Goal: Task Accomplishment & Management: Complete application form

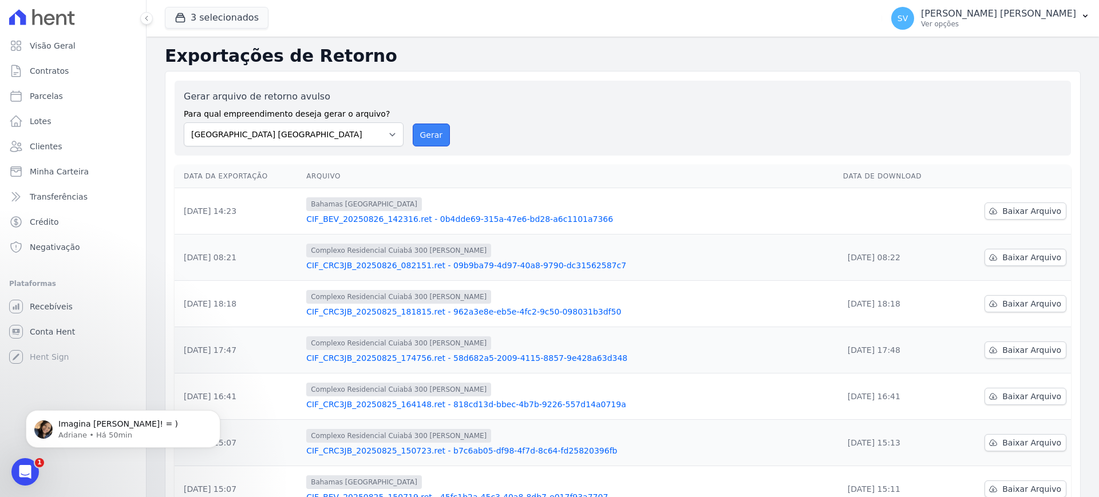
click at [432, 133] on button "Gerar" at bounding box center [432, 135] width 38 height 23
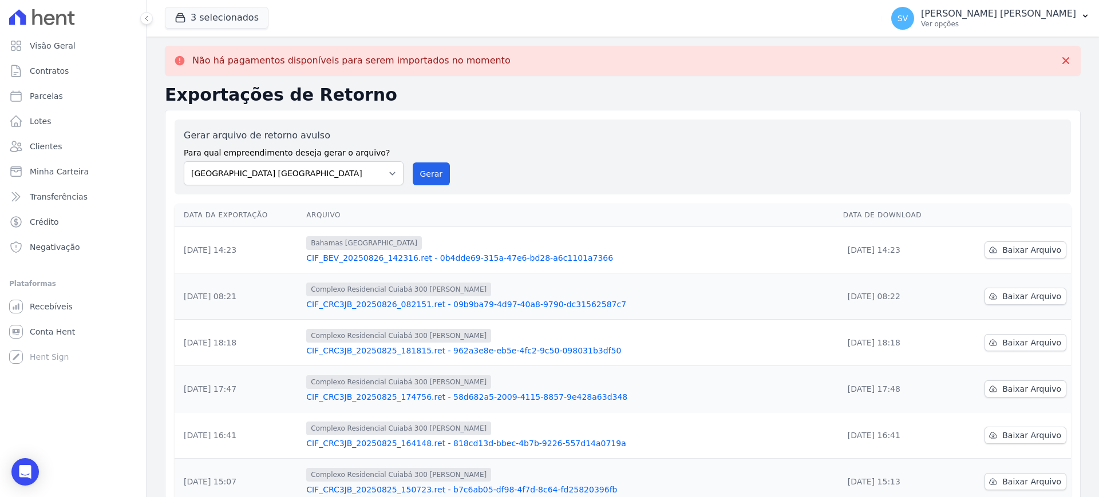
click at [386, 134] on label "Gerar arquivo de retorno avulso" at bounding box center [294, 136] width 220 height 14
click at [391, 176] on select "[GEOGRAPHIC_DATA] COMPLEXO RESIDENCIAL [GEOGRAPHIC_DATA] 300 - [PERSON_NAME][GE…" at bounding box center [294, 173] width 220 height 24
select select "a999329b-d322-46c5-b2df-9163b092fb9b"
click at [184, 161] on select "[GEOGRAPHIC_DATA] COMPLEXO RESIDENCIAL [GEOGRAPHIC_DATA] 300 - [PERSON_NAME][GE…" at bounding box center [294, 173] width 220 height 24
drag, startPoint x: 435, startPoint y: 171, endPoint x: 601, endPoint y: 109, distance: 177.1
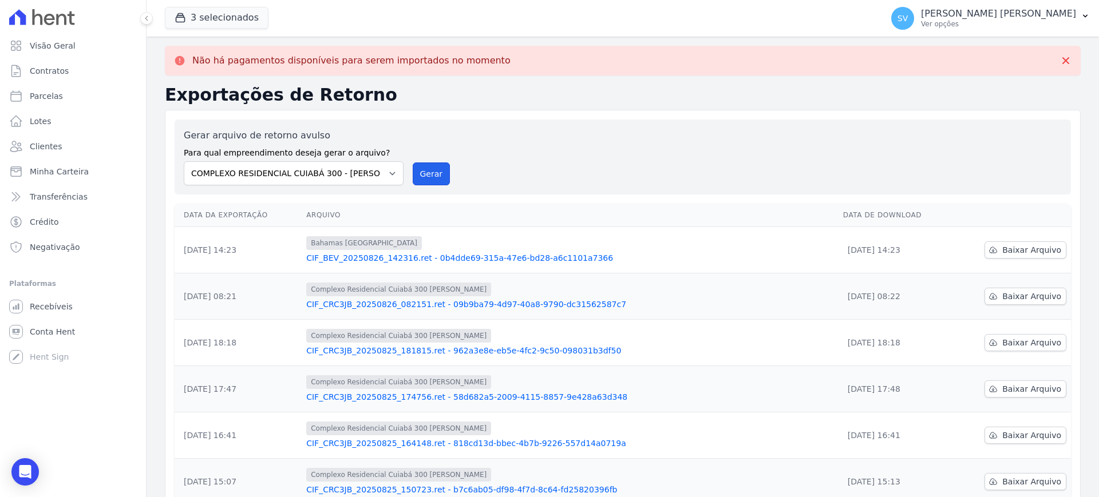
click at [437, 170] on button "Gerar" at bounding box center [432, 174] width 38 height 23
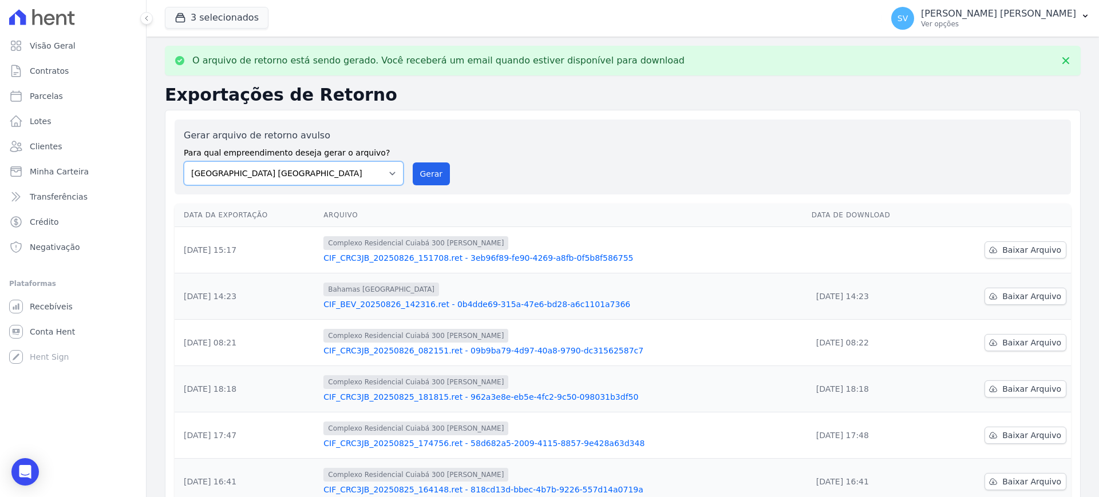
click at [386, 172] on select "[GEOGRAPHIC_DATA] COMPLEXO RESIDENCIAL [GEOGRAPHIC_DATA] 300 - [PERSON_NAME][GE…" at bounding box center [294, 173] width 220 height 24
select select "73a372cd-5640-41c8-aaea-11bd74619c10"
click at [184, 161] on select "[GEOGRAPHIC_DATA] COMPLEXO RESIDENCIAL [GEOGRAPHIC_DATA] 300 - [PERSON_NAME][GE…" at bounding box center [294, 173] width 220 height 24
click at [434, 173] on button "Gerar" at bounding box center [432, 174] width 38 height 23
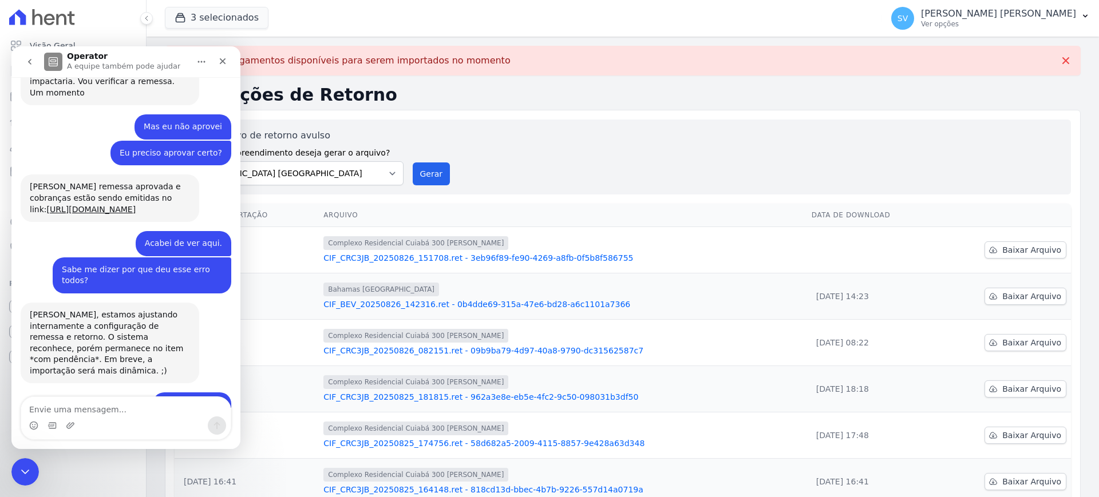
scroll to position [891, 0]
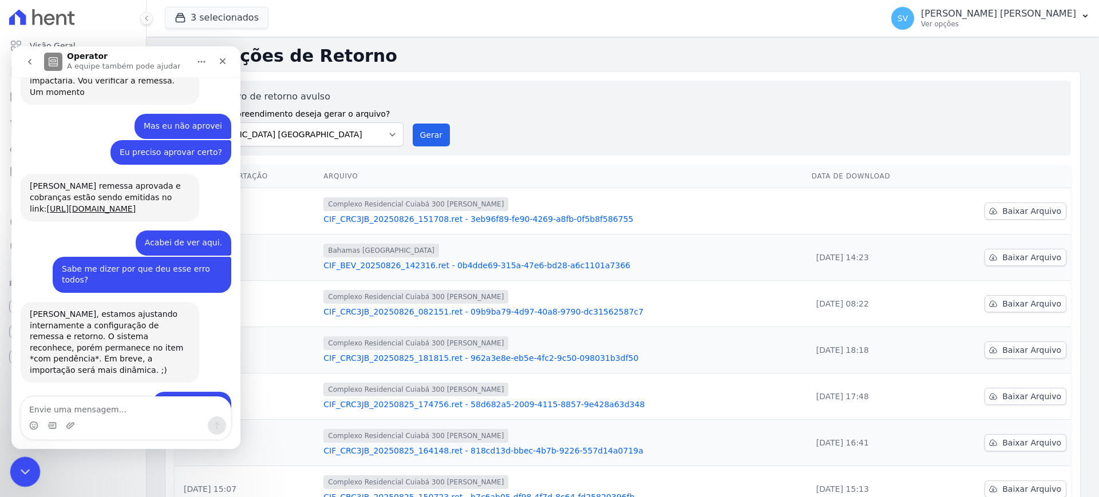
drag, startPoint x: 19, startPoint y: 463, endPoint x: 27, endPoint y: 457, distance: 10.3
click at [18, 461] on div "Encerramento do Messenger da Intercom" at bounding box center [23, 470] width 27 height 27
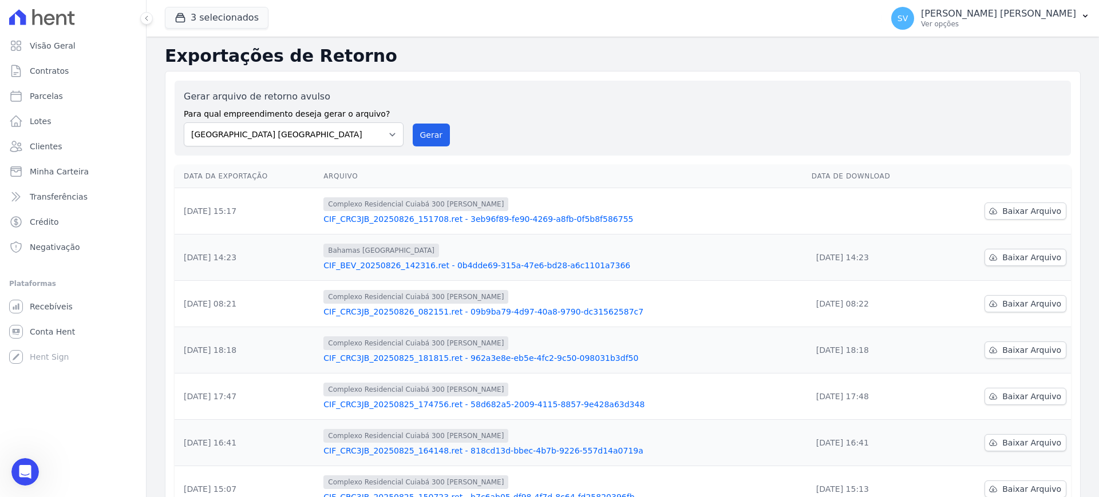
click at [520, 219] on link "CIF_CRC3JB_20250826_151708.ret - 3eb96f89-fe90-4269-a8fb-0f5b8f586755" at bounding box center [562, 218] width 479 height 11
click at [1027, 212] on span "Baixar Arquivo" at bounding box center [1031, 210] width 59 height 11
click at [566, 77] on div "Gerar arquivo de retorno avulso Para qual empreendimento deseja gerar o arquivo…" at bounding box center [623, 386] width 916 height 631
click at [77, 72] on link "Contratos" at bounding box center [73, 71] width 137 height 23
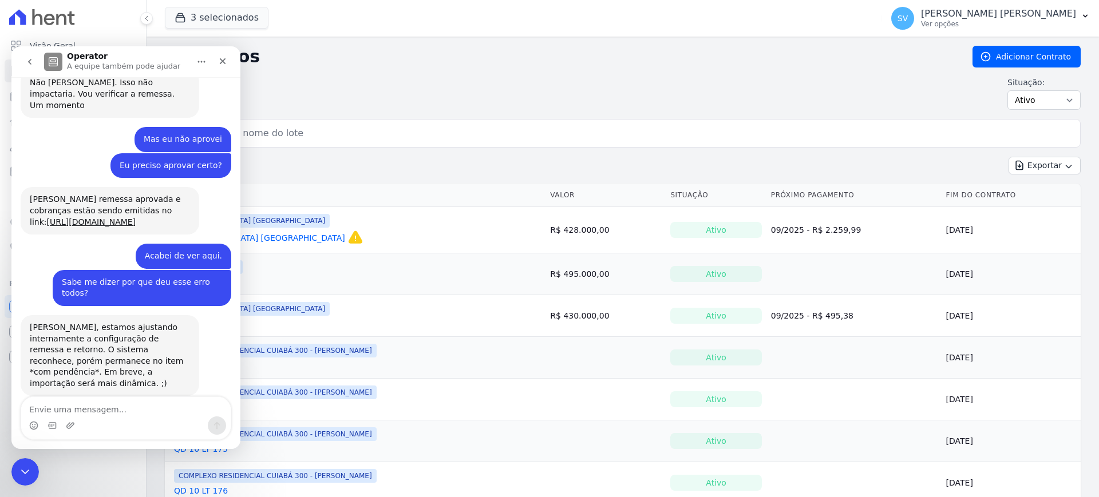
click at [299, 79] on div "Situação: Ativo Todos Pausado Distratado Rascunho Expirado Encerrado" at bounding box center [623, 93] width 916 height 33
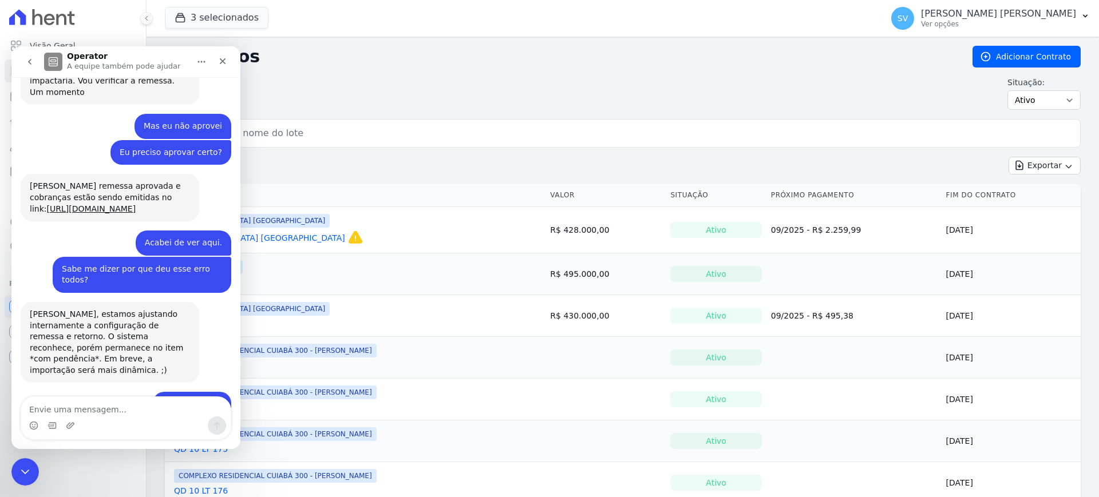
click at [852, 49] on h2 "Contratos" at bounding box center [559, 56] width 789 height 21
click at [31, 458] on div "Encerramento do Messenger da Intercom" at bounding box center [23, 470] width 27 height 27
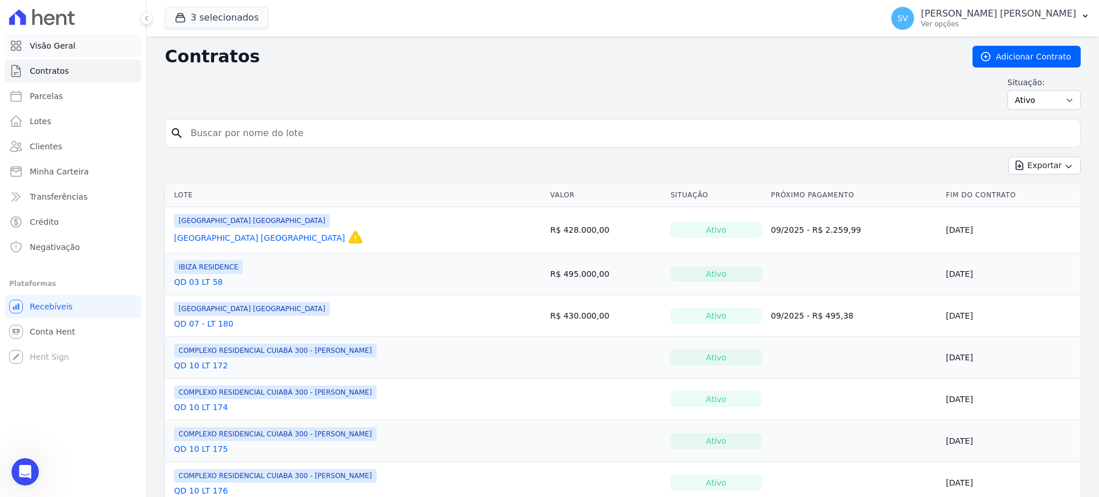
click at [33, 53] on link "Visão Geral" at bounding box center [73, 45] width 137 height 23
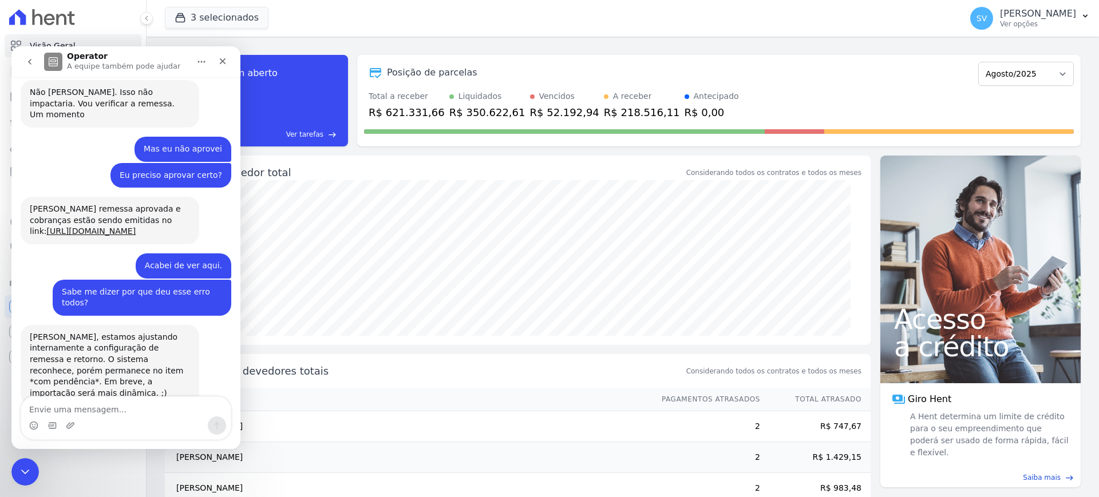
scroll to position [891, 0]
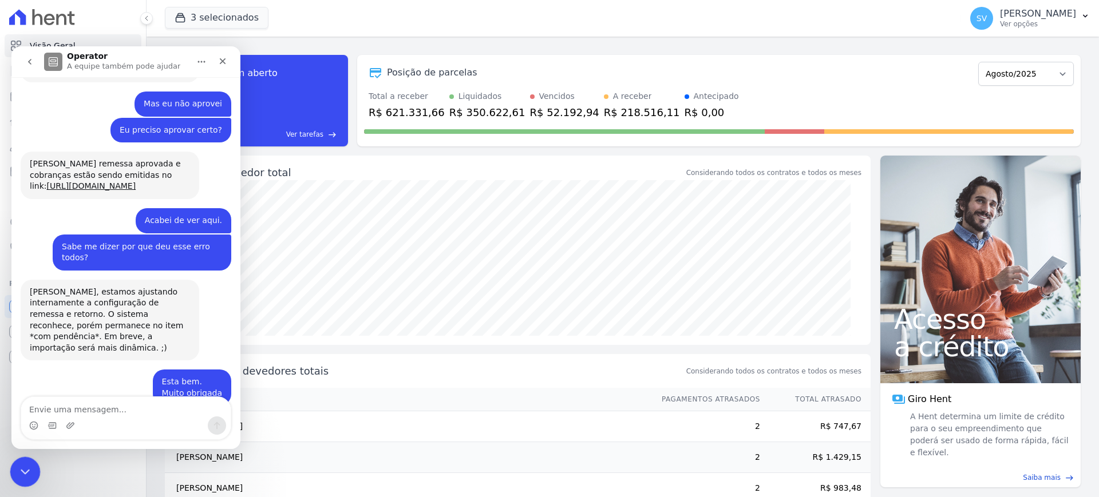
click at [14, 469] on div "Encerramento do Messenger da Intercom" at bounding box center [23, 470] width 27 height 27
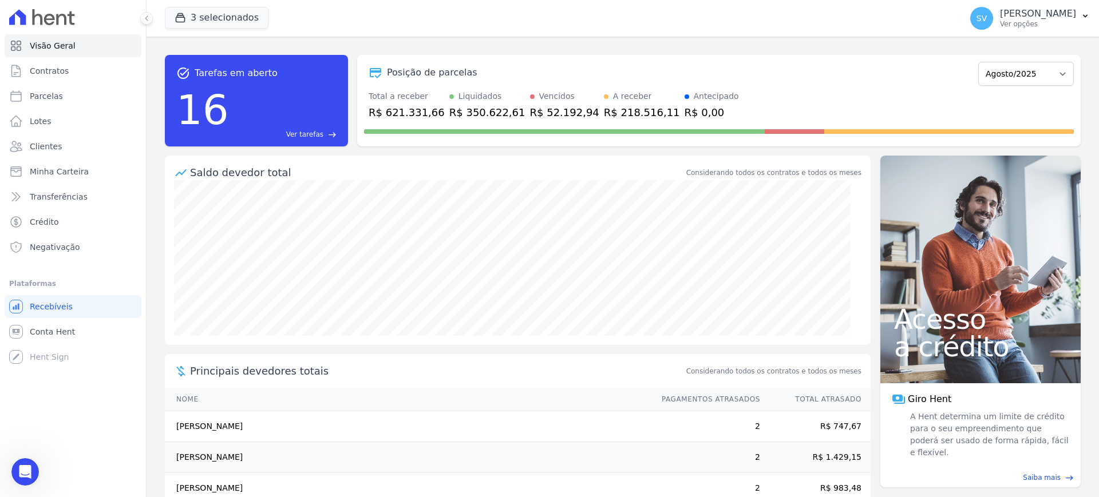
scroll to position [87, 0]
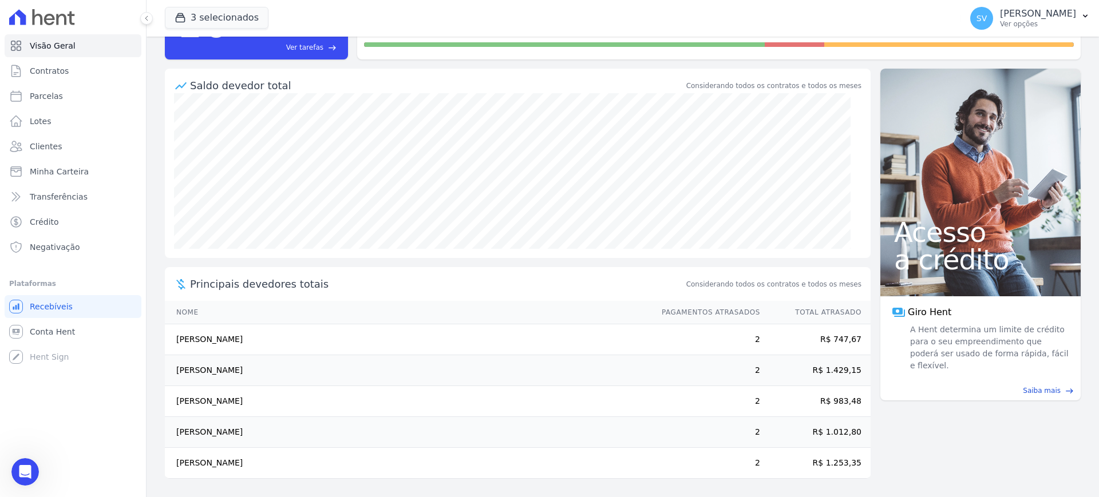
drag, startPoint x: 176, startPoint y: 461, endPoint x: 271, endPoint y: 467, distance: 94.6
click at [271, 467] on td "Rafael Santana Nonaka" at bounding box center [408, 463] width 486 height 31
drag, startPoint x: 177, startPoint y: 431, endPoint x: 302, endPoint y: 434, distance: 124.8
click at [302, 434] on td "Elaine Da Silva Cruz" at bounding box center [408, 432] width 486 height 31
drag, startPoint x: 177, startPoint y: 399, endPoint x: 288, endPoint y: 398, distance: 111.0
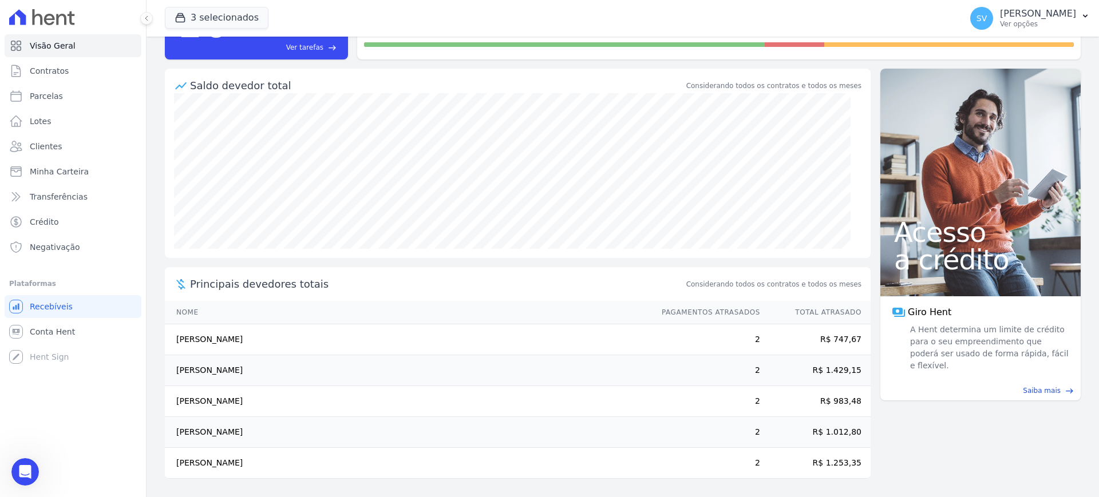
click at [318, 401] on td "Anderson Soares Dos Santos" at bounding box center [408, 401] width 486 height 31
drag, startPoint x: 176, startPoint y: 371, endPoint x: 269, endPoint y: 375, distance: 92.8
click at [269, 375] on td "Karina Lacerda De Oliveira" at bounding box center [408, 370] width 486 height 31
drag, startPoint x: 181, startPoint y: 338, endPoint x: 268, endPoint y: 344, distance: 87.2
click at [268, 344] on td "Jessica Ferreira De Morais" at bounding box center [408, 340] width 486 height 31
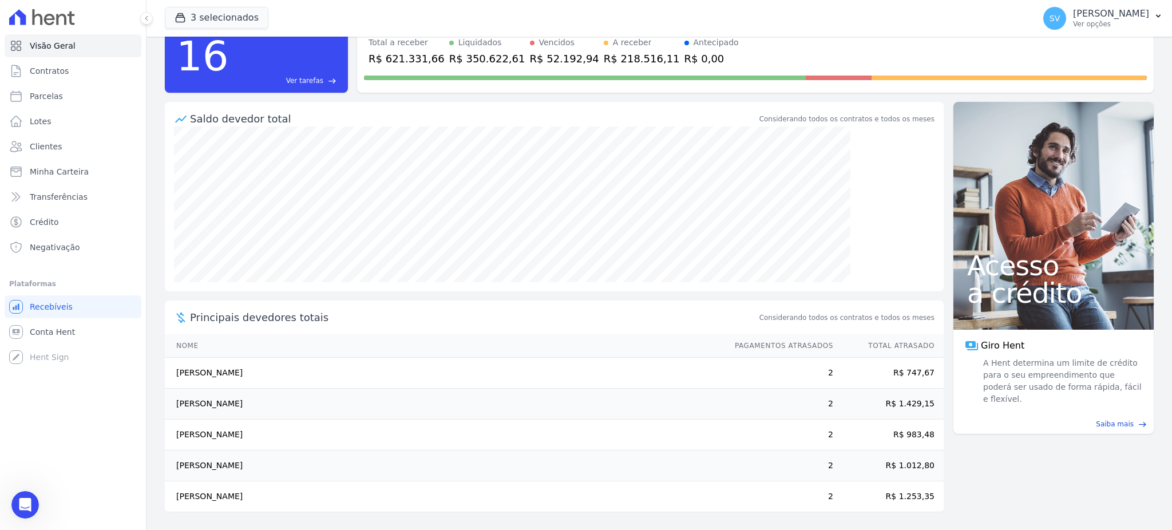
scroll to position [890, 0]
click at [1073, 14] on p "[PERSON_NAME] [PERSON_NAME]" at bounding box center [1111, 13] width 76 height 11
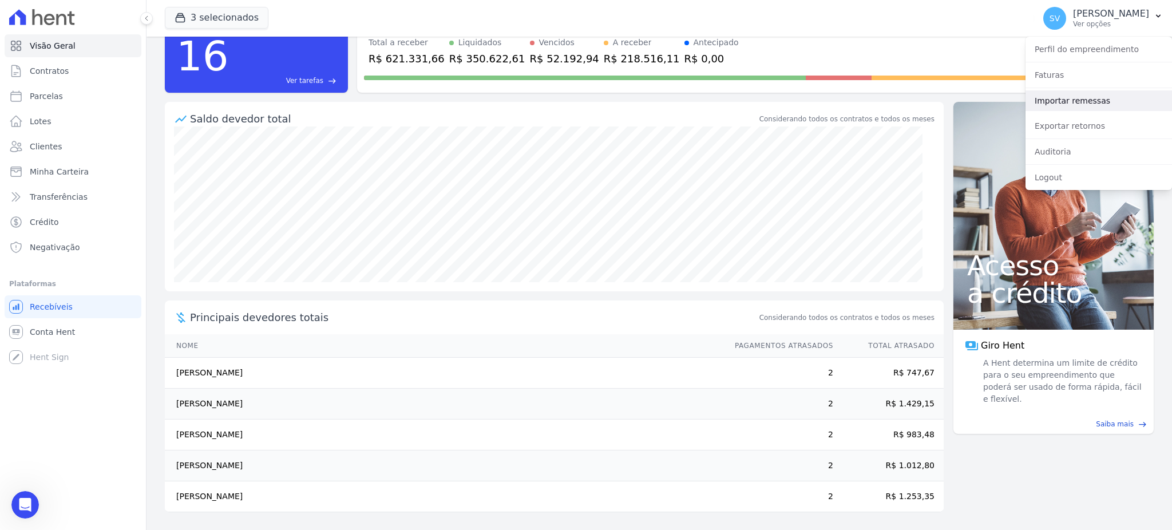
click at [1074, 96] on link "Importar remessas" at bounding box center [1099, 100] width 147 height 21
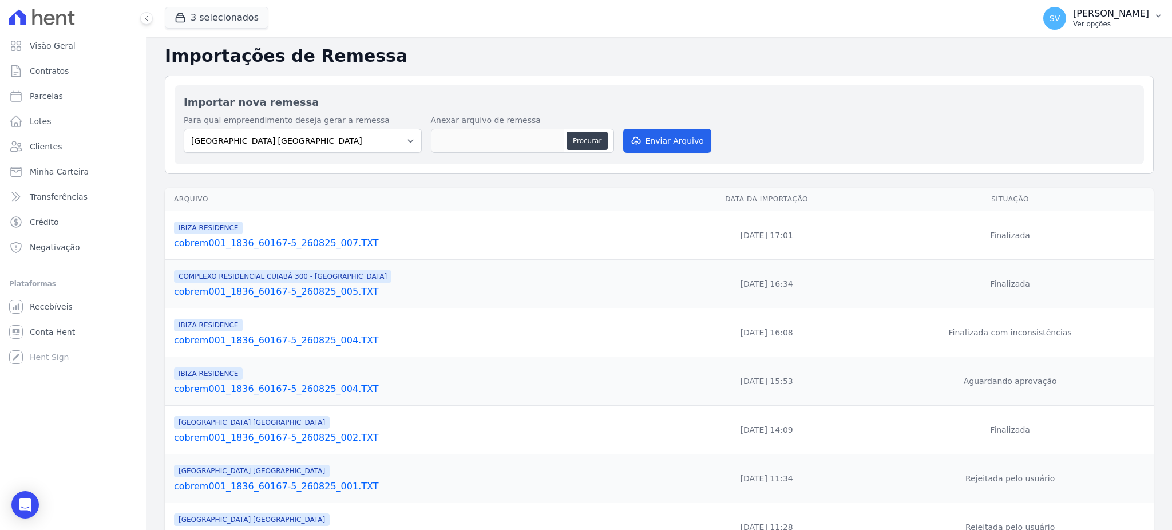
click at [1073, 21] on p "Ver opções" at bounding box center [1111, 23] width 76 height 9
click at [1063, 124] on link "Exportar retornos" at bounding box center [1099, 126] width 147 height 21
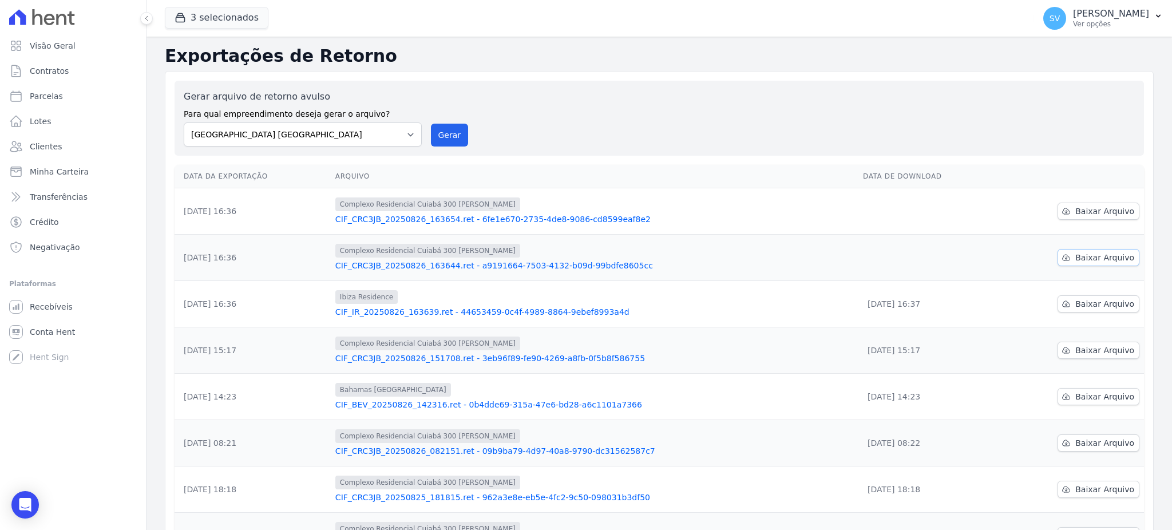
click at [1093, 253] on span "Baixar Arquivo" at bounding box center [1104, 257] width 59 height 11
drag, startPoint x: 445, startPoint y: 138, endPoint x: 638, endPoint y: 125, distance: 193.3
click at [445, 138] on button "Gerar" at bounding box center [450, 135] width 38 height 23
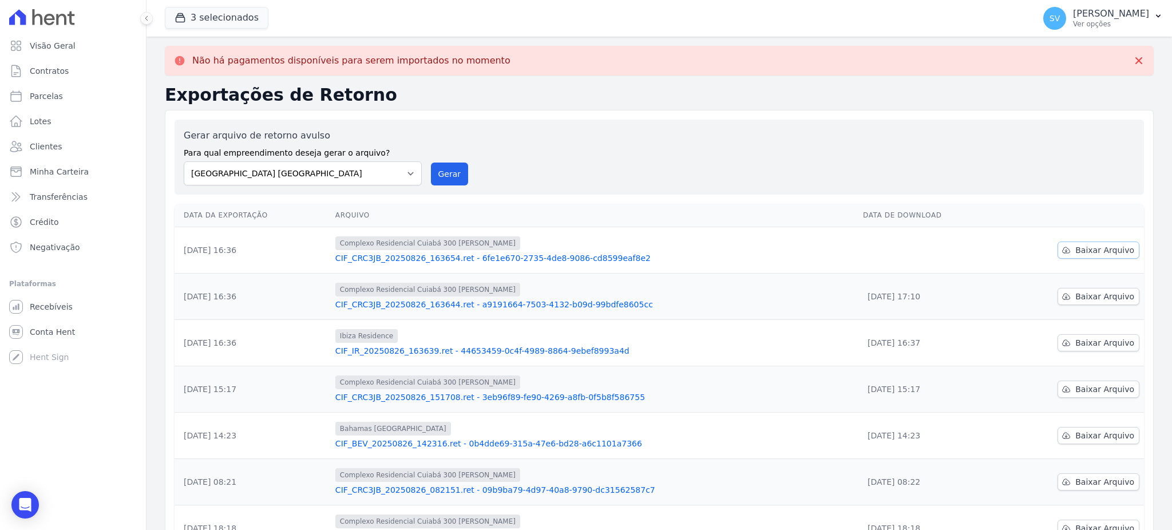
click at [1098, 248] on span "Baixar Arquivo" at bounding box center [1104, 249] width 59 height 11
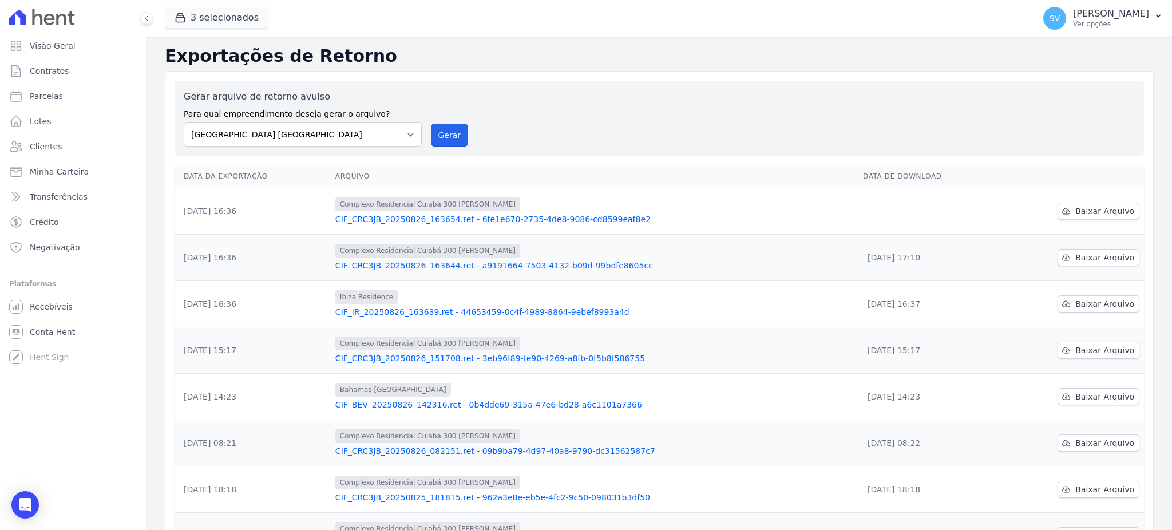
drag, startPoint x: 460, startPoint y: 137, endPoint x: 626, endPoint y: 125, distance: 165.8
click at [460, 137] on button "Gerar" at bounding box center [450, 135] width 38 height 23
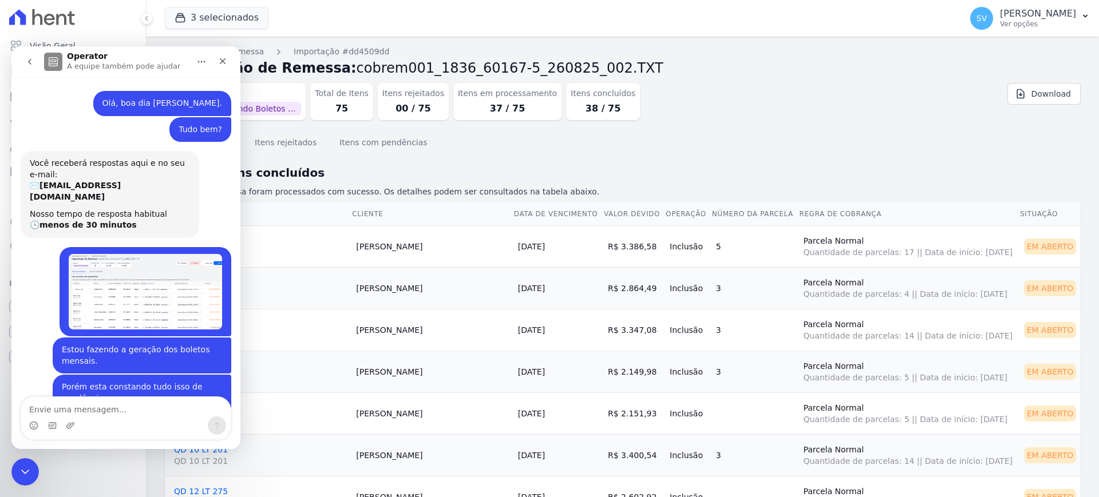
scroll to position [2, 0]
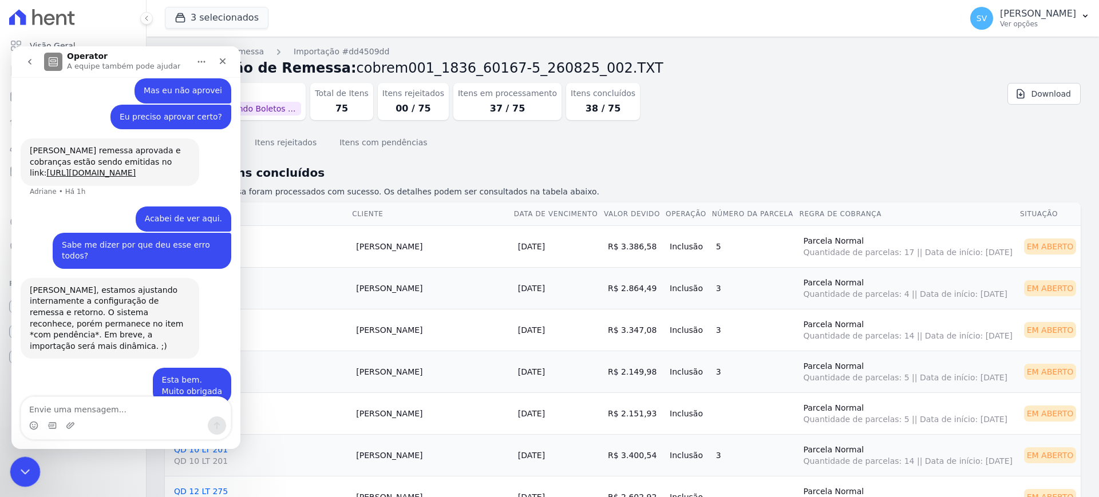
click at [26, 462] on div "Encerramento do Messenger da Intercom" at bounding box center [23, 470] width 27 height 27
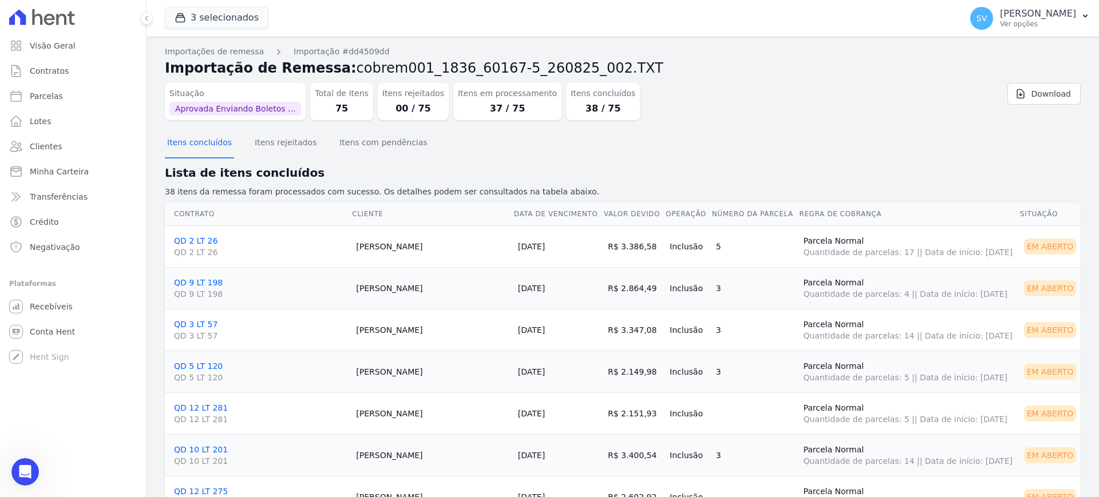
scroll to position [891, 0]
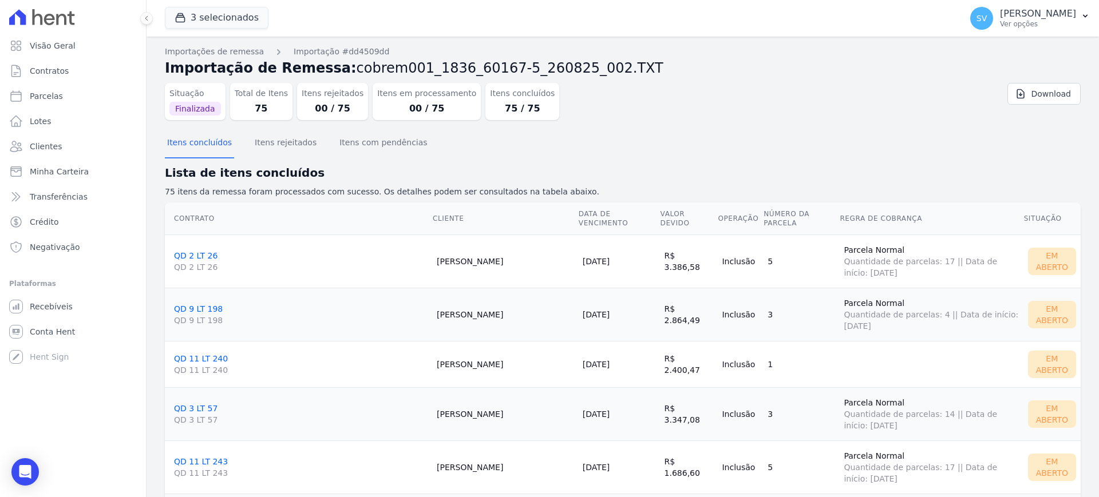
click at [1037, 262] on div "Em Aberto" at bounding box center [1052, 261] width 48 height 27
click at [197, 258] on link "QD 2 LT 26 QD 2 LT 26" at bounding box center [301, 262] width 254 height 22
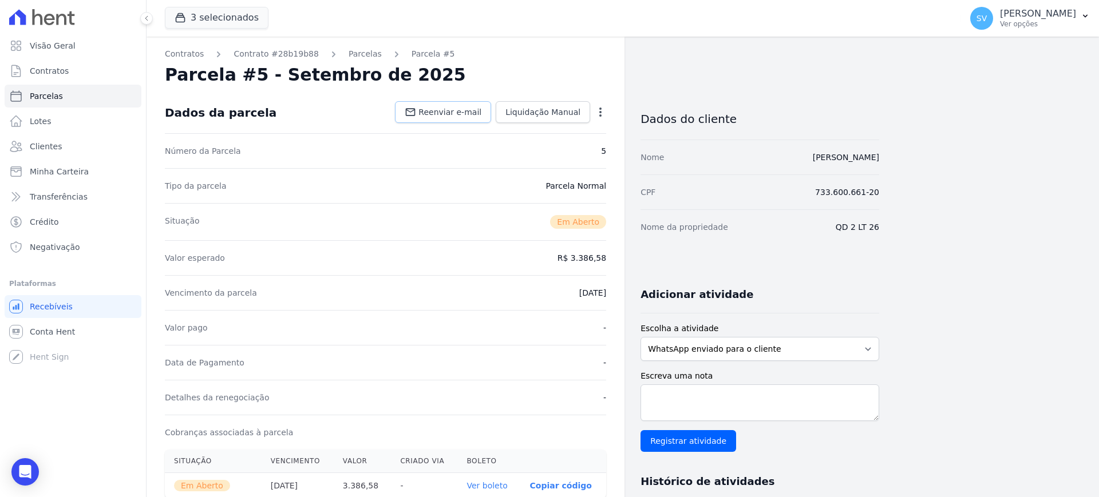
click at [474, 116] on span "Reenviar e-mail" at bounding box center [449, 111] width 63 height 11
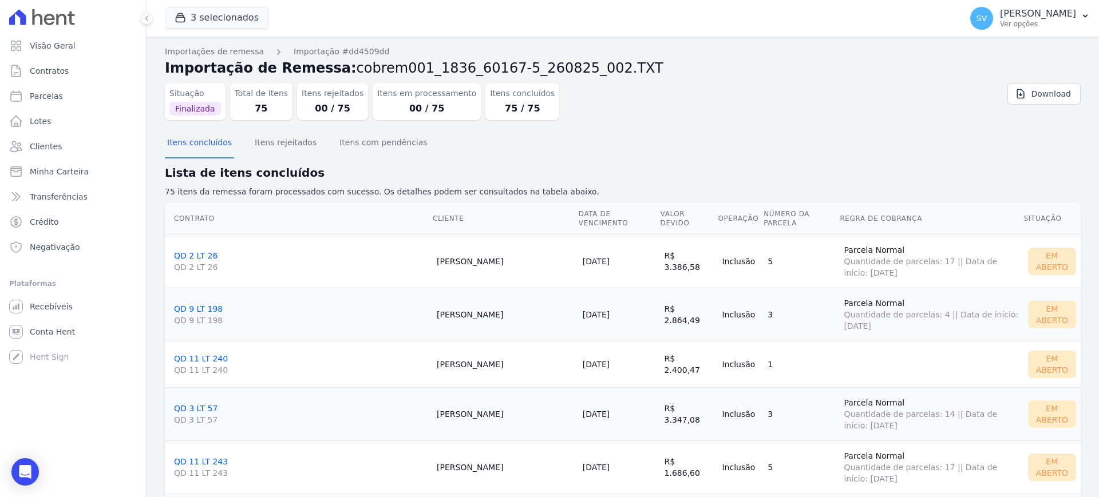
click at [192, 308] on link "QD 9 LT 198 QD 9 LT 198" at bounding box center [301, 315] width 254 height 22
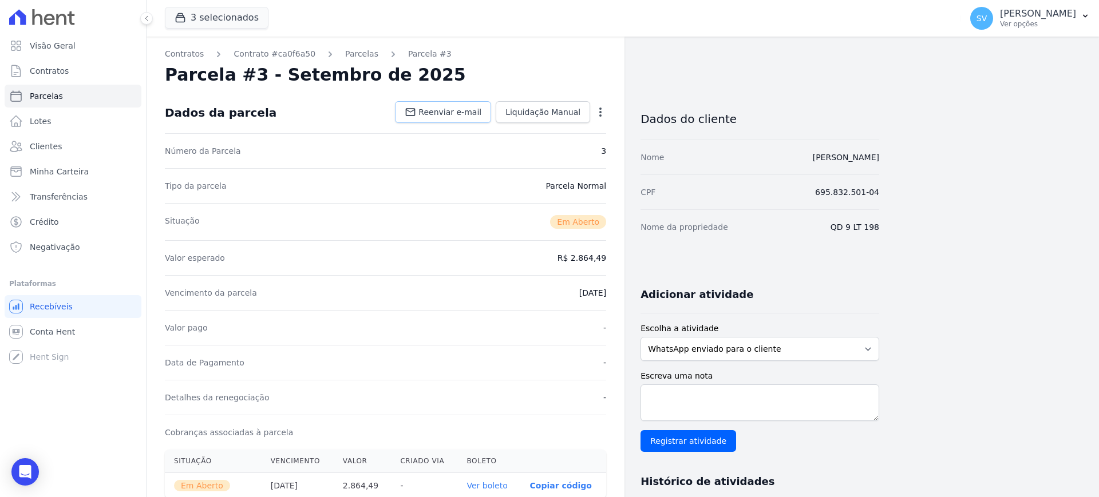
click at [472, 112] on span "Reenviar e-mail" at bounding box center [449, 111] width 63 height 11
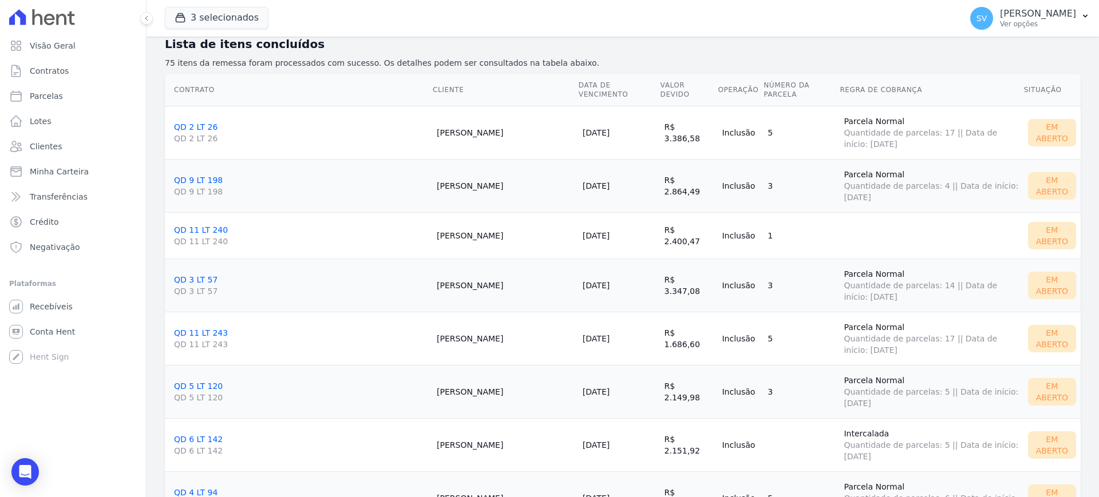
scroll to position [143, 0]
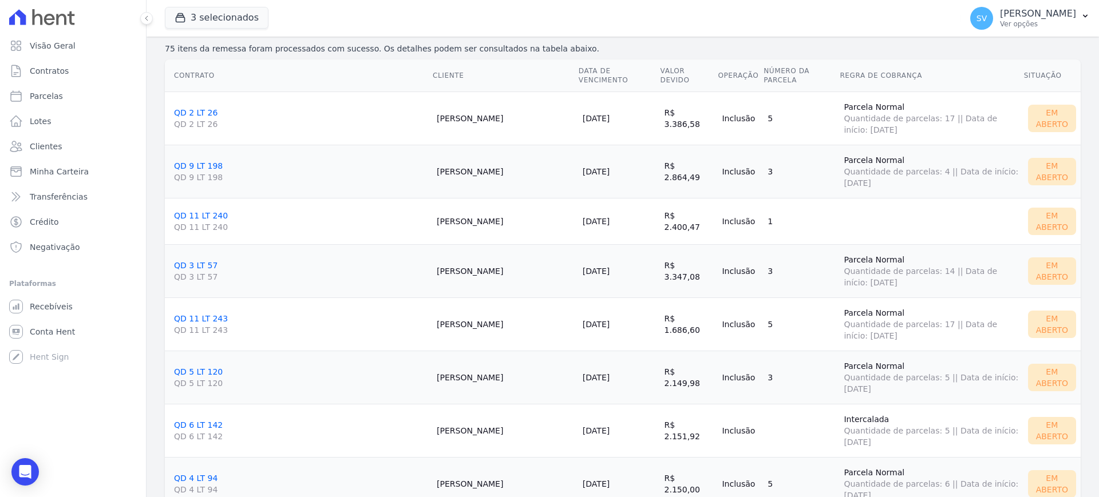
click at [194, 219] on link "QD 11 LT 240 QD 11 LT 240" at bounding box center [301, 222] width 254 height 22
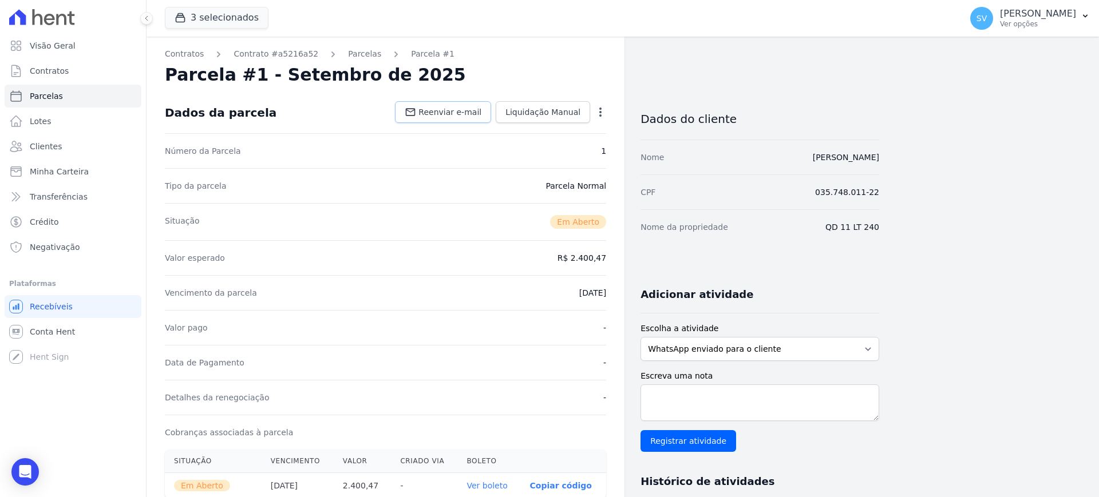
click at [445, 115] on span "Reenviar e-mail" at bounding box center [449, 111] width 63 height 11
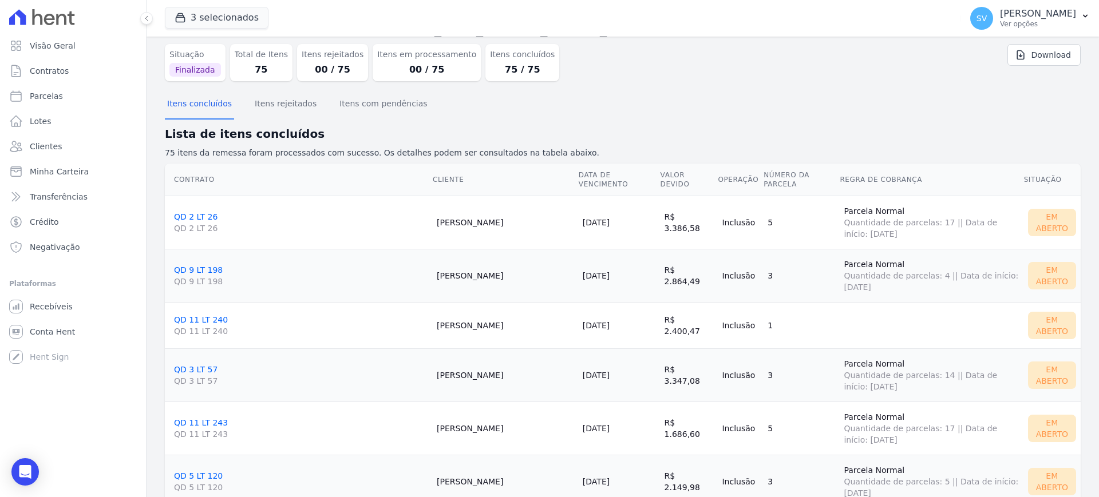
scroll to position [72, 0]
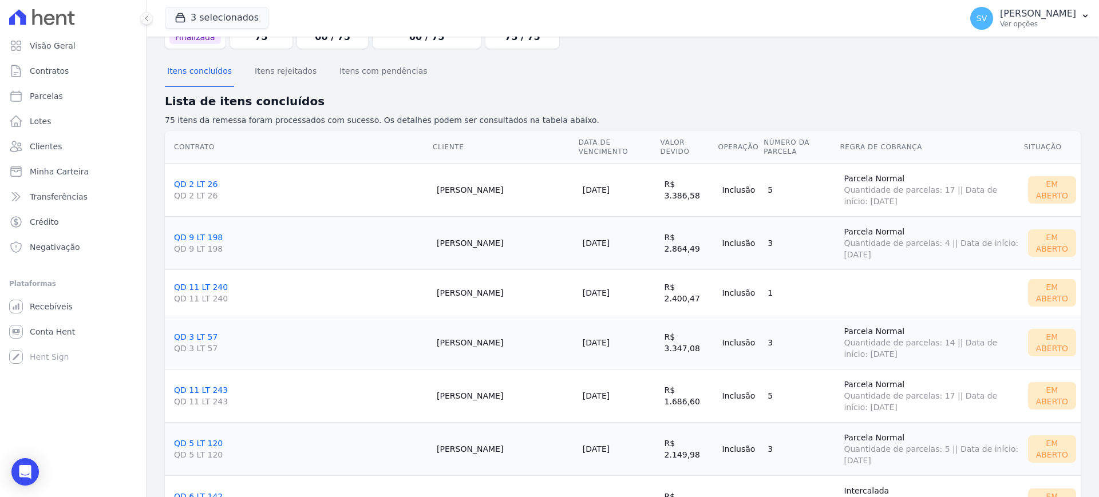
click at [185, 334] on link "QD 3 LT 57 QD 3 LT 57" at bounding box center [301, 344] width 254 height 22
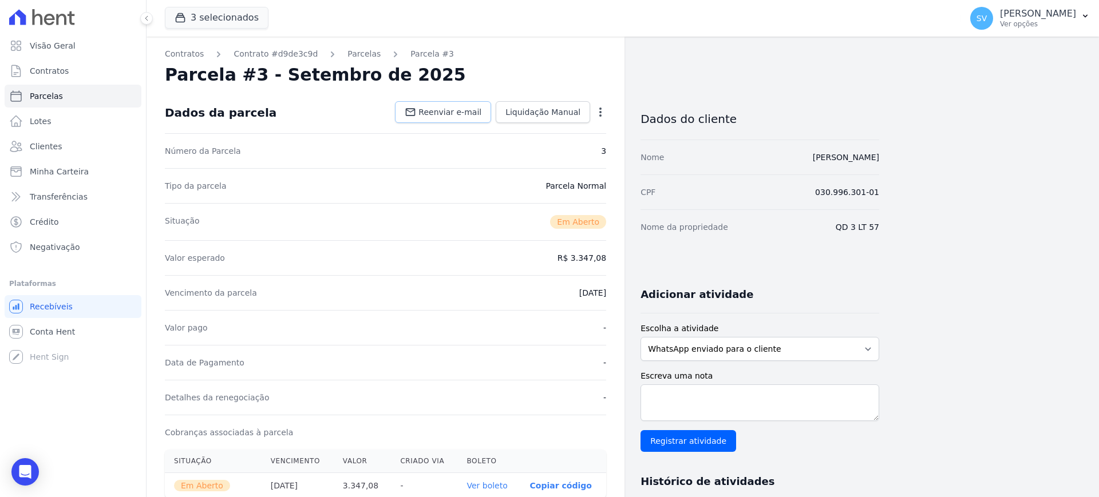
click at [447, 109] on span "Reenviar e-mail" at bounding box center [449, 111] width 63 height 11
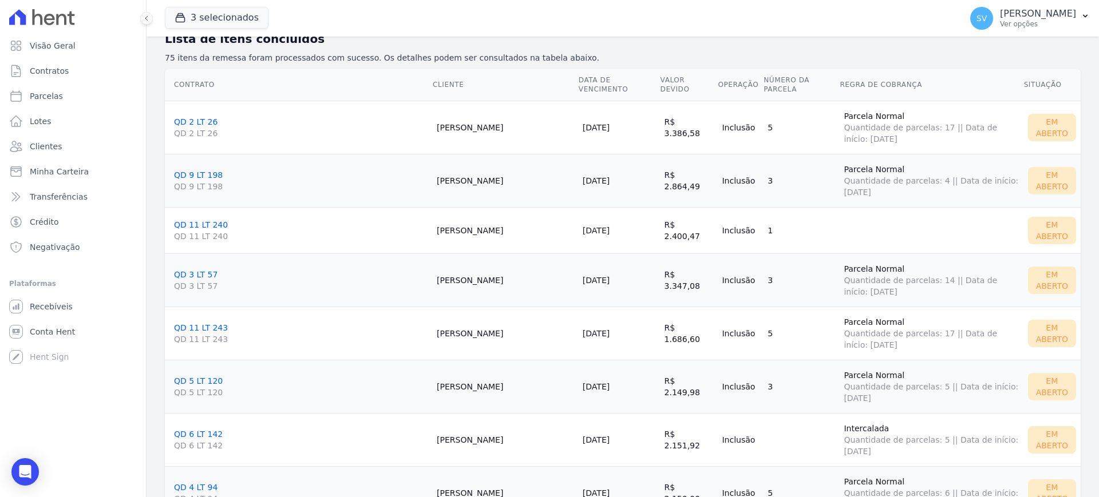
scroll to position [143, 0]
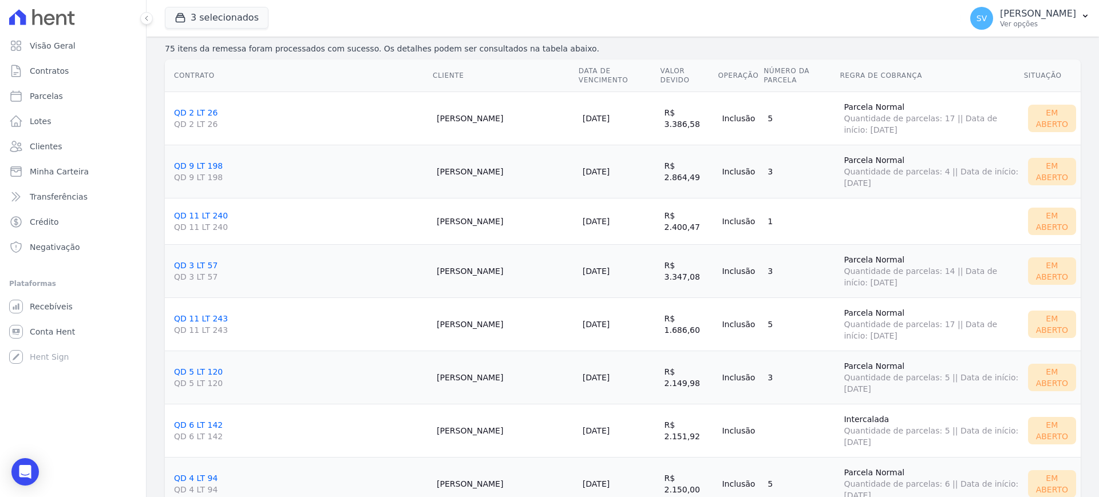
click at [191, 322] on link "QD 11 LT 243 QD 11 LT 243" at bounding box center [301, 325] width 254 height 22
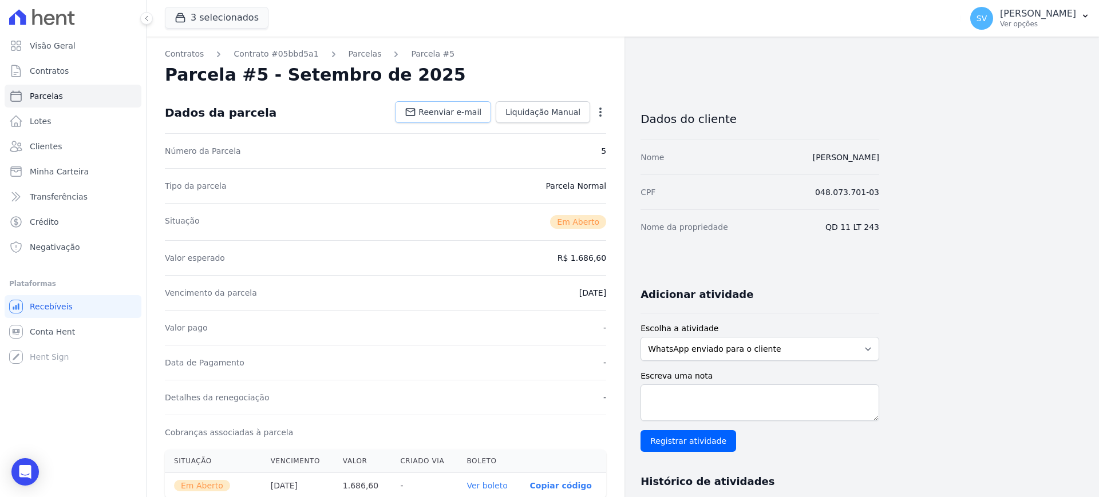
click at [475, 118] on link "Reenviar e-mail" at bounding box center [443, 112] width 96 height 22
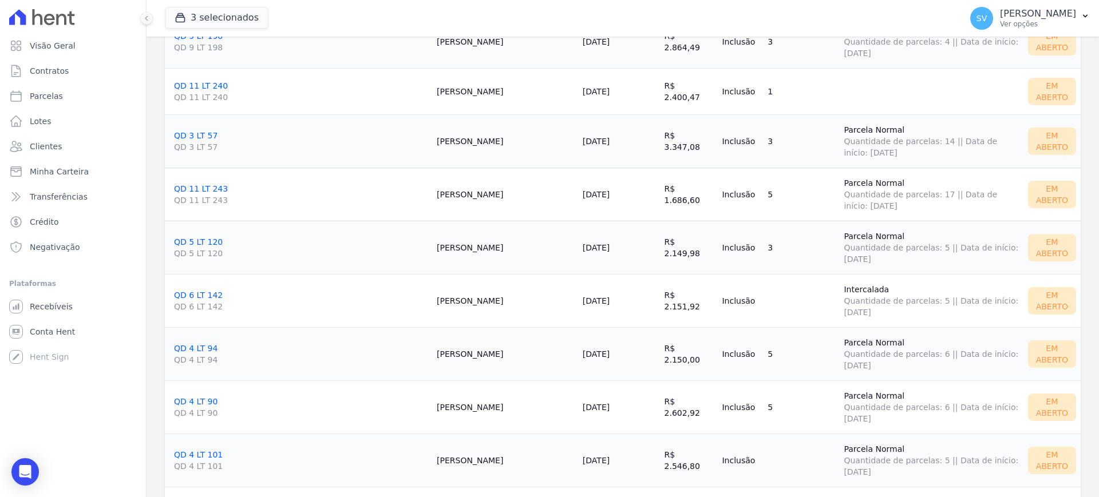
scroll to position [286, 0]
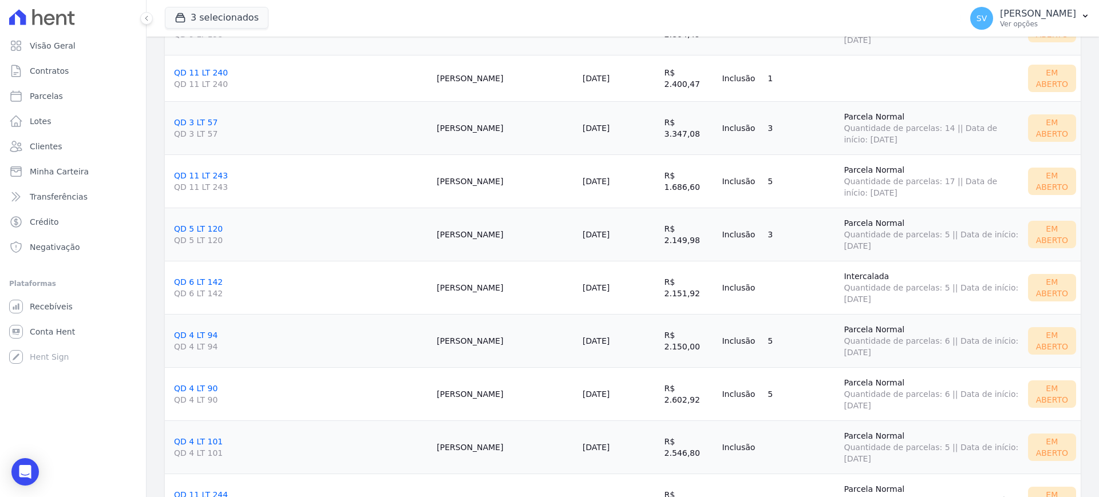
click at [200, 230] on link "QD 5 LT 120 QD 5 LT 120" at bounding box center [301, 235] width 254 height 22
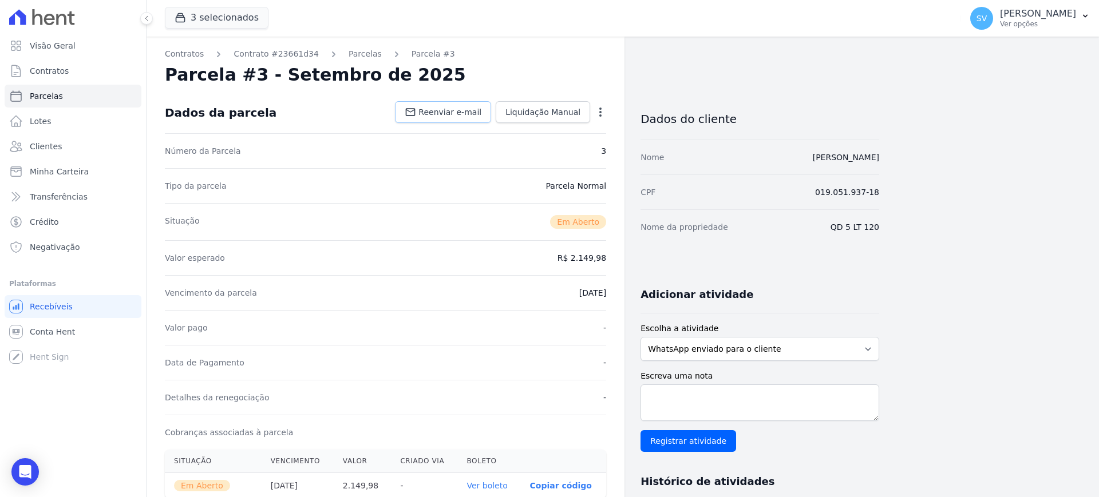
click at [441, 113] on span "Reenviar e-mail" at bounding box center [449, 111] width 63 height 11
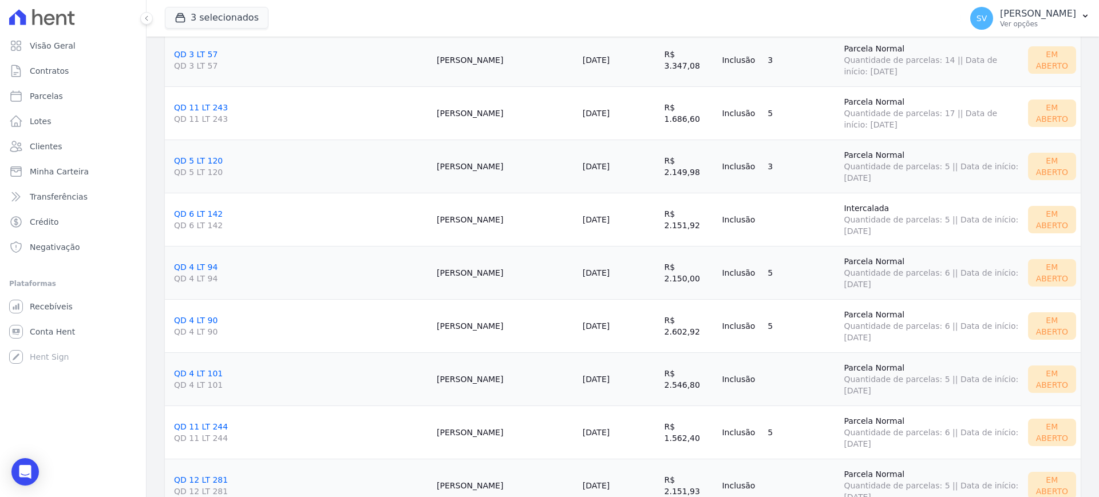
scroll to position [358, 0]
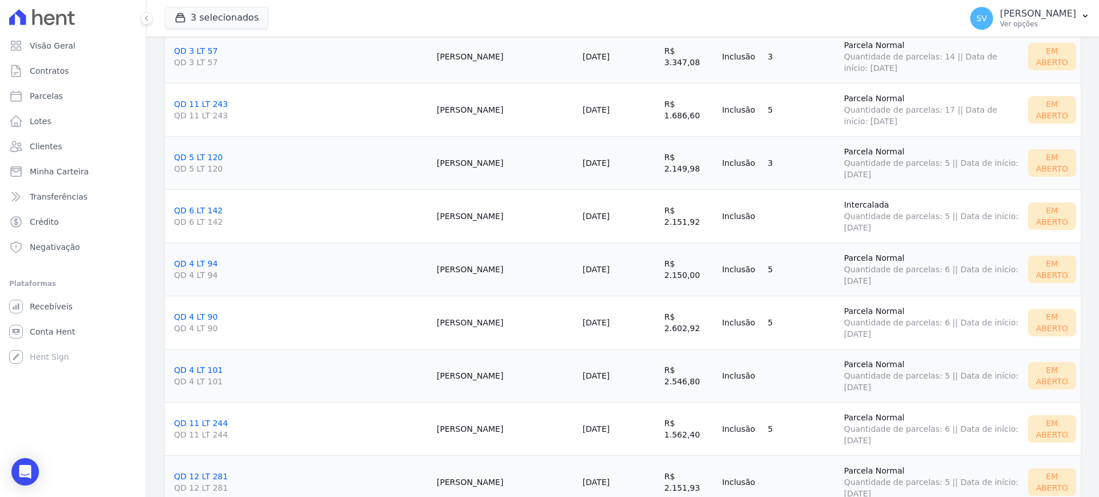
click at [198, 212] on link "QD 6 LT 142 QD 6 LT 142" at bounding box center [301, 217] width 254 height 22
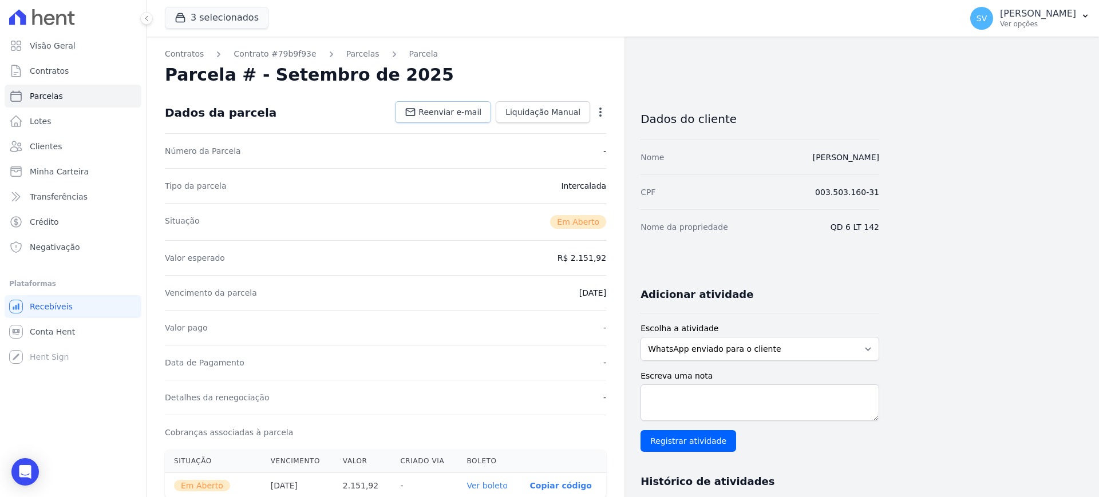
click at [444, 115] on span "Reenviar e-mail" at bounding box center [449, 111] width 63 height 11
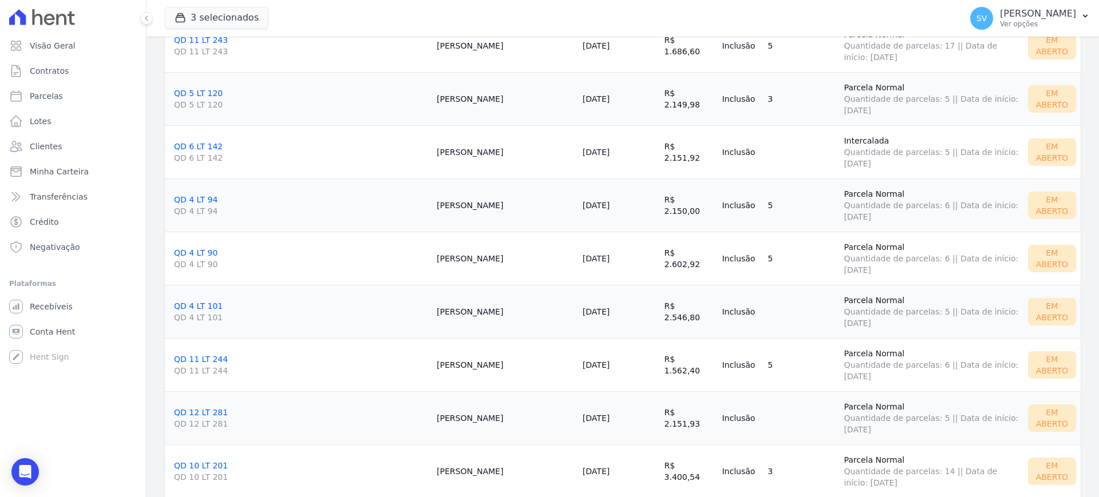
scroll to position [429, 0]
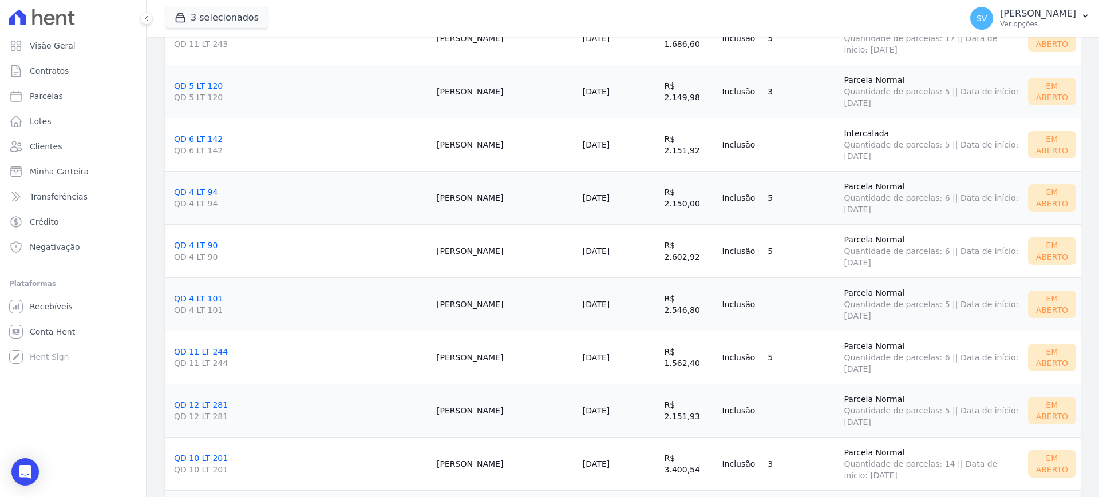
click at [188, 192] on link "QD 4 LT 94 QD 4 LT 94" at bounding box center [301, 199] width 254 height 22
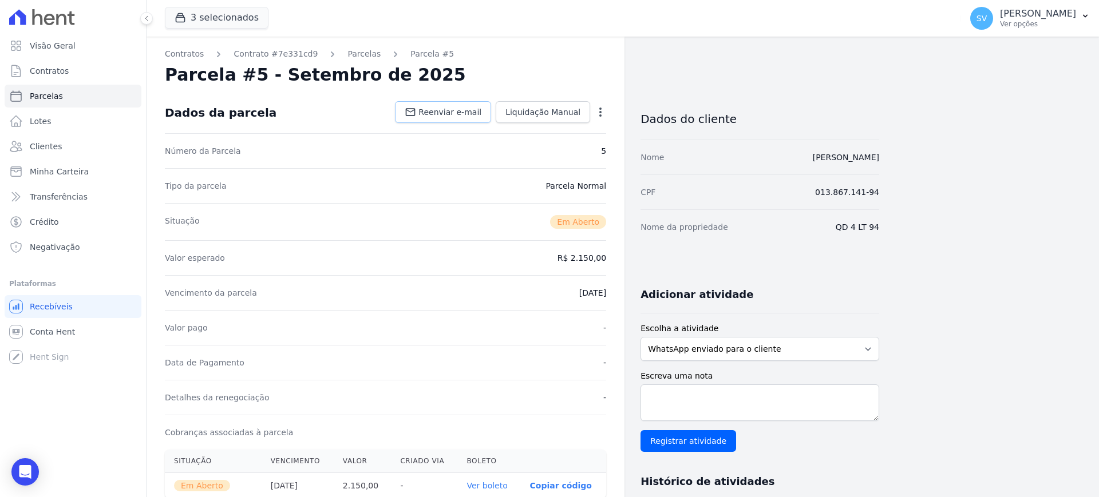
click at [479, 113] on span "Reenviar e-mail" at bounding box center [449, 111] width 63 height 11
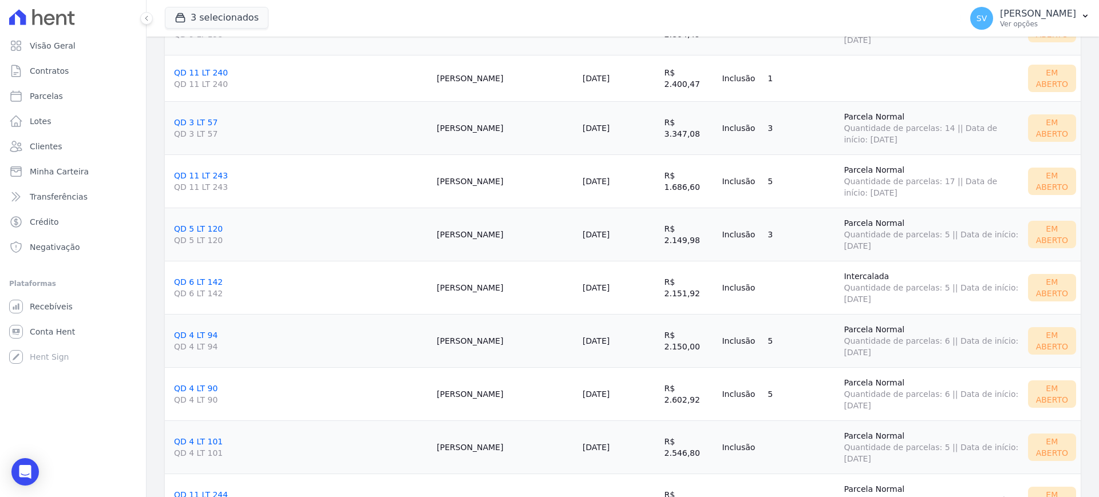
scroll to position [429, 0]
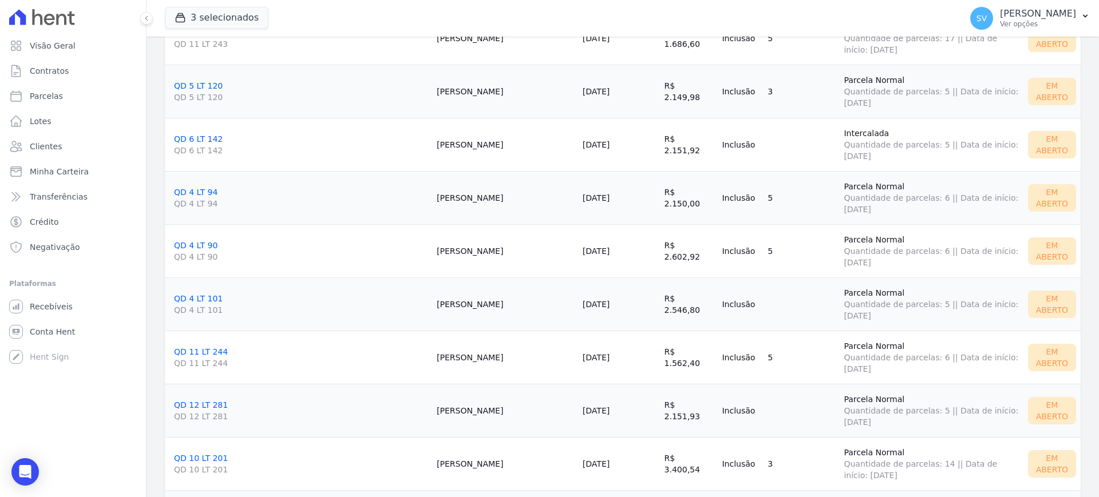
click at [187, 244] on link "QD 4 LT 90 QD 4 LT 90" at bounding box center [301, 252] width 254 height 22
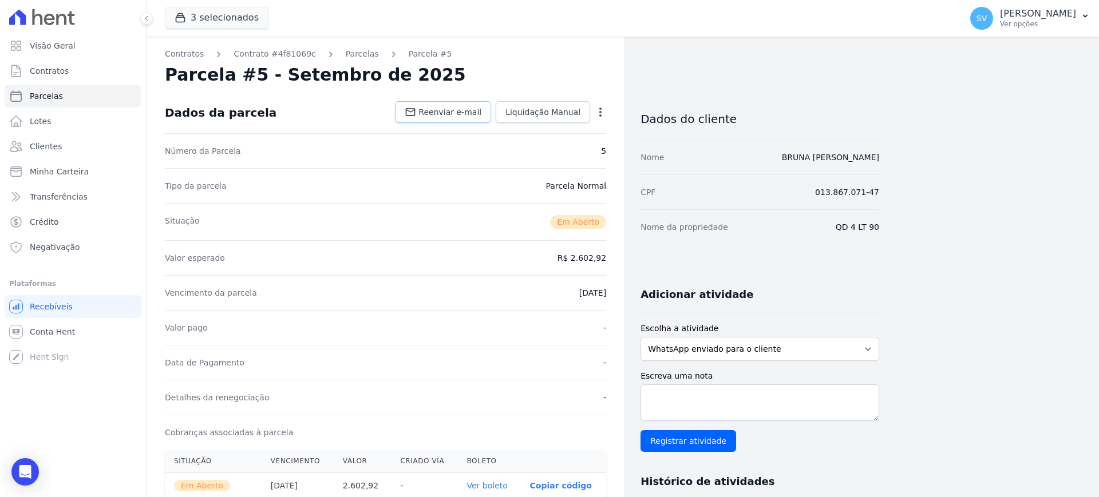
click at [452, 107] on span "Reenviar e-mail" at bounding box center [449, 111] width 63 height 11
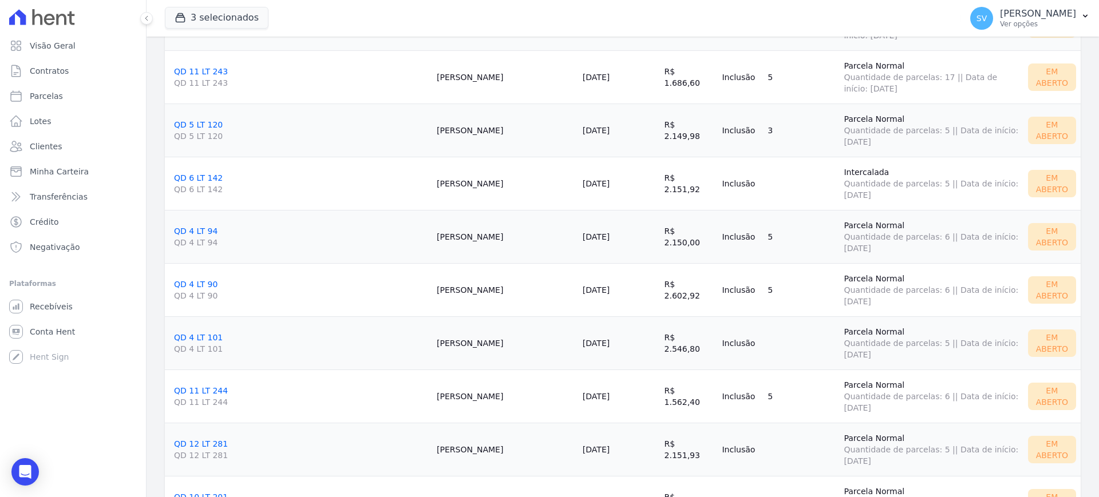
scroll to position [429, 0]
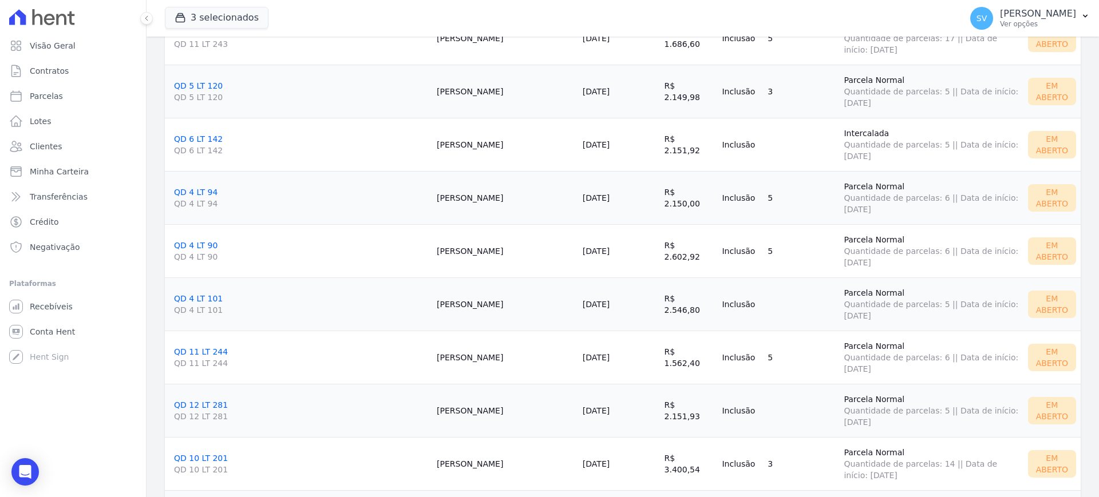
click at [205, 302] on link "QD 4 LT 101 QD 4 LT 101" at bounding box center [301, 305] width 254 height 22
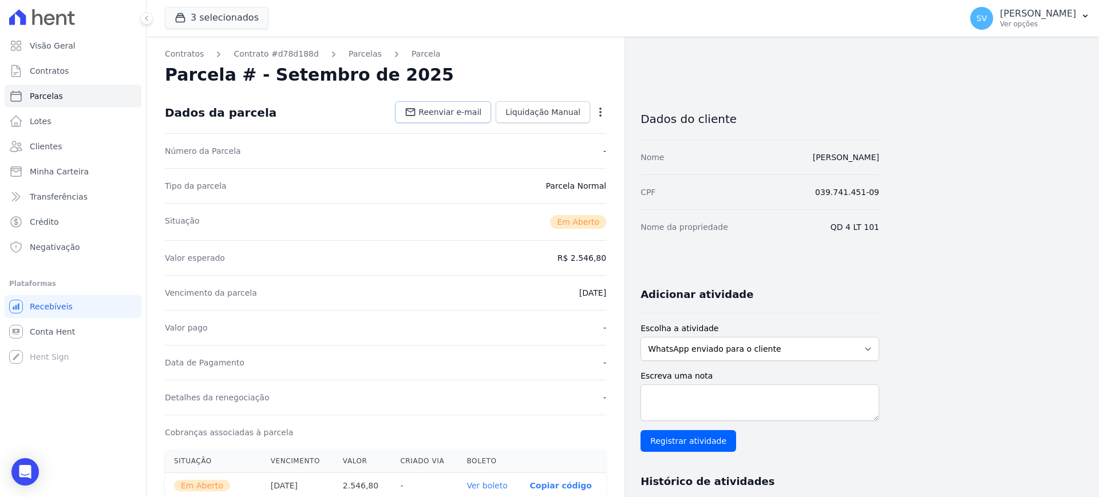
click at [445, 114] on span "Reenviar e-mail" at bounding box center [449, 111] width 63 height 11
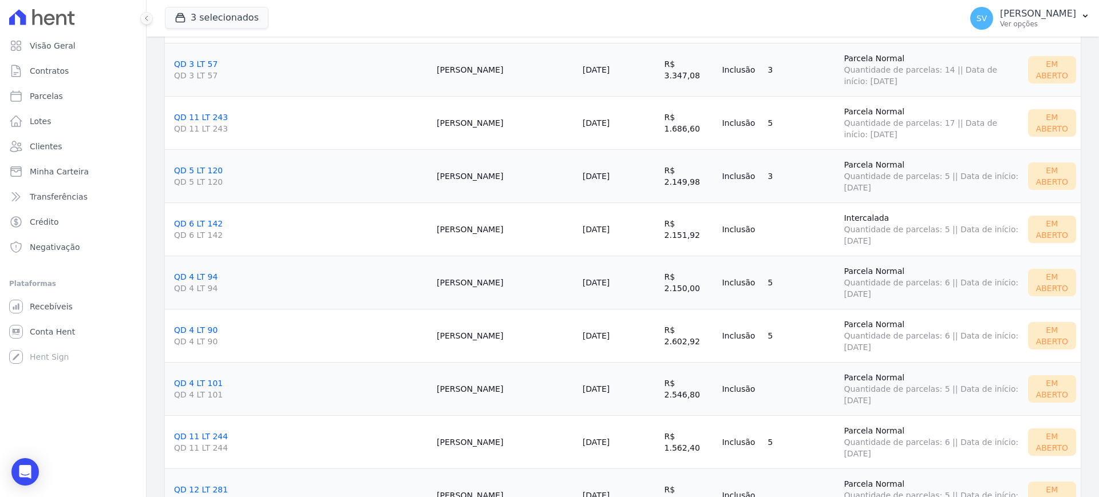
scroll to position [501, 0]
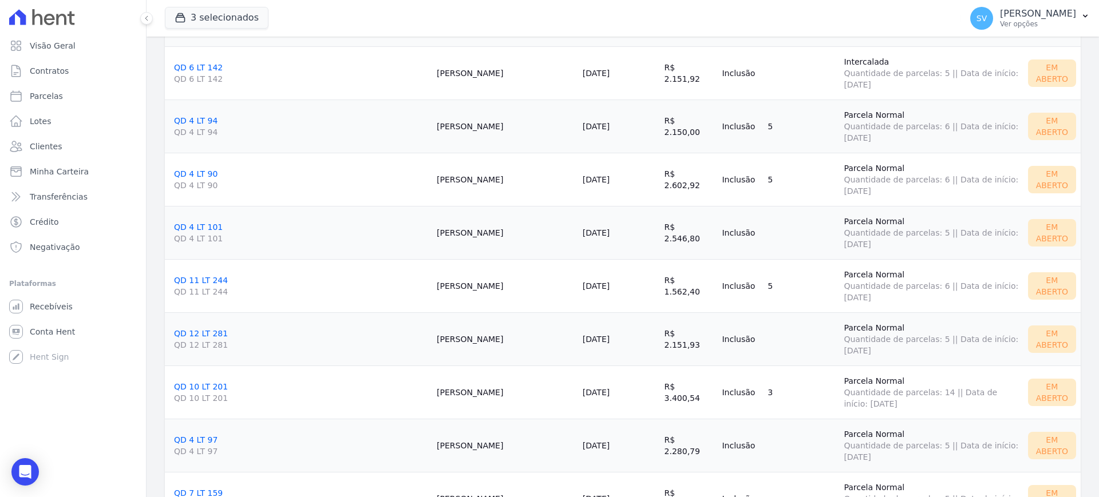
click at [191, 284] on link "QD 11 LT 244 QD 11 LT 244" at bounding box center [301, 287] width 254 height 22
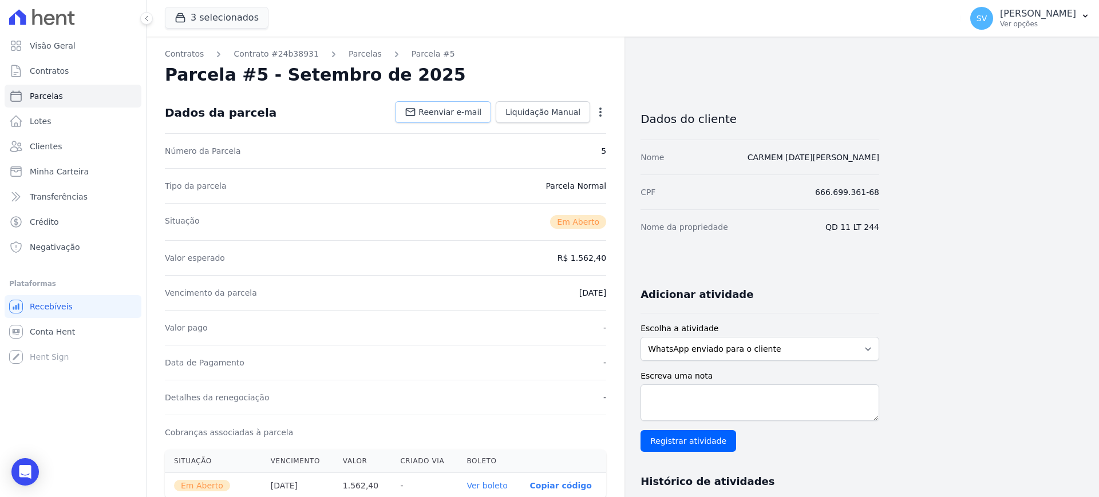
click at [473, 115] on span "Reenviar e-mail" at bounding box center [449, 111] width 63 height 11
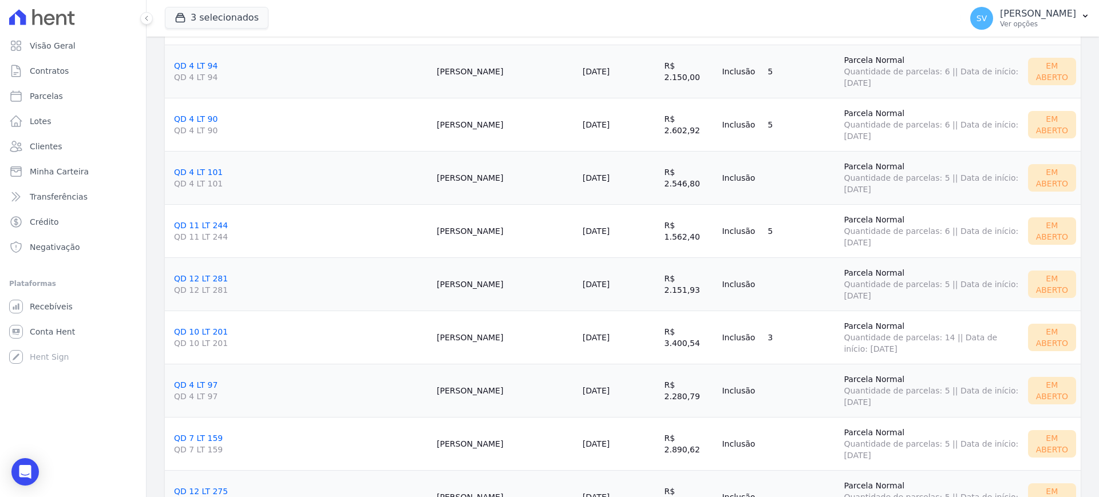
scroll to position [572, 0]
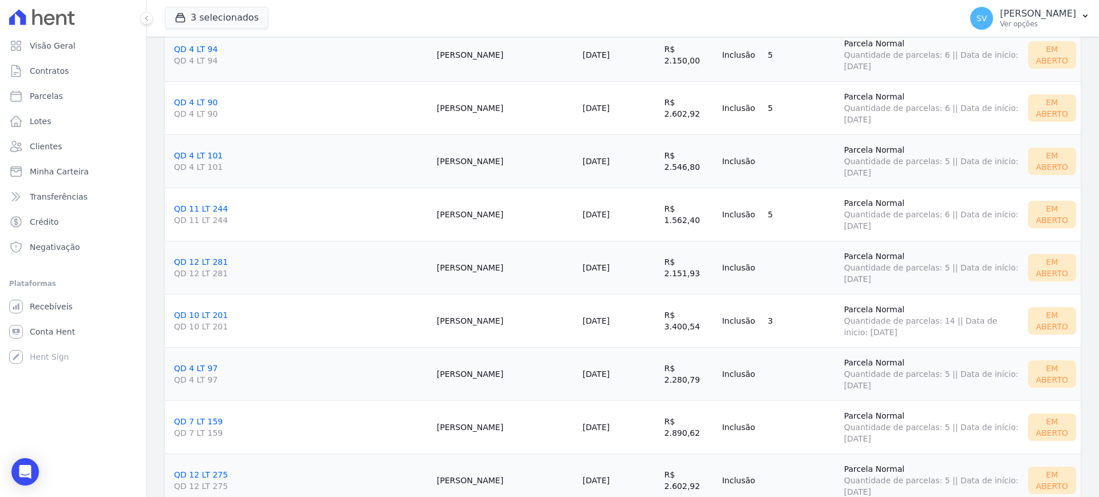
click at [206, 262] on link "QD 12 LT 281 QD 12 LT 281" at bounding box center [301, 269] width 254 height 22
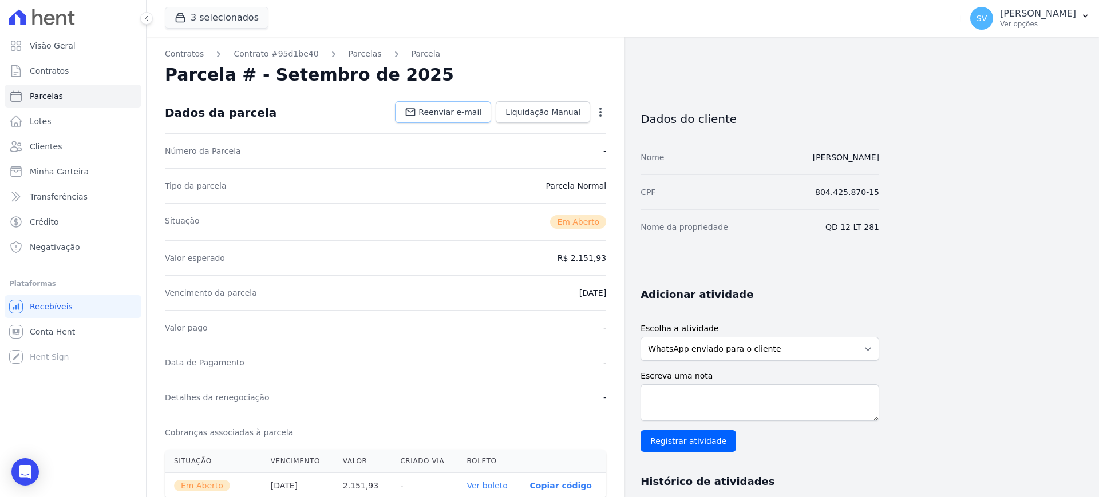
click at [438, 113] on span "Reenviar e-mail" at bounding box center [449, 111] width 63 height 11
click at [460, 122] on link "Reenviar e-mail" at bounding box center [443, 112] width 96 height 22
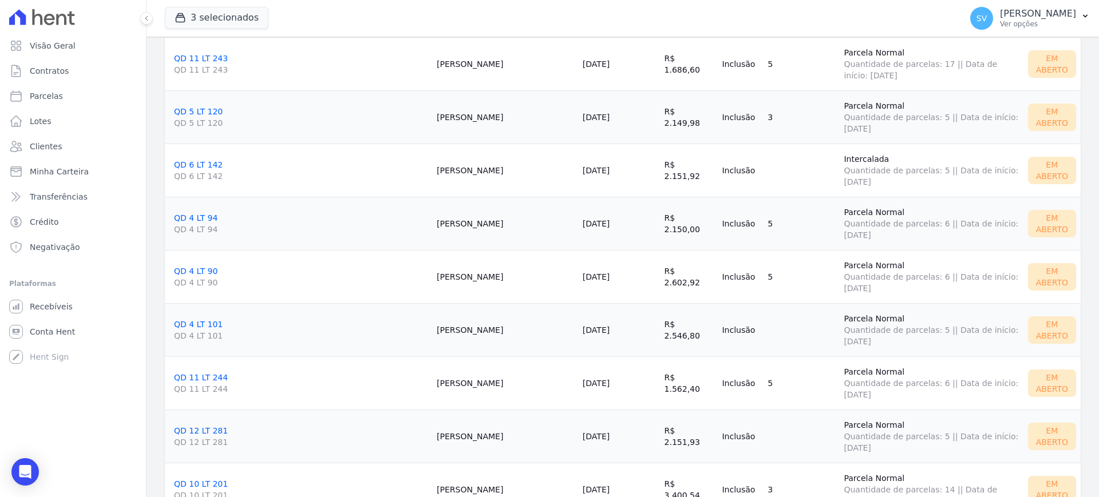
scroll to position [572, 0]
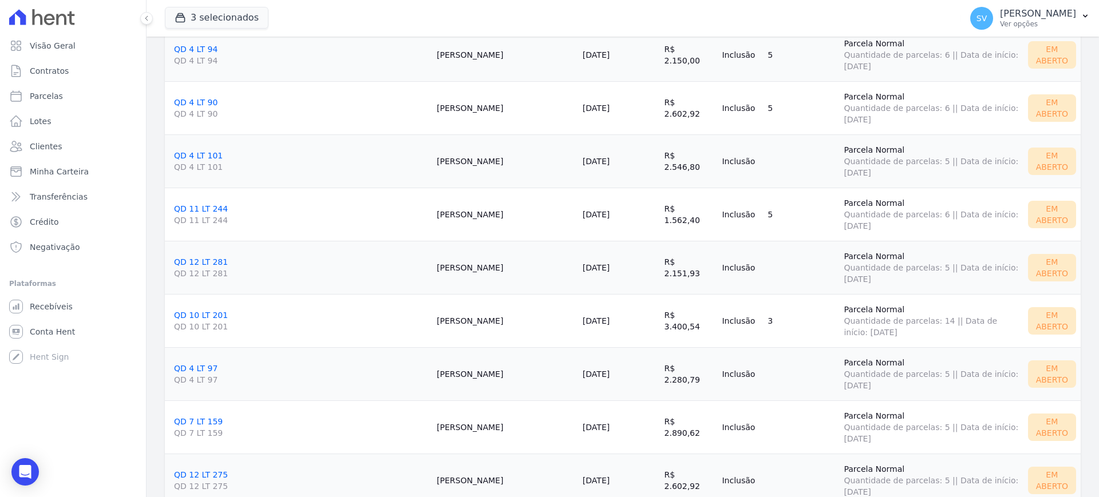
click at [201, 318] on link "QD 10 LT 201 QD 10 LT 201" at bounding box center [301, 322] width 254 height 22
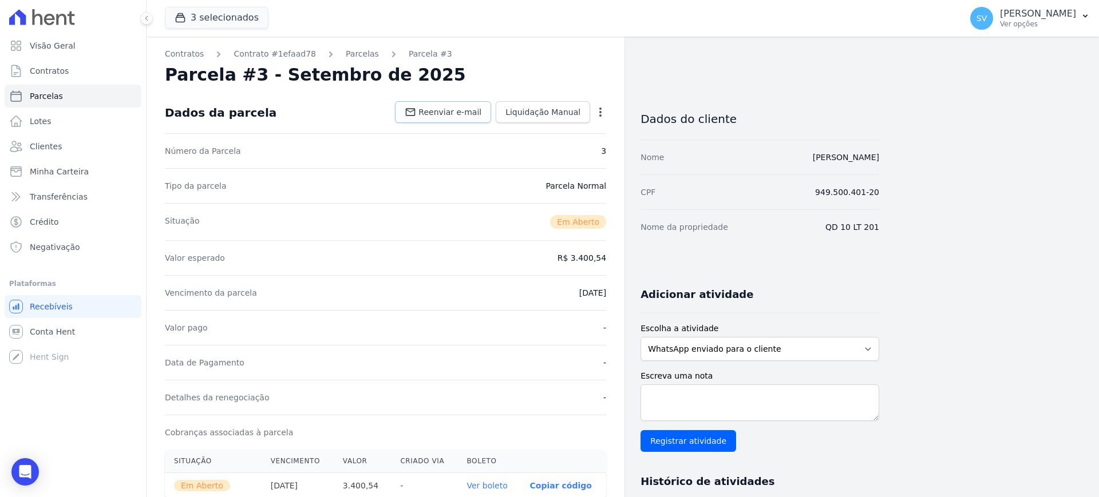
click at [453, 113] on span "Reenviar e-mail" at bounding box center [449, 111] width 63 height 11
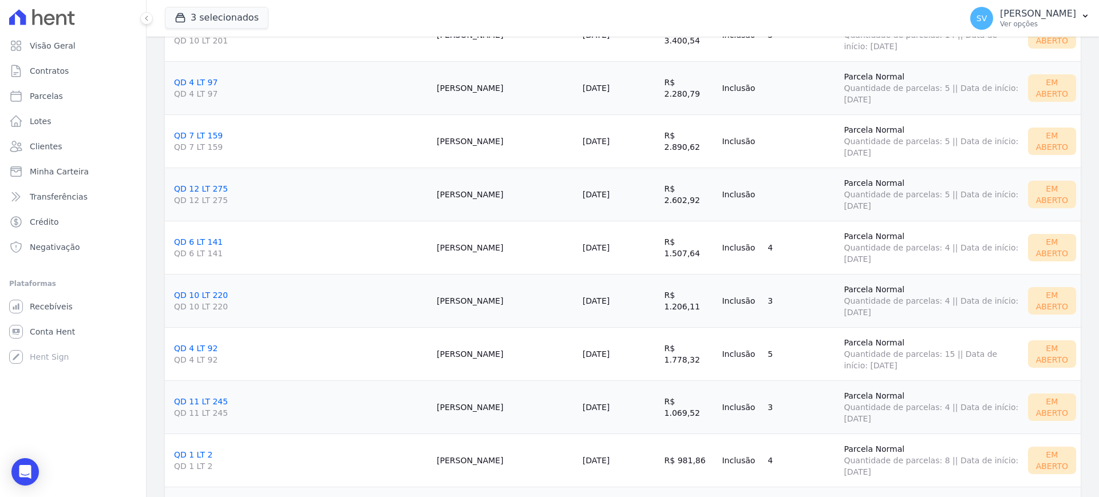
scroll to position [787, 0]
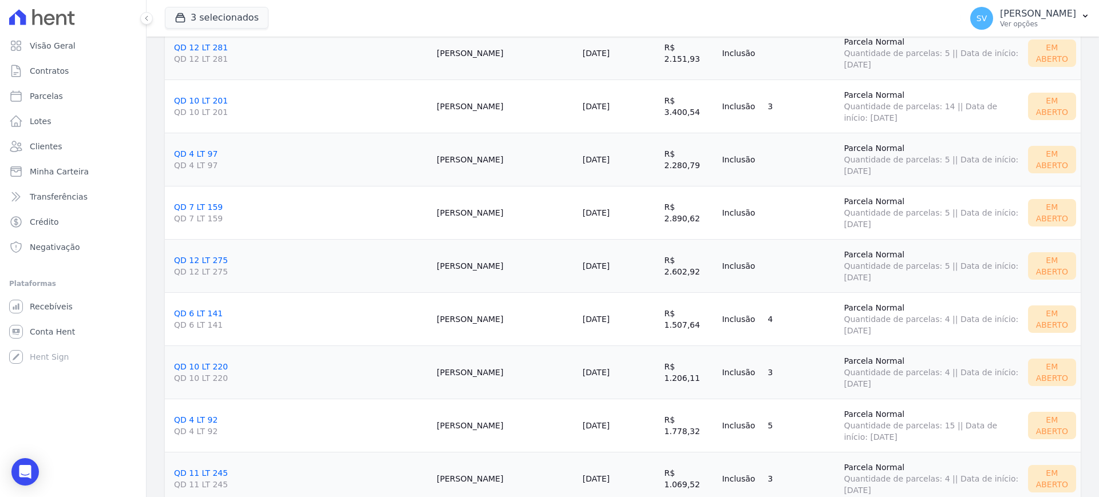
click at [188, 157] on link "QD 4 LT 97 QD 4 LT 97" at bounding box center [301, 160] width 254 height 22
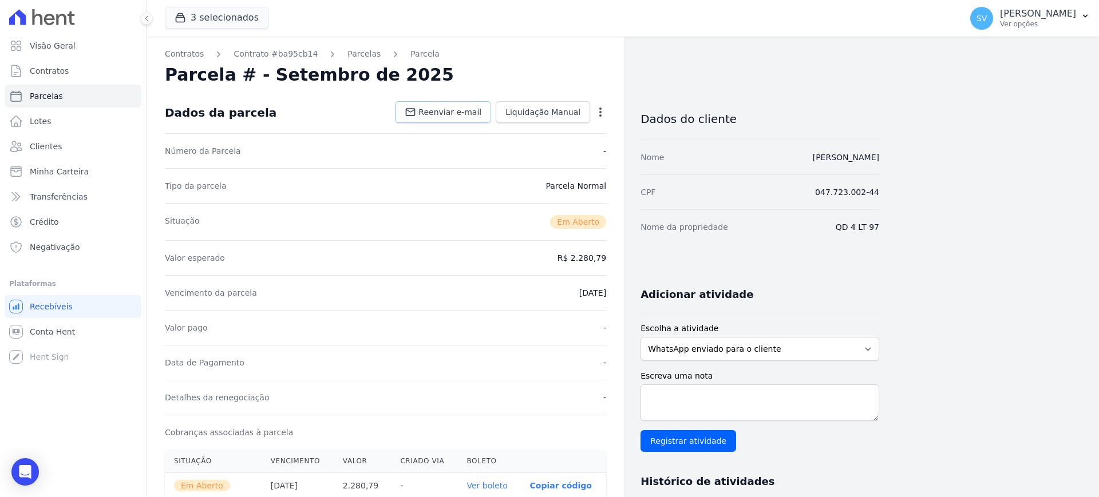
click at [458, 107] on span "Reenviar e-mail" at bounding box center [449, 111] width 63 height 11
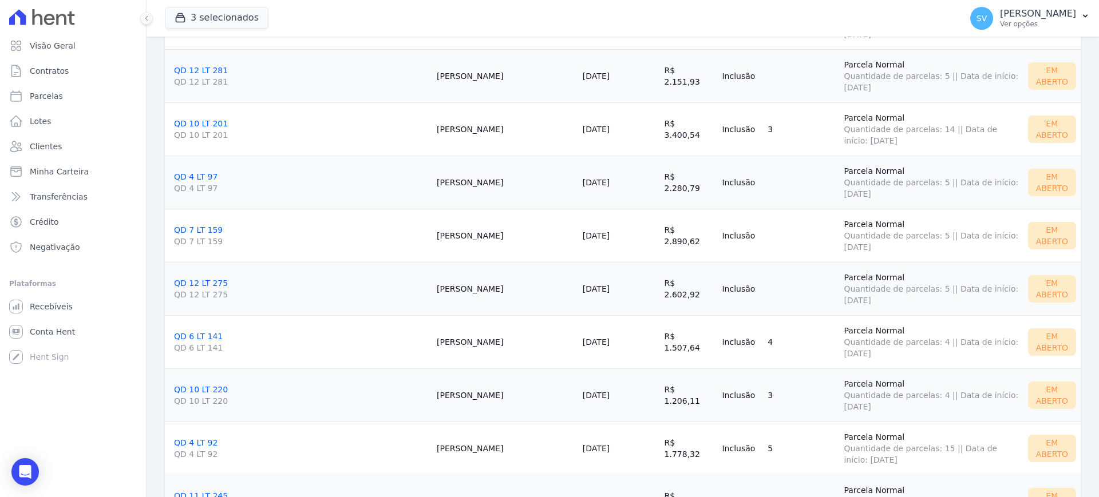
scroll to position [787, 0]
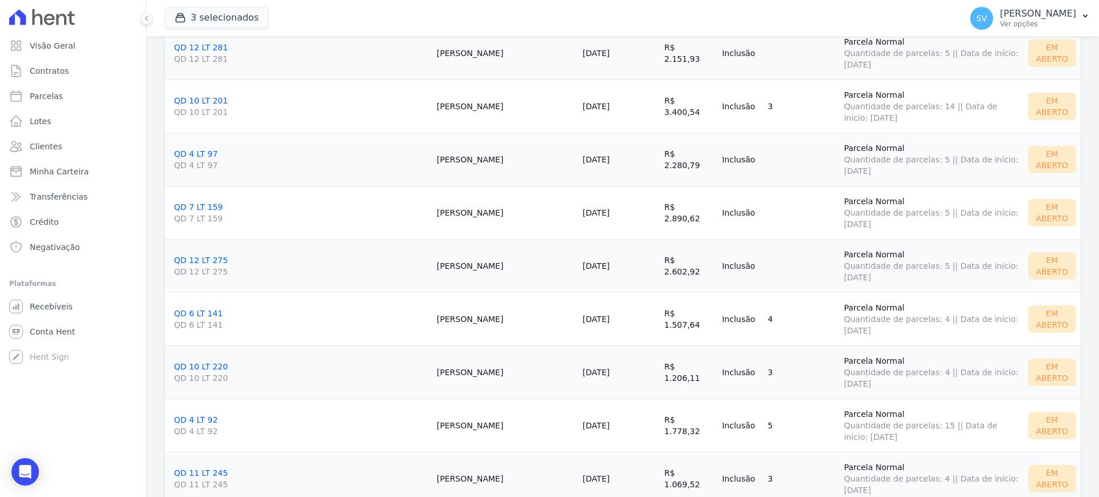
click at [186, 208] on link "QD 7 LT 159 QD 7 LT 159" at bounding box center [301, 214] width 254 height 22
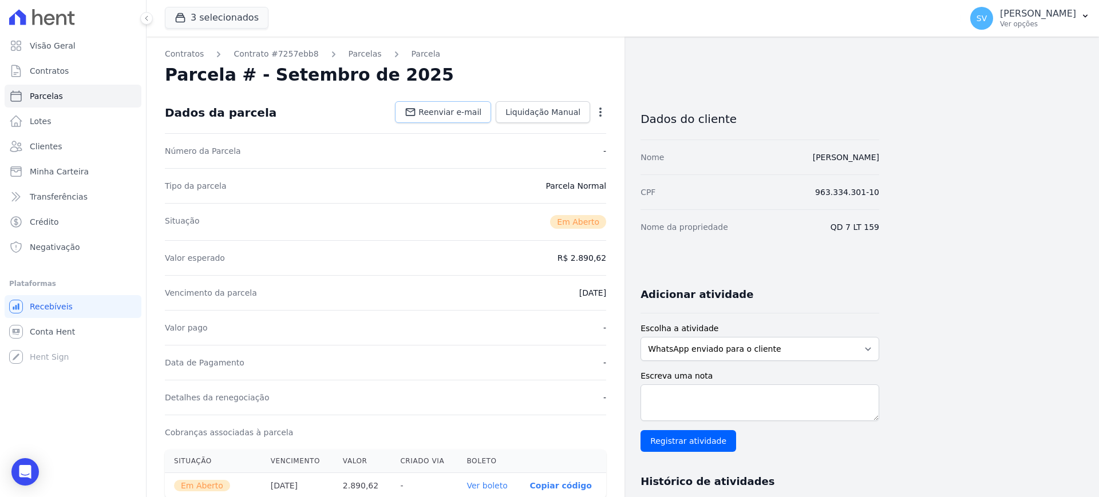
click at [442, 114] on span "Reenviar e-mail" at bounding box center [449, 111] width 63 height 11
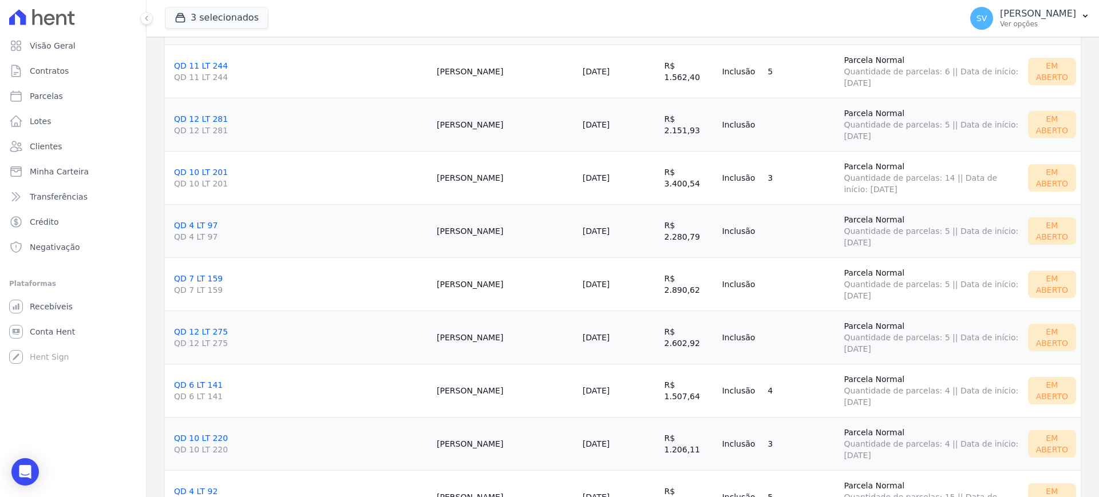
scroll to position [859, 0]
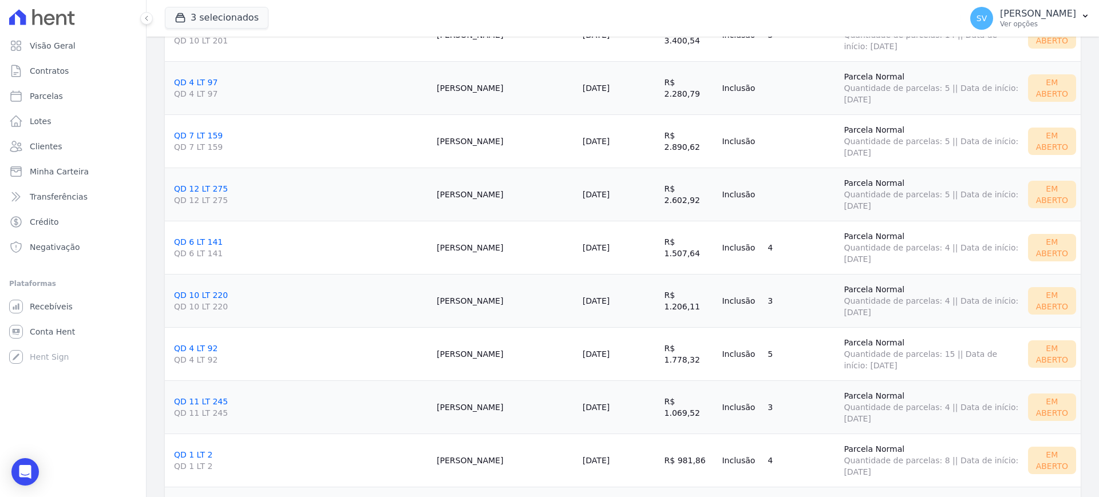
click at [192, 201] on span "QD 12 LT 275" at bounding box center [301, 200] width 254 height 11
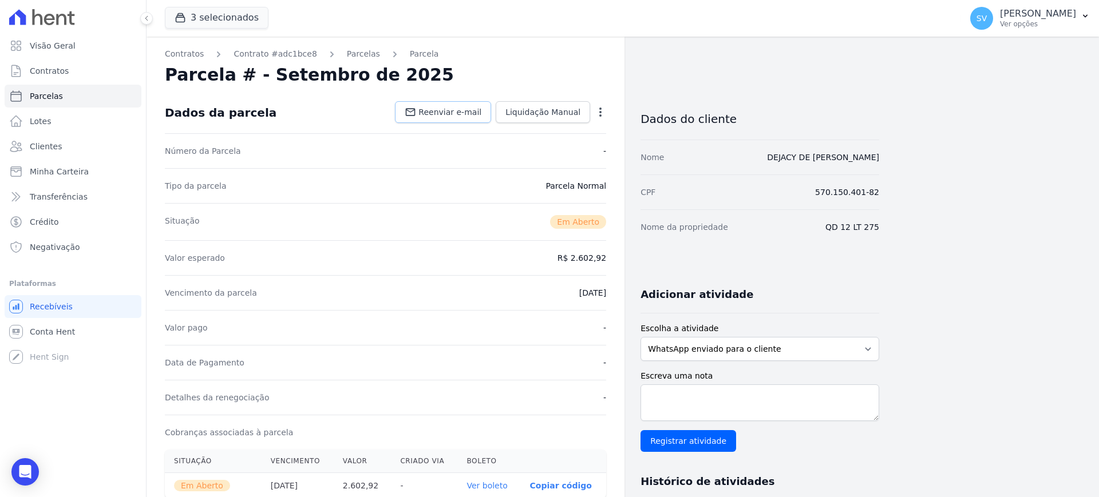
click at [440, 116] on span "Reenviar e-mail" at bounding box center [449, 111] width 63 height 11
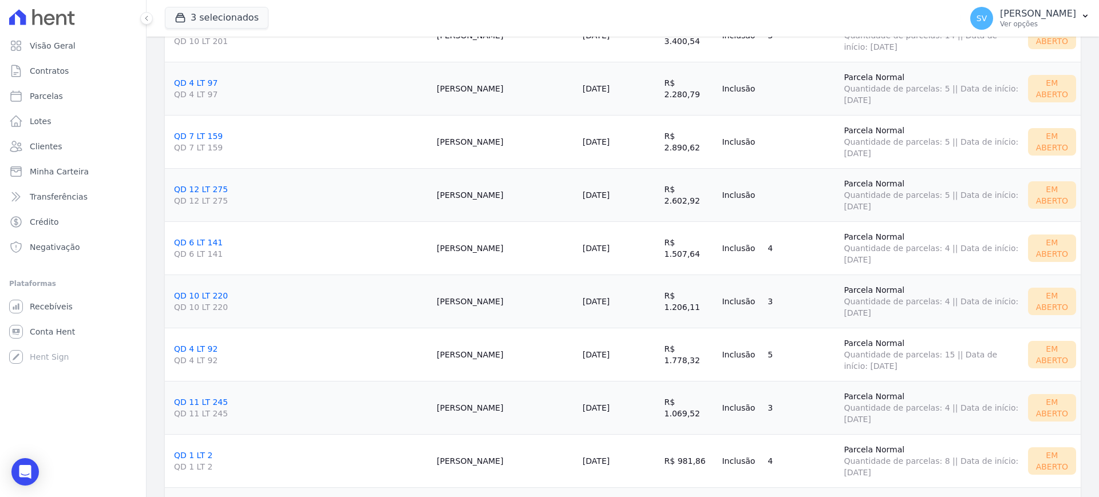
scroll to position [859, 0]
click at [197, 242] on link "QD 6 LT 141 QD 6 LT 141" at bounding box center [301, 249] width 254 height 22
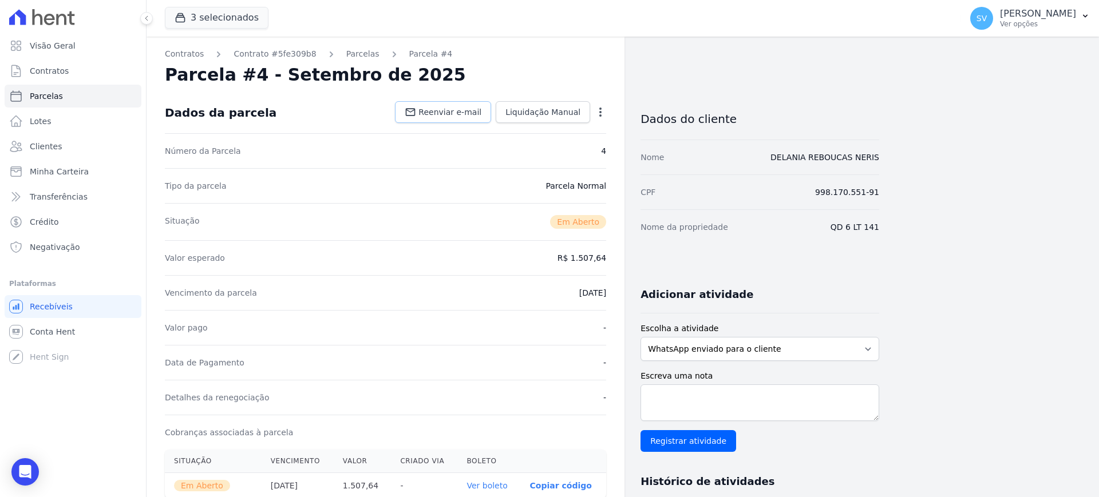
click at [464, 117] on span "Reenviar e-mail" at bounding box center [449, 111] width 63 height 11
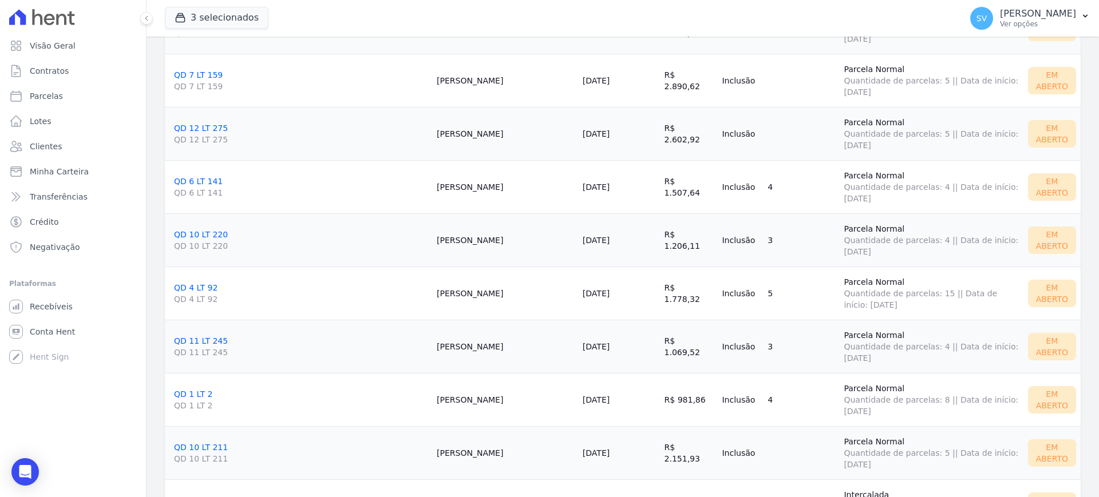
scroll to position [930, 0]
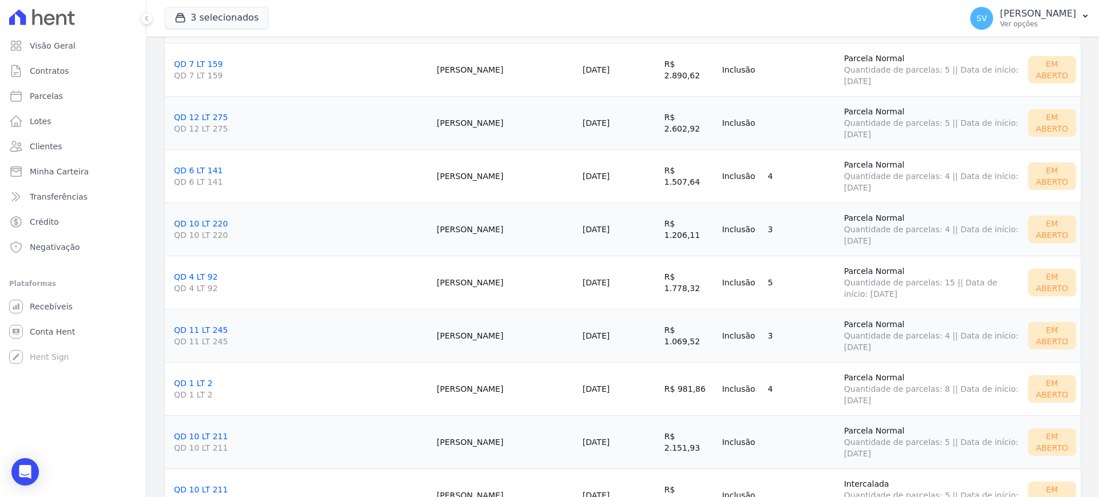
click at [202, 226] on link "QD 10 LT 220 QD 10 LT 220" at bounding box center [301, 230] width 254 height 22
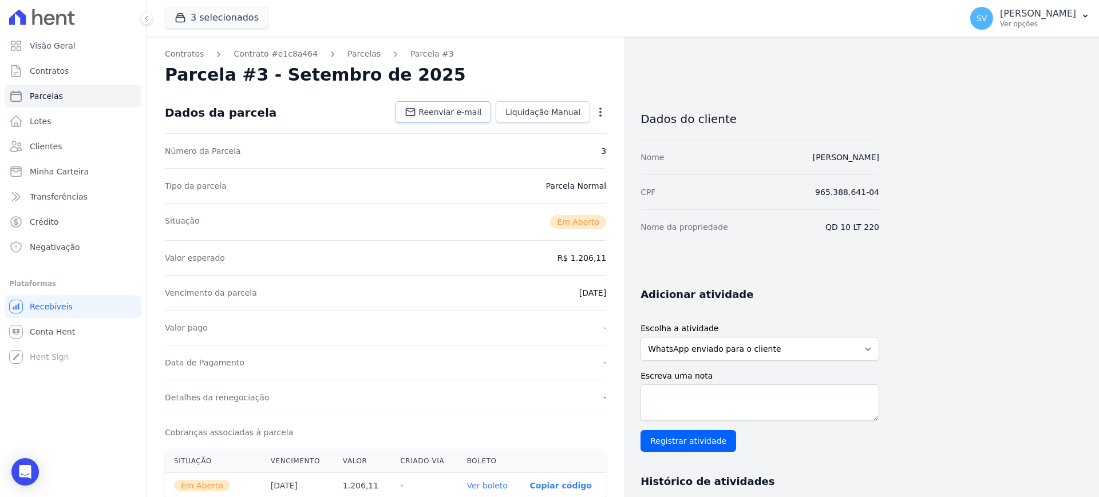
click at [437, 116] on span "Reenviar e-mail" at bounding box center [449, 111] width 63 height 11
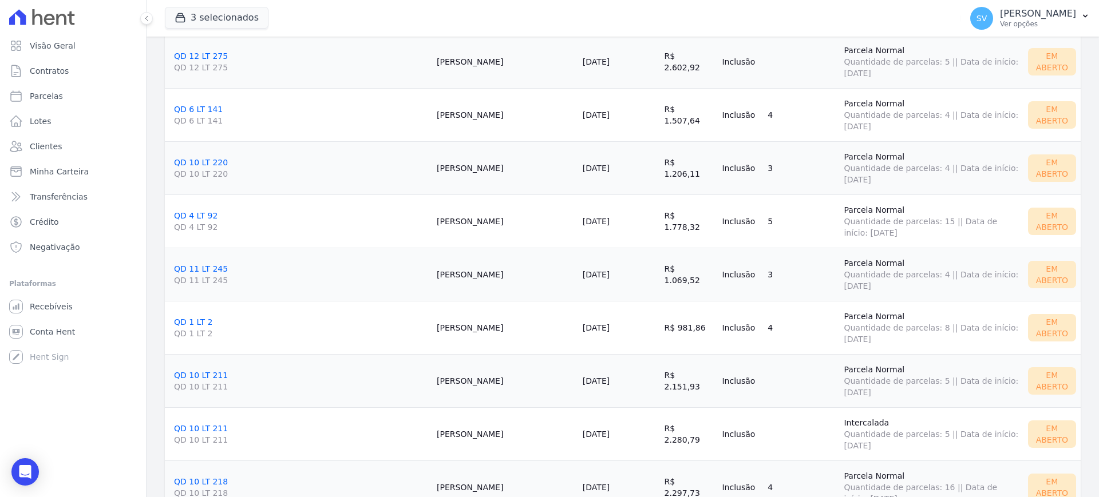
scroll to position [1002, 0]
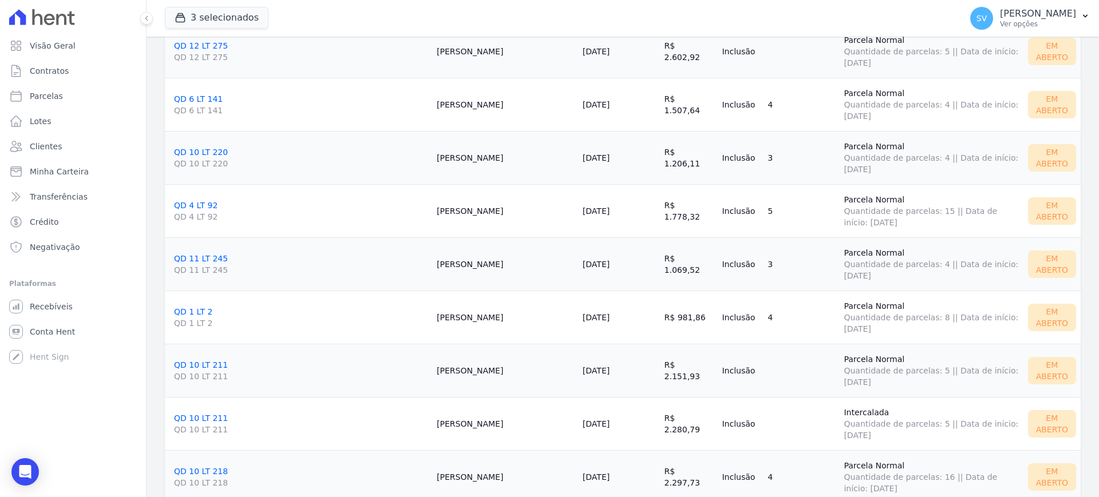
click at [184, 205] on link "QD 4 LT 92 QD 4 LT 92" at bounding box center [301, 212] width 254 height 22
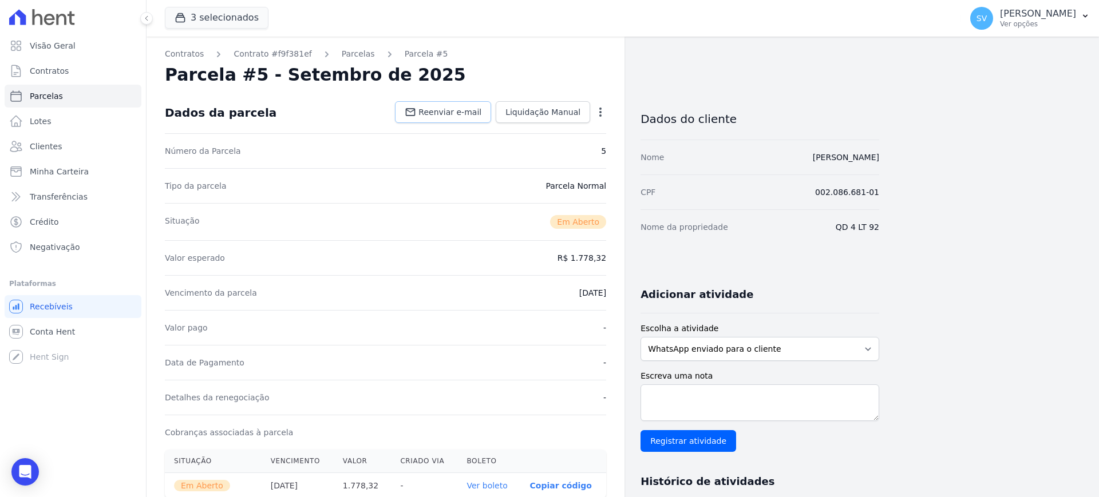
click at [445, 104] on link "Reenviar e-mail" at bounding box center [443, 112] width 96 height 22
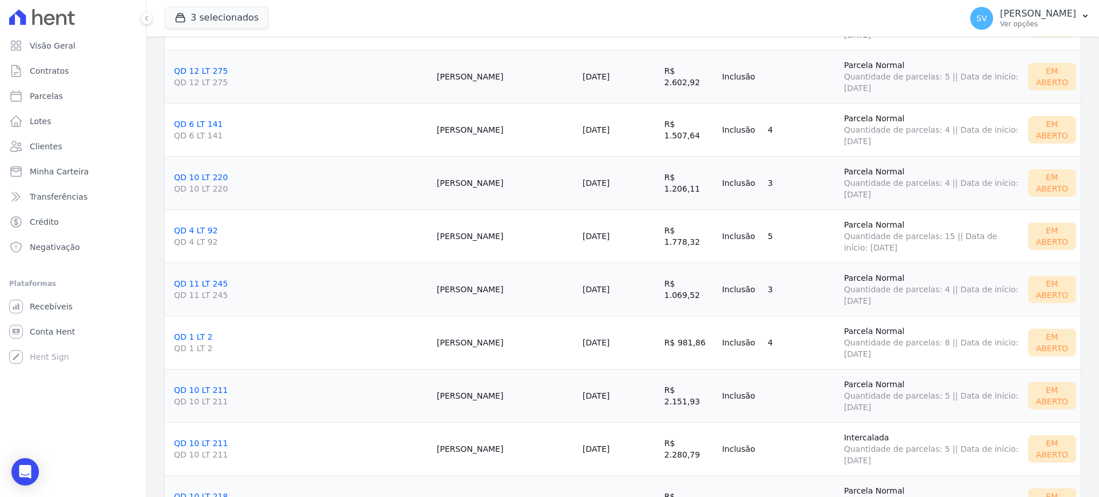
scroll to position [1002, 0]
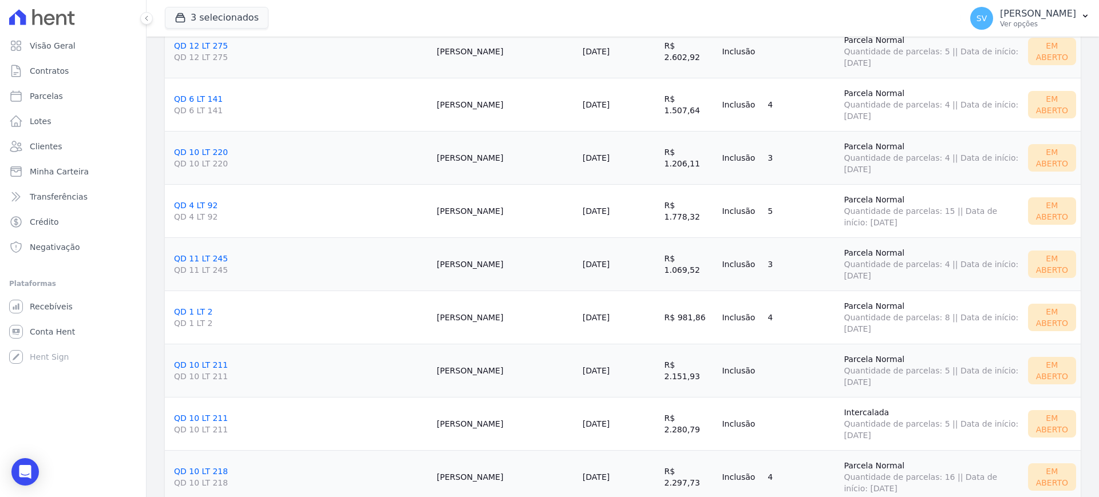
click at [198, 259] on link "QD 11 LT 245 QD 11 LT 245" at bounding box center [301, 265] width 254 height 22
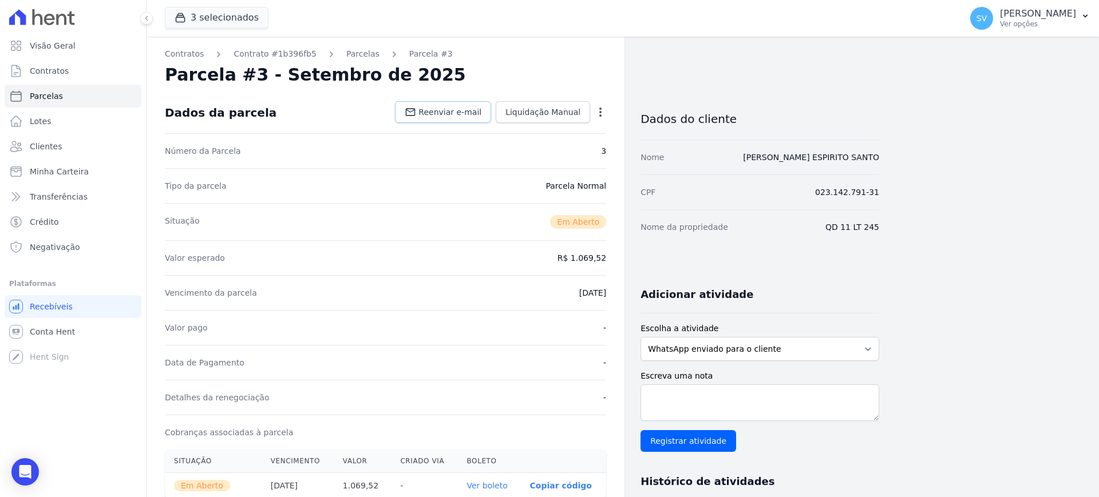
click at [473, 119] on link "Reenviar e-mail" at bounding box center [443, 112] width 96 height 22
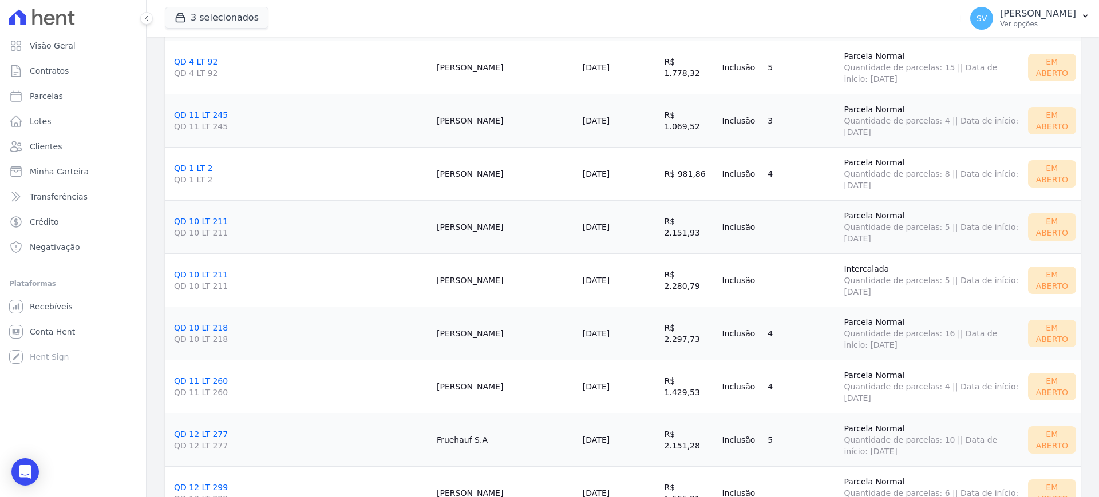
scroll to position [1145, 0]
click at [189, 167] on link "QD 1 LT 2 QD 1 LT 2" at bounding box center [301, 175] width 254 height 22
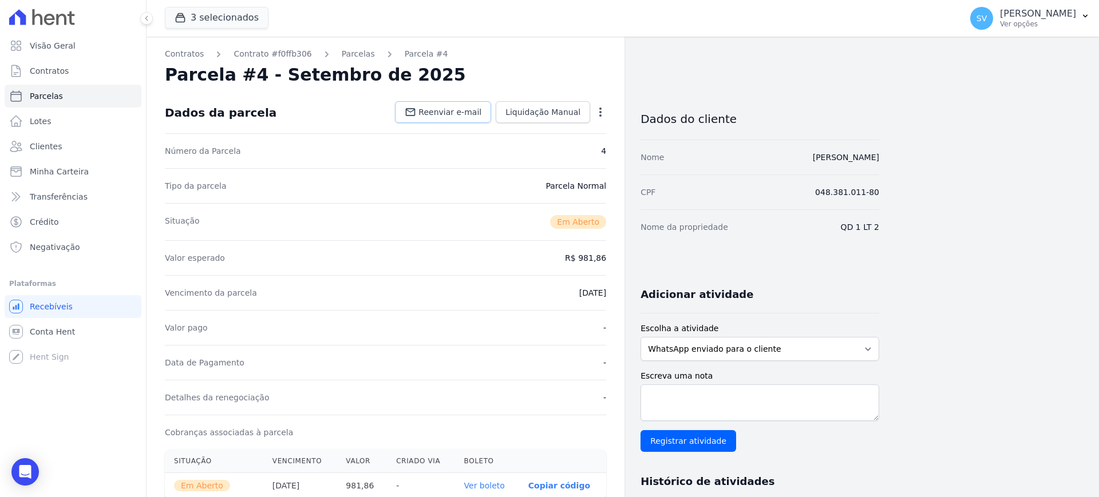
click at [452, 109] on span "Reenviar e-mail" at bounding box center [449, 111] width 63 height 11
click at [449, 113] on span "Reenviar e-mail" at bounding box center [449, 111] width 63 height 11
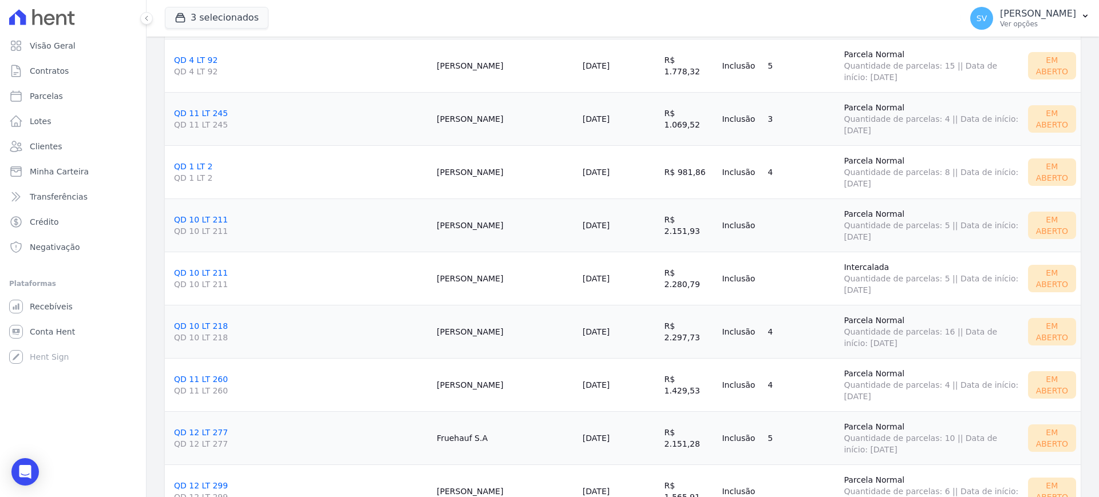
scroll to position [1145, 0]
click at [195, 218] on link "QD 10 LT 211 QD 10 LT 211" at bounding box center [301, 228] width 254 height 22
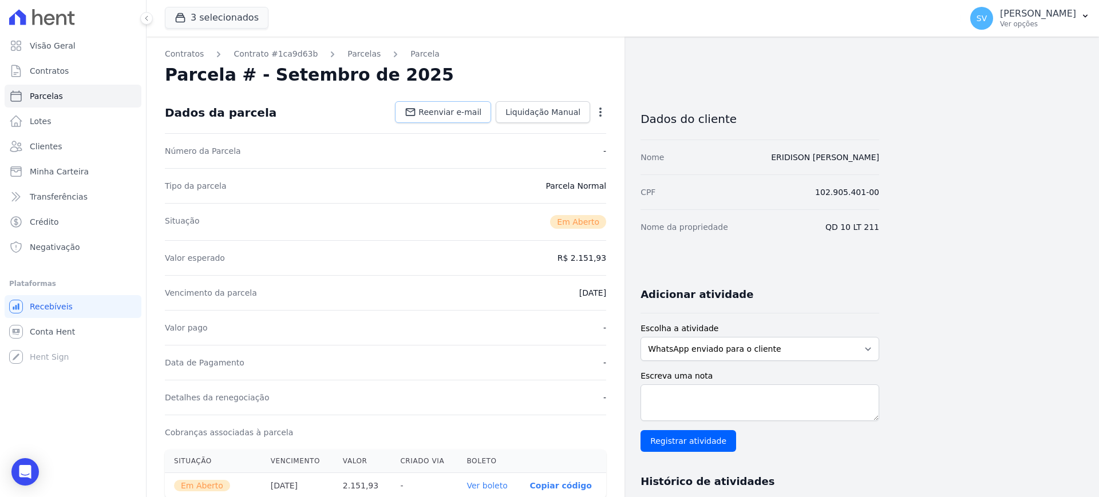
click at [472, 111] on span "Reenviar e-mail" at bounding box center [449, 111] width 63 height 11
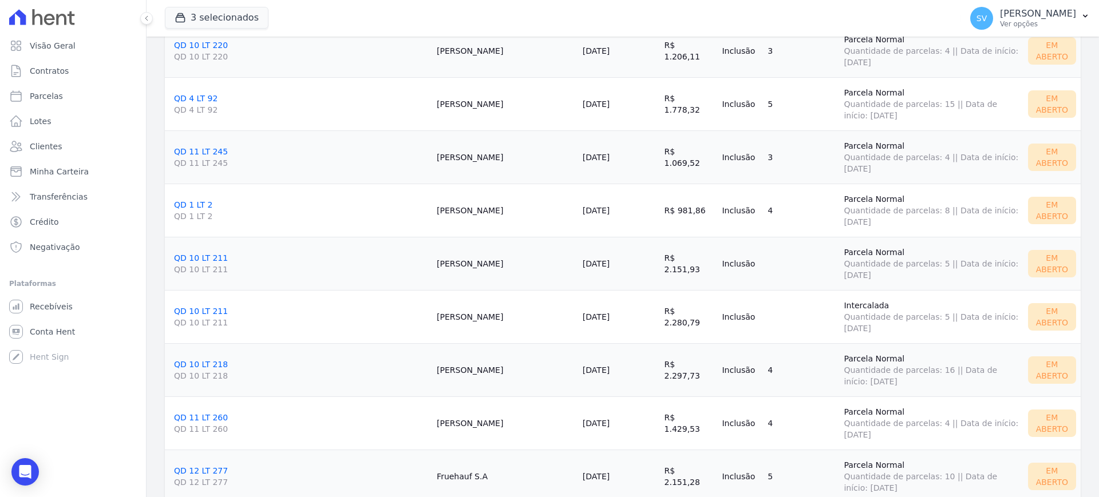
scroll to position [1145, 0]
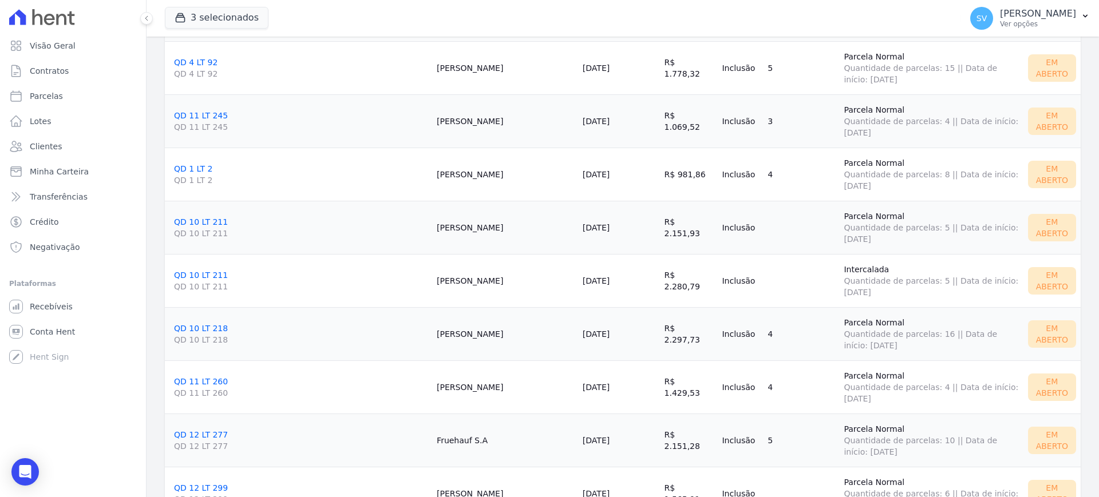
click at [193, 274] on link "QD 10 LT 211 QD 10 LT 211" at bounding box center [301, 282] width 254 height 22
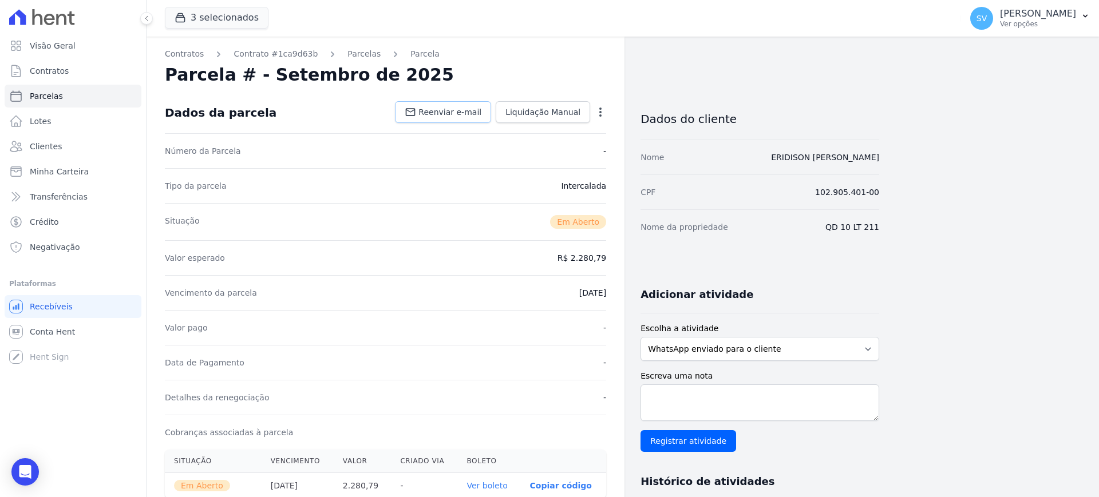
click at [453, 109] on span "Reenviar e-mail" at bounding box center [449, 111] width 63 height 11
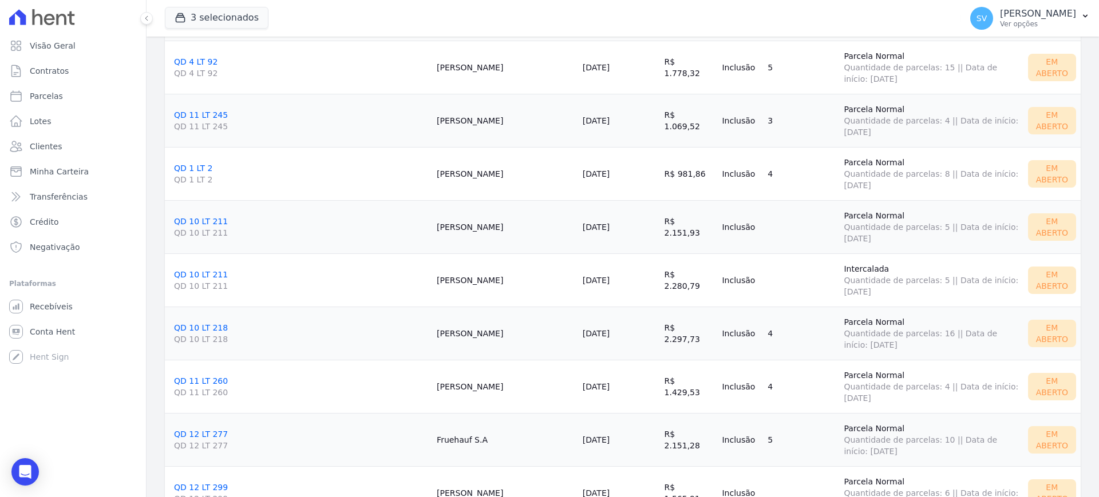
scroll to position [1145, 0]
click at [193, 327] on link "QD 10 LT 218 QD 10 LT 218" at bounding box center [301, 335] width 254 height 22
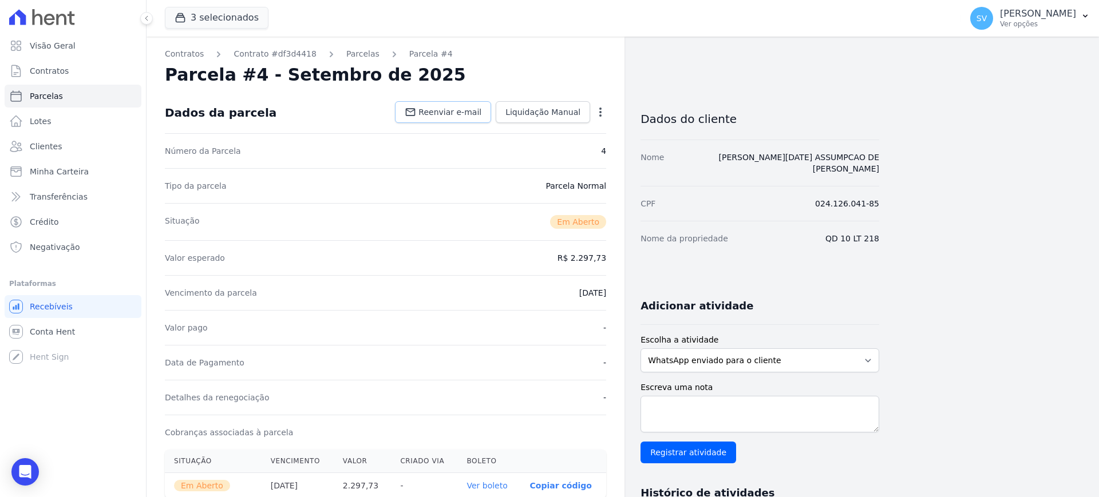
click at [440, 110] on span "Reenviar e-mail" at bounding box center [449, 111] width 63 height 11
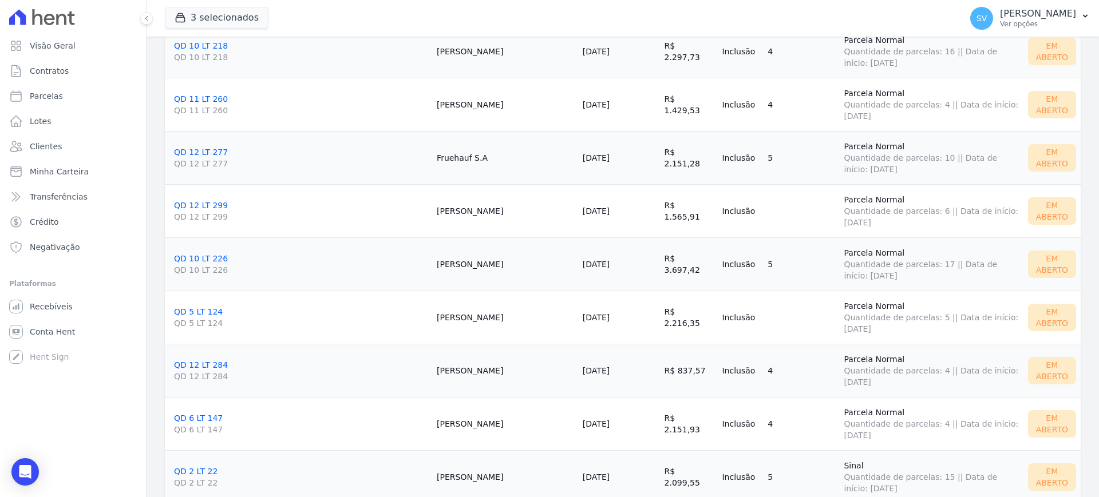
scroll to position [1431, 0]
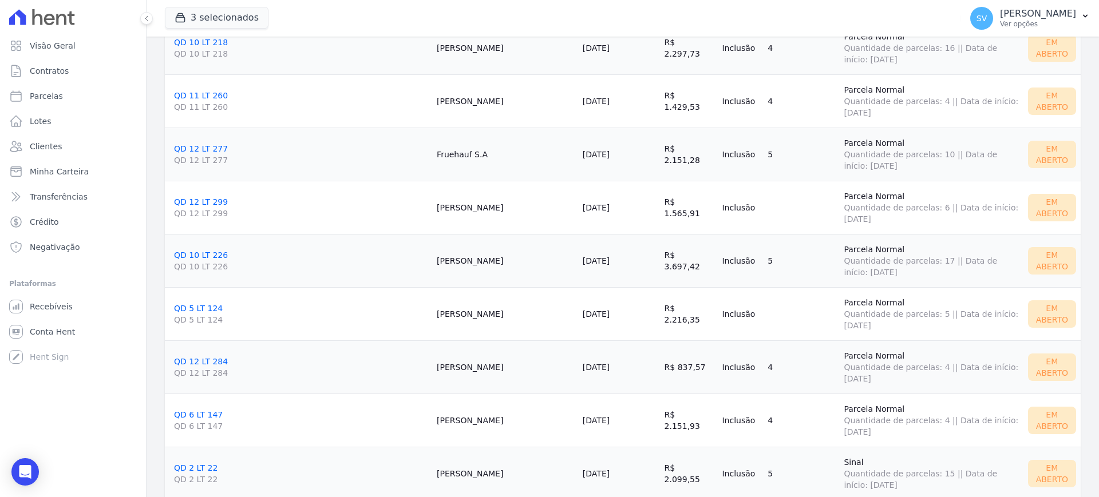
click at [189, 100] on link "QD 11 LT 260 QD 11 LT 260" at bounding box center [301, 102] width 254 height 22
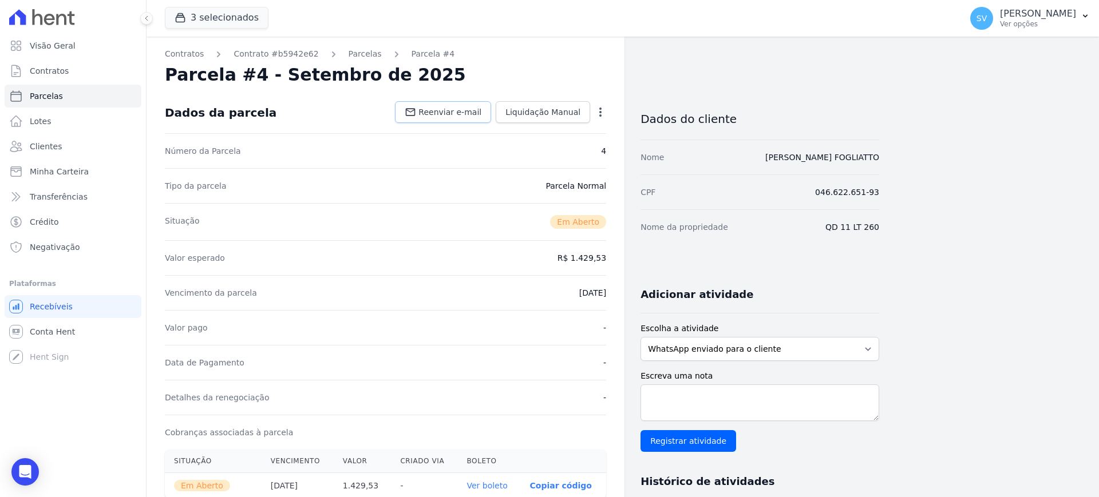
click at [446, 113] on span "Reenviar e-mail" at bounding box center [449, 111] width 63 height 11
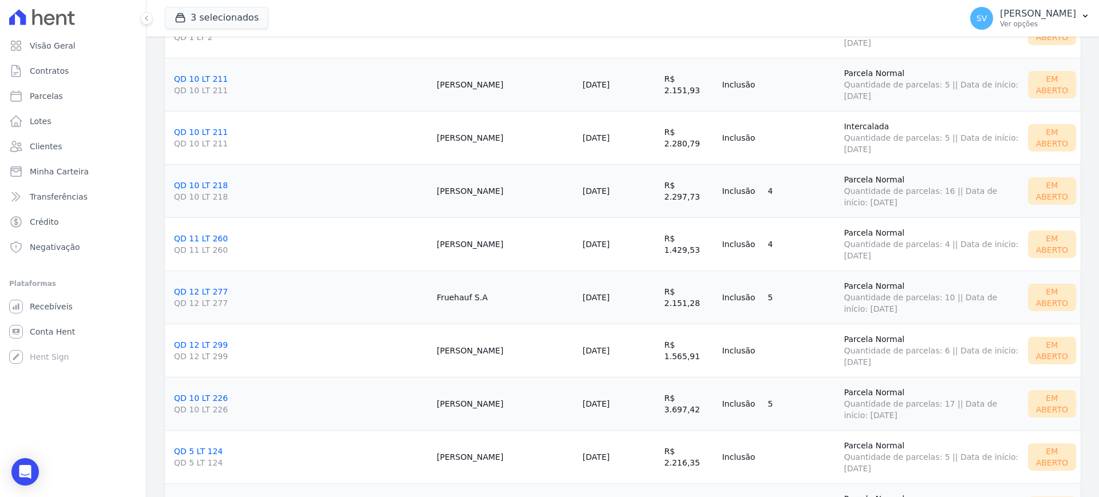
scroll to position [1359, 0]
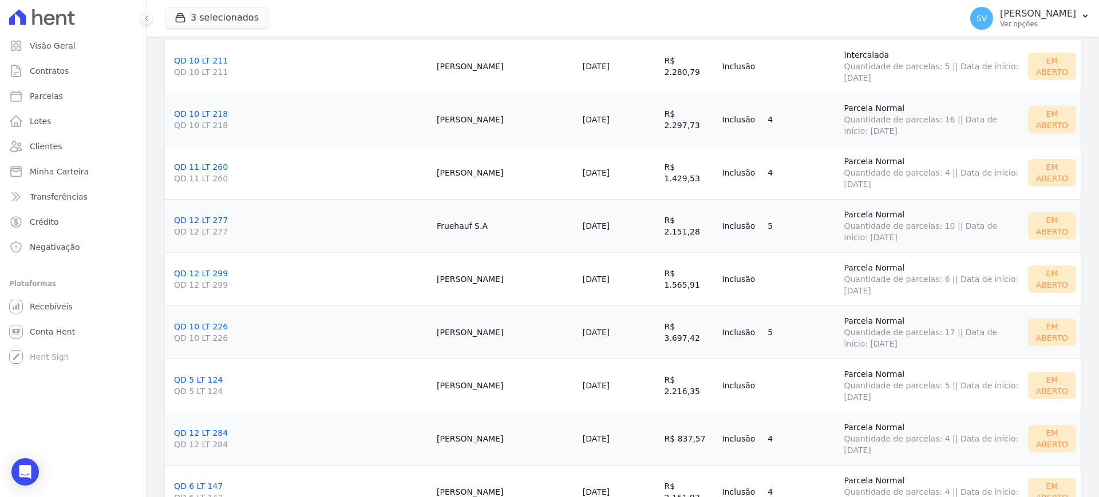
click at [193, 221] on link "QD 12 LT 277 QD 12 LT 277" at bounding box center [301, 227] width 254 height 22
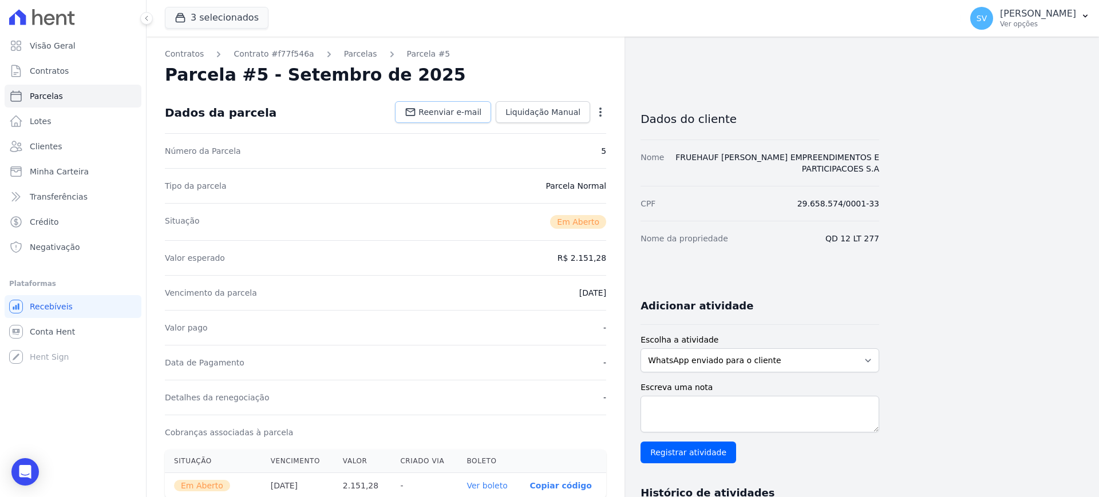
click at [437, 110] on span "Reenviar e-mail" at bounding box center [449, 111] width 63 height 11
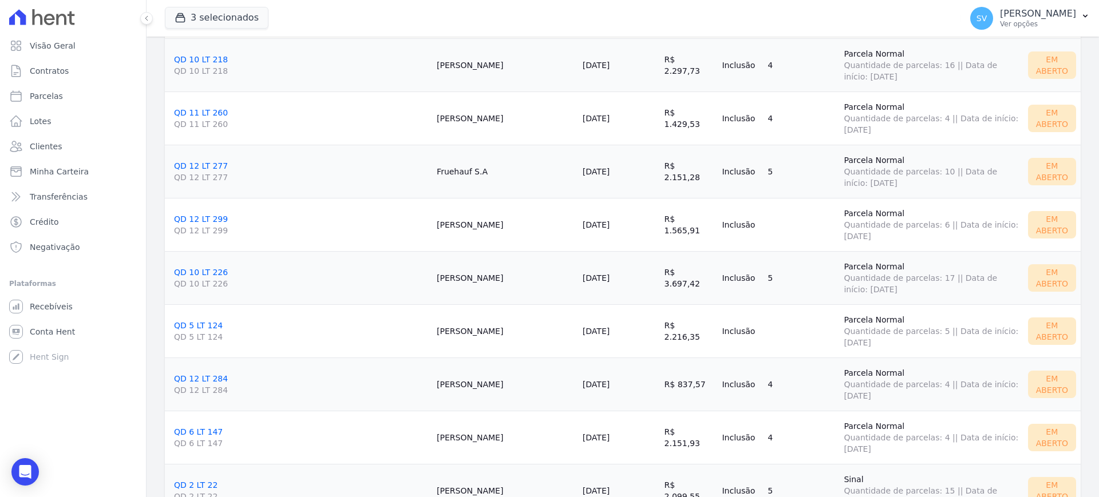
scroll to position [1425, 0]
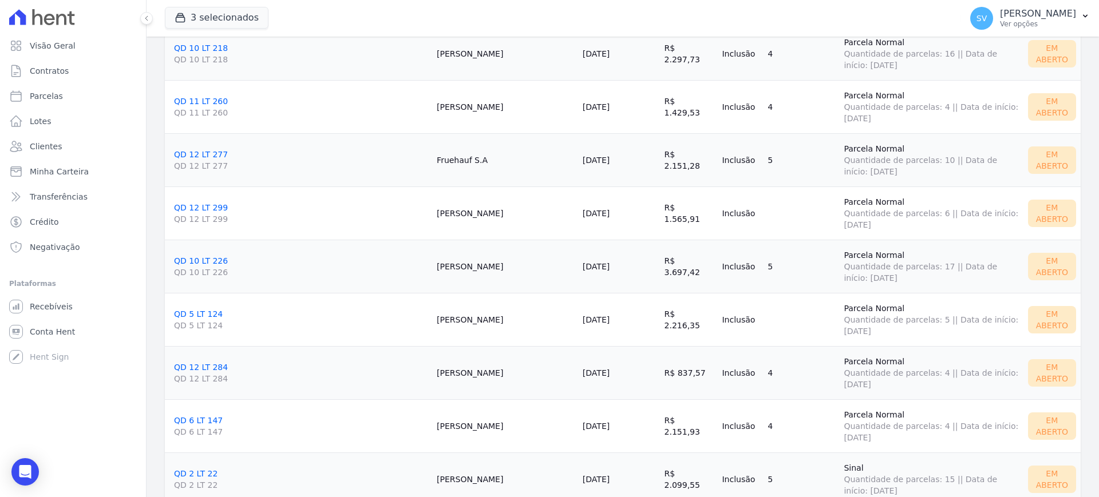
click at [199, 207] on link "QD 12 LT 299 QD 12 LT 299" at bounding box center [301, 214] width 254 height 22
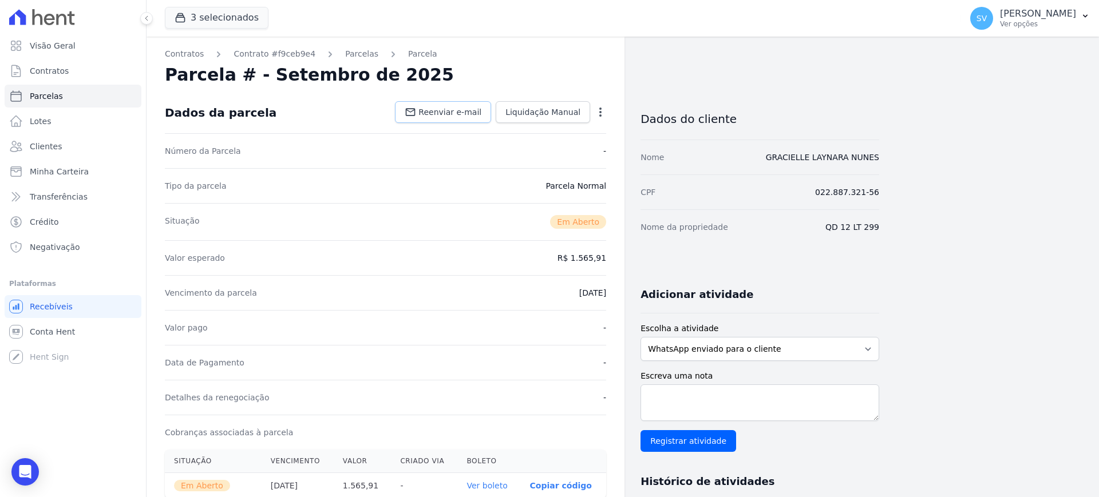
click at [467, 120] on link "Reenviar e-mail" at bounding box center [443, 112] width 96 height 22
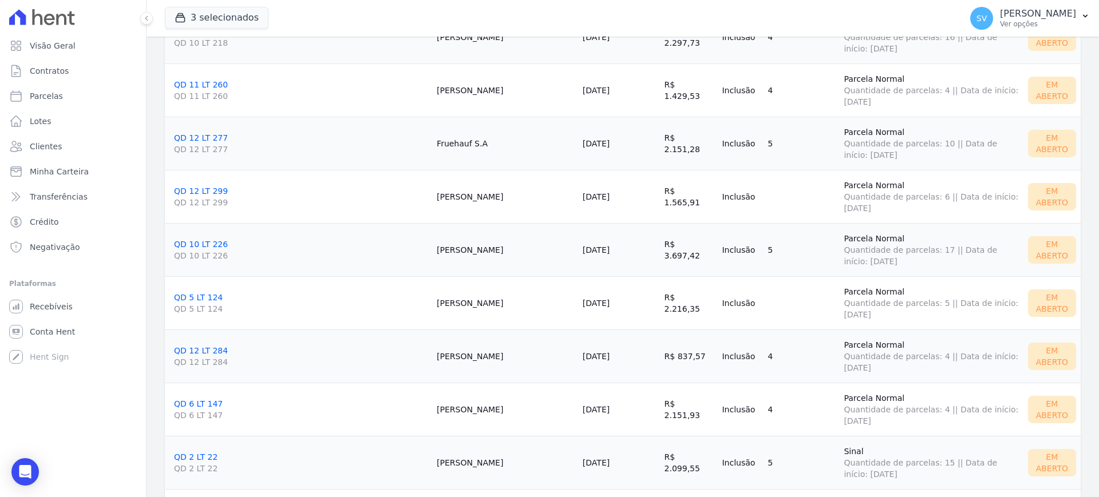
scroll to position [1458, 0]
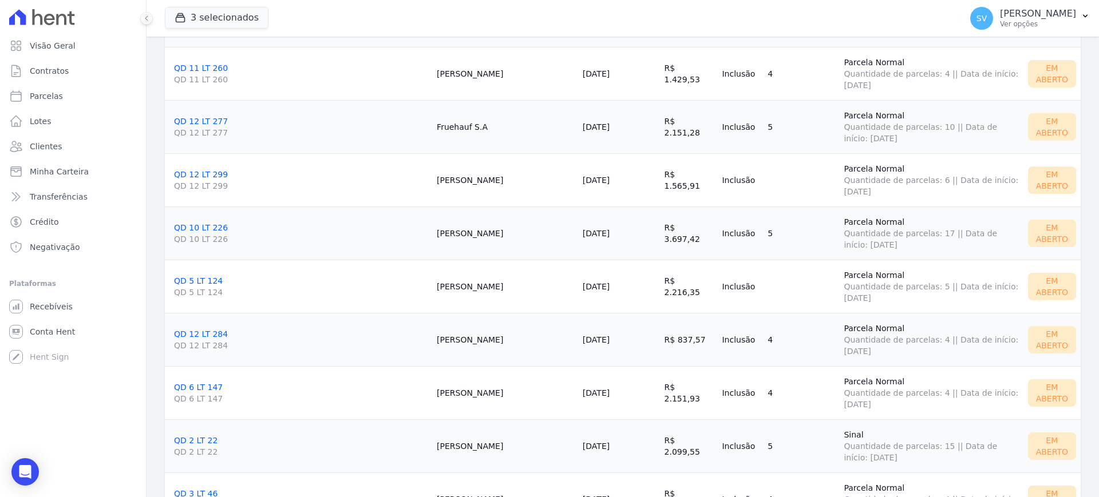
click at [205, 229] on link "QD 10 LT 226 QD 10 LT 226" at bounding box center [301, 234] width 254 height 22
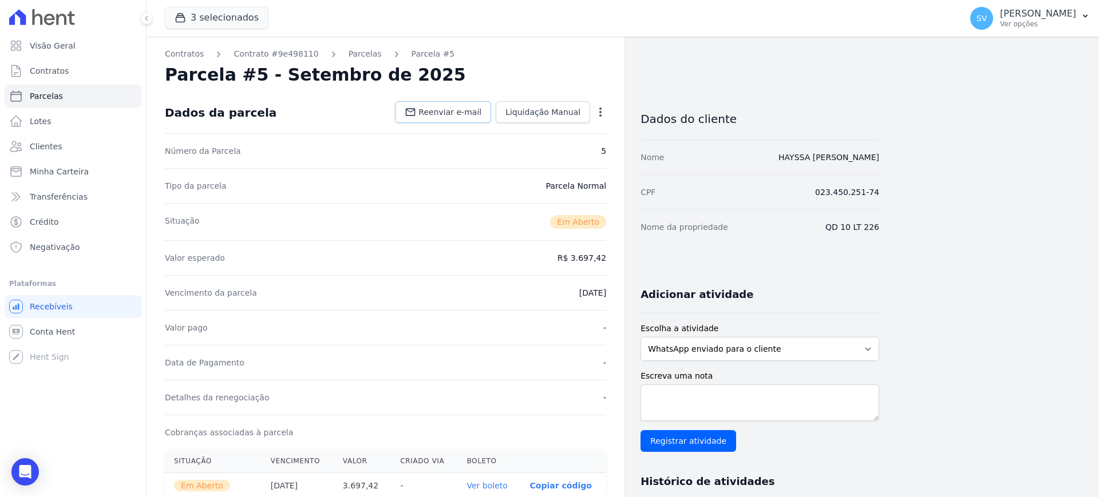
click at [445, 105] on link "Reenviar e-mail" at bounding box center [443, 112] width 96 height 22
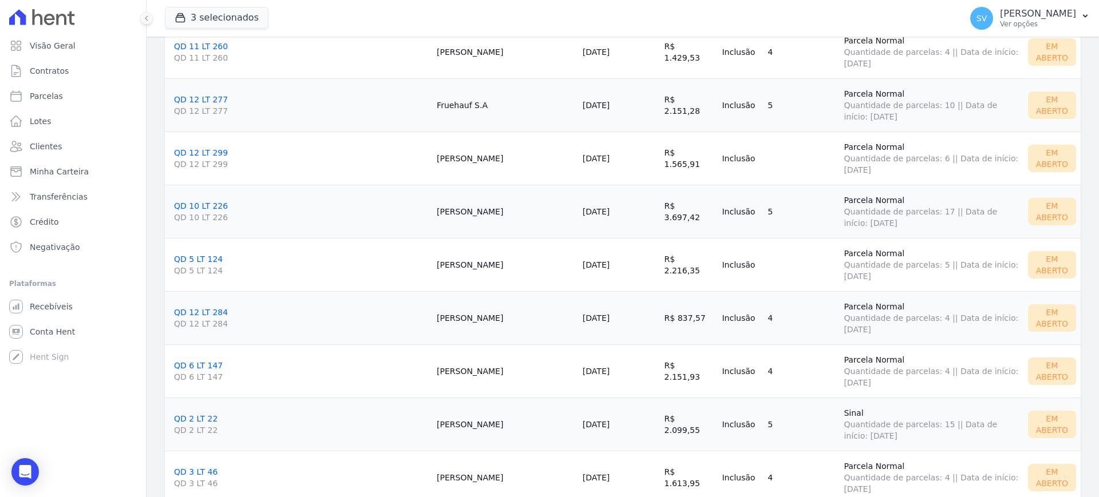
scroll to position [1492, 0]
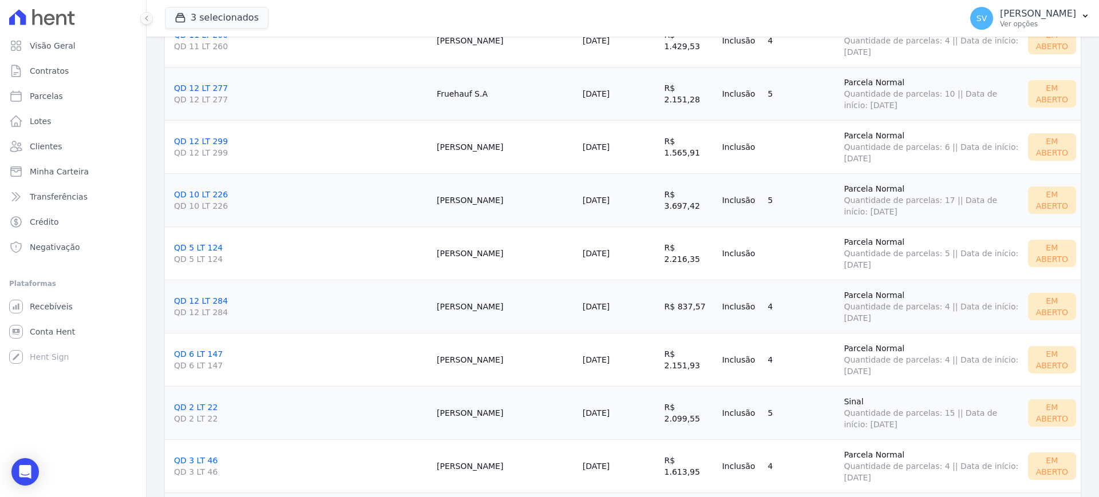
click at [202, 251] on link "QD 5 LT 124 QD 5 LT 124" at bounding box center [301, 254] width 254 height 22
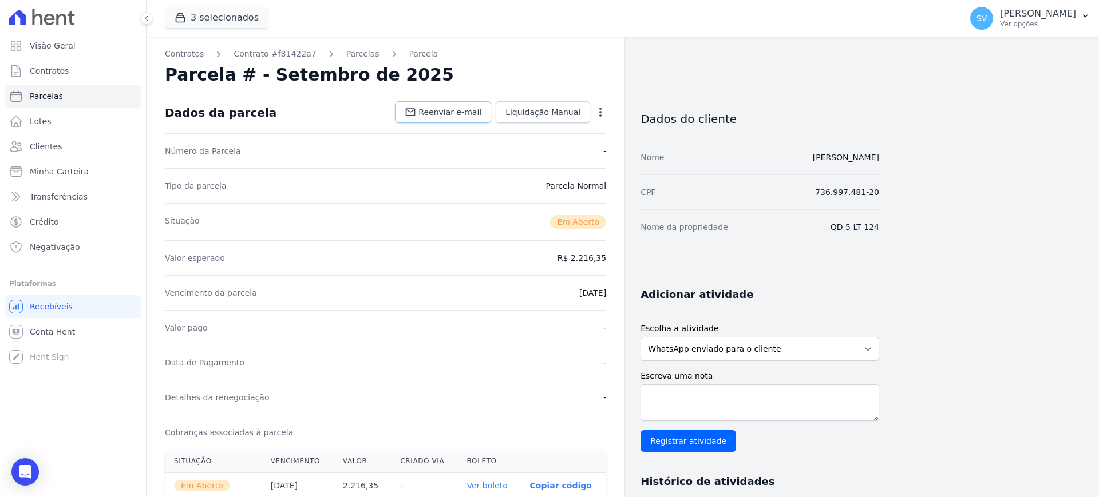
click at [445, 116] on span "Reenviar e-mail" at bounding box center [449, 111] width 63 height 11
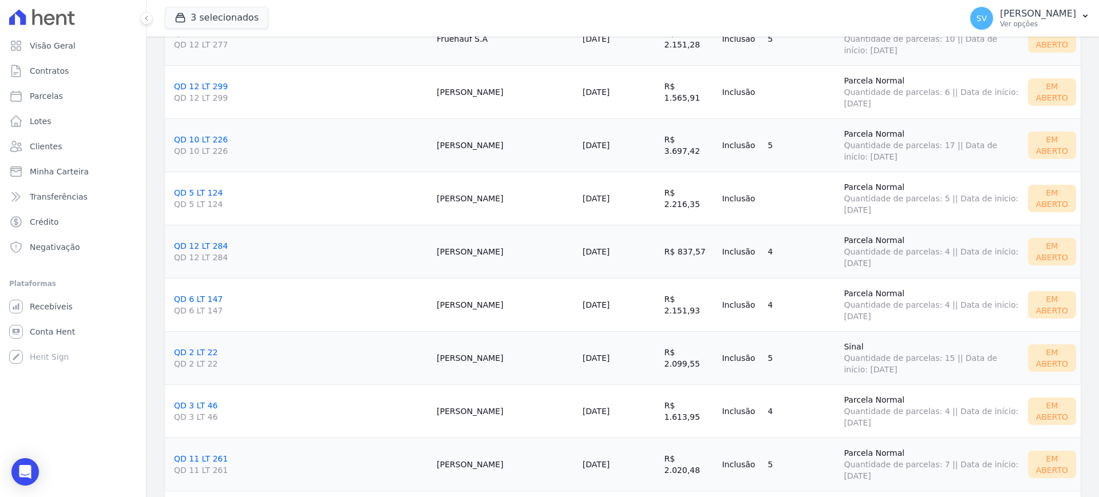
scroll to position [1563, 0]
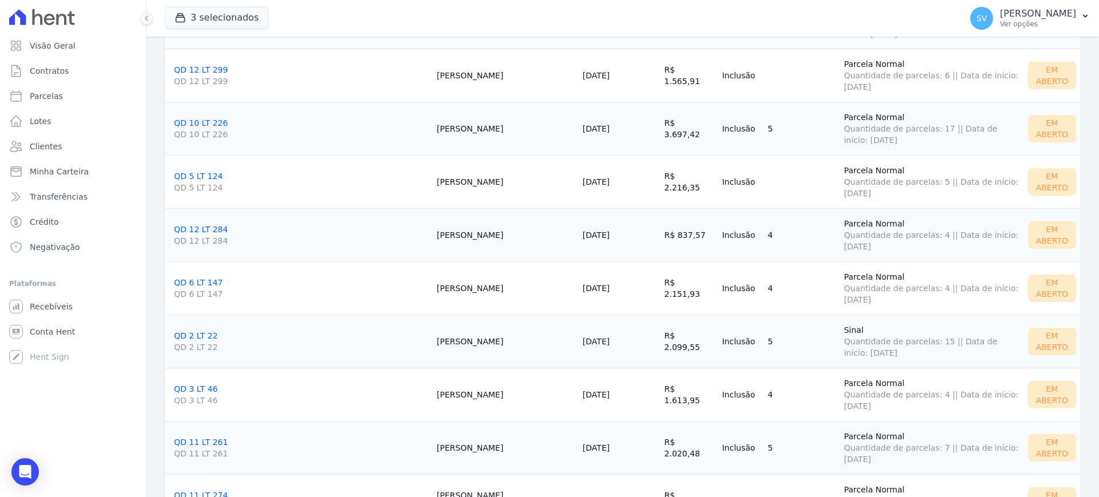
click at [187, 228] on link "QD 12 LT 284 QD 12 LT 284" at bounding box center [301, 236] width 254 height 22
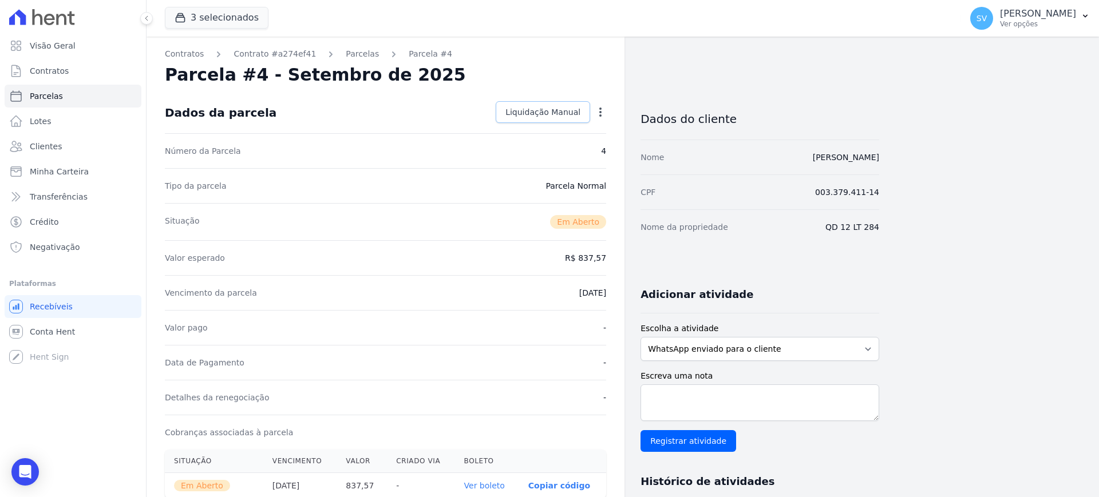
click at [527, 108] on span "Liquidação Manual" at bounding box center [542, 111] width 75 height 11
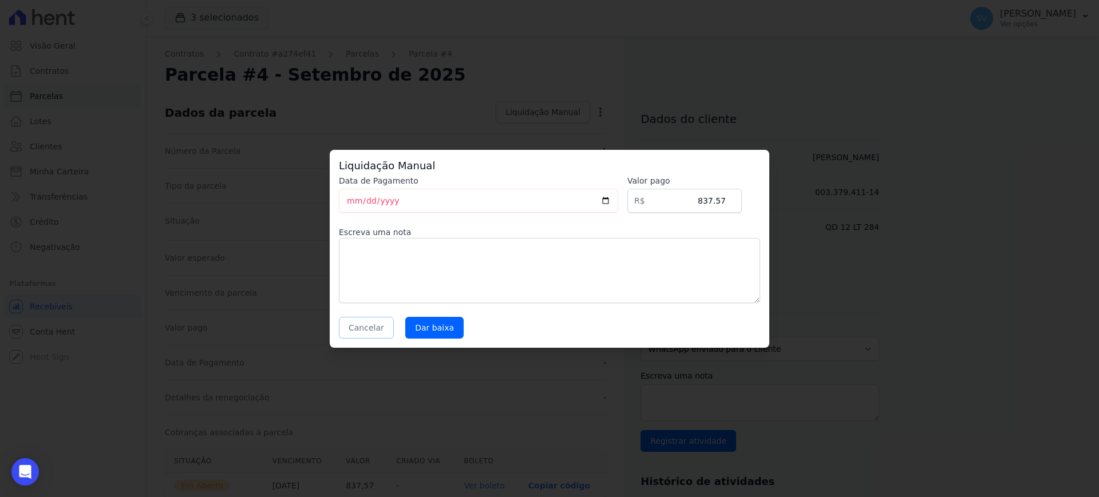
click at [362, 331] on button "Cancelar" at bounding box center [366, 328] width 55 height 22
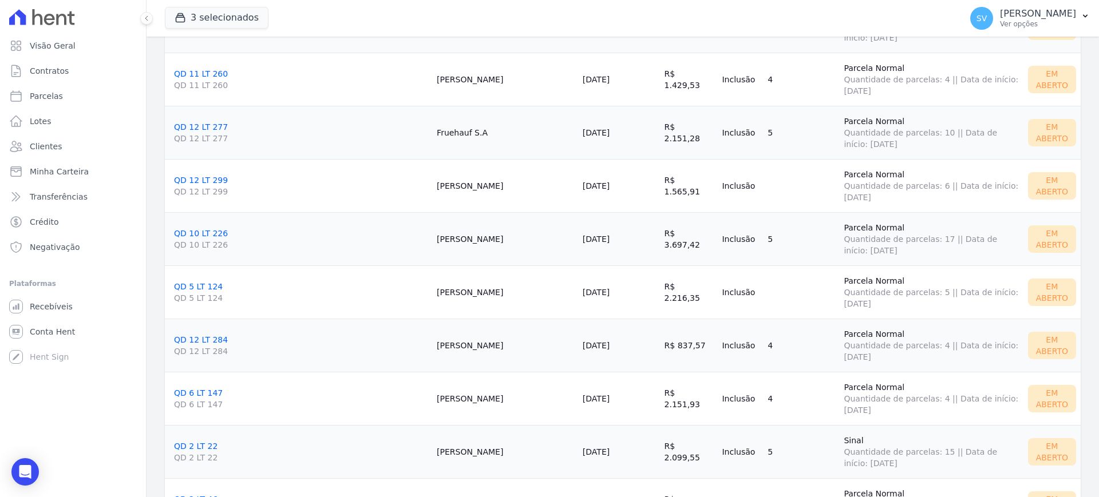
scroll to position [1458, 0]
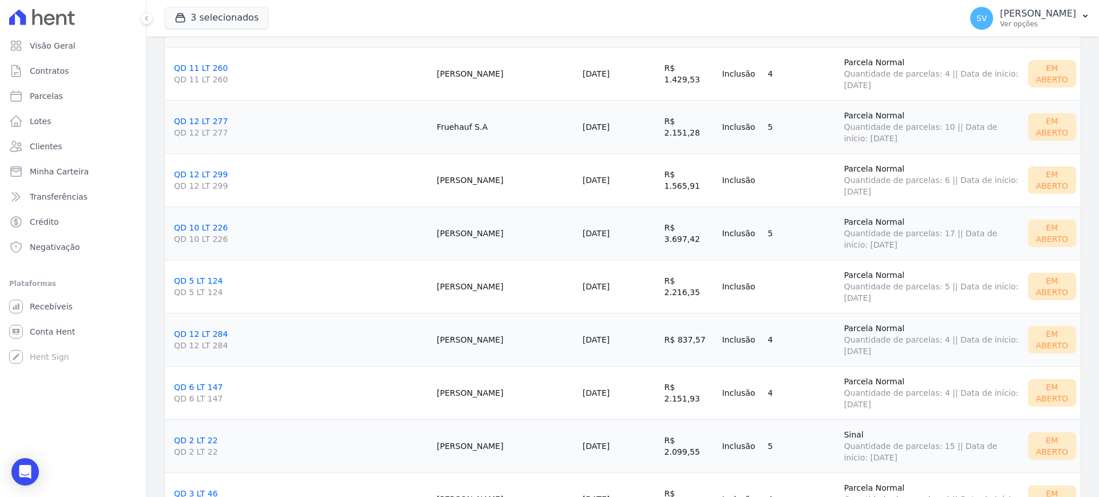
click at [184, 331] on link "QD 12 LT 284 QD 12 LT 284" at bounding box center [301, 341] width 254 height 22
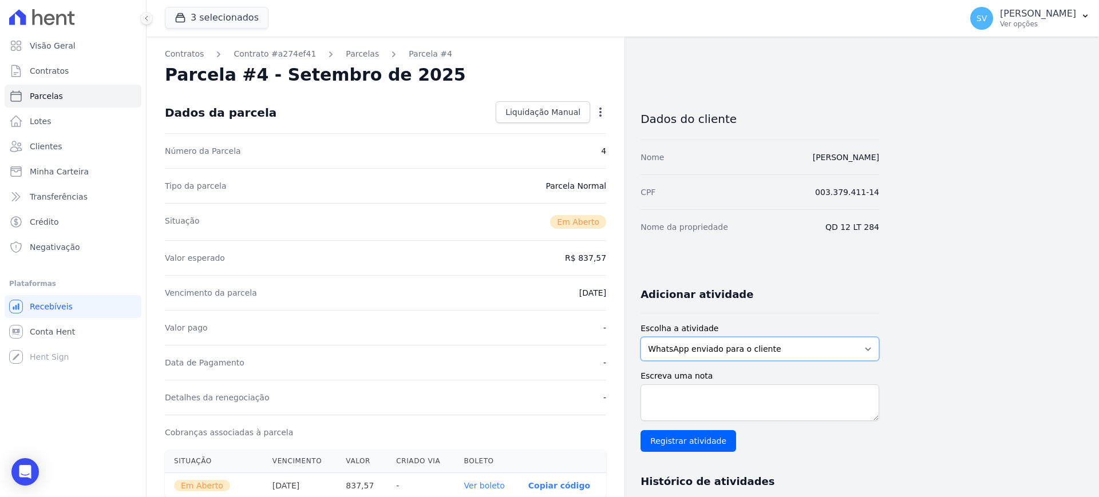
click at [860, 353] on select "WhatsApp enviado para o cliente Adicionar um comentário Ligação feita para o cl…" at bounding box center [759, 349] width 239 height 24
click at [640, 337] on select "WhatsApp enviado para o cliente Adicionar um comentário Ligação feita para o cl…" at bounding box center [759, 349] width 239 height 24
click at [771, 340] on select "WhatsApp enviado para o cliente Adicionar um comentário Ligação feita para o cl…" at bounding box center [759, 349] width 239 height 24
click at [640, 337] on select "WhatsApp enviado para o cliente Adicionar um comentário Ligação feita para o cl…" at bounding box center [759, 349] width 239 height 24
select select "email"
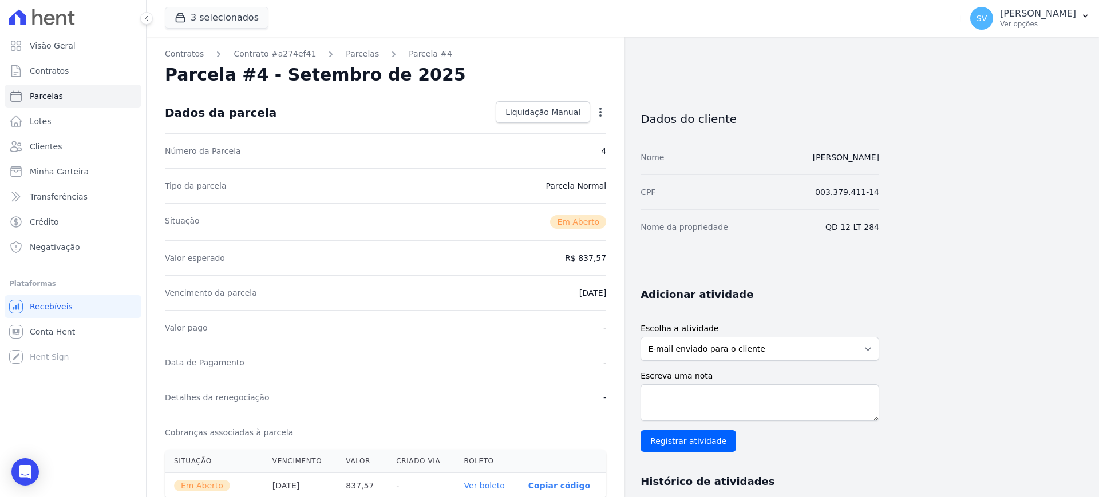
click at [600, 109] on icon "button" at bounding box center [600, 111] width 11 height 11
click at [267, 52] on link "Contrato #a274ef41" at bounding box center [275, 54] width 82 height 12
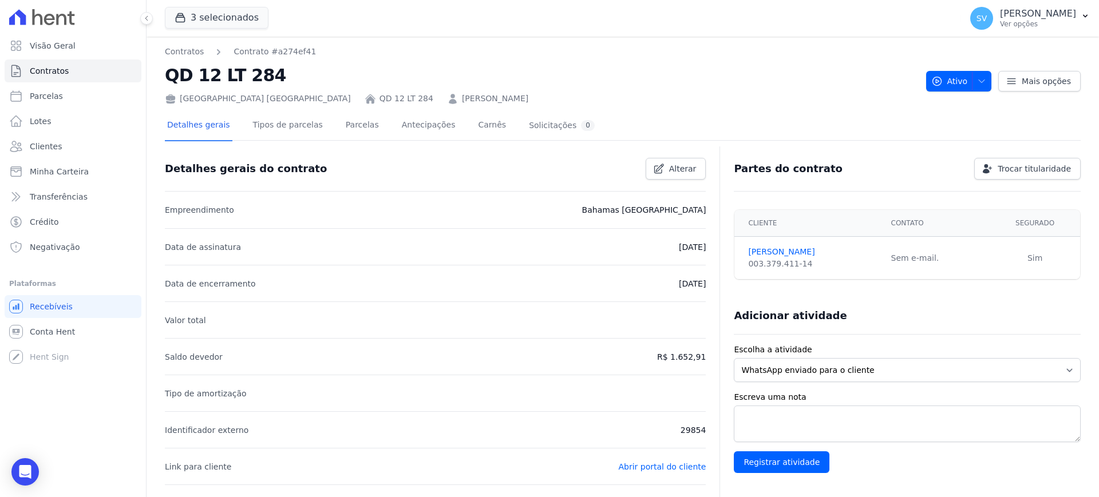
click at [903, 256] on td "Sem e-mail." at bounding box center [937, 258] width 106 height 43
click at [788, 259] on div "003.379.411-14" at bounding box center [812, 264] width 129 height 12
click at [774, 251] on link "ISABEL SILVA" at bounding box center [812, 252] width 129 height 12
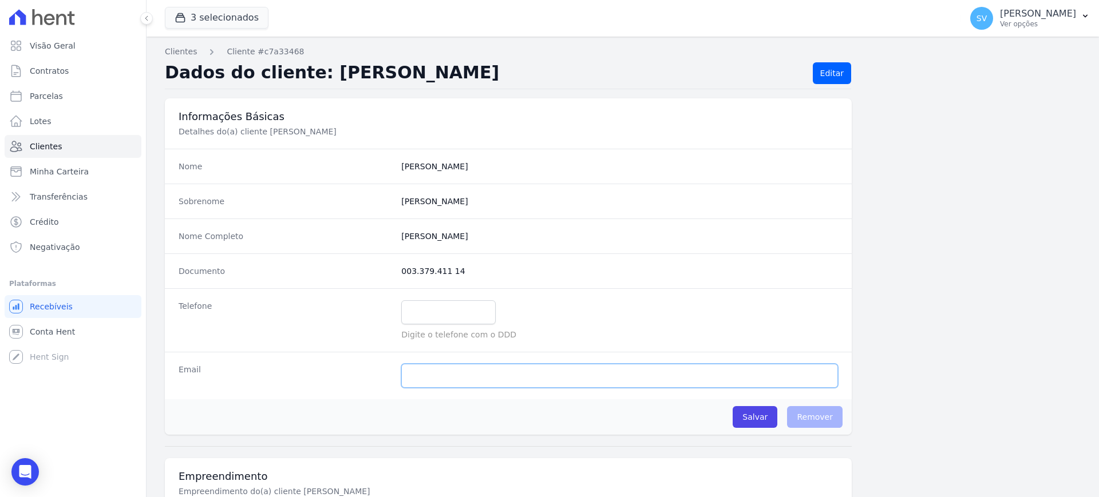
click at [494, 372] on input "email" at bounding box center [619, 376] width 437 height 24
paste input "isabel.isabelcuiaba@gmail.com; kleber14.sander@gmail.com"
click at [754, 424] on input "Salvar" at bounding box center [755, 417] width 45 height 22
click at [518, 374] on input "isabel.isabelcuiaba@gmail.com; kleber14.sander@gmail.com" at bounding box center [619, 376] width 437 height 24
click at [748, 429] on div "Salvar O cliente está associado a algum contrato Remover" at bounding box center [508, 416] width 687 height 35
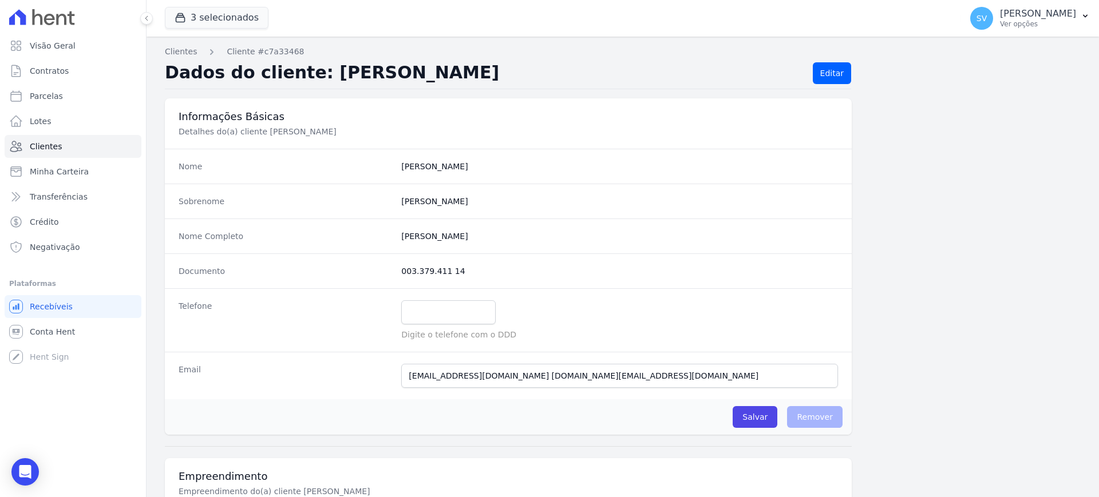
click at [748, 429] on div "Salvar O cliente está associado a algum contrato Remover" at bounding box center [508, 416] width 687 height 35
click at [747, 416] on input "Salvar" at bounding box center [755, 417] width 45 height 22
click at [647, 377] on input "isabel.isabelcuiaba@gmail.com kleber14.sander@gmail.com" at bounding box center [619, 376] width 437 height 24
type input "isabel.isabelcuiaba@gmail.com"
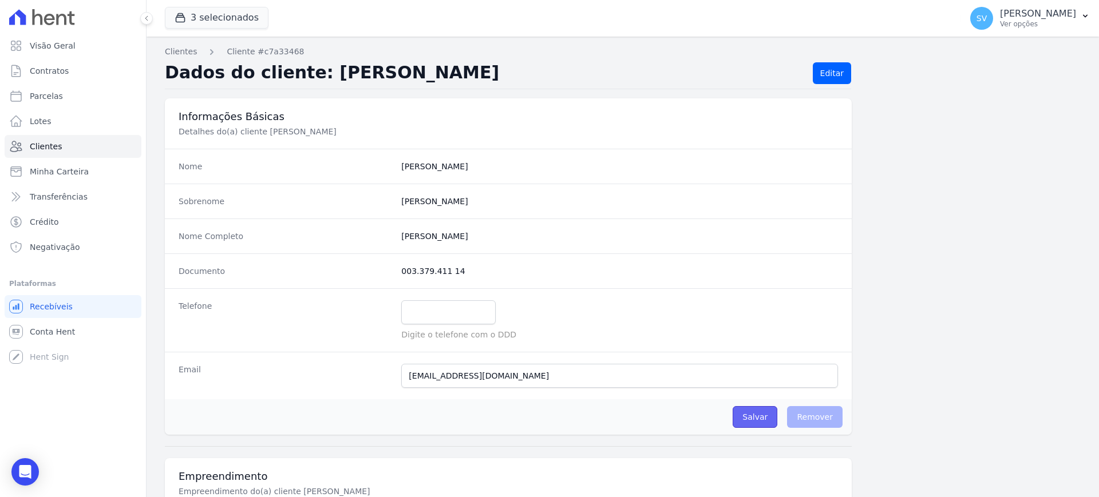
click at [760, 418] on input "Salvar" at bounding box center [755, 417] width 45 height 22
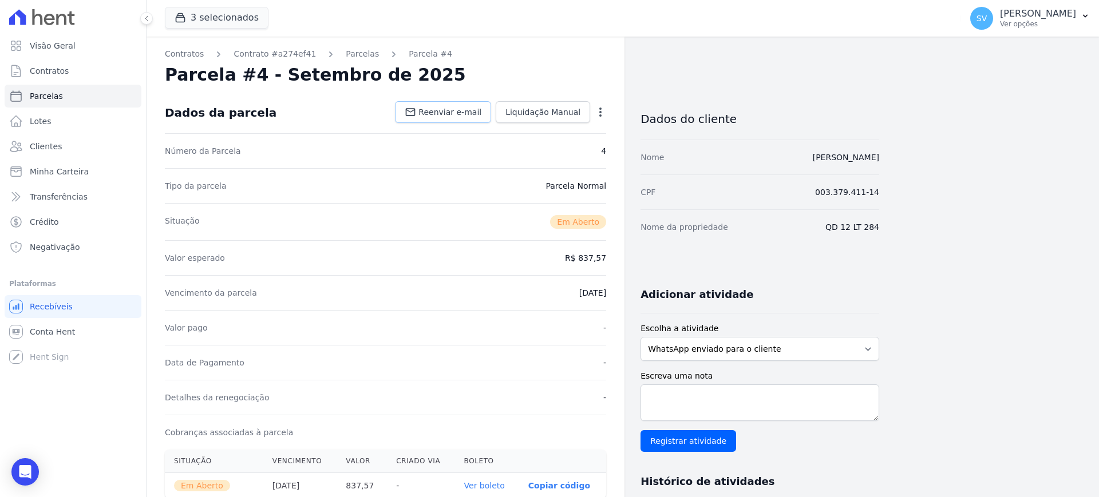
click at [445, 104] on link "Reenviar e-mail" at bounding box center [443, 112] width 96 height 22
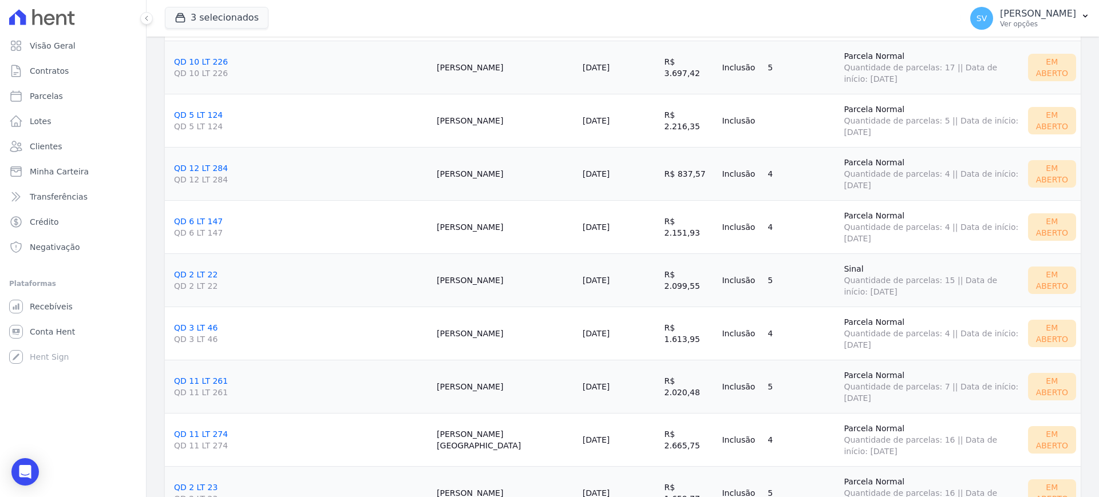
scroll to position [1635, 0]
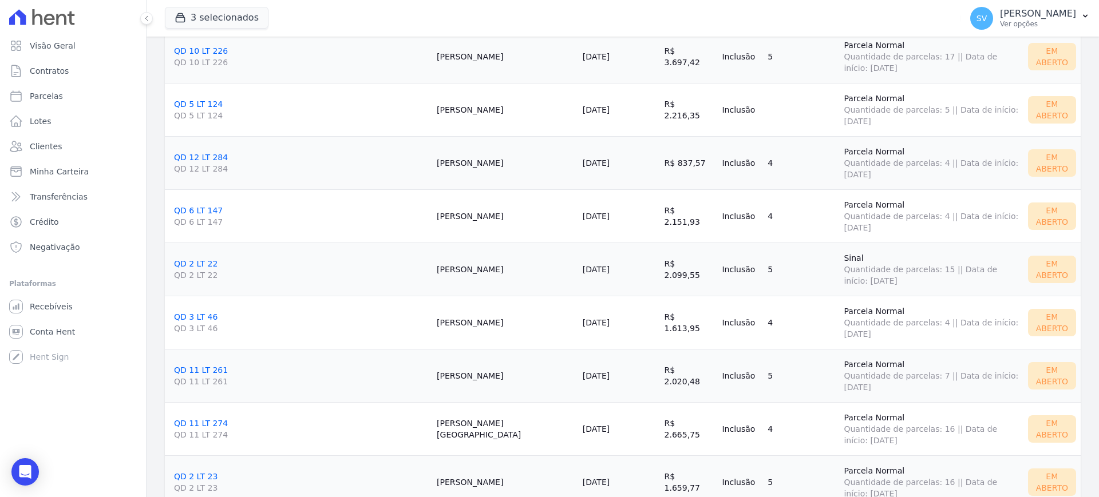
click at [184, 208] on link "QD 6 LT 147 QD 6 LT 147" at bounding box center [301, 217] width 254 height 22
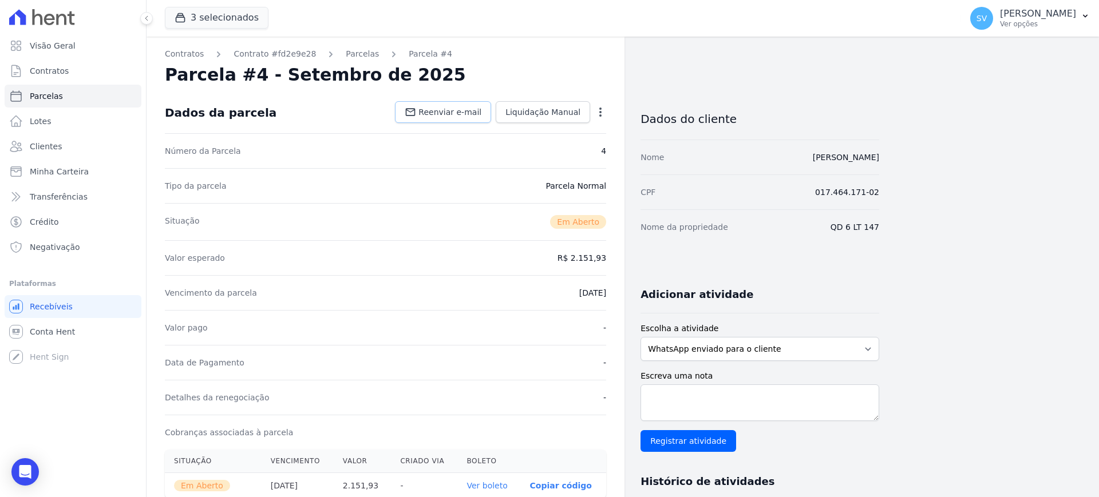
click at [482, 119] on link "Reenviar e-mail" at bounding box center [443, 112] width 96 height 22
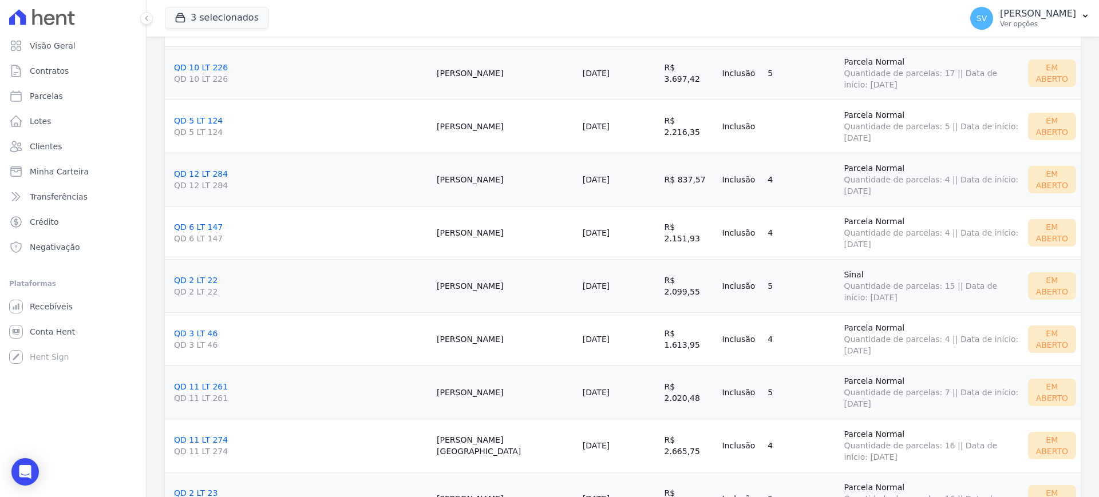
scroll to position [1624, 0]
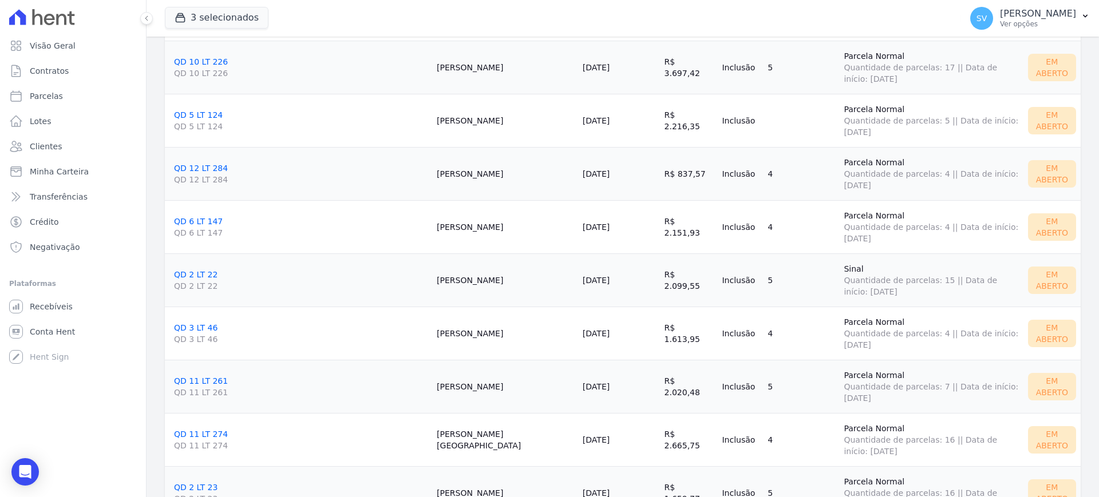
click at [205, 273] on link "QD 2 LT 22 QD 2 LT 22" at bounding box center [301, 281] width 254 height 22
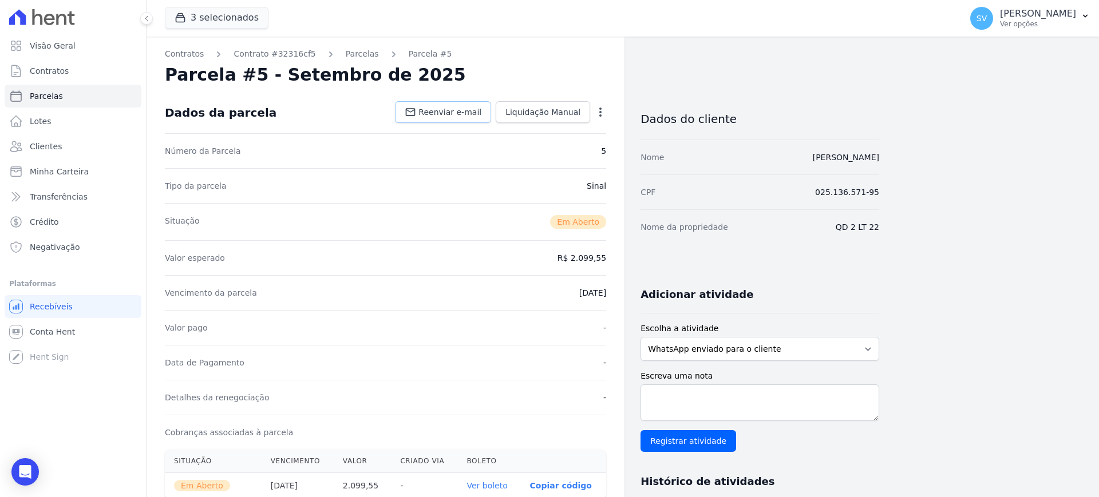
click at [440, 113] on span "Reenviar e-mail" at bounding box center [449, 111] width 63 height 11
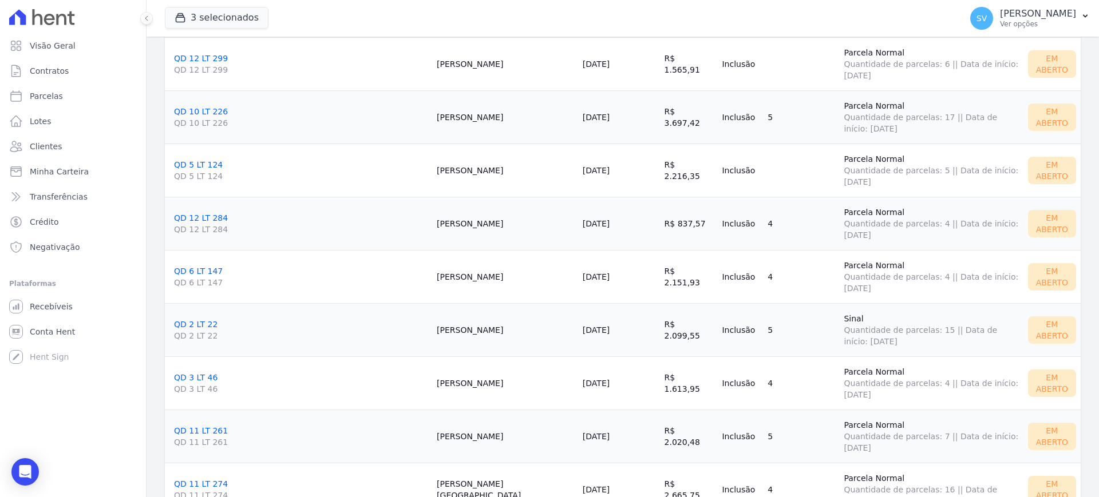
scroll to position [1585, 0]
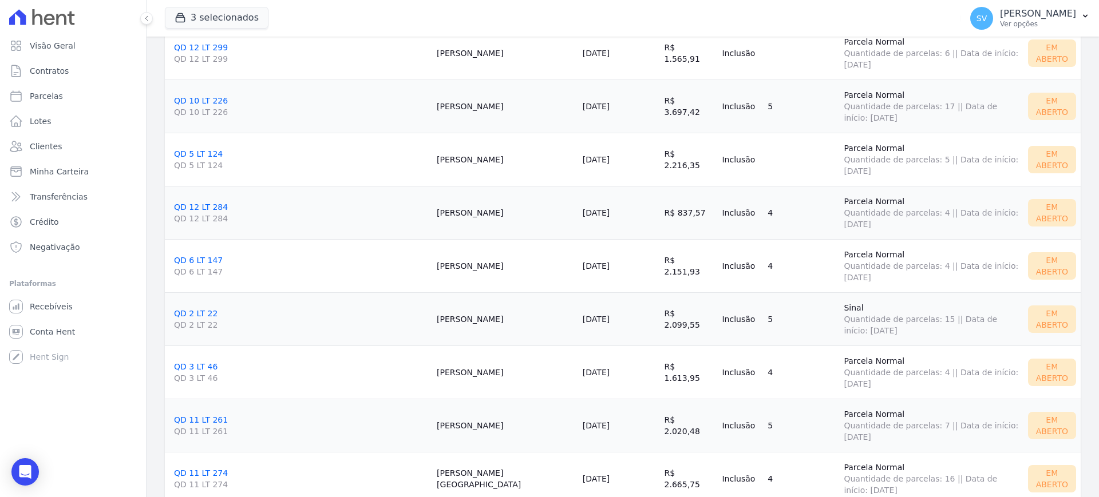
click at [184, 366] on link "QD 3 LT 46 QD 3 LT 46" at bounding box center [301, 373] width 254 height 22
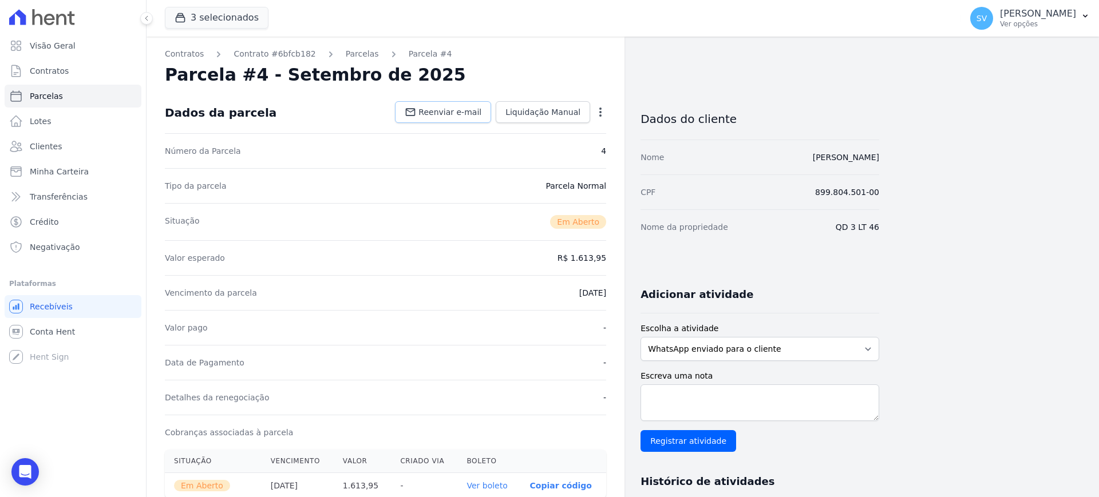
click at [453, 113] on span "Reenviar e-mail" at bounding box center [449, 111] width 63 height 11
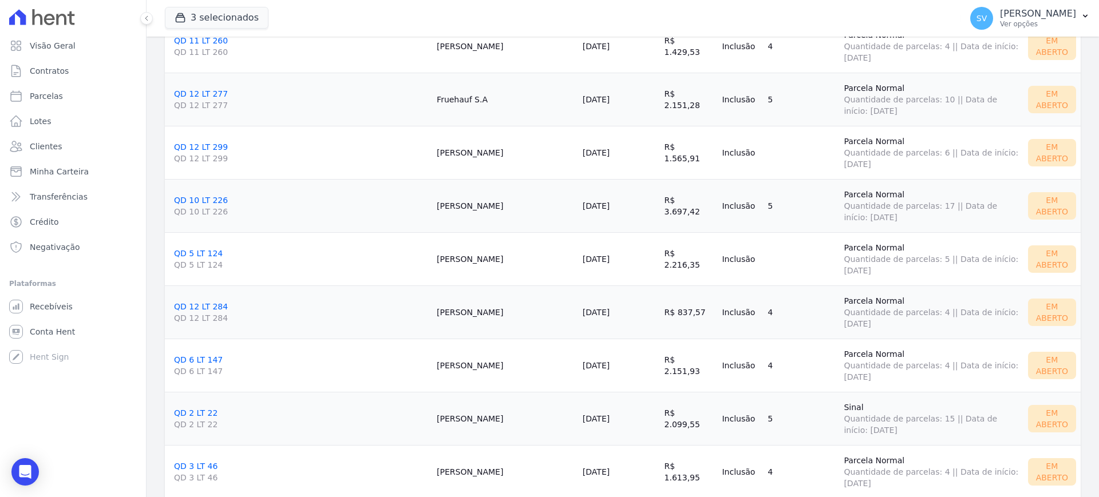
scroll to position [1558, 0]
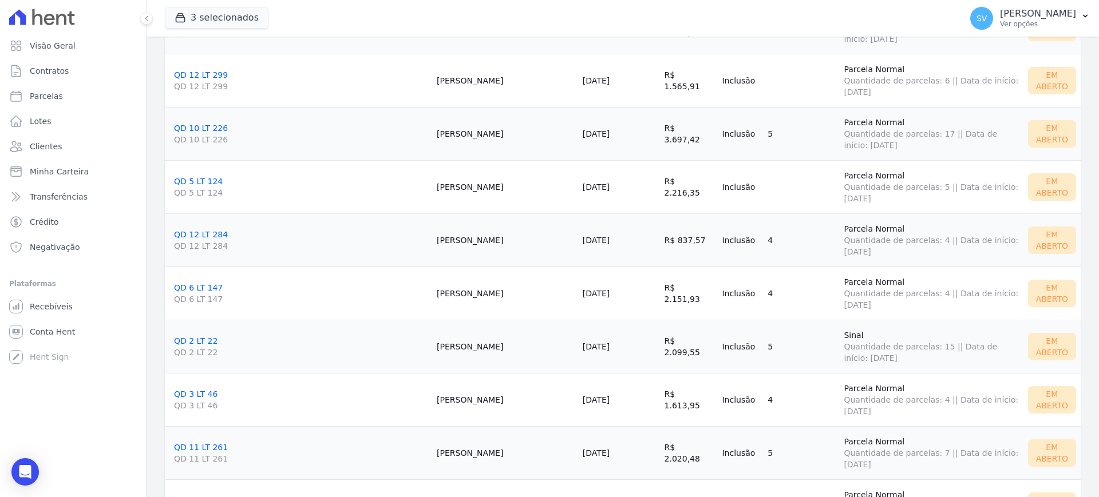
click at [179, 449] on link "QD 11 LT 261 QD 11 LT 261" at bounding box center [301, 454] width 254 height 22
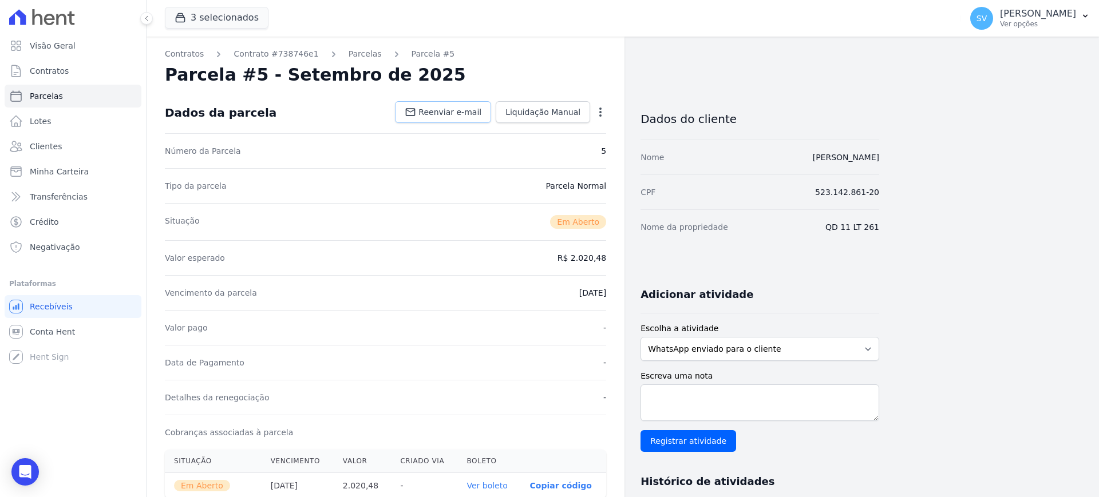
click at [460, 117] on span "Reenviar e-mail" at bounding box center [449, 111] width 63 height 11
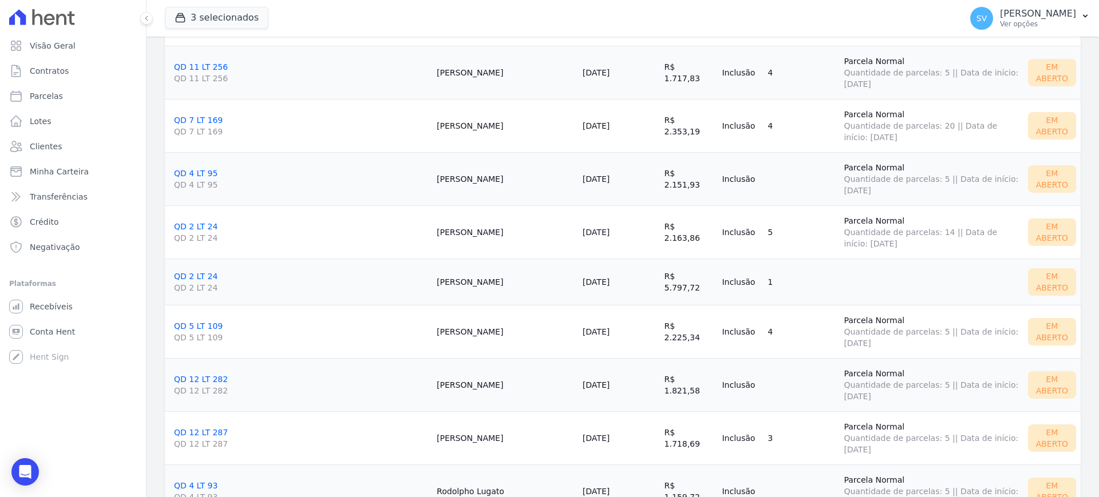
scroll to position [2779, 0]
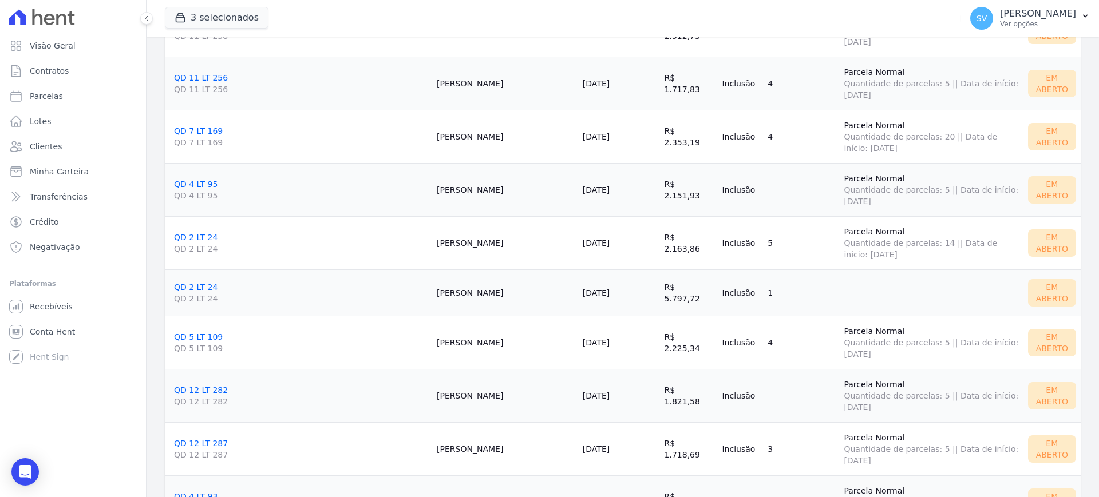
click at [188, 184] on link "QD 4 LT 95 QD 4 LT 95" at bounding box center [301, 191] width 254 height 22
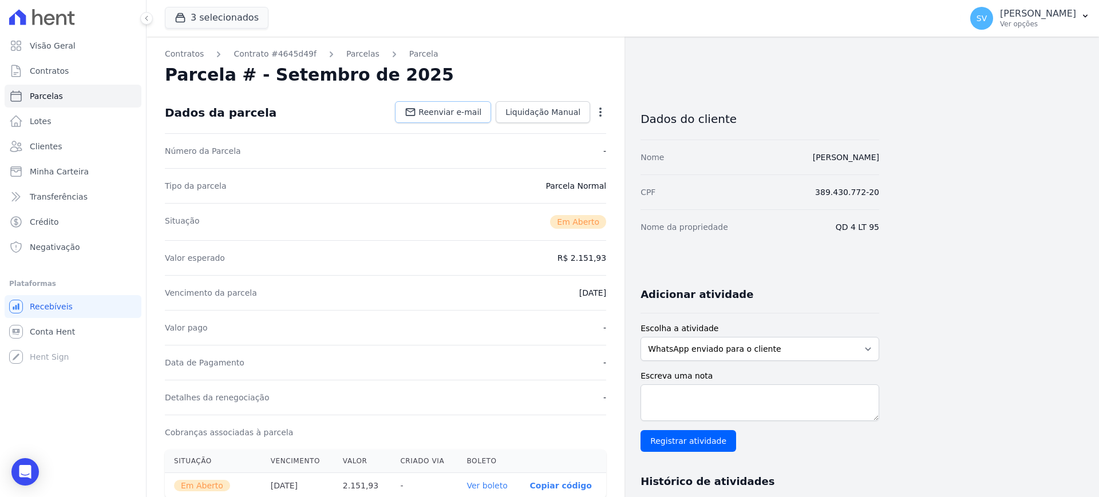
click at [470, 102] on link "Reenviar e-mail" at bounding box center [443, 112] width 96 height 22
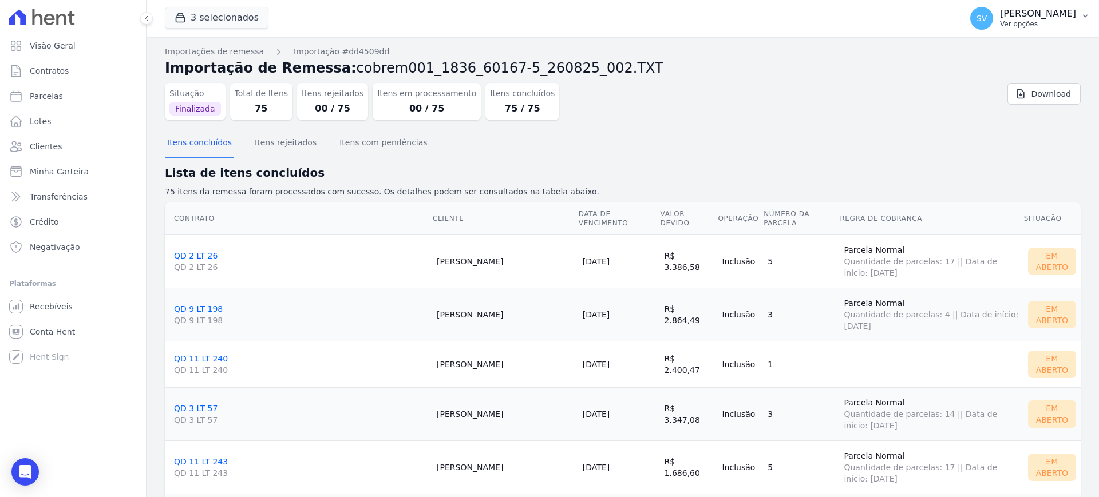
click at [1031, 11] on p "[PERSON_NAME] [PERSON_NAME]" at bounding box center [1038, 13] width 76 height 11
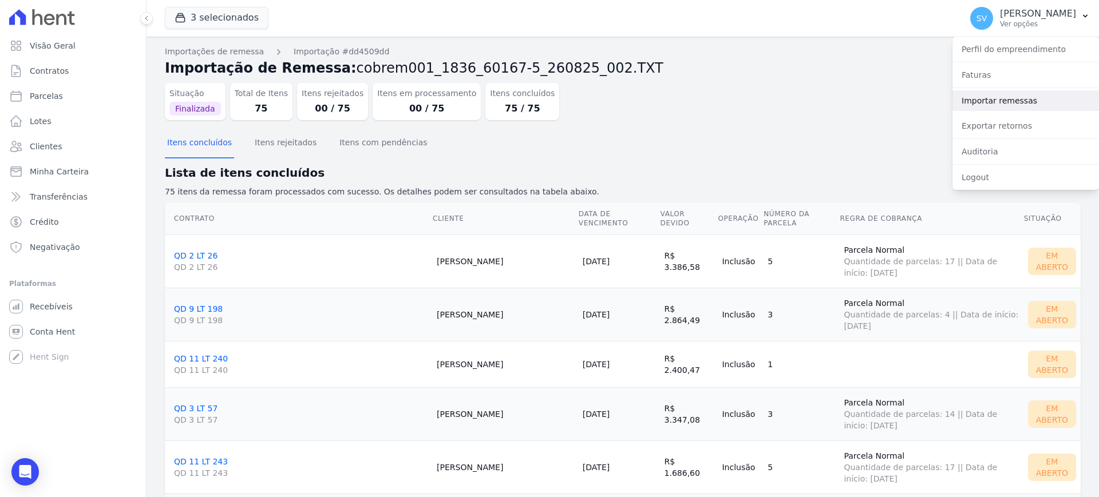
click at [998, 101] on link "Importar remessas" at bounding box center [1025, 100] width 147 height 21
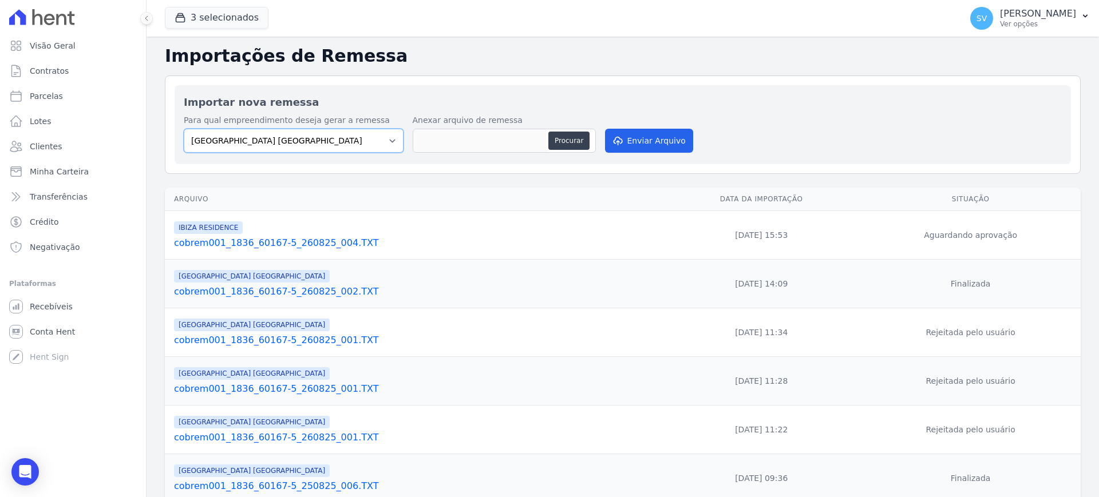
click at [398, 135] on select "BAHAMAS EAST VILLAGE COMPLEXO RESIDENCIAL CUIABÁ 300 - JOÃO DE BARRO IBIZA RESI…" at bounding box center [294, 141] width 220 height 24
select select "73a372cd-5640-41c8-aaea-11bd74619c10"
click at [184, 129] on select "BAHAMAS EAST VILLAGE COMPLEXO RESIDENCIAL CUIABÁ 300 - JOÃO DE BARRO IBIZA RESI…" at bounding box center [294, 141] width 220 height 24
click at [571, 138] on button "Procurar" at bounding box center [568, 141] width 41 height 18
type input "cobrem001_1836_60167-5_260825_004.TXT"
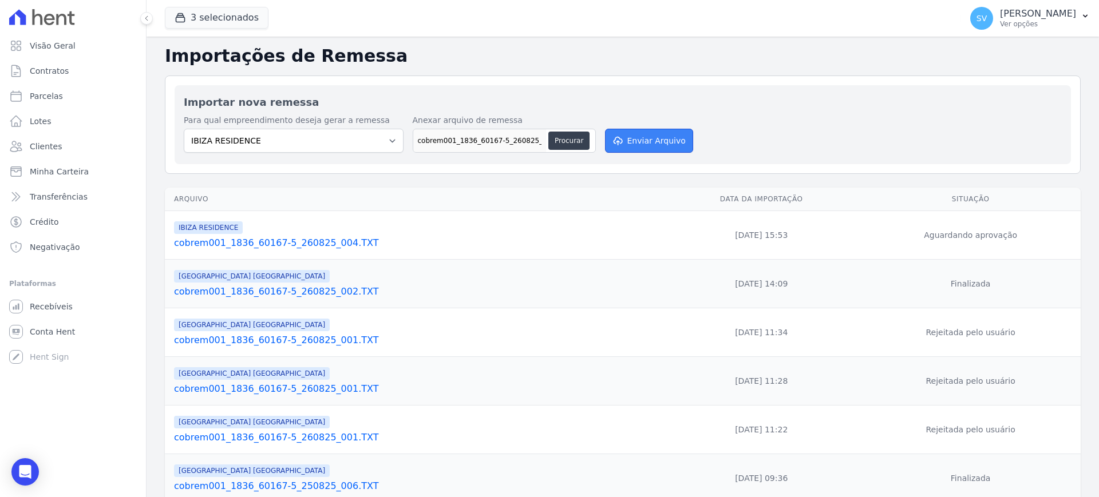
click at [647, 152] on button "Enviar Arquivo" at bounding box center [649, 141] width 88 height 24
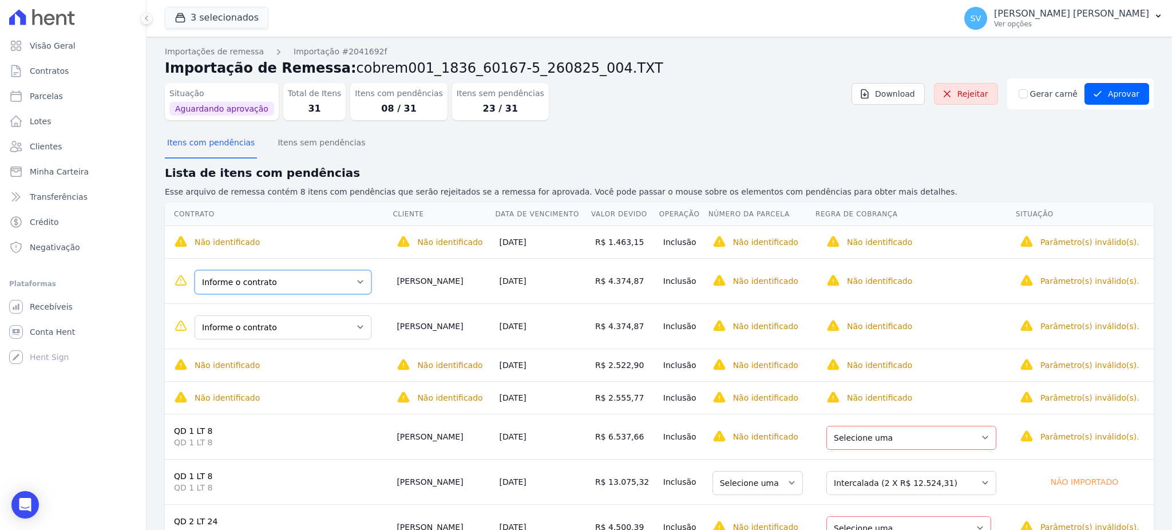
click at [333, 285] on select "Informe o contrato QD 2 LT 38 QD 03 LT 58 [PERSON_NAME] [PERSON_NAME]" at bounding box center [283, 282] width 177 height 24
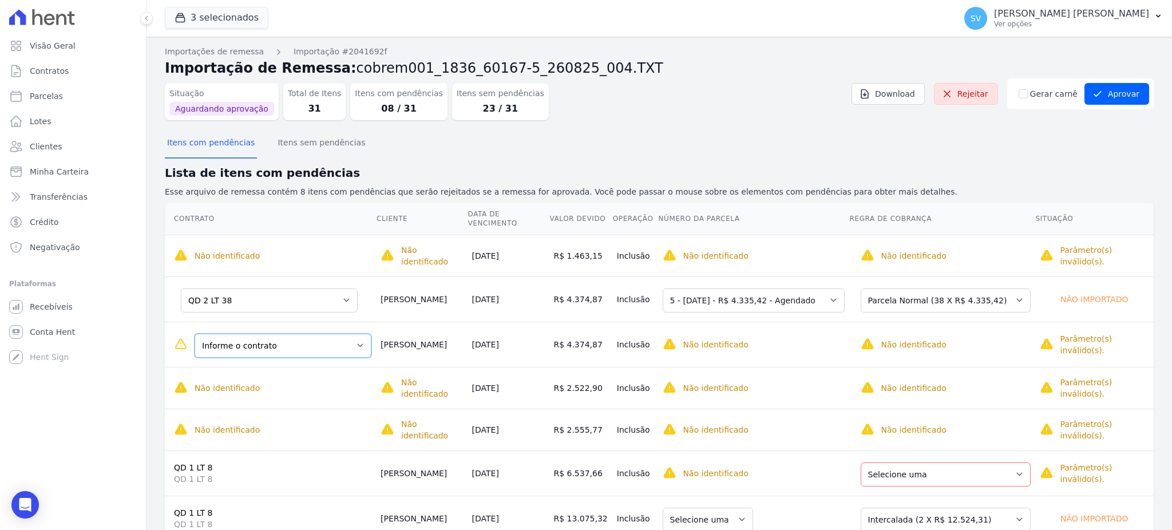
click at [315, 335] on select "Informe o contrato QD 2 LT 38 QD 03 LT 58 [PERSON_NAME] [PERSON_NAME]" at bounding box center [283, 346] width 177 height 24
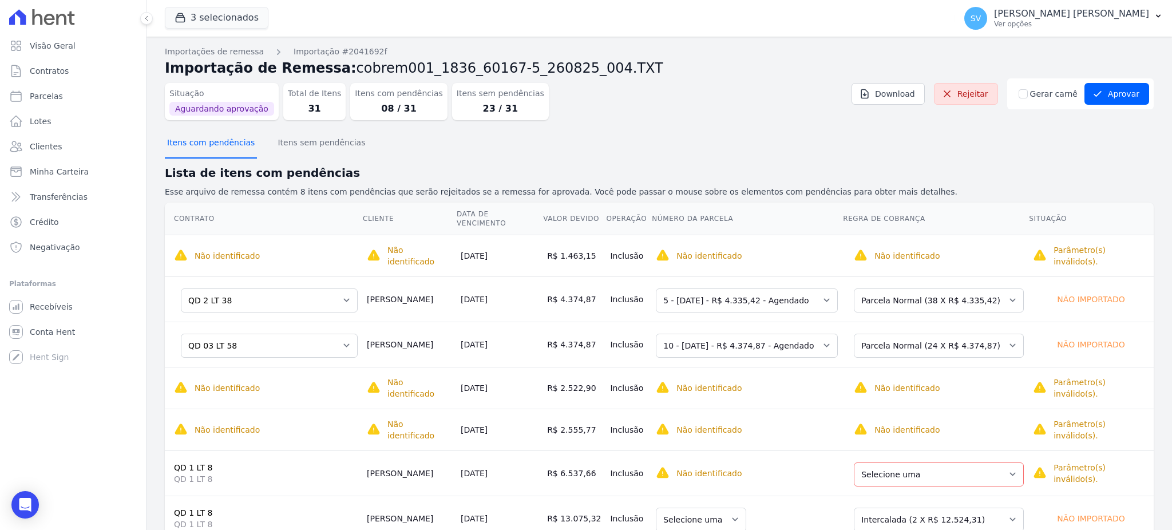
click at [216, 137] on button "Itens com pendências" at bounding box center [211, 144] width 92 height 30
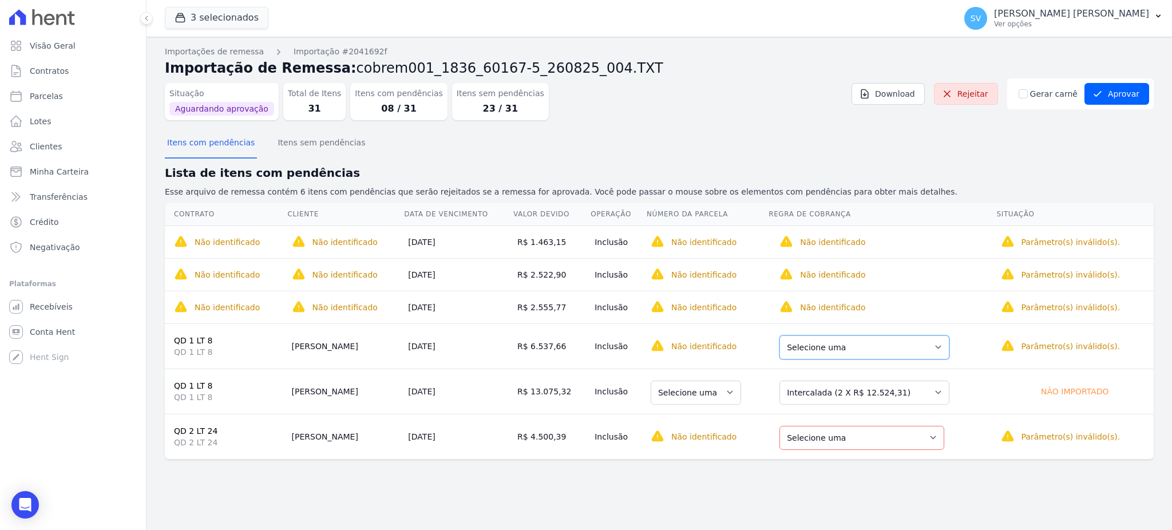
click at [927, 345] on select "Selecione uma Nova Parcela Avulsa Parcela Avulsa Existente Intercalada (2 X R$ …" at bounding box center [865, 347] width 170 height 24
click at [185, 140] on button "Itens com pendências" at bounding box center [211, 144] width 92 height 30
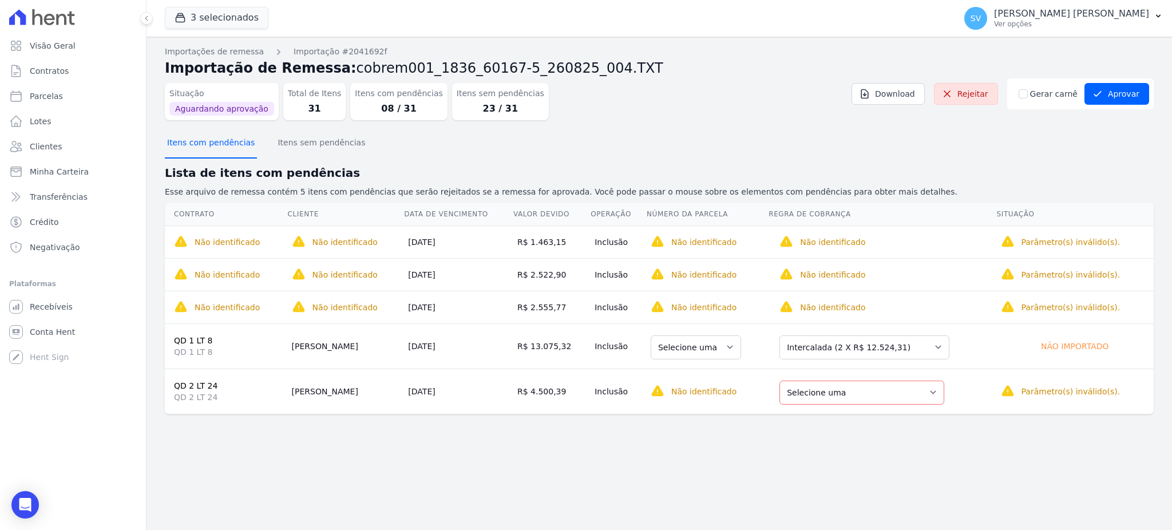
click at [185, 140] on button "Itens com pendências" at bounding box center [211, 144] width 92 height 30
click at [927, 346] on select "Selecione uma Nova Parcela Avulsa Parcela Avulsa Existente Intercalada (2 X R$ …" at bounding box center [865, 347] width 170 height 24
click at [919, 385] on select "Selecione uma Nova Parcela Avulsa Parcela Avulsa Existente Parcela Normal (7 X …" at bounding box center [862, 393] width 165 height 24
click at [205, 143] on button "Itens com pendências" at bounding box center [211, 144] width 92 height 30
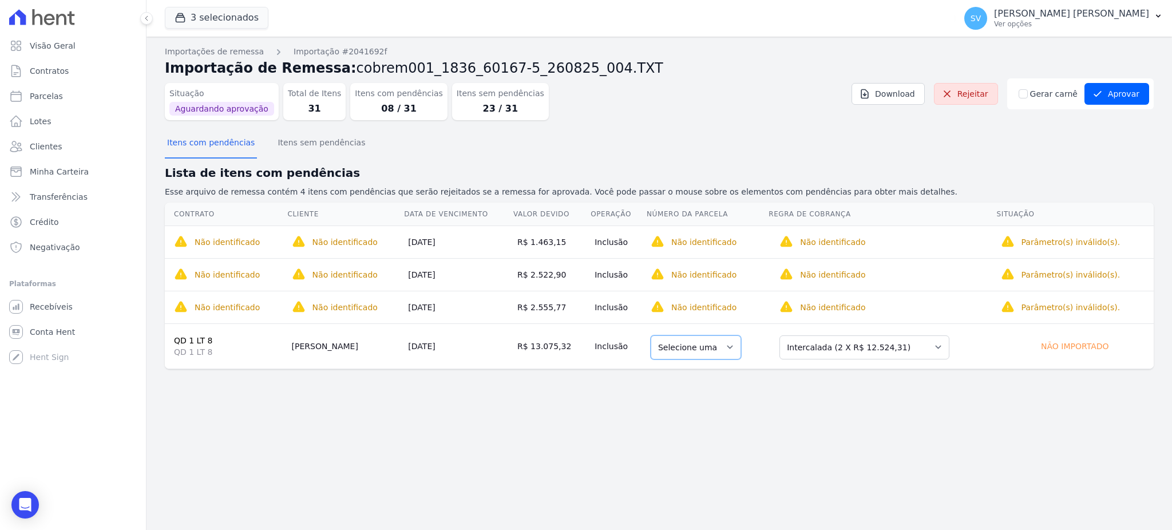
click at [711, 352] on select "Selecione uma" at bounding box center [696, 347] width 90 height 24
click at [892, 345] on select "Selecione uma Nova Parcela Avulsa Parcela Avulsa Existente Intercalada (2 X R$ …" at bounding box center [865, 347] width 170 height 24
click at [224, 145] on button "Itens com pendências" at bounding box center [211, 144] width 92 height 30
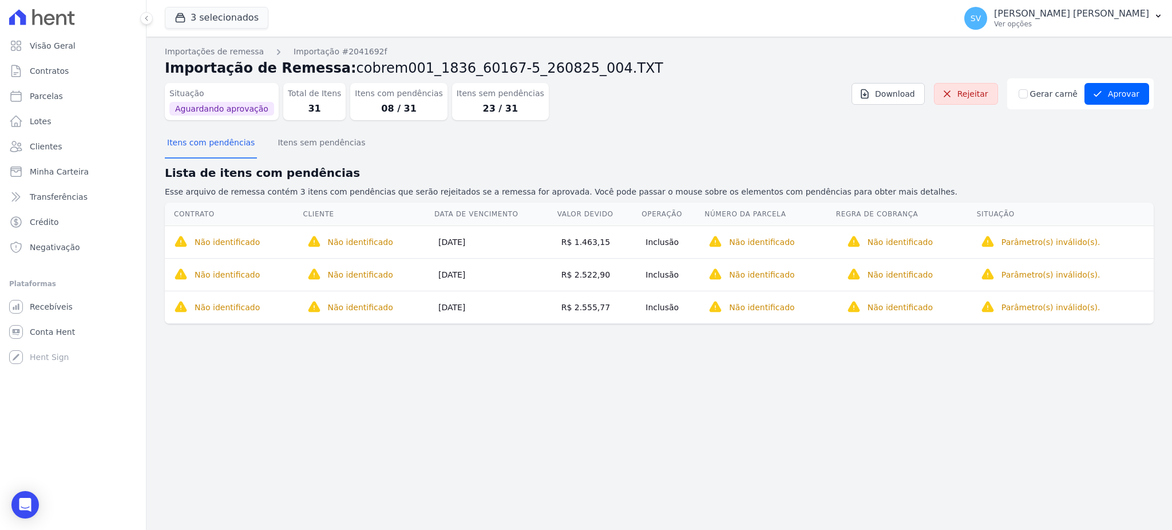
click at [596, 239] on td "R$ 1.463,15" at bounding box center [599, 242] width 85 height 33
click at [220, 107] on span "Aguardando aprovação" at bounding box center [221, 109] width 105 height 14
click at [331, 140] on button "Itens sem pendências" at bounding box center [321, 144] width 92 height 30
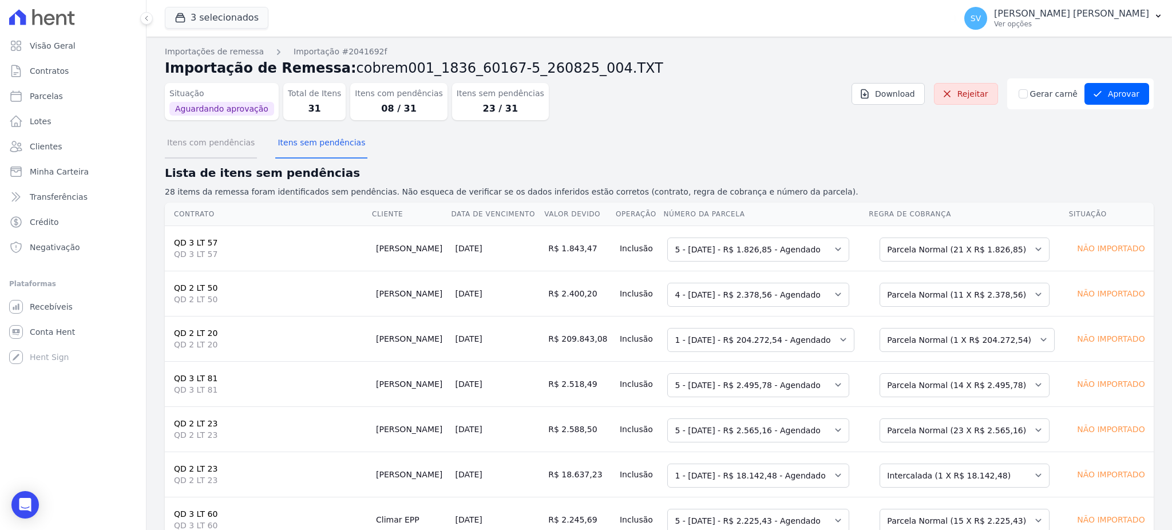
click at [215, 149] on button "Itens com pendências" at bounding box center [211, 144] width 92 height 30
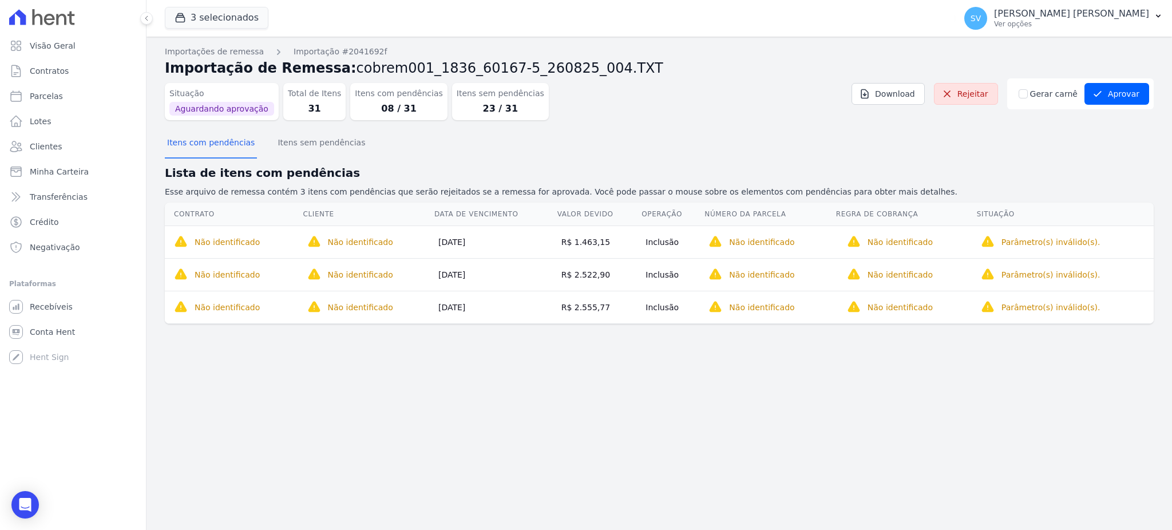
drag, startPoint x: 436, startPoint y: 308, endPoint x: 489, endPoint y: 307, distance: 53.8
click at [489, 307] on td "20/09/2025" at bounding box center [495, 307] width 123 height 33
click at [48, 98] on span "Parcelas" at bounding box center [46, 95] width 33 height 11
select select
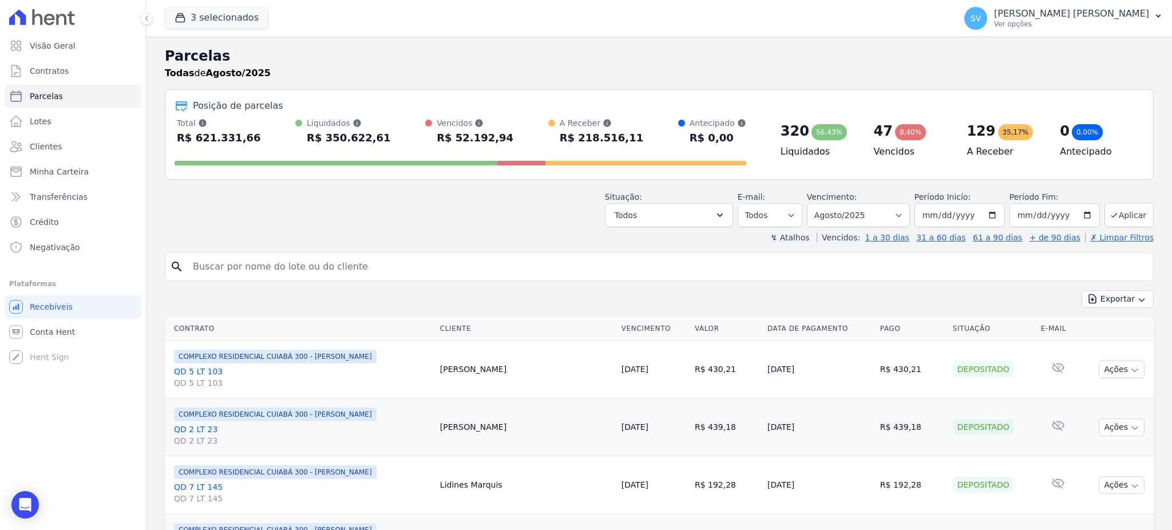
click at [322, 266] on input "search" at bounding box center [667, 266] width 963 height 23
paste input "CACIO OLIVEIRA FERRO"
type input "CACIO OLIVEIRA FERRO"
select select
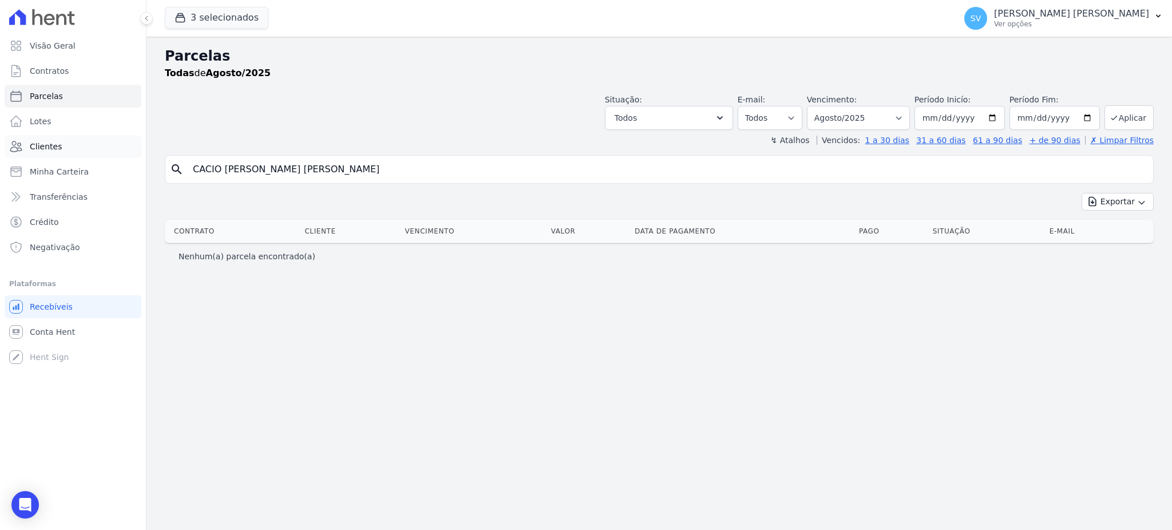
click at [38, 156] on link "Clientes" at bounding box center [73, 146] width 137 height 23
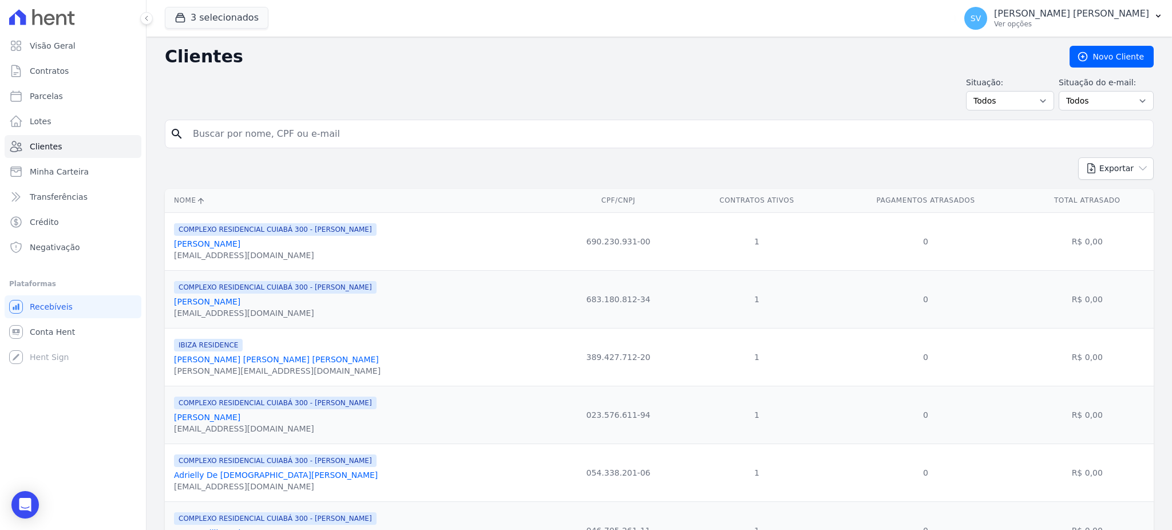
click at [322, 140] on input "search" at bounding box center [667, 133] width 963 height 23
paste input "CACIO OLIVEIRA FERRO"
type input "CACIO OLIVEIRA FERRO7"
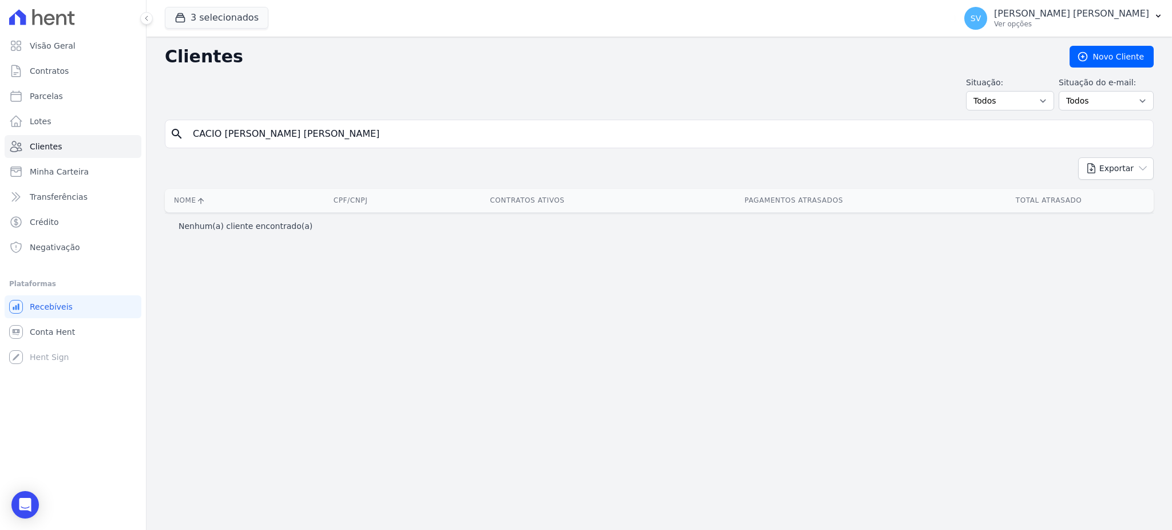
click at [306, 145] on div "search CACIO OLIVEIRA FERRO" at bounding box center [659, 134] width 989 height 29
click at [314, 130] on input "CACIO OLIVEIRA FERRO" at bounding box center [667, 133] width 963 height 23
click at [1026, 14] on p "[PERSON_NAME]" at bounding box center [1071, 13] width 155 height 11
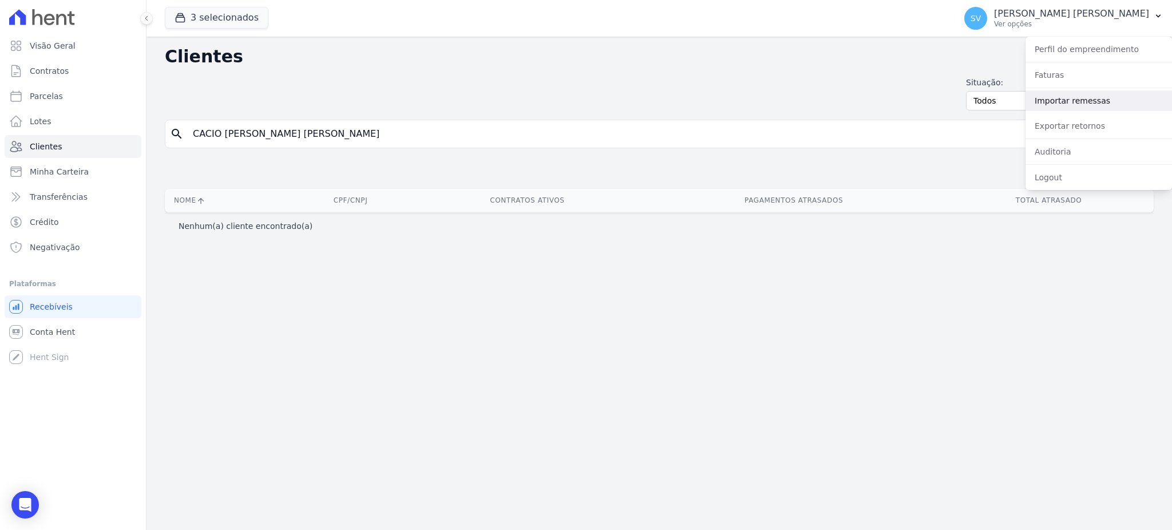
click at [1047, 96] on link "Importar remessas" at bounding box center [1099, 100] width 147 height 21
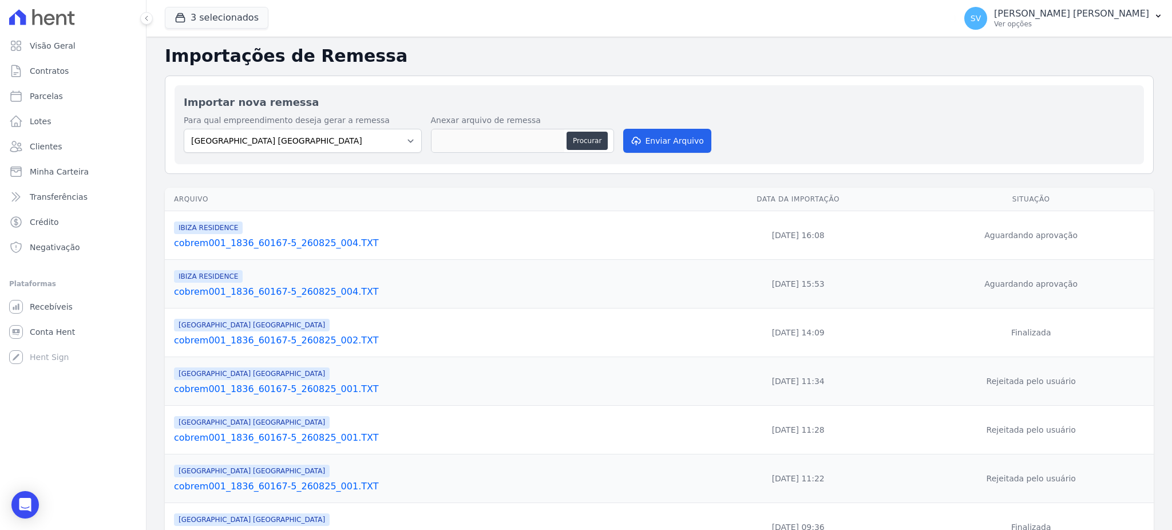
click at [275, 244] on link "cobrem001_1836_60167-5_260825_004.TXT" at bounding box center [428, 243] width 509 height 14
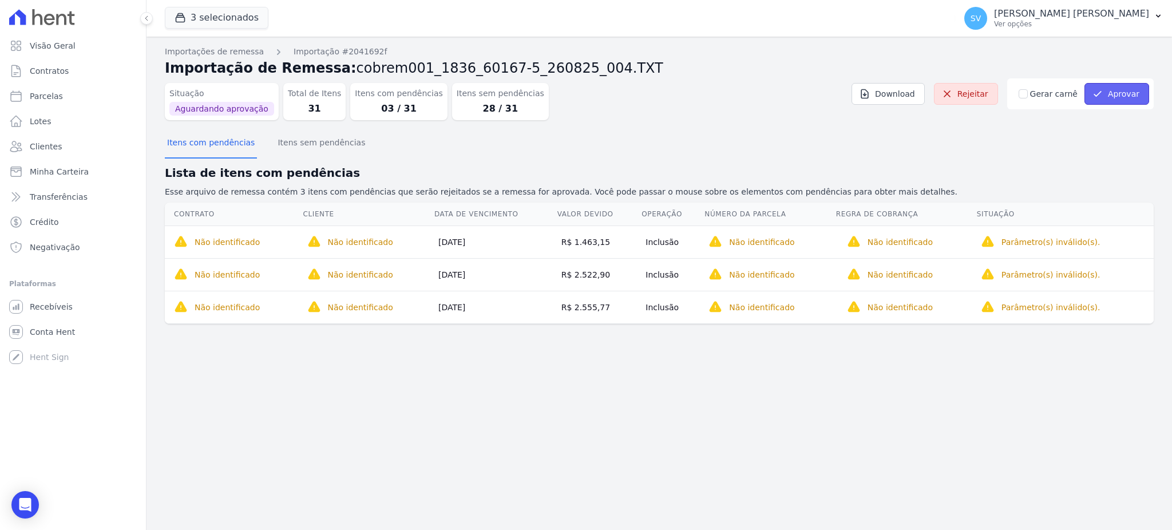
click at [1098, 99] on button "Aprovar" at bounding box center [1117, 94] width 65 height 22
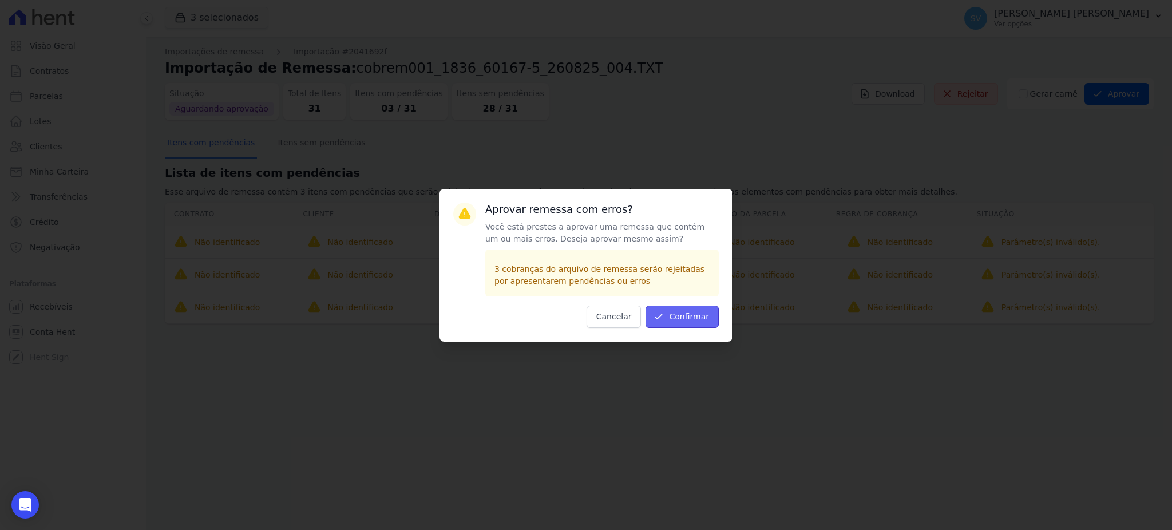
click at [681, 323] on button "Confirmar" at bounding box center [682, 317] width 73 height 22
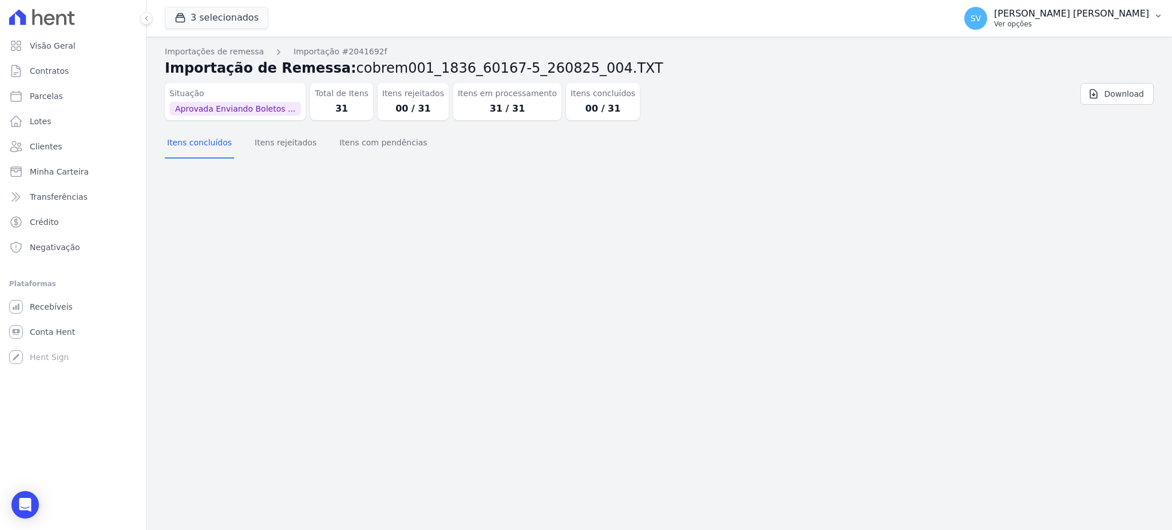
click at [1052, 15] on p "[PERSON_NAME] [PERSON_NAME]" at bounding box center [1071, 13] width 155 height 11
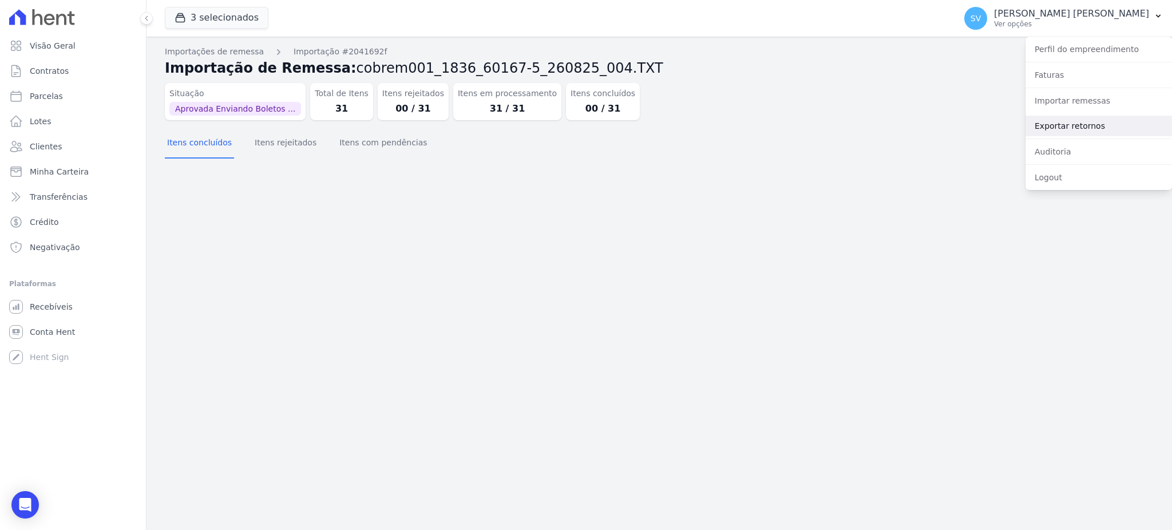
click at [1070, 118] on link "Exportar retornos" at bounding box center [1099, 126] width 147 height 21
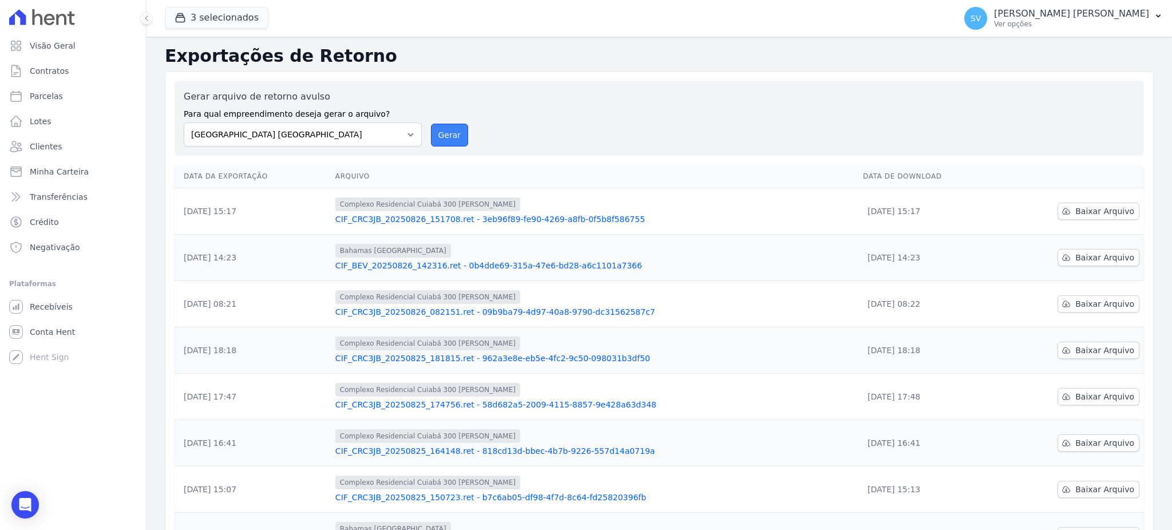
click at [452, 133] on button "Gerar" at bounding box center [450, 135] width 38 height 23
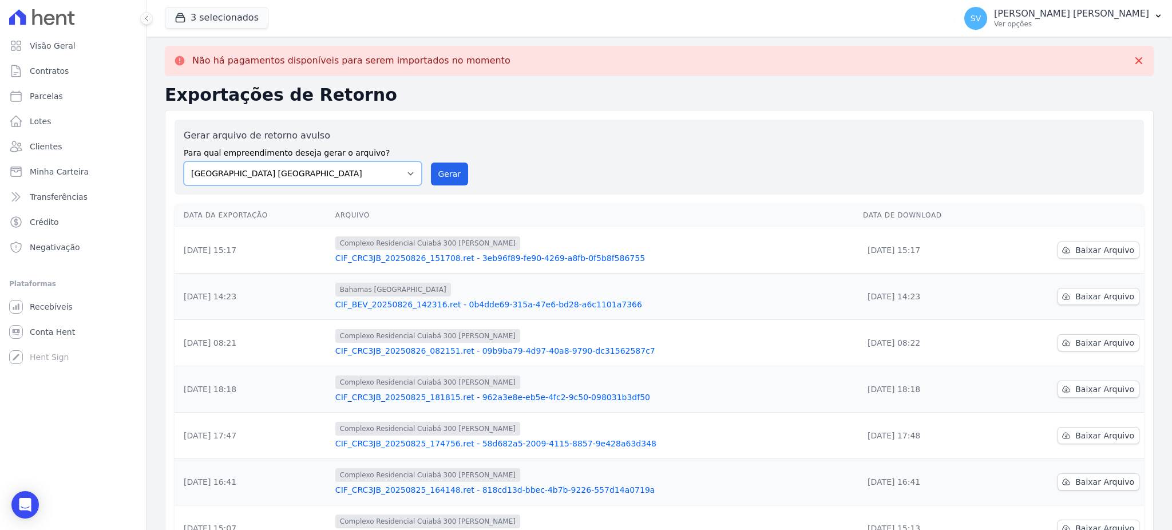
click at [415, 167] on select "BAHAMAS EAST VILLAGE COMPLEXO RESIDENCIAL CUIABÁ 300 - JOÃO DE BARRO IBIZA RESI…" at bounding box center [303, 173] width 238 height 24
select select "a999329b-d322-46c5-b2df-9163b092fb9b"
click at [184, 161] on select "BAHAMAS EAST VILLAGE COMPLEXO RESIDENCIAL CUIABÁ 300 - JOÃO DE BARRO IBIZA RESI…" at bounding box center [303, 173] width 238 height 24
drag, startPoint x: 443, startPoint y: 171, endPoint x: 639, endPoint y: 118, distance: 203.3
click at [444, 171] on button "Gerar" at bounding box center [450, 174] width 38 height 23
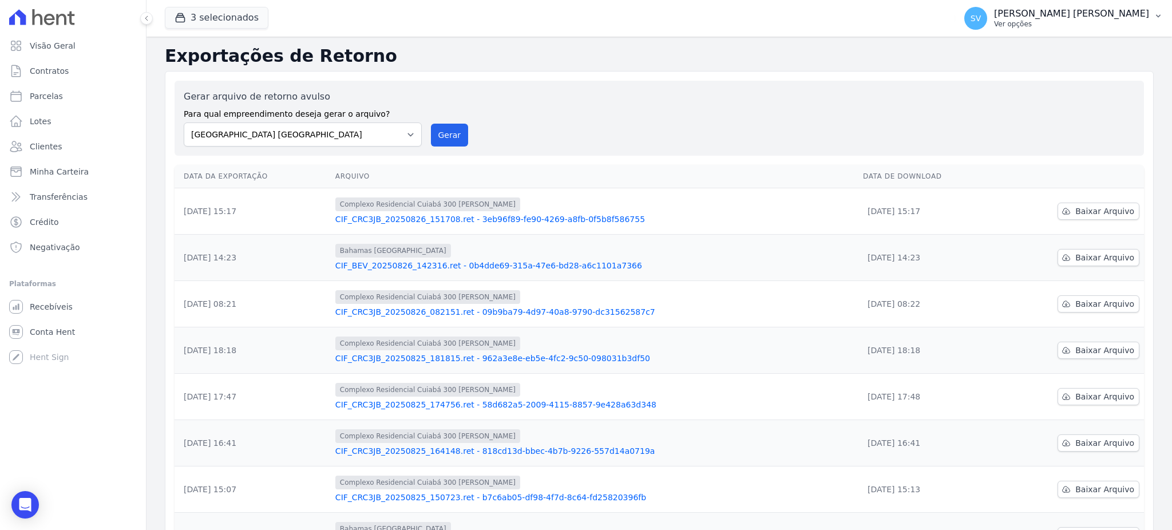
click at [1035, 15] on p "[PERSON_NAME]" at bounding box center [1071, 13] width 155 height 11
click at [1065, 100] on link "Importar remessas" at bounding box center [1099, 100] width 147 height 21
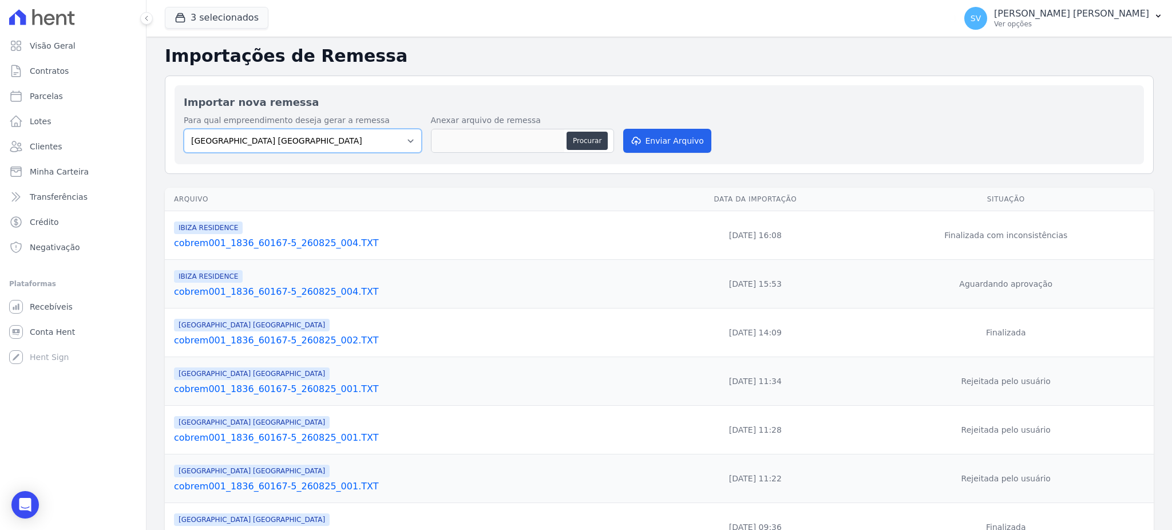
click at [378, 142] on select "BAHAMAS EAST VILLAGE COMPLEXO RESIDENCIAL CUIABÁ 300 - JOÃO DE BARRO IBIZA RESI…" at bounding box center [303, 141] width 238 height 24
select select "a999329b-d322-46c5-b2df-9163b092fb9b"
click at [184, 129] on select "BAHAMAS EAST VILLAGE COMPLEXO RESIDENCIAL CUIABÁ 300 - JOÃO DE BARRO IBIZA RESI…" at bounding box center [303, 141] width 238 height 24
click at [594, 140] on button "Procurar" at bounding box center [587, 141] width 41 height 18
type input "cobrem001_1836_60167-5_260825_005.TXT"
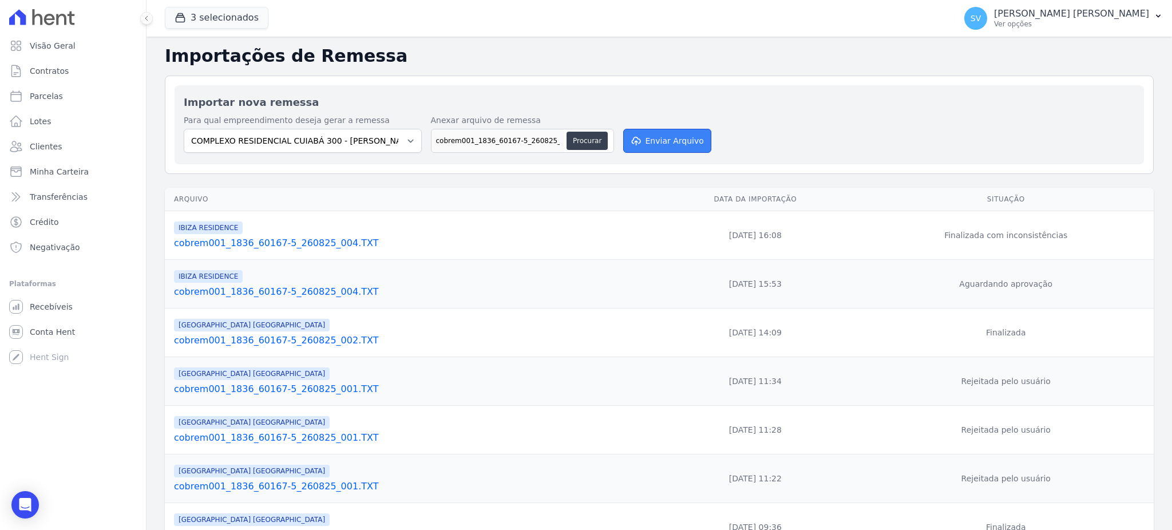
click at [674, 133] on button "Enviar Arquivo" at bounding box center [667, 141] width 88 height 24
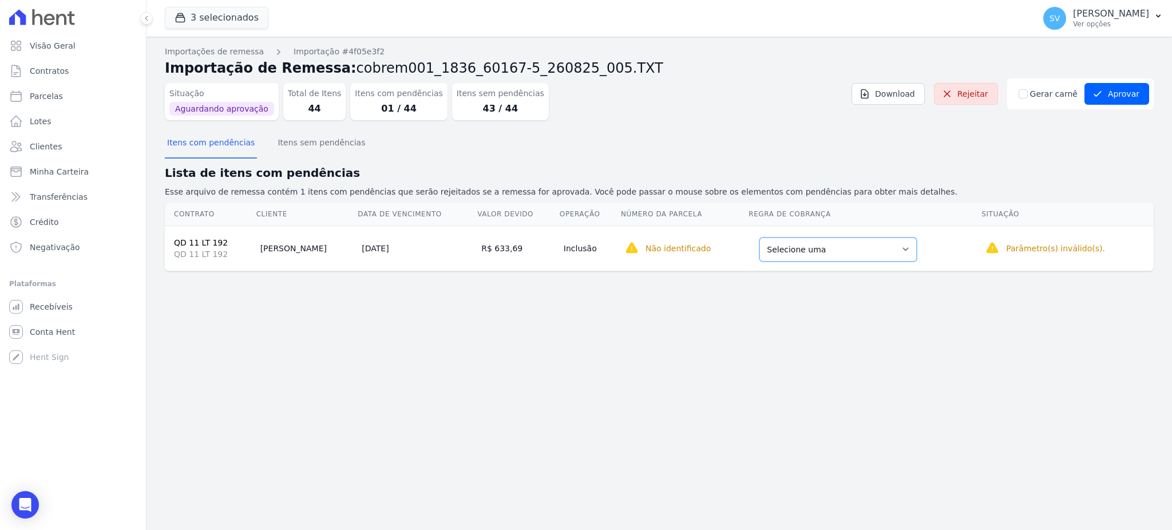
click at [863, 250] on select "Selecione uma Nova Parcela Avulsa Parcela Avulsa Existente Intercalada (35 X R$…" at bounding box center [838, 250] width 157 height 24
click at [852, 253] on select "Selecione uma Nova Parcela Avulsa Parcela Avulsa Existente Intercalada (35 X R$…" at bounding box center [838, 250] width 157 height 24
click at [867, 248] on select "Selecione uma Nova Parcela Avulsa Parcela Avulsa Existente Intercalada (35 X R$…" at bounding box center [838, 250] width 157 height 24
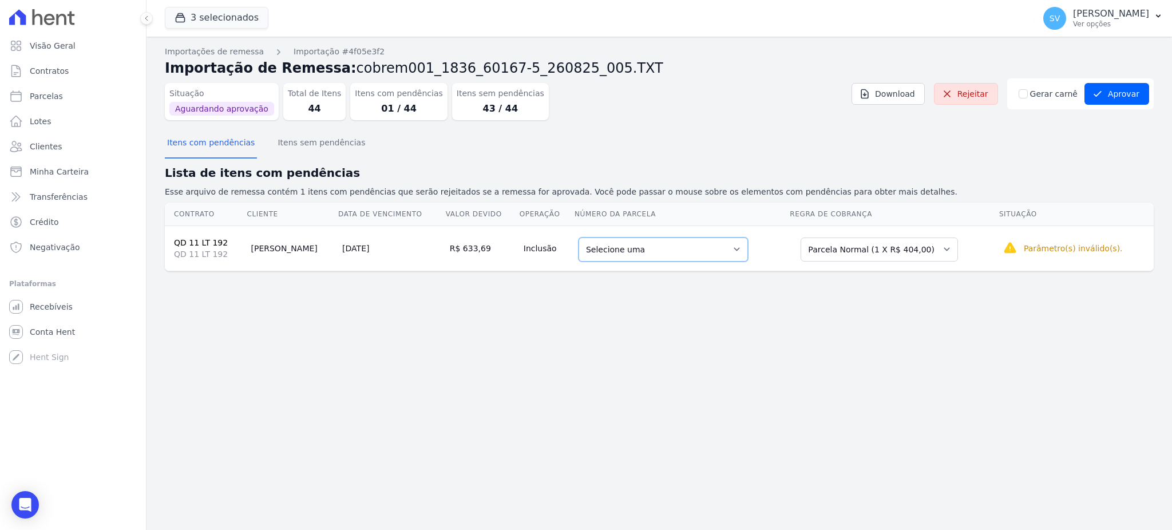
click at [702, 245] on select "Selecione uma 1 - [DATE] - R$ 404,00 - Agendado" at bounding box center [663, 250] width 169 height 24
click at [883, 253] on select "Selecione uma Nova Parcela Avulsa Parcela Avulsa Existente Intercalada (35 X R$…" at bounding box center [879, 250] width 157 height 24
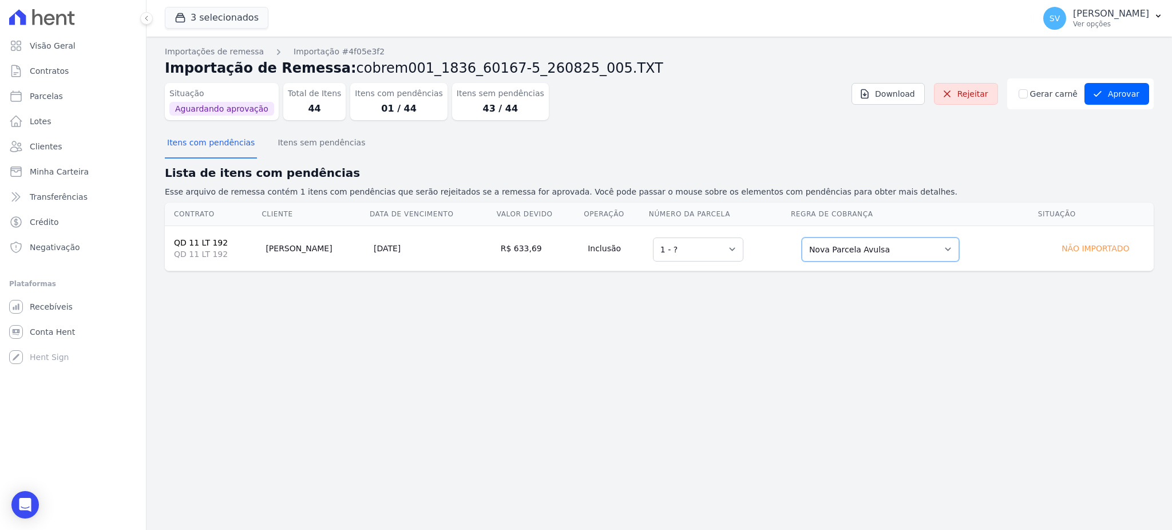
drag, startPoint x: 913, startPoint y: 239, endPoint x: 911, endPoint y: 244, distance: 6.0
click at [911, 244] on select "Selecione uma Nova Parcela Avulsa Parcela Avulsa Existente Intercalada (35 X R$…" at bounding box center [880, 250] width 157 height 24
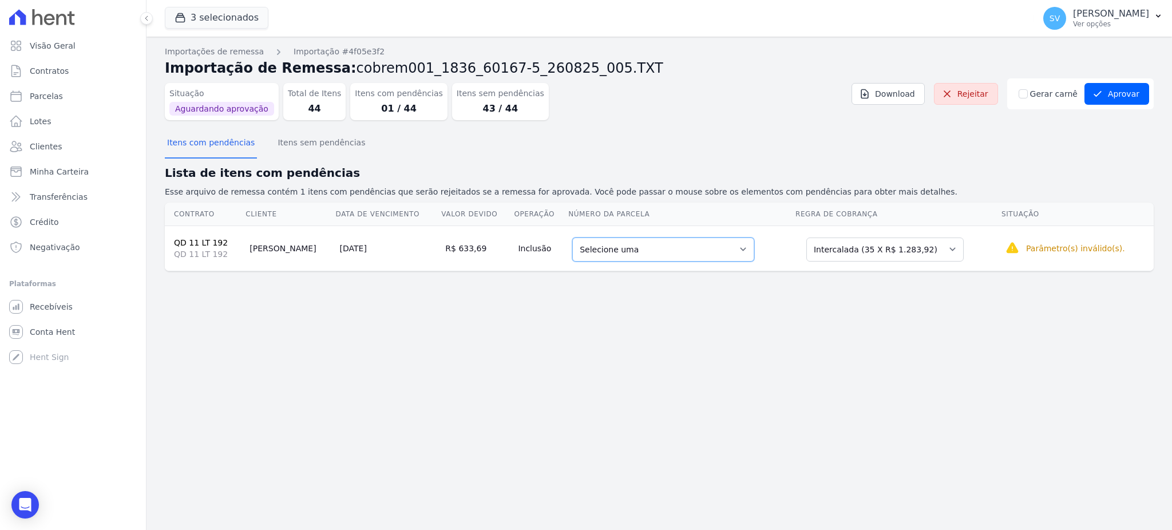
click at [725, 250] on select "Selecione uma 5 - [DATE] - R$ 651,26 - Agendado 6 - [DATE] - R$ 1.283,92 - Agen…" at bounding box center [663, 250] width 182 height 24
click at [926, 248] on select "Selecione uma Nova Parcela Avulsa Parcela Avulsa Existente Intercalada (35 X R$…" at bounding box center [884, 250] width 157 height 24
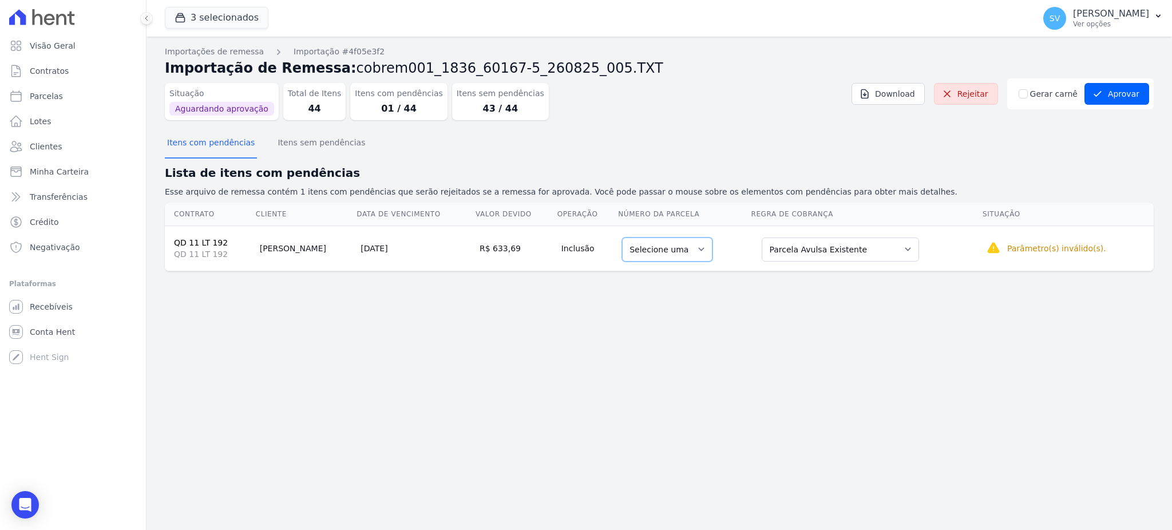
click at [680, 243] on select "Selecione uma" at bounding box center [667, 250] width 90 height 24
click at [677, 246] on select "Selecione uma" at bounding box center [667, 250] width 90 height 24
drag, startPoint x: 680, startPoint y: 362, endPoint x: 207, endPoint y: 106, distance: 537.8
click at [646, 345] on div "Importações de remessa Importação #4f05e3f2 Importação de Remessa: cobrem001_18…" at bounding box center [660, 283] width 1026 height 493
click at [216, 147] on button "Itens com pendências" at bounding box center [211, 144] width 92 height 30
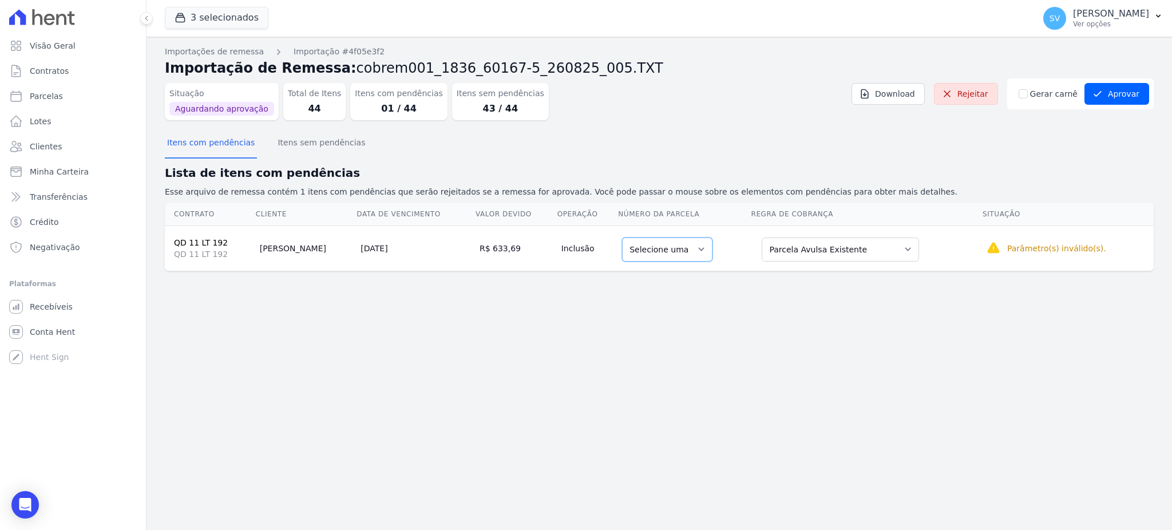
click at [679, 251] on select "Selecione uma" at bounding box center [667, 250] width 90 height 24
click at [830, 250] on select "Selecione uma Nova Parcela Avulsa Parcela Avulsa Existente Intercalada (35 X R$…" at bounding box center [840, 250] width 157 height 24
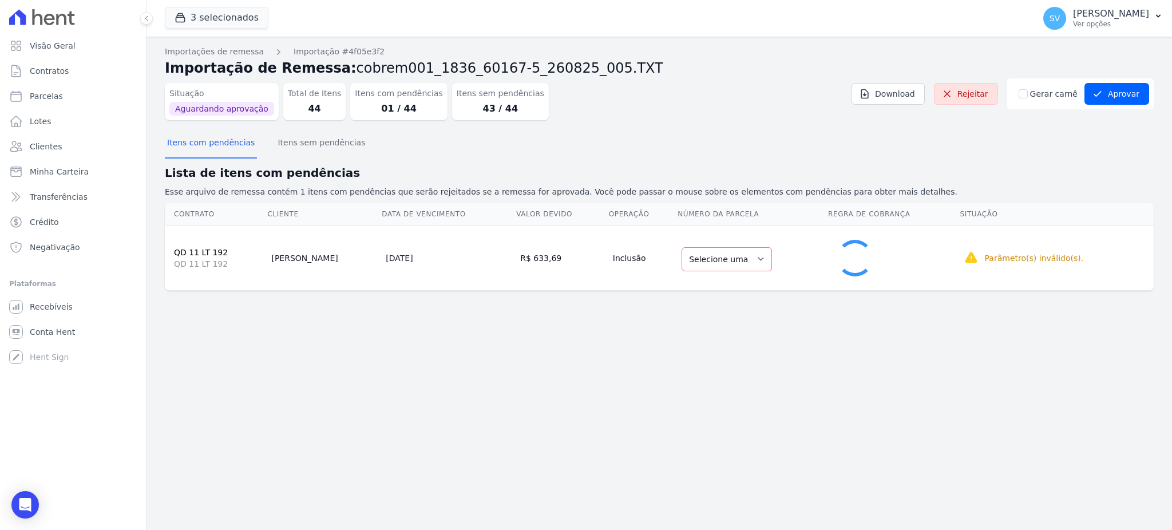
select select "1"
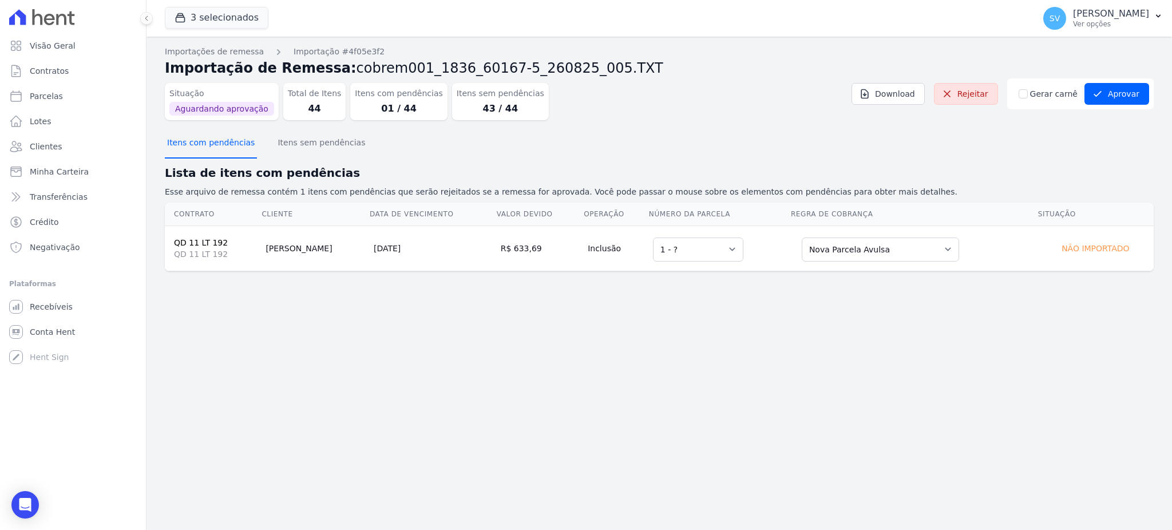
click at [217, 136] on button "Itens com pendências" at bounding box center [211, 144] width 92 height 30
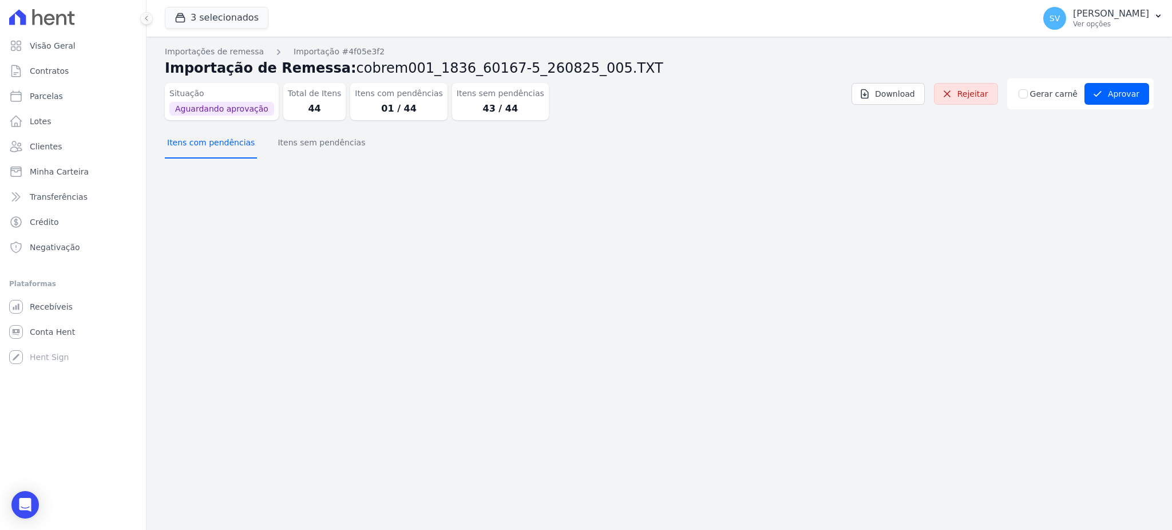
click at [217, 133] on button "Itens com pendências" at bounding box center [211, 144] width 92 height 30
click at [1106, 96] on button "Aprovar" at bounding box center [1117, 94] width 65 height 22
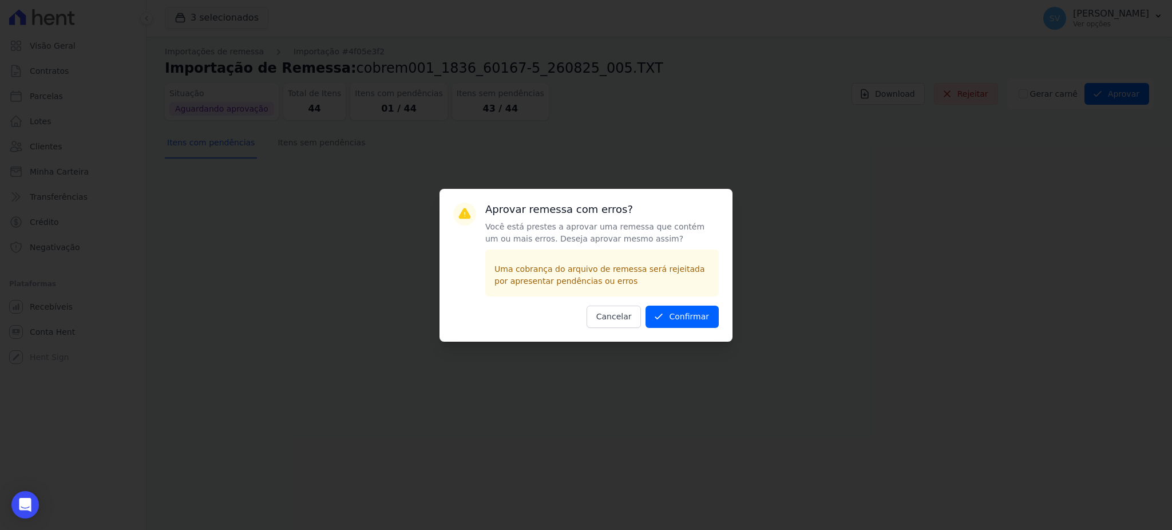
click at [678, 301] on div "Aprovar remessa com erros? Você está prestes a aprovar uma remessa que contém u…" at bounding box center [586, 265] width 293 height 153
drag, startPoint x: 679, startPoint y: 312, endPoint x: 685, endPoint y: 314, distance: 6.0
click at [685, 314] on button "Confirmar" at bounding box center [682, 317] width 73 height 22
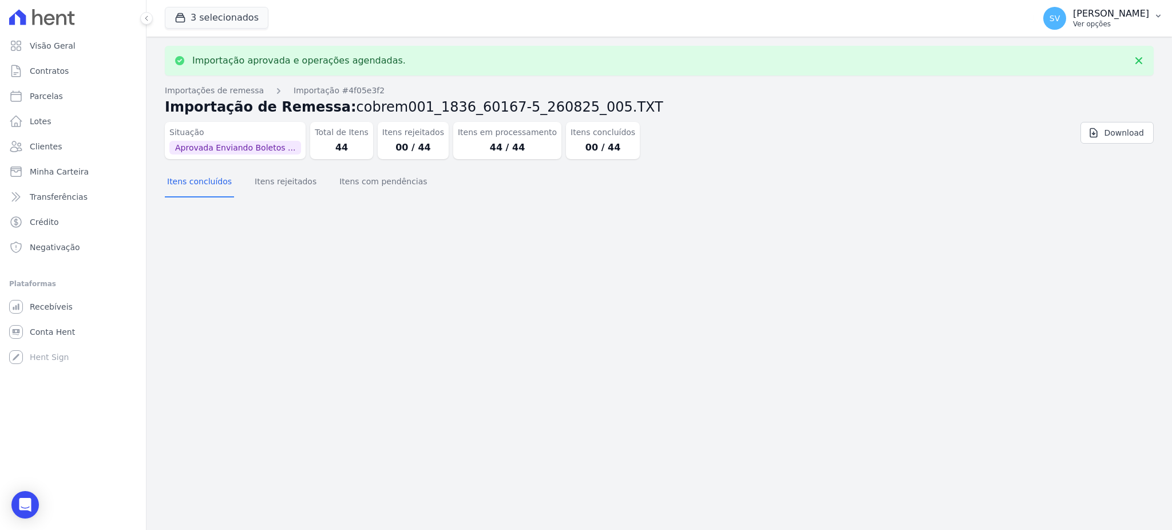
click at [1066, 4] on button "SV [PERSON_NAME] Ver opções" at bounding box center [1103, 18] width 138 height 32
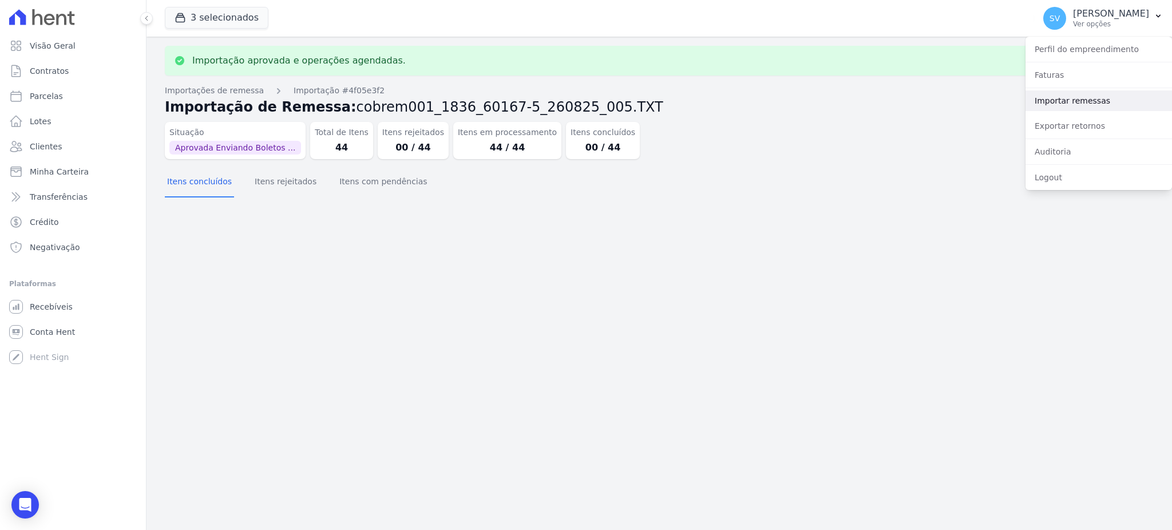
click at [1087, 107] on link "Importar remessas" at bounding box center [1099, 100] width 147 height 21
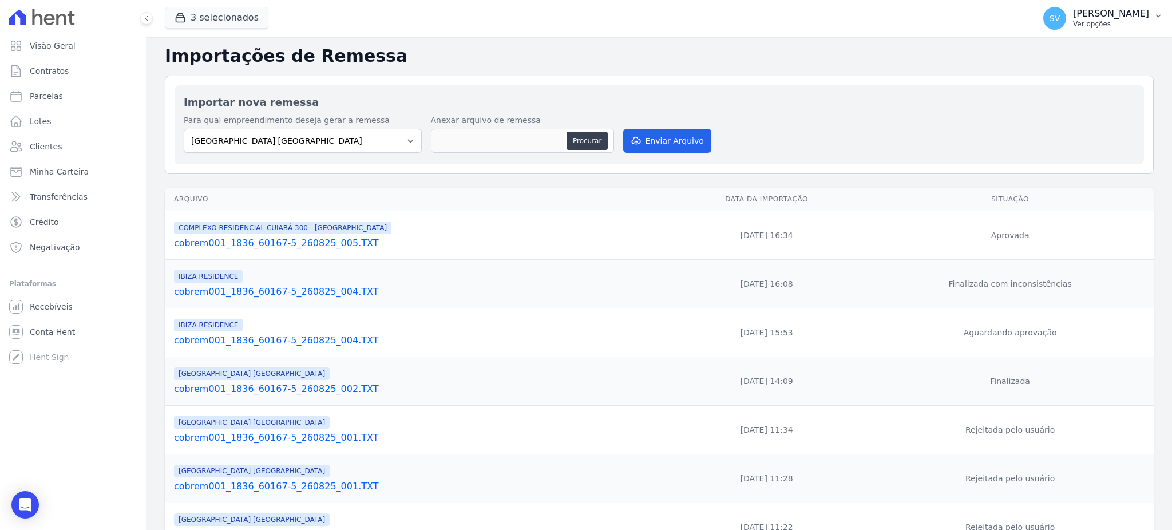
click at [1073, 12] on p "[PERSON_NAME]" at bounding box center [1111, 13] width 76 height 11
click at [1055, 124] on link "Exportar retornos" at bounding box center [1099, 126] width 147 height 21
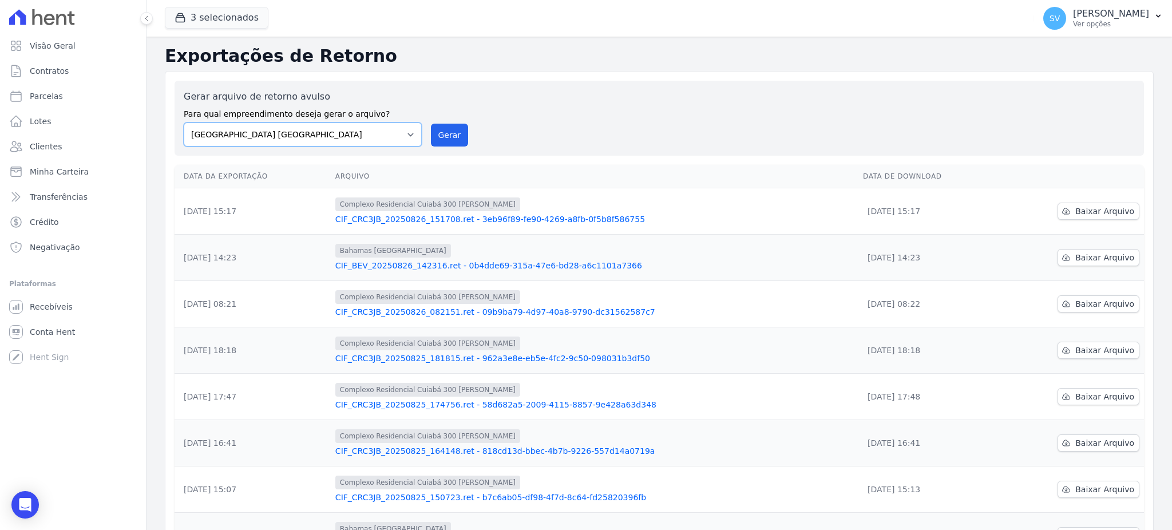
click at [408, 132] on select "[GEOGRAPHIC_DATA] COMPLEXO RESIDENCIAL [GEOGRAPHIC_DATA] 300 - [GEOGRAPHIC_DATA…" at bounding box center [303, 134] width 238 height 24
click at [184, 122] on select "[GEOGRAPHIC_DATA] COMPLEXO RESIDENCIAL [GEOGRAPHIC_DATA] 300 - [GEOGRAPHIC_DATA…" at bounding box center [303, 134] width 238 height 24
drag, startPoint x: 406, startPoint y: 136, endPoint x: 404, endPoint y: 145, distance: 9.4
click at [406, 136] on select "[GEOGRAPHIC_DATA] COMPLEXO RESIDENCIAL [GEOGRAPHIC_DATA] 300 - [GEOGRAPHIC_DATA…" at bounding box center [303, 134] width 238 height 24
select select "73a372cd-5640-41c8-aaea-11bd74619c10"
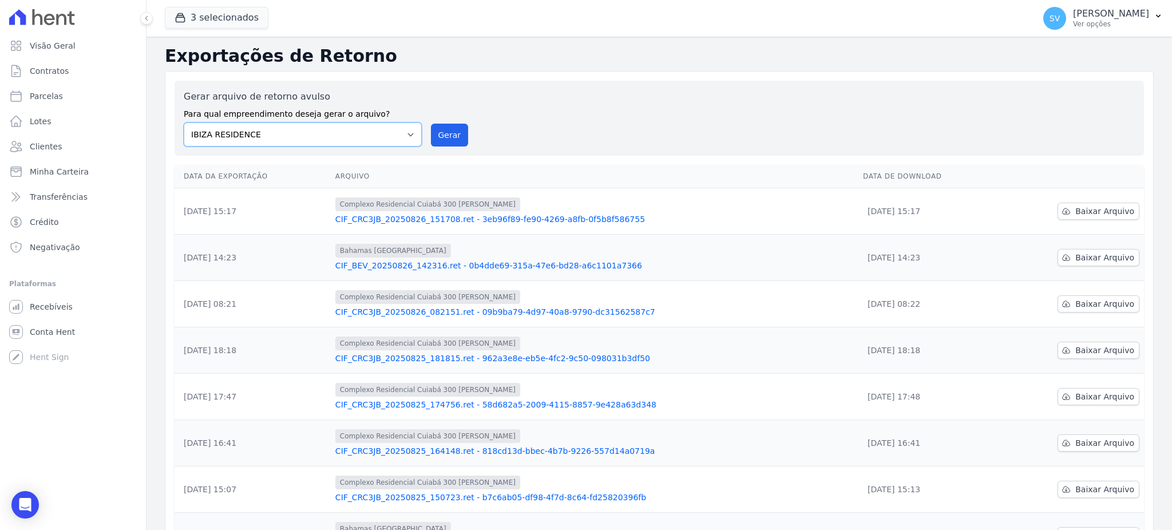
click at [184, 122] on select "[GEOGRAPHIC_DATA] COMPLEXO RESIDENCIAL [GEOGRAPHIC_DATA] 300 - [GEOGRAPHIC_DATA…" at bounding box center [303, 134] width 238 height 24
drag, startPoint x: 454, startPoint y: 124, endPoint x: 630, endPoint y: 112, distance: 176.1
click at [455, 125] on button "Gerar" at bounding box center [450, 135] width 38 height 23
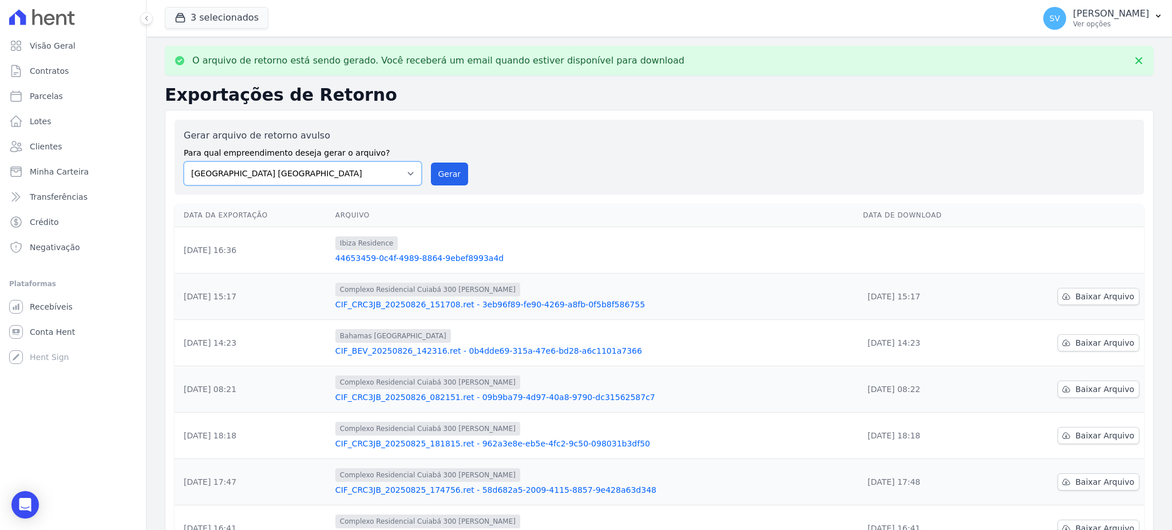
click at [408, 175] on select "[GEOGRAPHIC_DATA] COMPLEXO RESIDENCIAL [GEOGRAPHIC_DATA] 300 - [GEOGRAPHIC_DATA…" at bounding box center [303, 173] width 238 height 24
select select "a999329b-d322-46c5-b2df-9163b092fb9b"
click at [184, 161] on select "BAHAMAS EAST VILLAGE COMPLEXO RESIDENCIAL CUIABÁ 300 - JOÃO DE BARRO IBIZA RESI…" at bounding box center [303, 173] width 238 height 24
drag, startPoint x: 446, startPoint y: 174, endPoint x: 656, endPoint y: 118, distance: 216.9
click at [446, 175] on button "Gerar" at bounding box center [450, 174] width 38 height 23
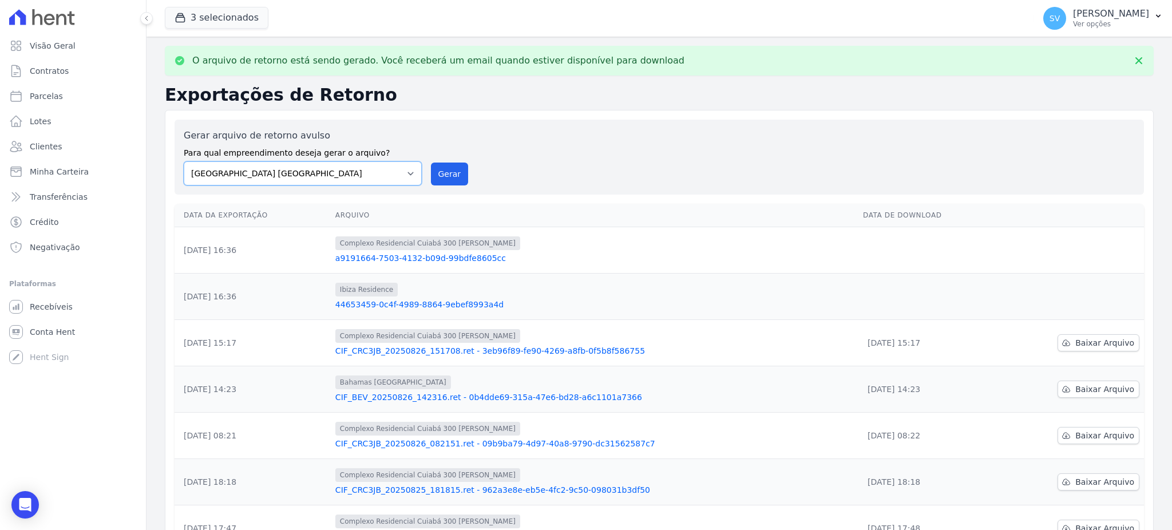
click at [406, 177] on select "BAHAMAS EAST VILLAGE COMPLEXO RESIDENCIAL CUIABÁ 300 - JOÃO DE BARRO IBIZA RESI…" at bounding box center [303, 173] width 238 height 24
click at [184, 161] on select "BAHAMAS EAST VILLAGE COMPLEXO RESIDENCIAL CUIABÁ 300 - JOÃO DE BARRO IBIZA RESI…" at bounding box center [303, 173] width 238 height 24
drag, startPoint x: 438, startPoint y: 169, endPoint x: 621, endPoint y: 109, distance: 192.4
click at [441, 169] on button "Gerar" at bounding box center [450, 174] width 38 height 23
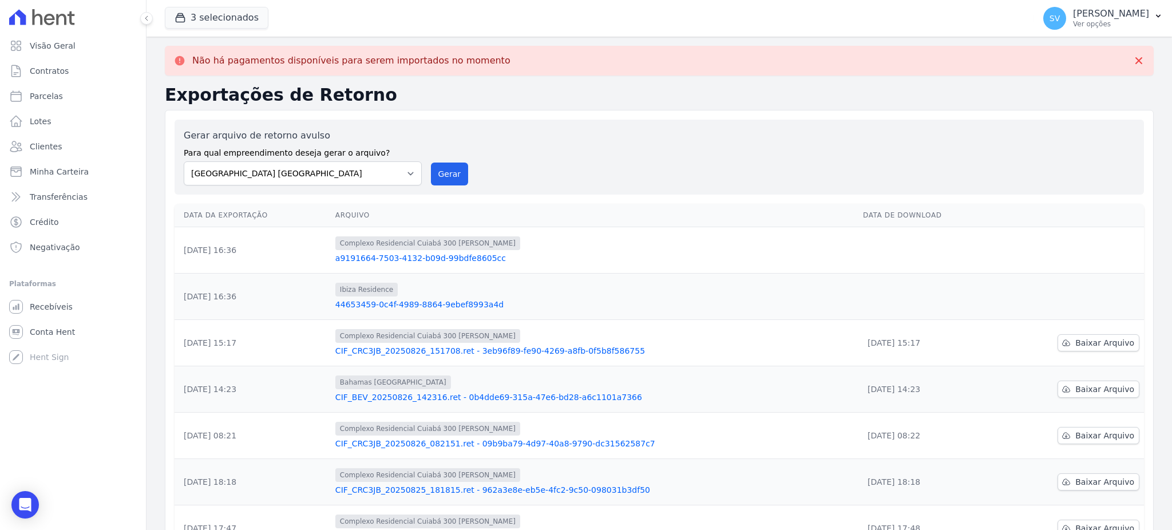
drag, startPoint x: 591, startPoint y: 294, endPoint x: 462, endPoint y: 228, distance: 144.4
click at [590, 293] on div "Ibiza Residence" at bounding box center [594, 290] width 519 height 14
click at [395, 183] on select "BAHAMAS EAST VILLAGE COMPLEXO RESIDENCIAL CUIABÁ 300 - JOÃO DE BARRO IBIZA RESI…" at bounding box center [303, 173] width 238 height 24
select select "a999329b-d322-46c5-b2df-9163b092fb9b"
click at [184, 161] on select "BAHAMAS EAST VILLAGE COMPLEXO RESIDENCIAL CUIABÁ 300 - JOÃO DE BARRO IBIZA RESI…" at bounding box center [303, 173] width 238 height 24
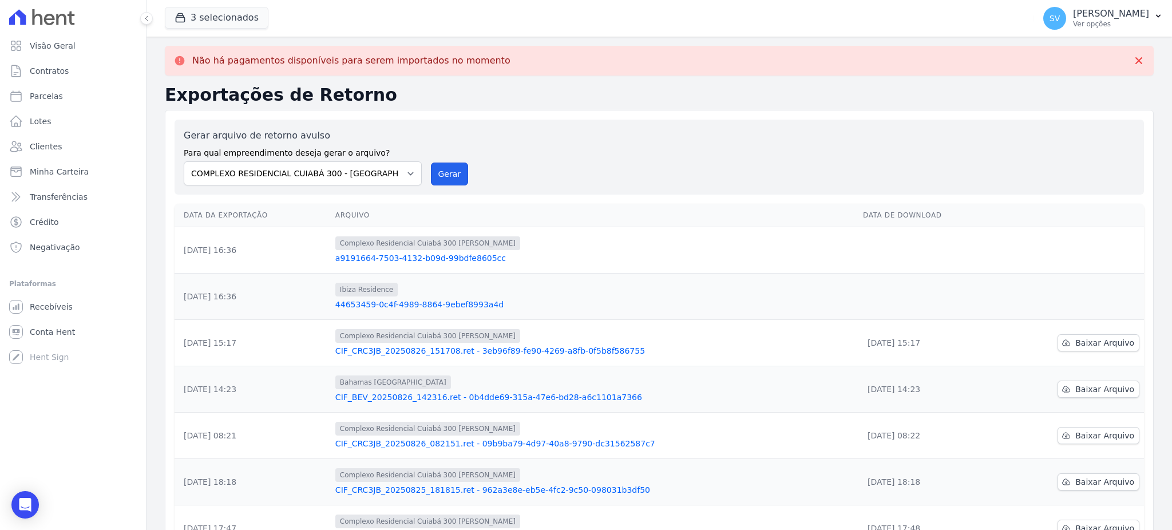
drag, startPoint x: 435, startPoint y: 182, endPoint x: 638, endPoint y: 115, distance: 213.4
click at [445, 181] on button "Gerar" at bounding box center [450, 174] width 38 height 23
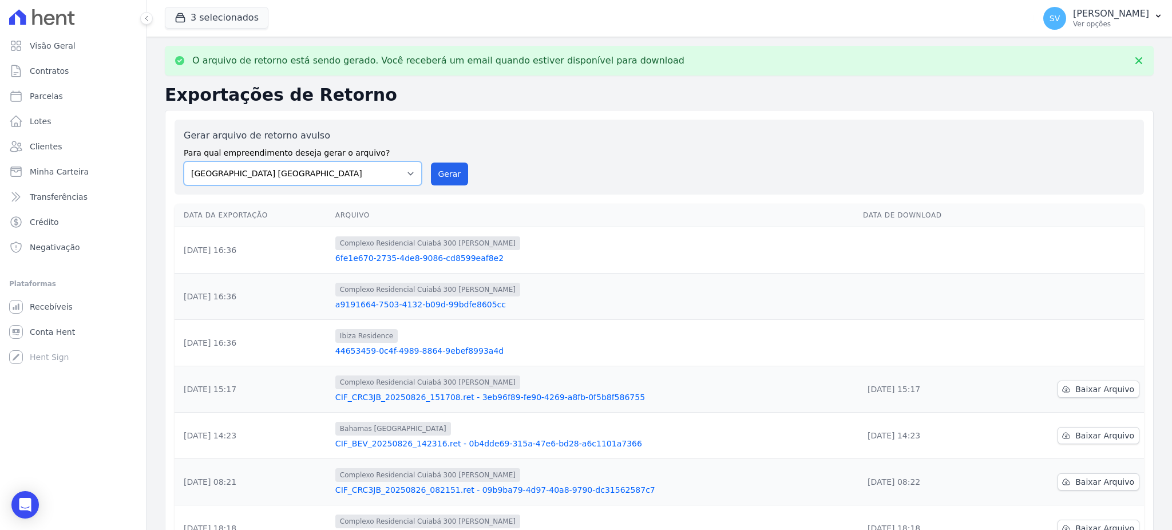
click at [405, 177] on select "BAHAMAS EAST VILLAGE COMPLEXO RESIDENCIAL CUIABÁ 300 - JOÃO DE BARRO IBIZA RESI…" at bounding box center [303, 173] width 238 height 24
select select "73a372cd-5640-41c8-aaea-11bd74619c10"
click at [184, 161] on select "BAHAMAS EAST VILLAGE COMPLEXO RESIDENCIAL CUIABÁ 300 - JOÃO DE BARRO IBIZA RESI…" at bounding box center [303, 173] width 238 height 24
click at [469, 345] on link "44653459-0c4f-4989-8864-9ebef8993a4d" at bounding box center [594, 350] width 519 height 11
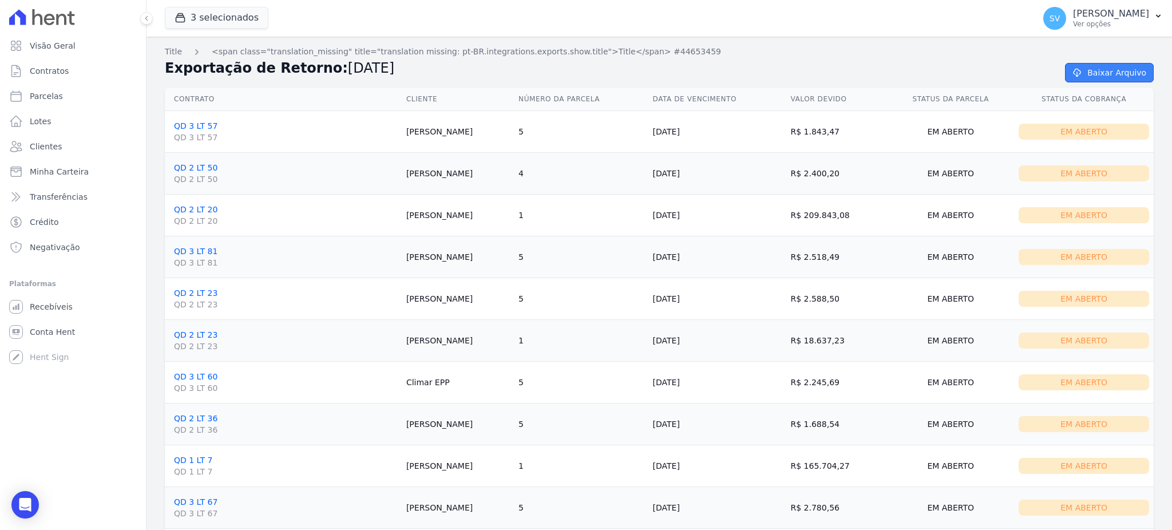
click at [1105, 71] on link "Baixar Arquivo" at bounding box center [1109, 72] width 89 height 19
click at [69, 52] on link "Visão Geral" at bounding box center [73, 45] width 137 height 23
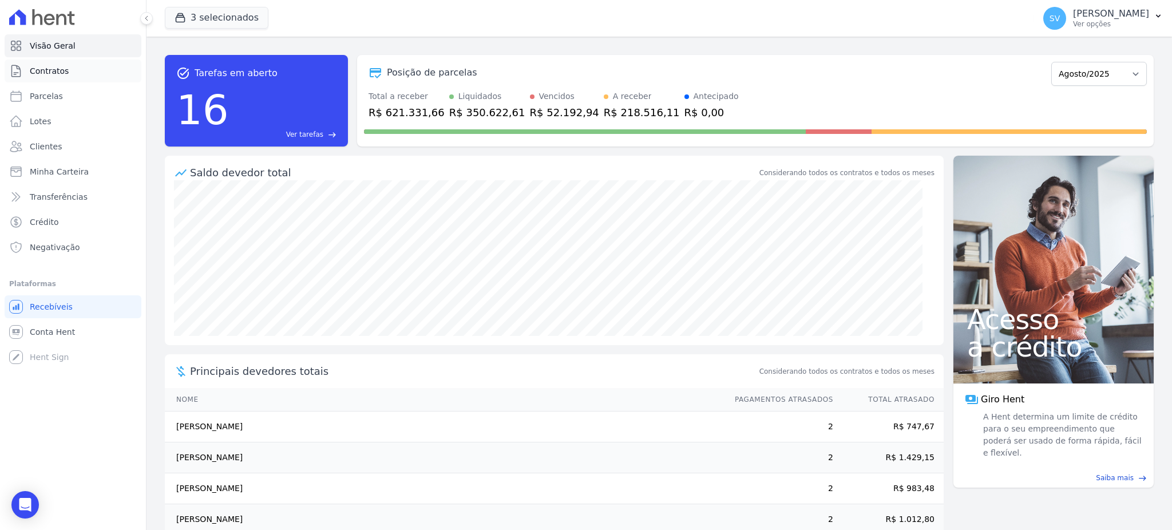
click at [43, 69] on span "Contratos" at bounding box center [49, 70] width 39 height 11
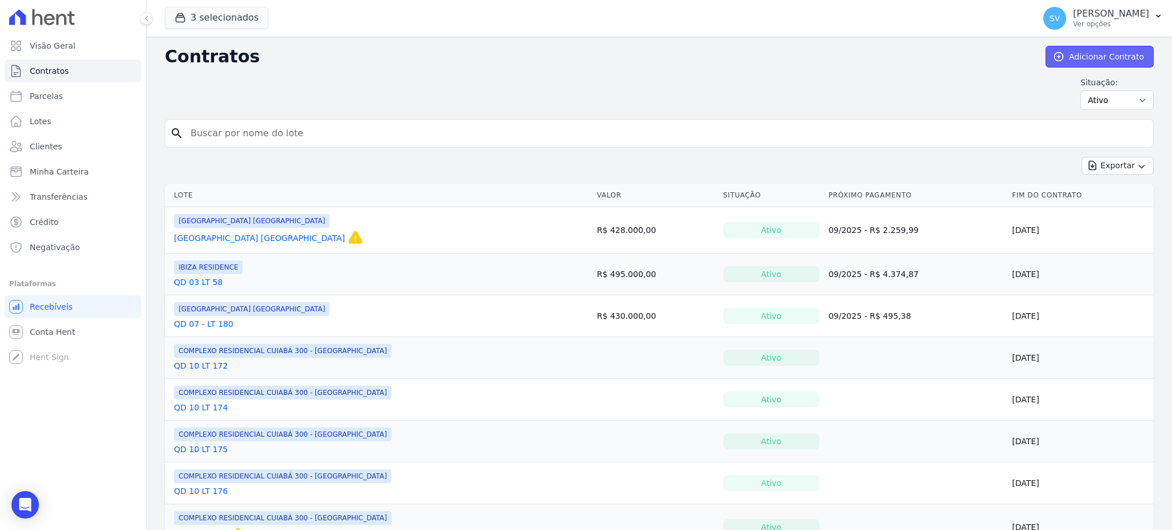
click at [1099, 53] on link "Adicionar Contrato" at bounding box center [1100, 57] width 108 height 22
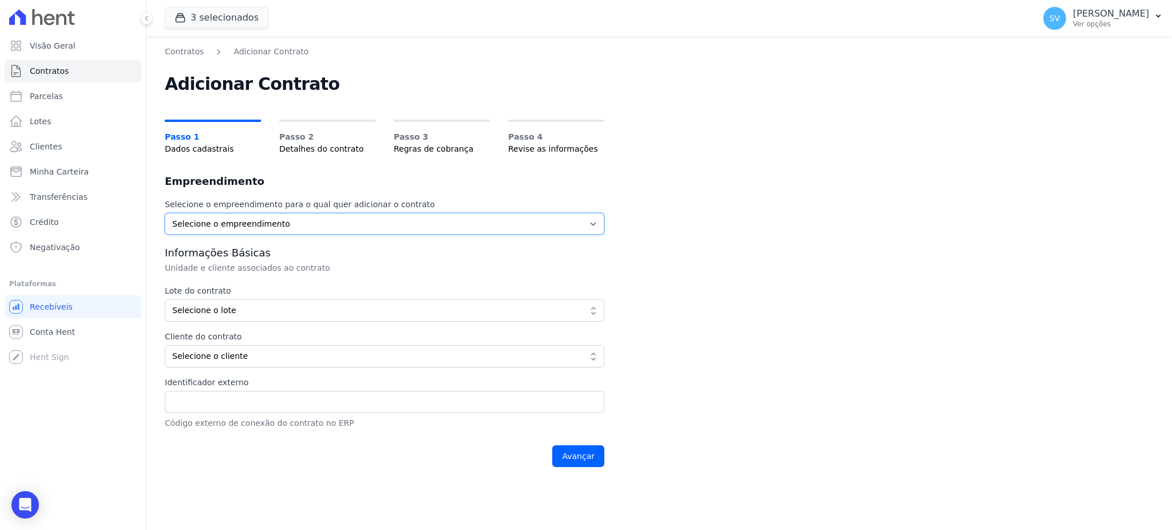
click at [207, 226] on select "Selecione o empreendimento BAHAMAS EAST VILLAGE COMPLEXO RESIDENCIAL CUIABÁ 300…" at bounding box center [385, 224] width 440 height 22
click at [209, 230] on select "Selecione o empreendimento BAHAMAS EAST VILLAGE COMPLEXO RESIDENCIAL CUIABÁ 300…" at bounding box center [385, 224] width 440 height 22
select select "73a372cd-5640-41c8-aaea-11bd74619c10"
click at [165, 213] on select "Selecione o empreendimento BAHAMAS EAST VILLAGE COMPLEXO RESIDENCIAL CUIABÁ 300…" at bounding box center [385, 224] width 440 height 22
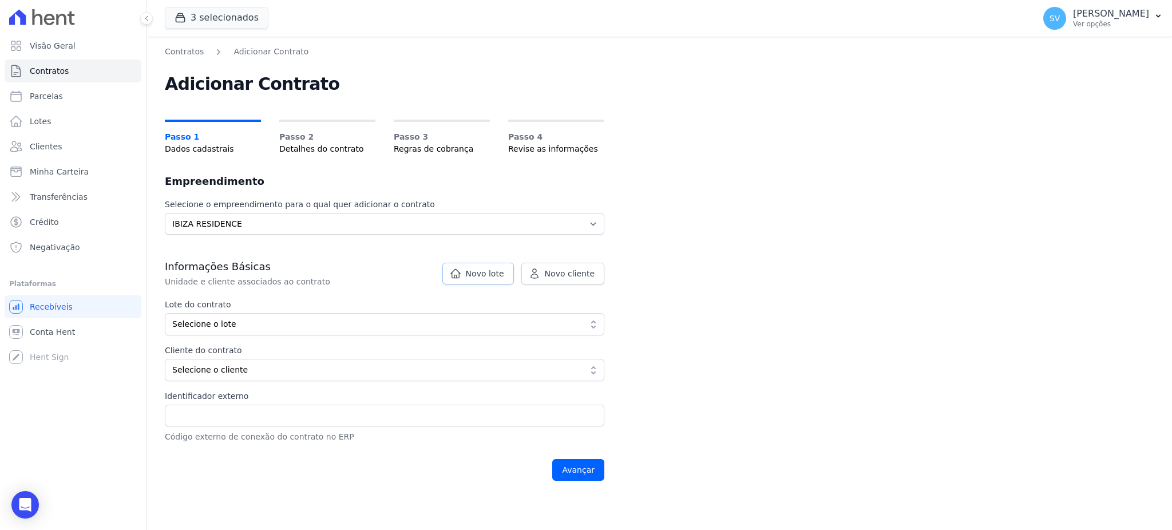
click at [489, 278] on span "Novo lote" at bounding box center [485, 273] width 38 height 11
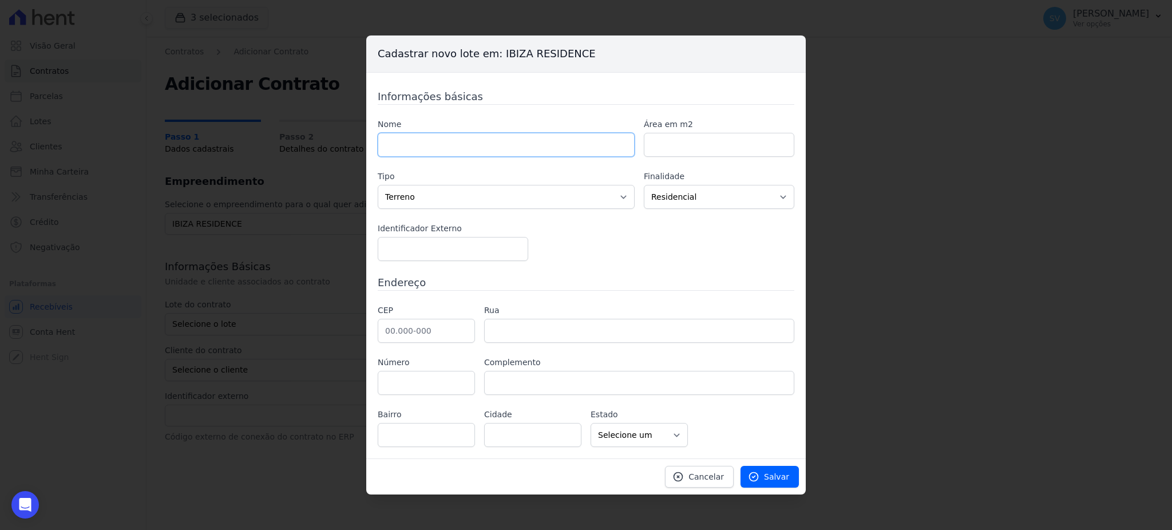
click at [437, 147] on input "text" at bounding box center [506, 145] width 257 height 24
click at [464, 146] on input "text" at bounding box center [506, 145] width 257 height 24
click at [465, 147] on input "text" at bounding box center [506, 145] width 257 height 24
click at [473, 136] on input "text" at bounding box center [506, 145] width 257 height 24
type input "q"
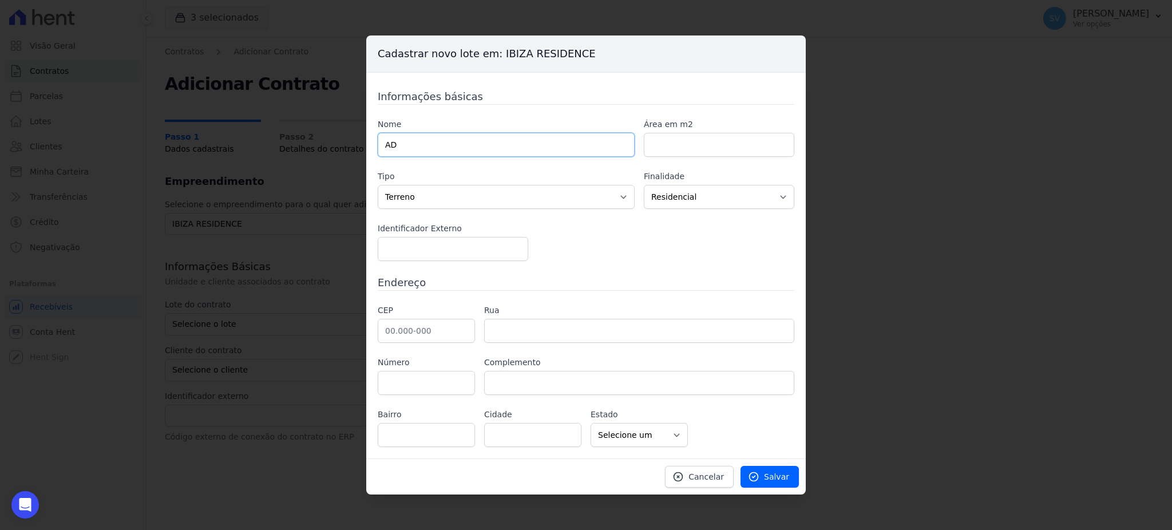
type input "A"
type input "QD 03 LT 66"
click at [679, 143] on input "number" at bounding box center [719, 145] width 151 height 24
drag, startPoint x: 682, startPoint y: 142, endPoint x: 474, endPoint y: 165, distance: 208.5
click at [681, 142] on input "number" at bounding box center [719, 145] width 151 height 24
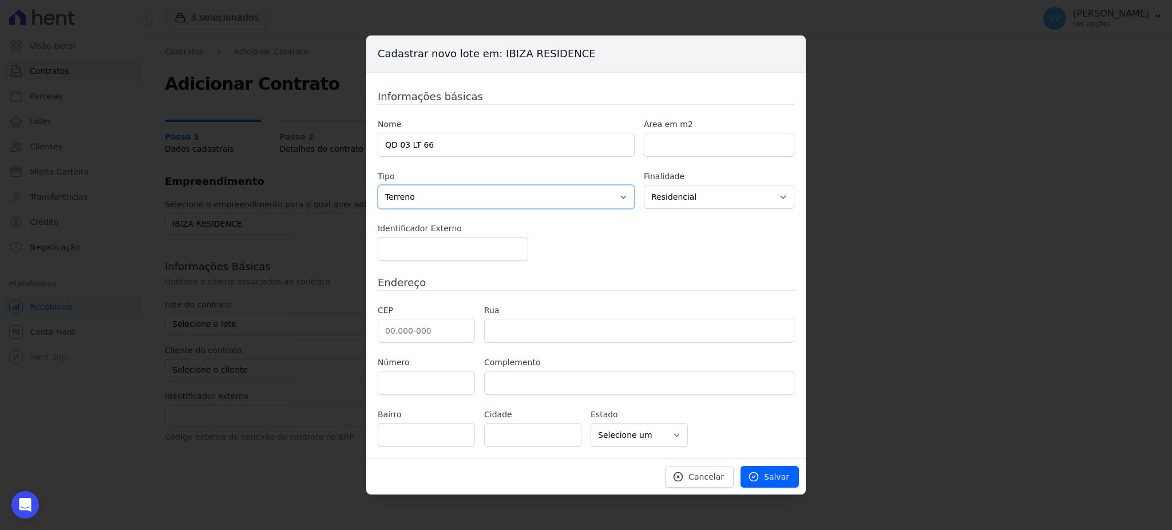
click at [464, 195] on select "Casa Apartamento Escritório Flat Loja Espaço Comercial Terreno Outros" at bounding box center [506, 197] width 257 height 24
select select "house"
click at [378, 185] on select "Casa Apartamento Escritório Flat Loja Espaço Comercial Terreno Outros" at bounding box center [506, 197] width 257 height 24
click at [707, 196] on select "Residencial Não-residencial Comercial Industrial Misto" at bounding box center [719, 197] width 151 height 24
click at [706, 197] on select "Residencial Não-residencial Comercial Industrial Misto" at bounding box center [719, 197] width 151 height 24
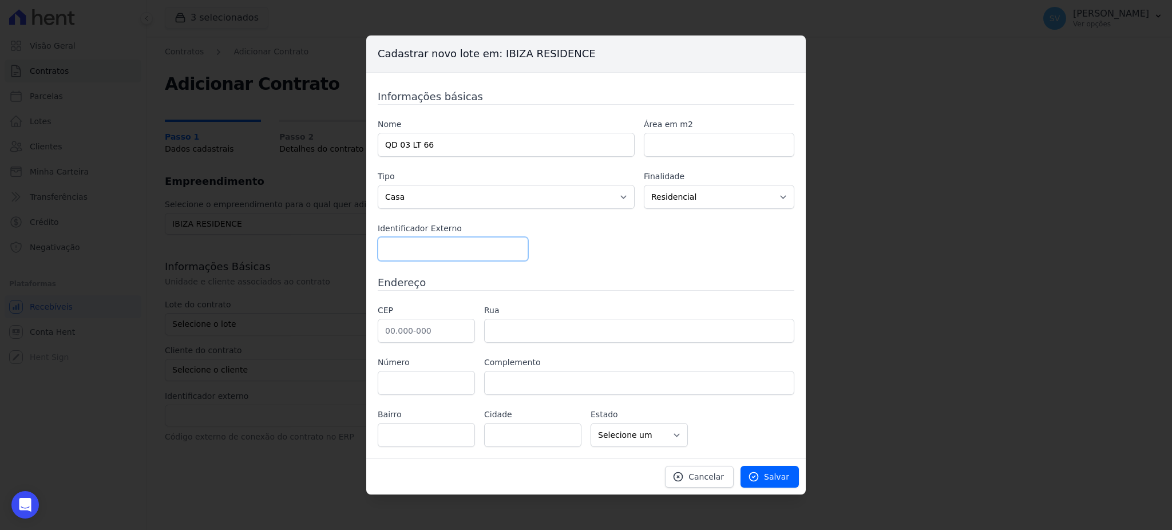
click at [421, 246] on input "number" at bounding box center [453, 249] width 151 height 24
click at [394, 329] on input "text" at bounding box center [426, 331] width 97 height 24
click at [445, 357] on label "Número" at bounding box center [426, 363] width 97 height 12
click at [390, 333] on input "text" at bounding box center [426, 331] width 97 height 24
paste input "78.715-744"
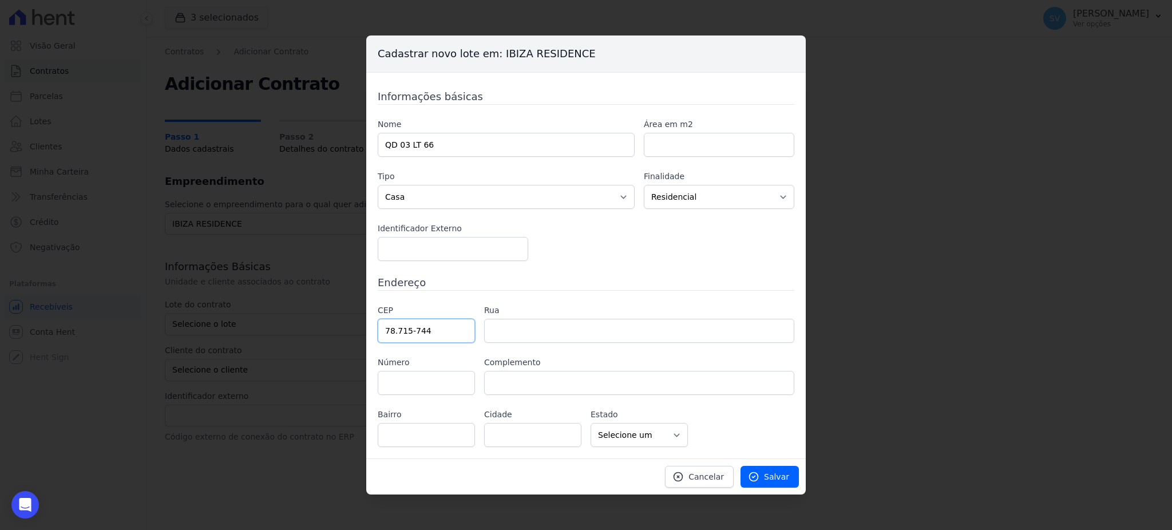
type input "78.715-744"
click at [513, 332] on input "text" at bounding box center [639, 331] width 310 height 24
type input "Rua Cornélio Nunes Viana"
type input "Jardim Liberdade"
type input "Rondonópolis"
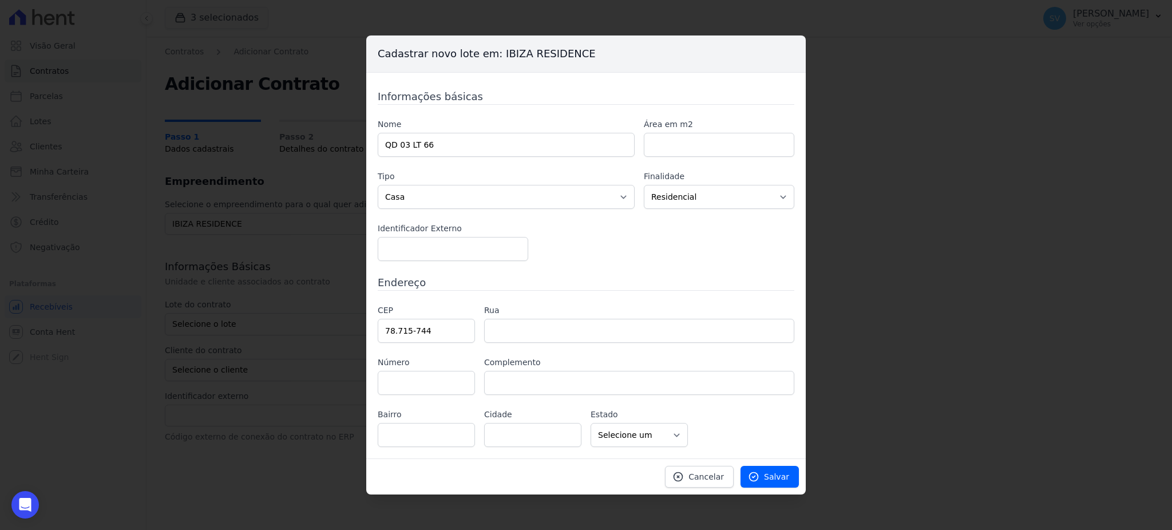
select select "MT"
click at [437, 375] on input "text" at bounding box center [426, 383] width 97 height 24
click at [575, 371] on input "text" at bounding box center [639, 383] width 310 height 24
click at [434, 385] on input "text" at bounding box center [426, 383] width 97 height 24
click at [555, 392] on input "text" at bounding box center [639, 383] width 310 height 24
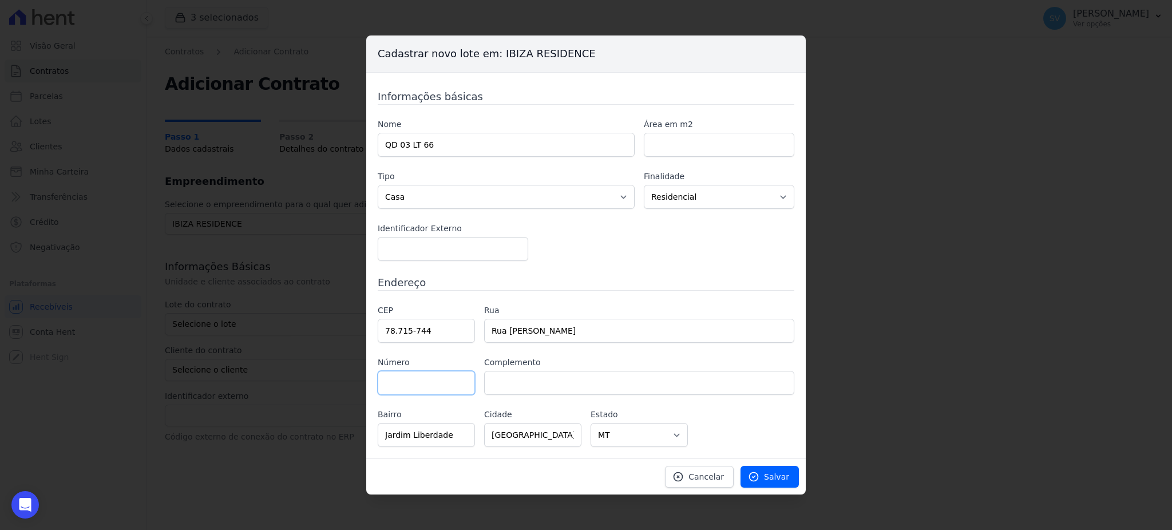
click at [426, 379] on input "text" at bounding box center [426, 383] width 97 height 24
drag, startPoint x: 513, startPoint y: 371, endPoint x: 517, endPoint y: 383, distance: 12.9
click at [517, 383] on input "text" at bounding box center [639, 383] width 310 height 24
paste input "QD 14, LT 15, CASA 02"
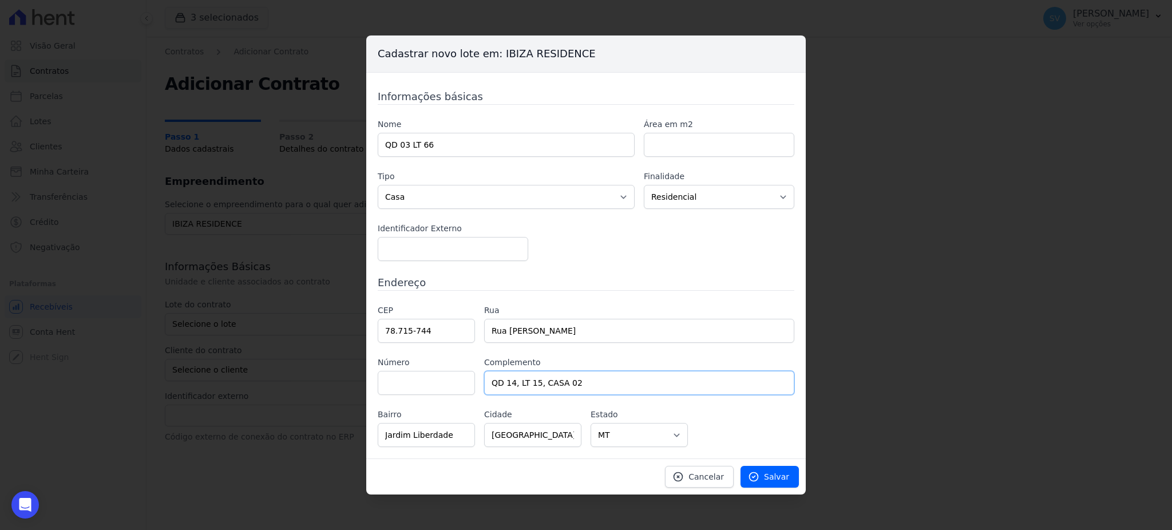
type input "QD 14, LT 15, CASA 02"
click at [407, 380] on input "text" at bounding box center [426, 383] width 97 height 24
type input "02"
click at [767, 480] on span "Salvar" at bounding box center [776, 476] width 25 height 11
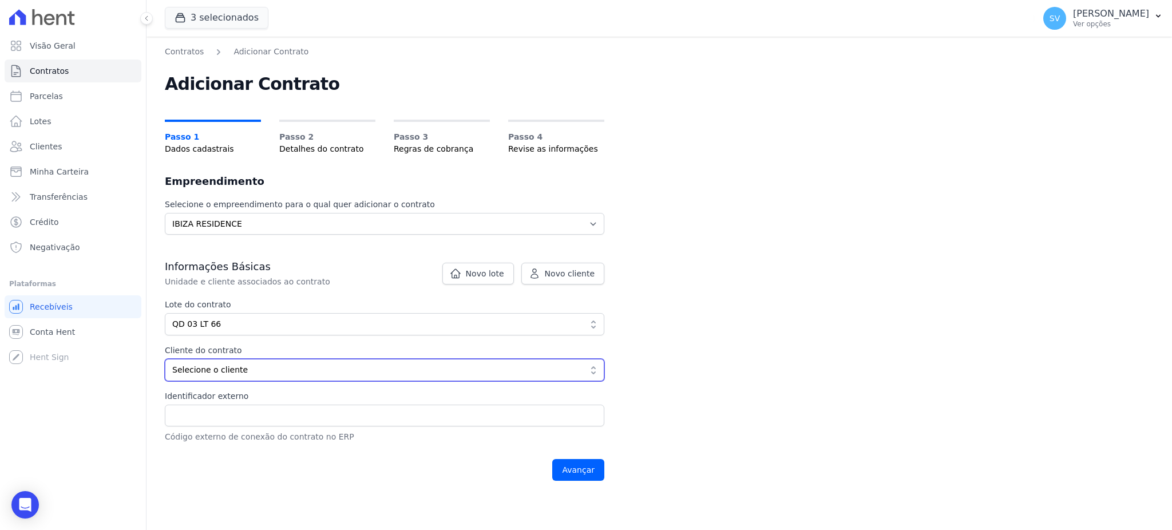
click at [323, 371] on span "Selecione o cliente" at bounding box center [376, 370] width 409 height 12
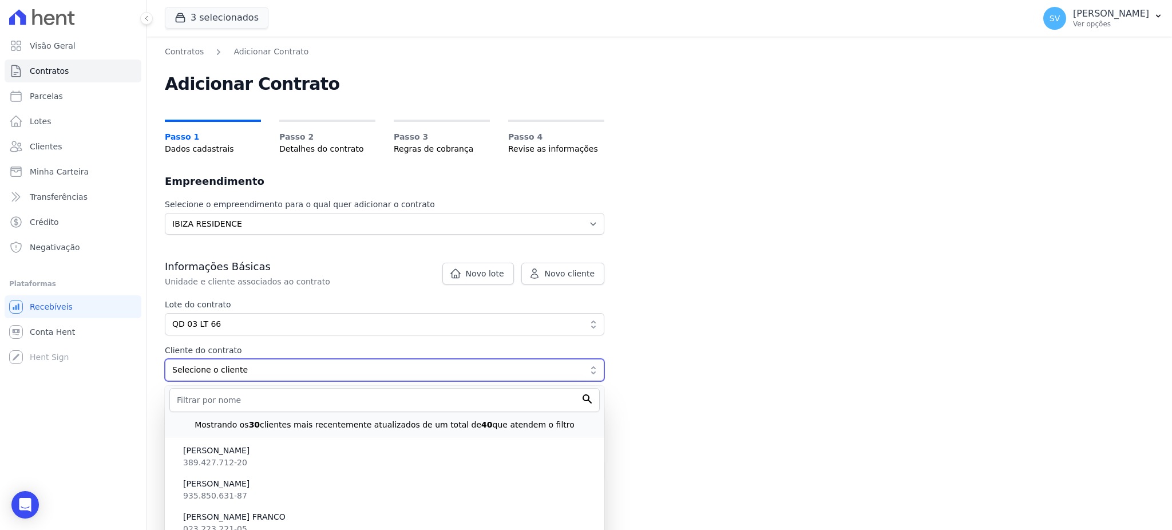
click at [299, 364] on span "Selecione o cliente" at bounding box center [376, 370] width 409 height 12
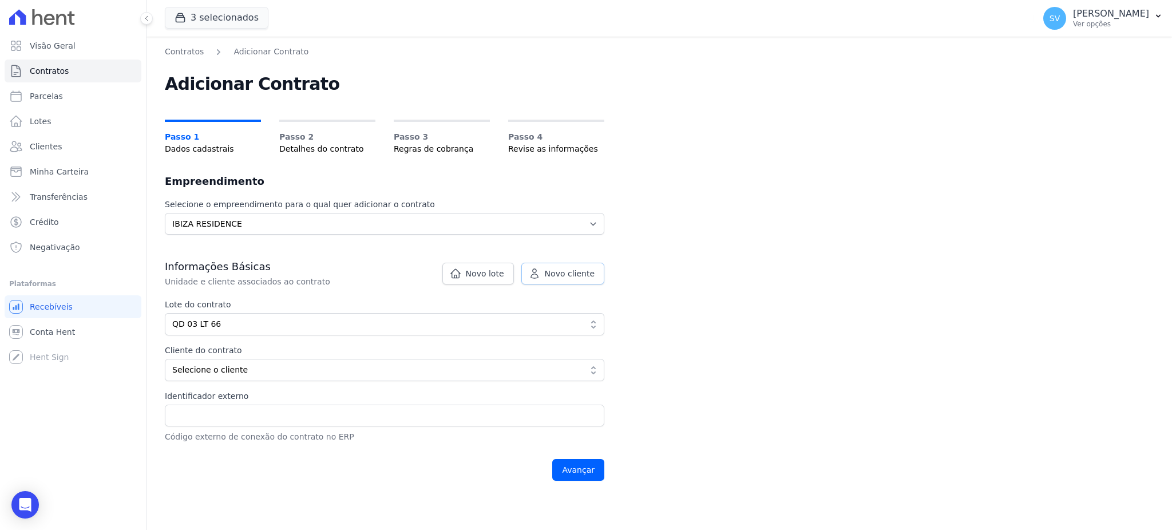
click at [576, 267] on link "Novo cliente" at bounding box center [562, 274] width 83 height 22
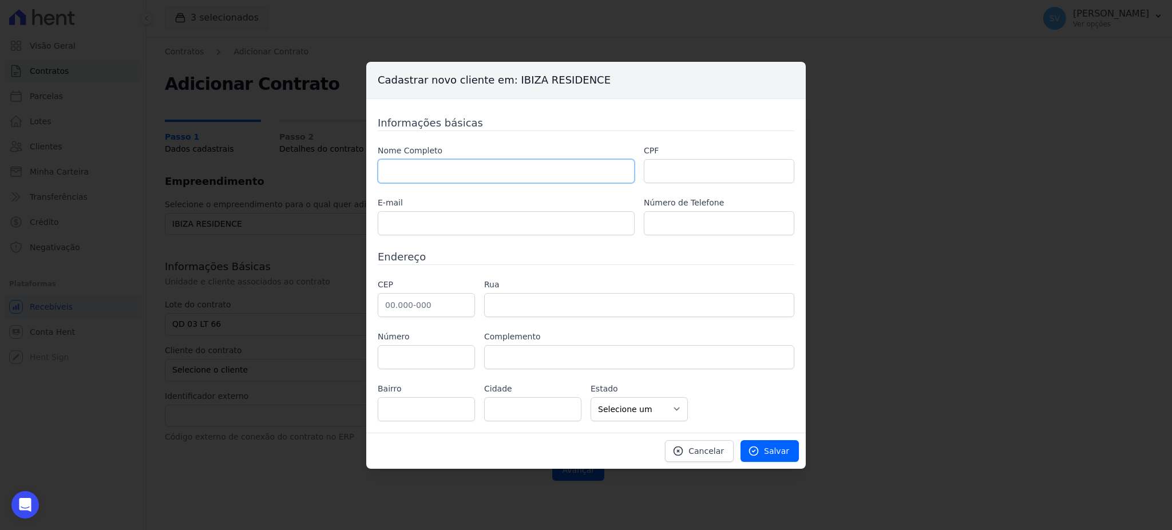
click at [464, 168] on input "text" at bounding box center [506, 171] width 257 height 24
click at [337, 227] on div "Cadastrar novo cliente em: IBIZA RESIDENCE Informações básicas Nome Completo CP…" at bounding box center [586, 265] width 1172 height 530
click at [17, 506] on div "Open Intercom Messenger" at bounding box center [25, 505] width 30 height 30
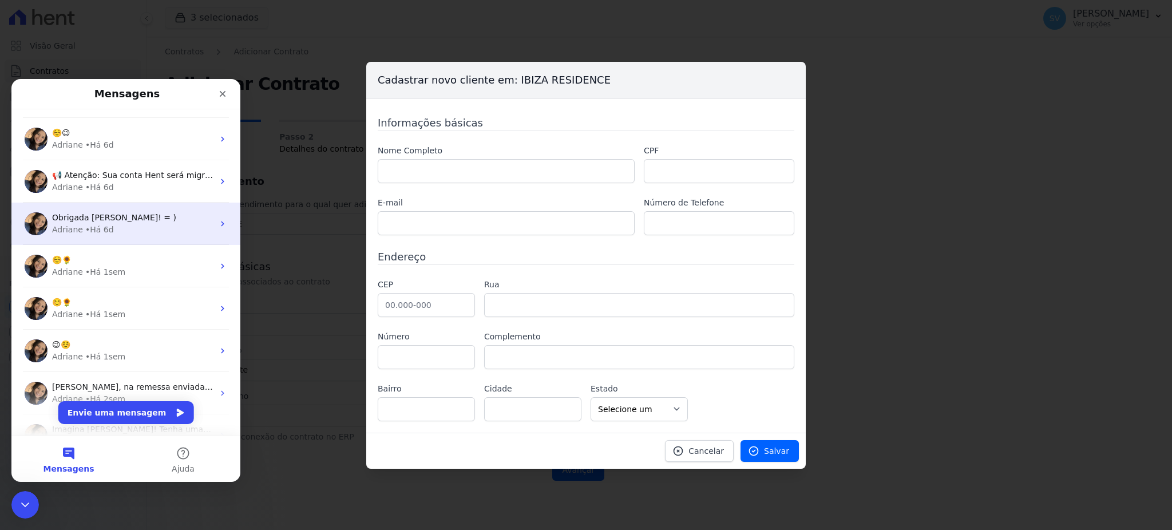
scroll to position [143, 0]
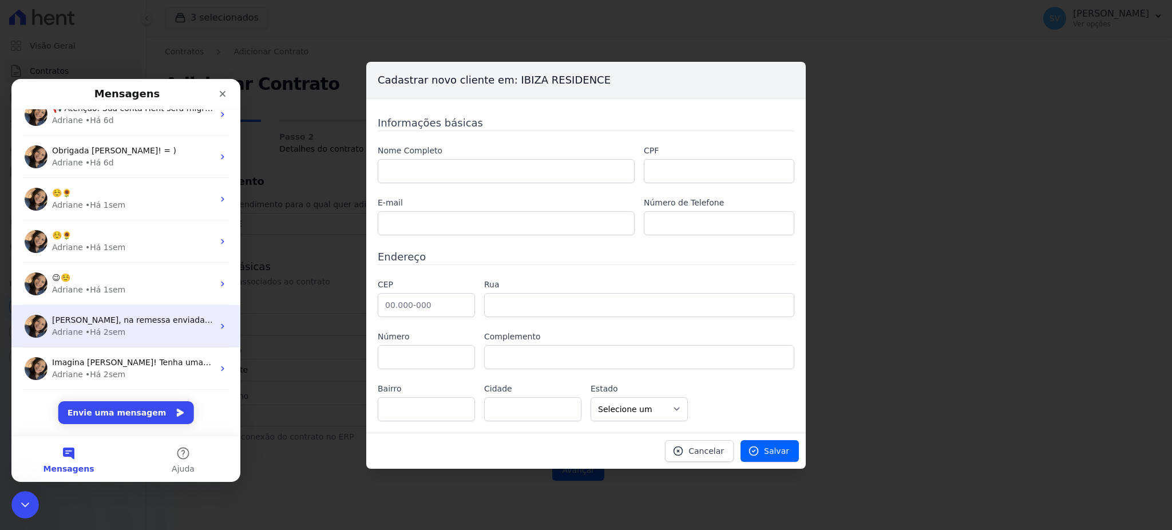
click at [120, 316] on span "Shirley, na remessa enviada, o campo de multa e juros está zerado. Essa informa…" at bounding box center [461, 319] width 818 height 9
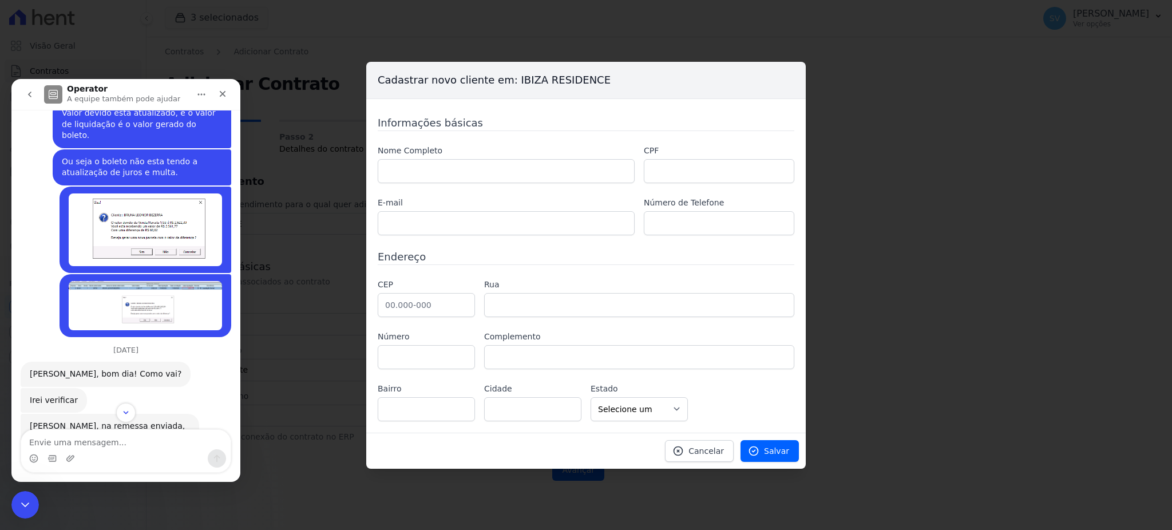
scroll to position [872, 0]
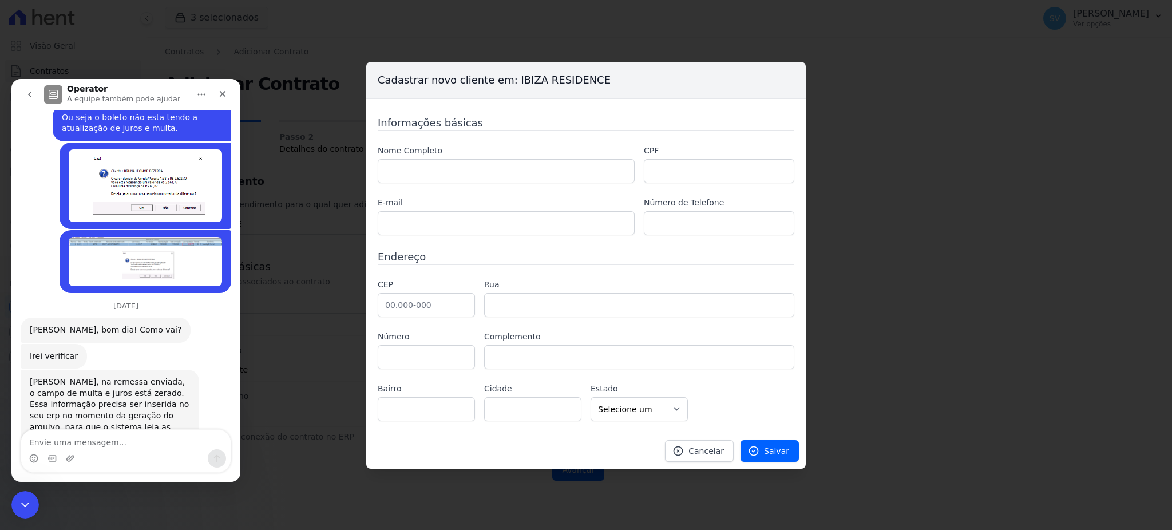
click at [27, 90] on icon "go back" at bounding box center [29, 94] width 9 height 9
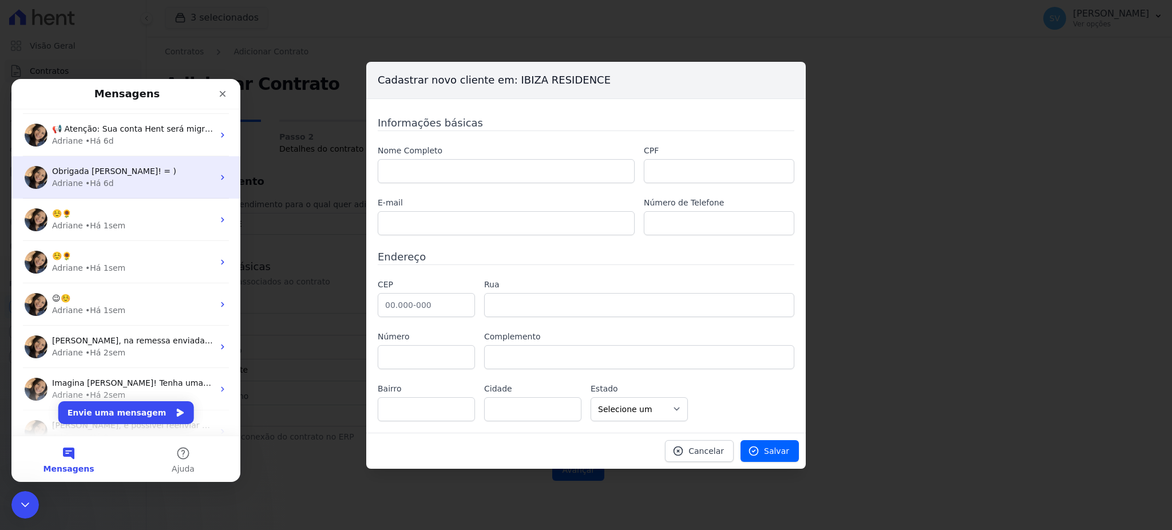
scroll to position [152, 0]
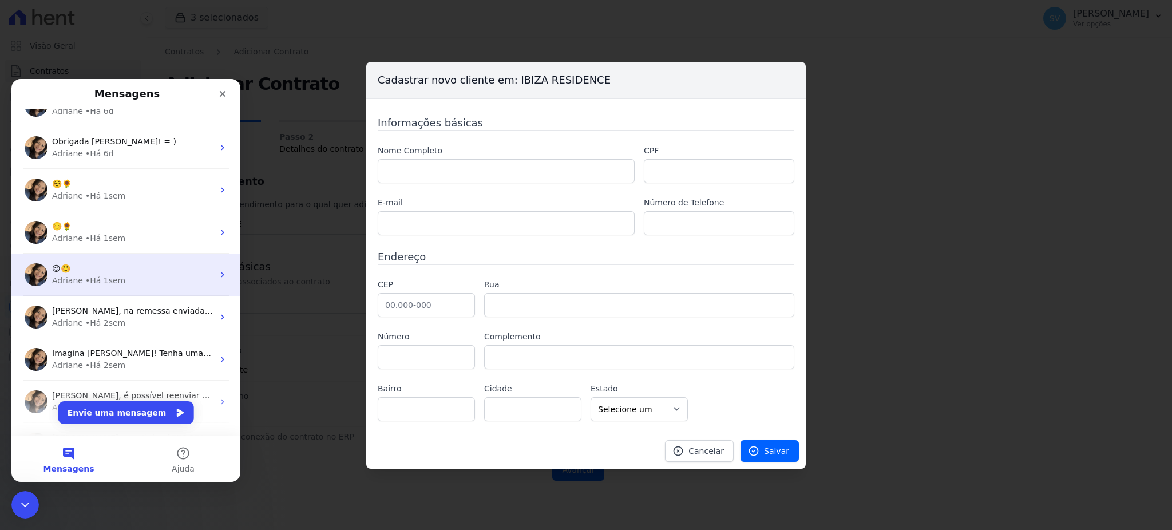
click at [105, 263] on div "😉☺️" at bounding box center [132, 269] width 161 height 12
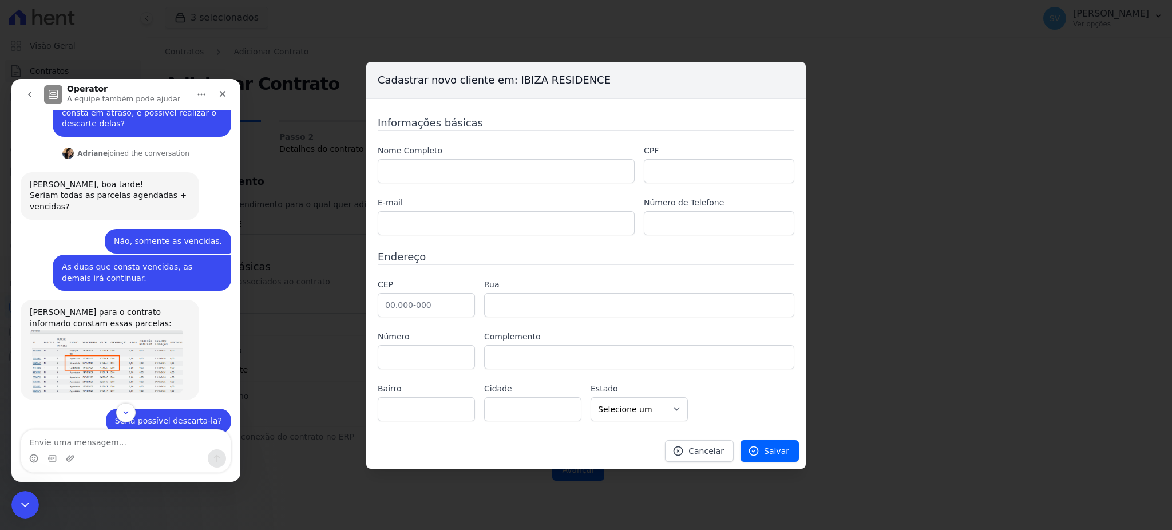
scroll to position [509, 0]
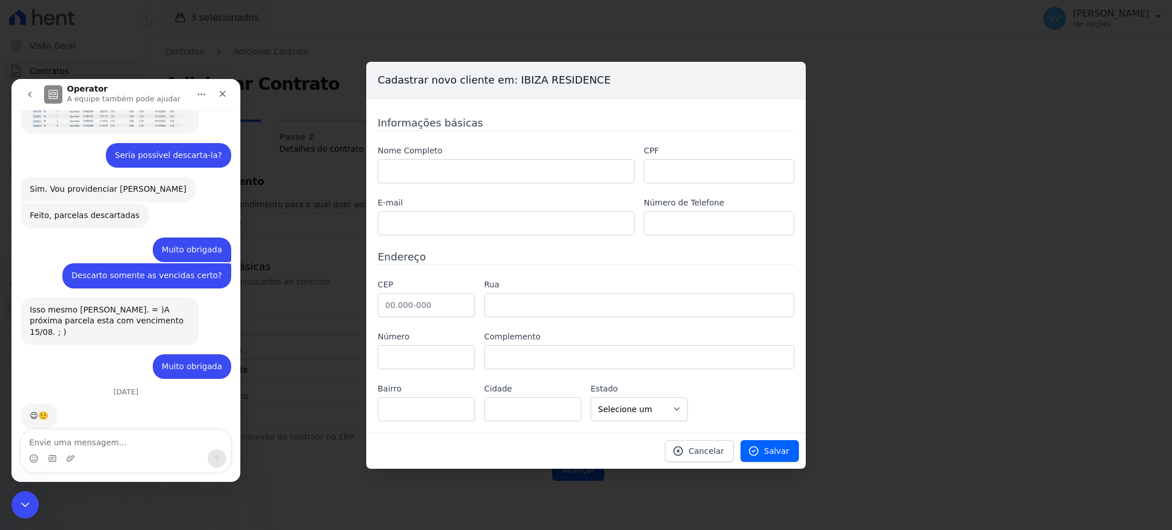
click at [31, 98] on icon "go back" at bounding box center [29, 94] width 9 height 9
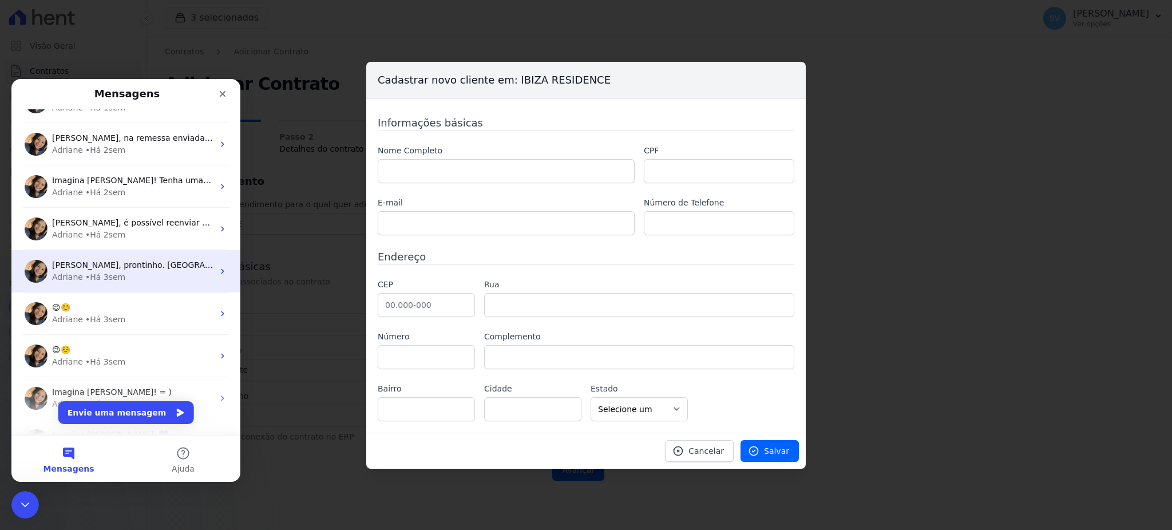
scroll to position [458, 0]
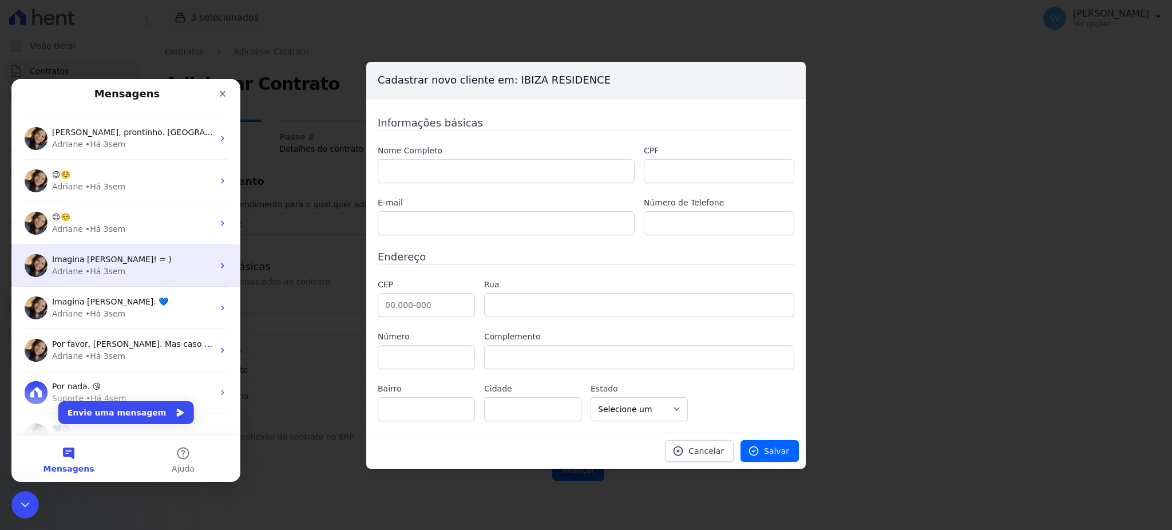
click at [105, 258] on span "Imagina Shirley! = )" at bounding box center [112, 259] width 120 height 9
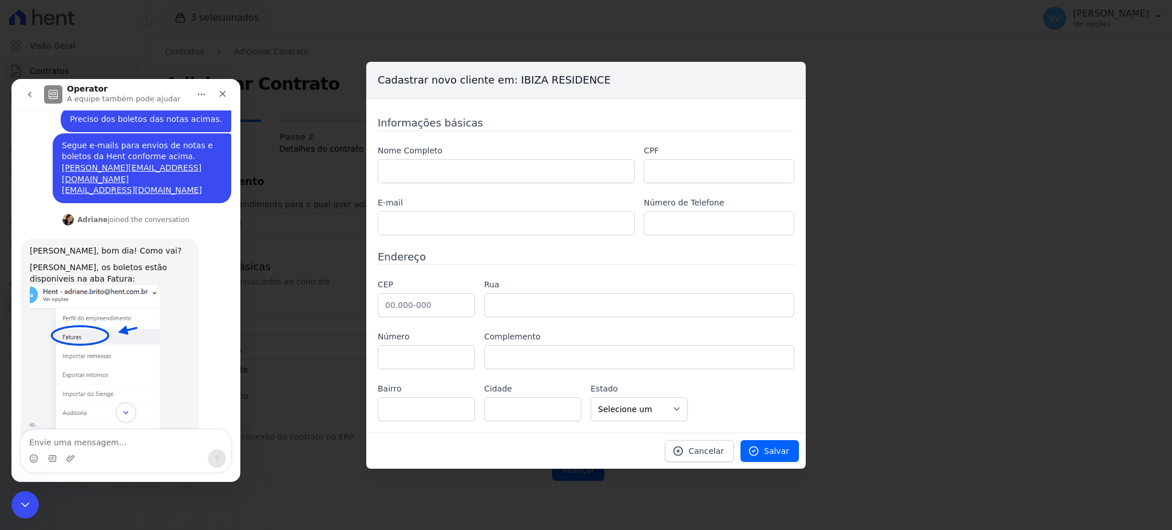
scroll to position [551, 0]
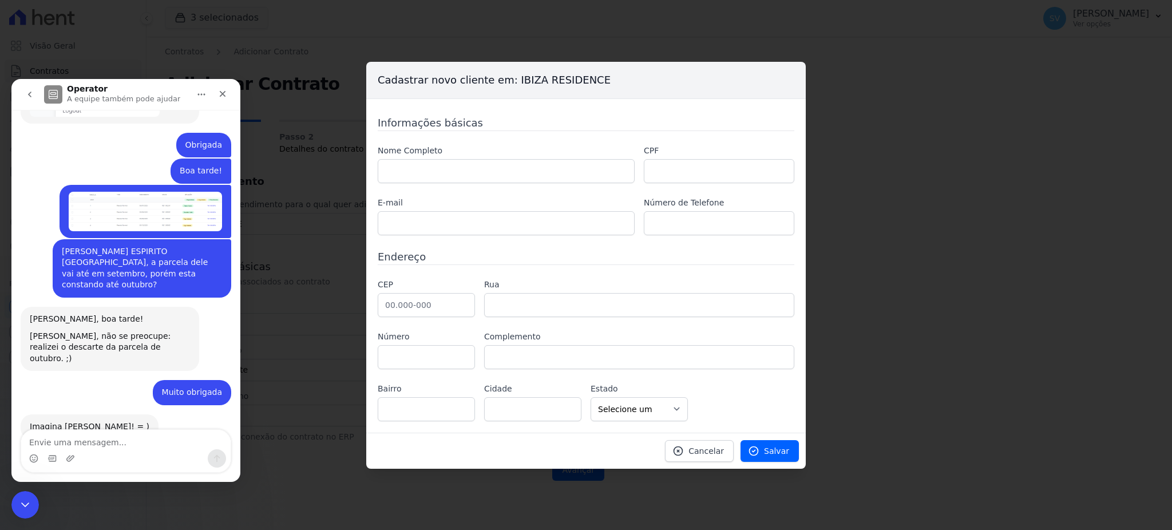
click at [34, 97] on icon "go back" at bounding box center [29, 94] width 9 height 9
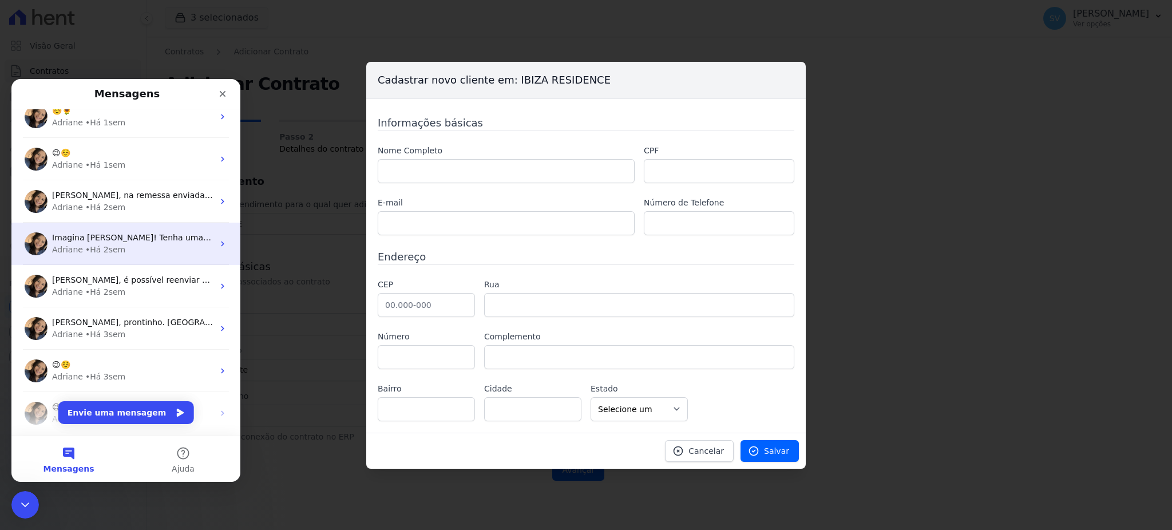
scroll to position [381, 0]
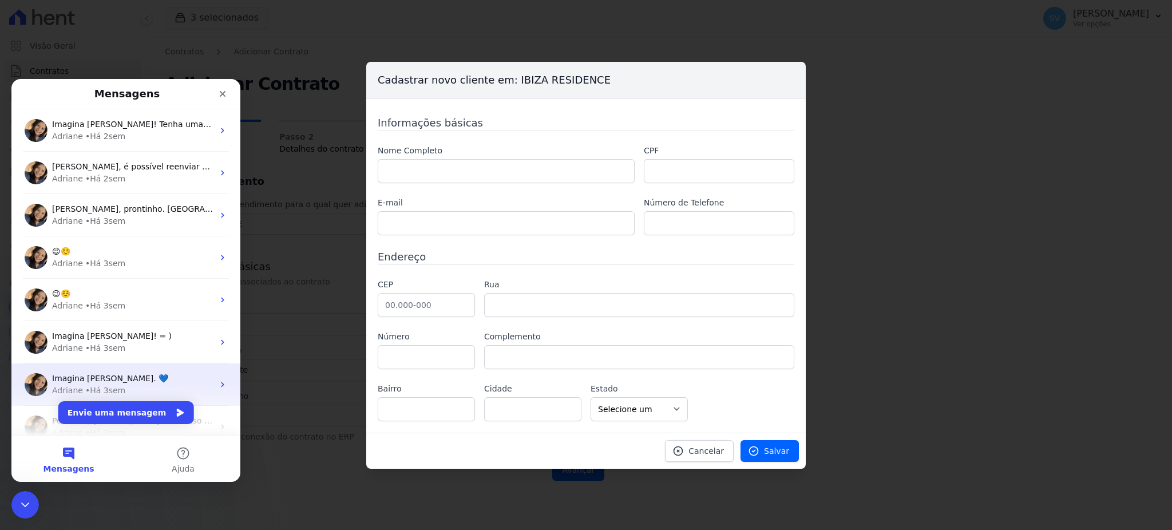
click at [132, 385] on div "Adriane • Há 3sem" at bounding box center [132, 391] width 161 height 12
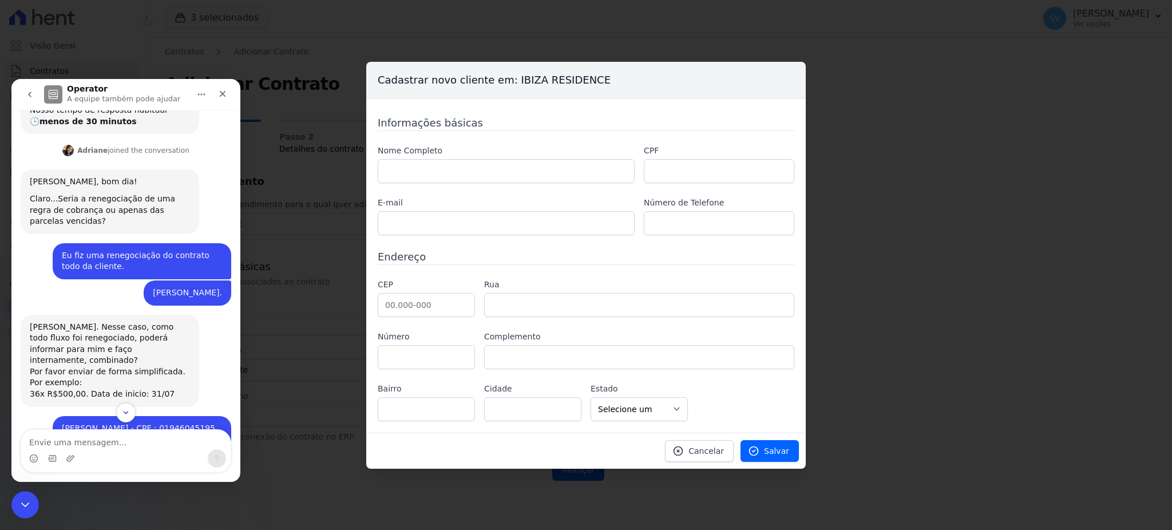
scroll to position [0, 0]
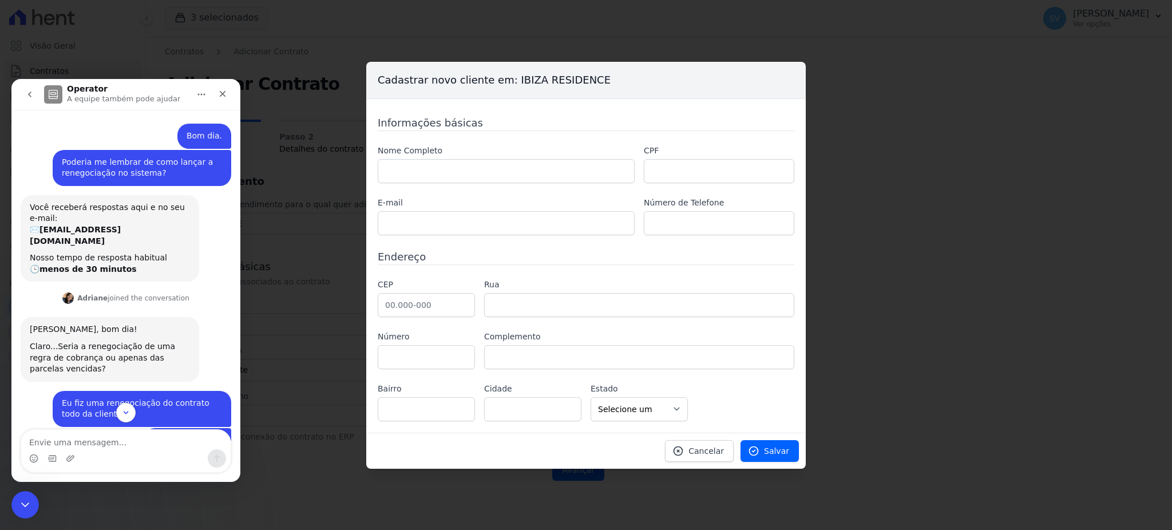
click at [35, 92] on button "go back" at bounding box center [30, 95] width 22 height 22
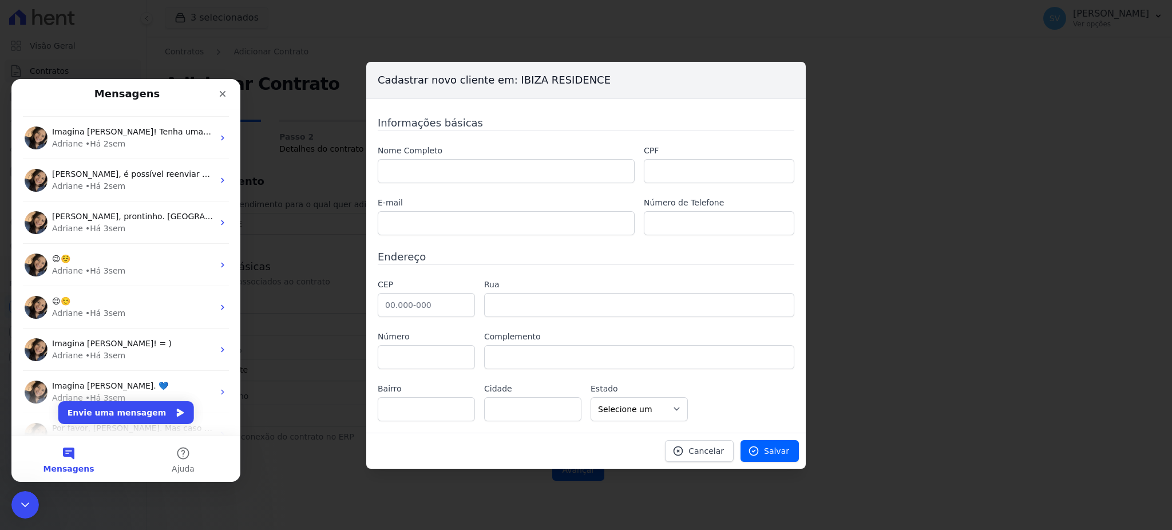
scroll to position [458, 0]
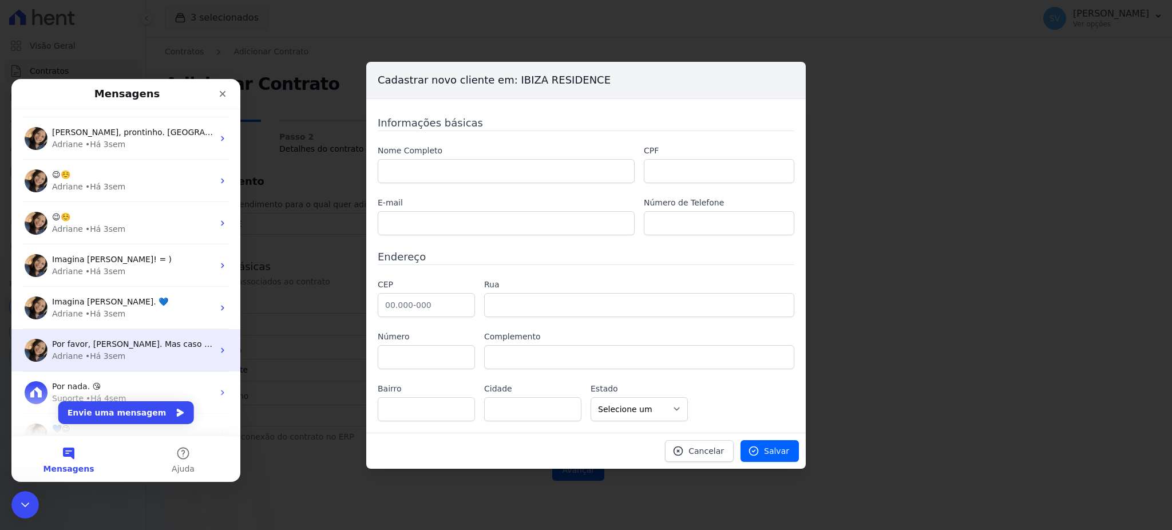
click at [117, 342] on span "Por favor, Shirley. Mas caso apresente alguma inconsistência, estou aqui! =) ​" at bounding box center [227, 343] width 350 height 9
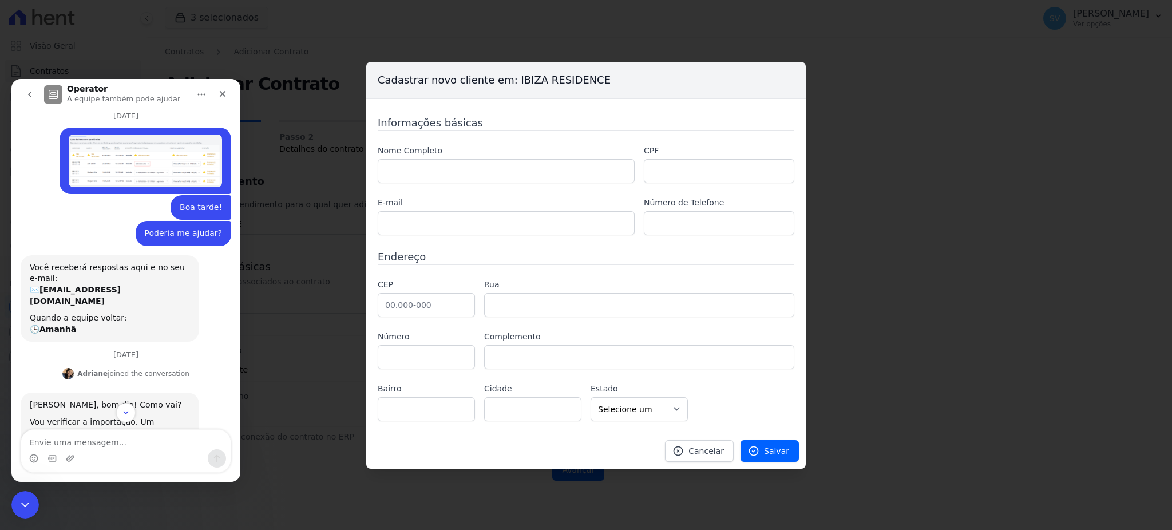
scroll to position [0, 0]
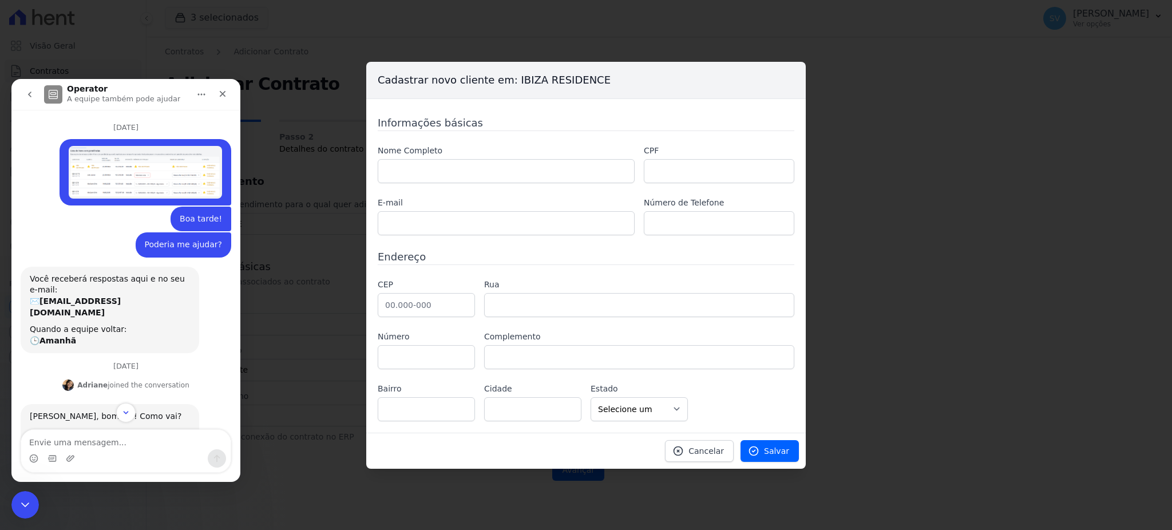
click at [21, 88] on button "go back" at bounding box center [30, 95] width 22 height 22
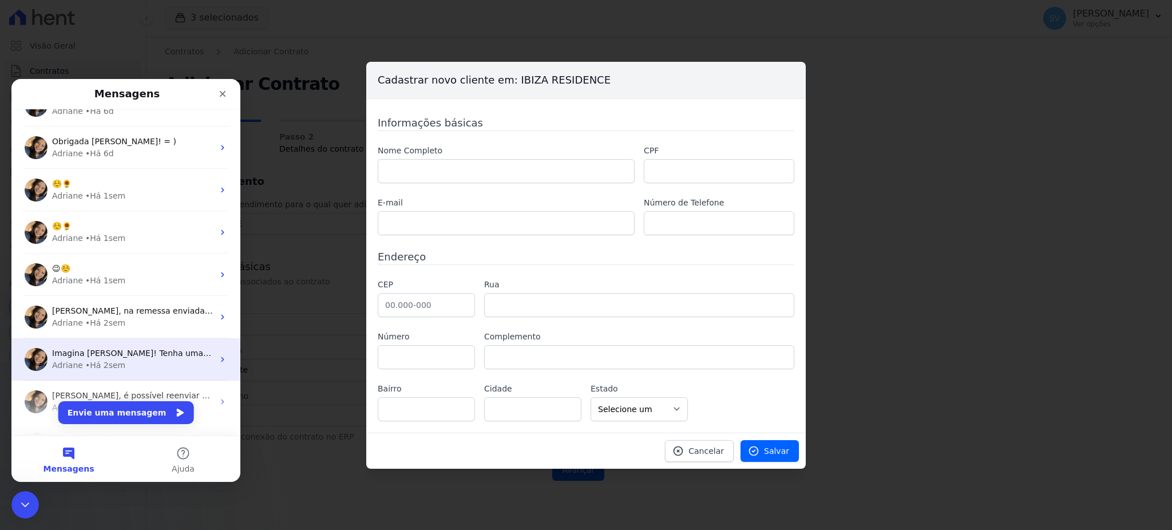
scroll to position [305, 0]
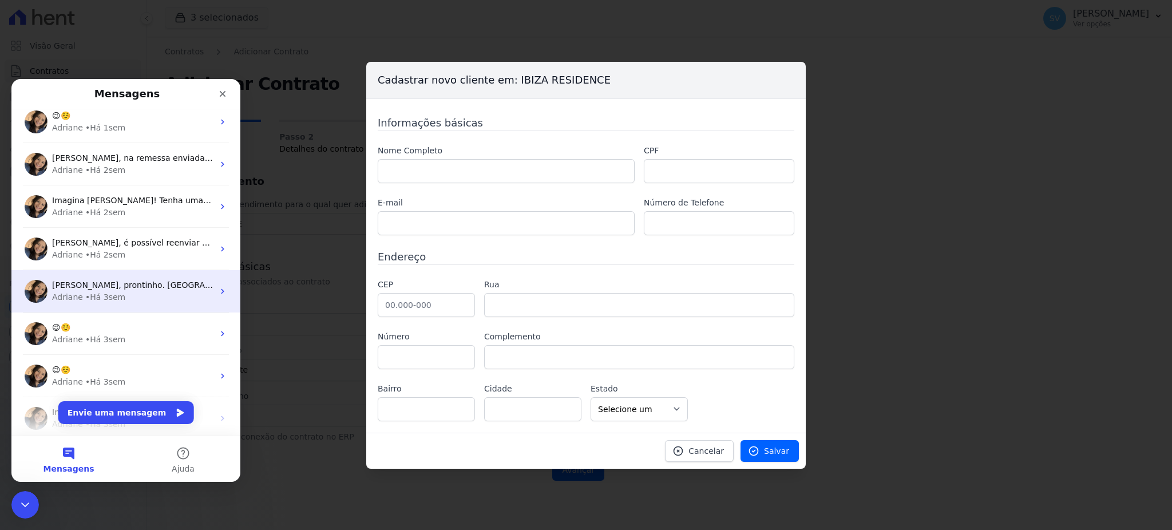
click at [97, 287] on span "Shirley, prontinho. Parcela descartada. ; )" at bounding box center [157, 284] width 211 height 9
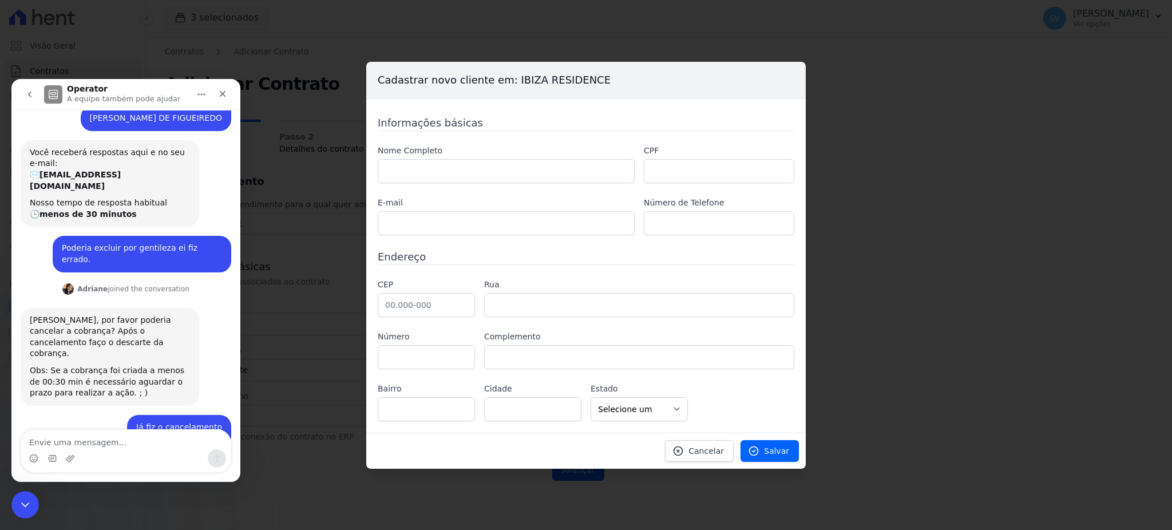
scroll to position [0, 0]
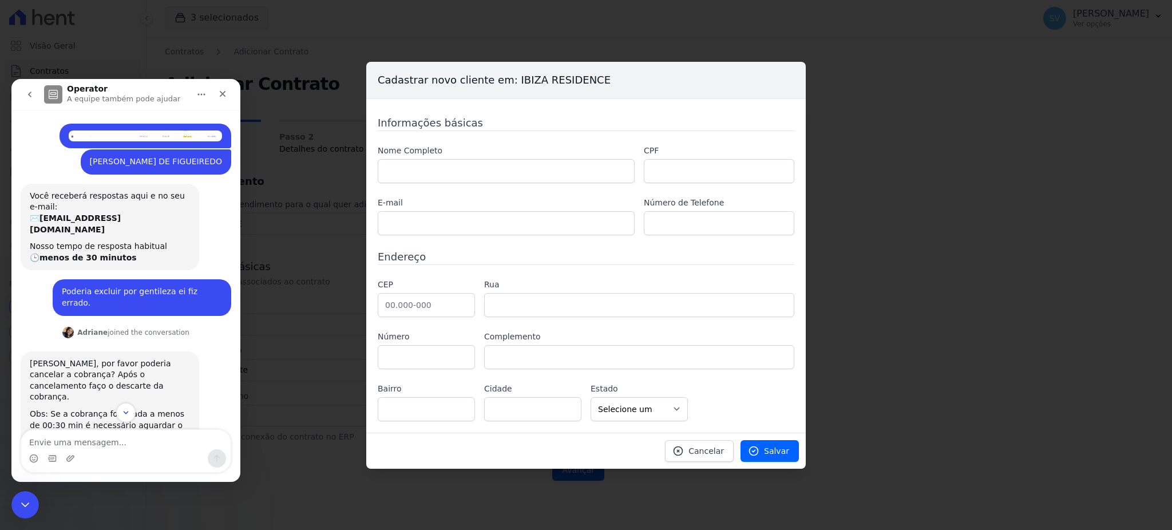
click at [25, 91] on icon "go back" at bounding box center [29, 94] width 9 height 9
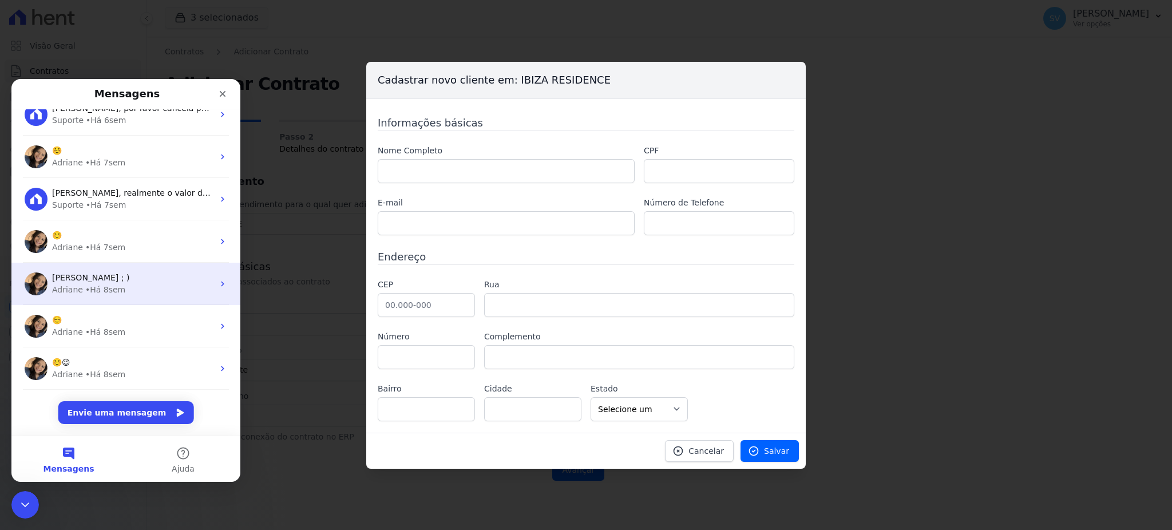
click at [88, 287] on div "• Há 8sem" at bounding box center [105, 290] width 40 height 12
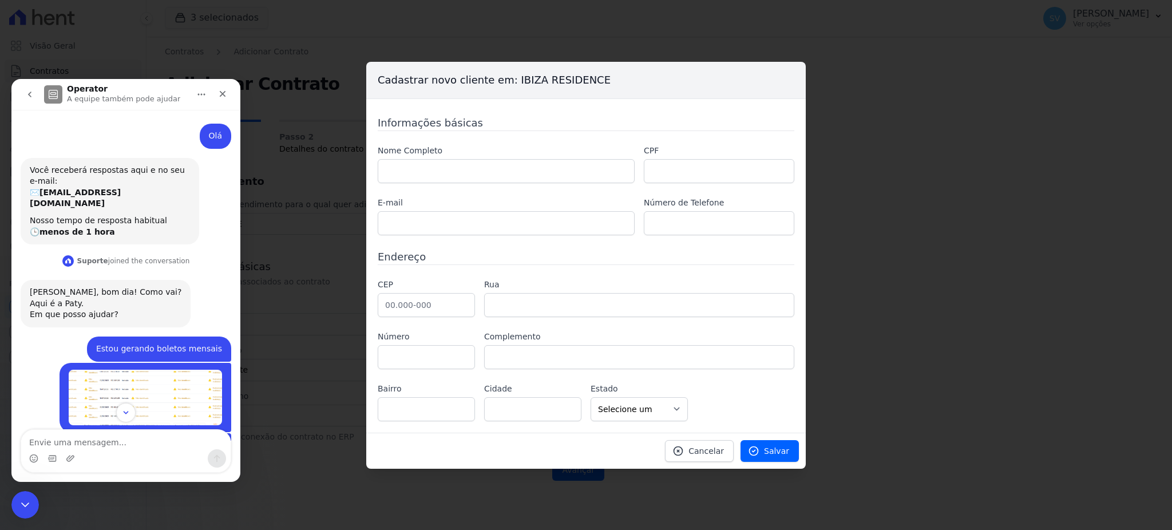
click at [23, 97] on button "go back" at bounding box center [30, 95] width 22 height 22
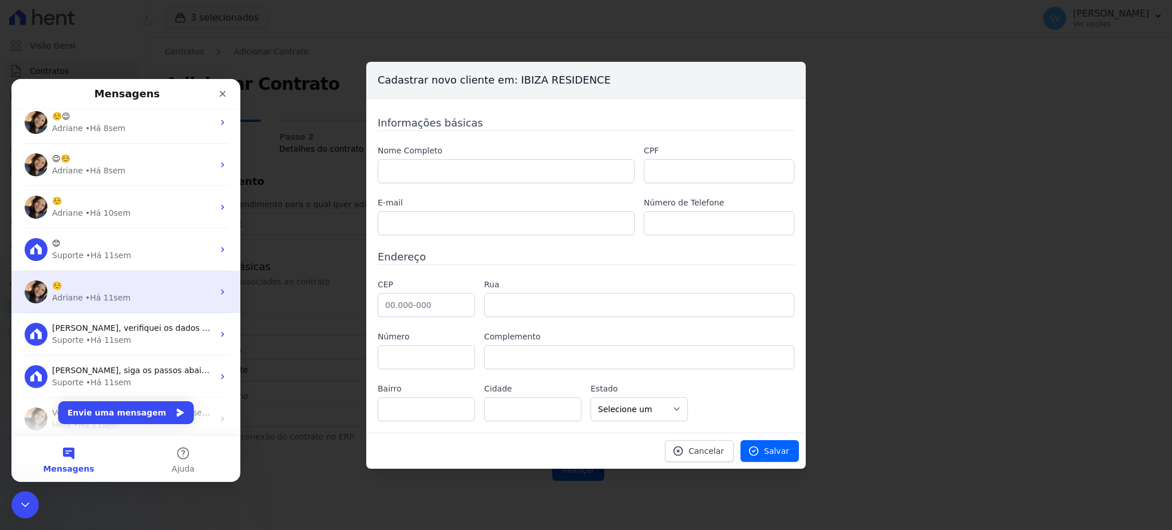
scroll to position [1297, 0]
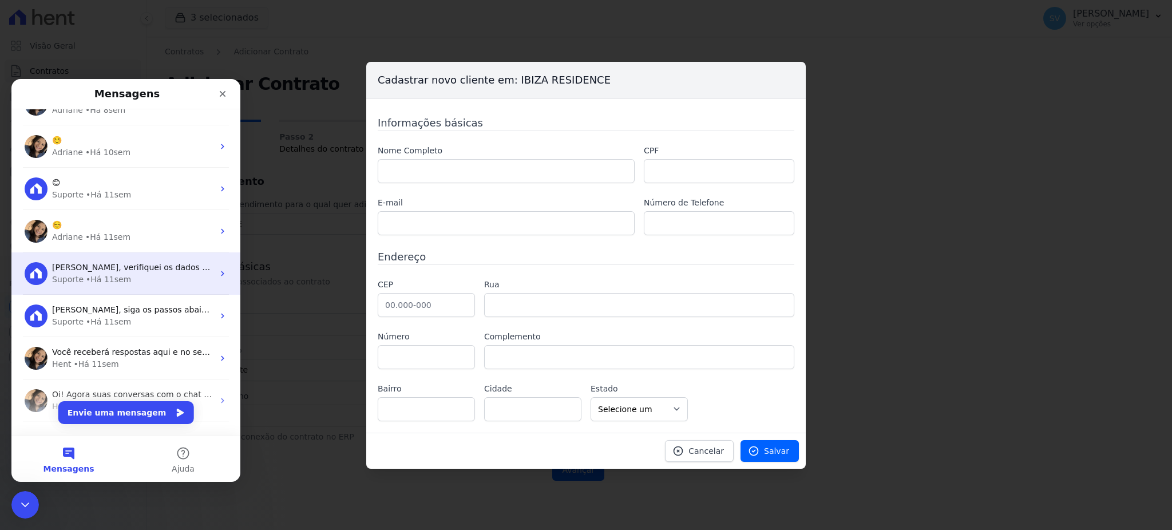
click at [150, 269] on span "Shirley, verifiquei os dados estão preenchidos. Mas quais dados estão diferente…" at bounding box center [246, 267] width 389 height 9
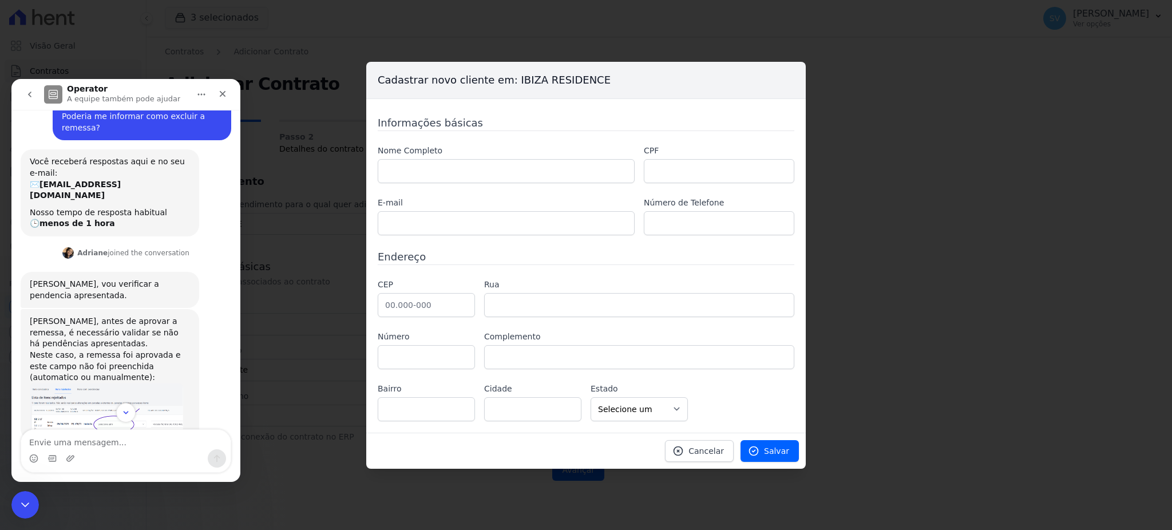
scroll to position [0, 0]
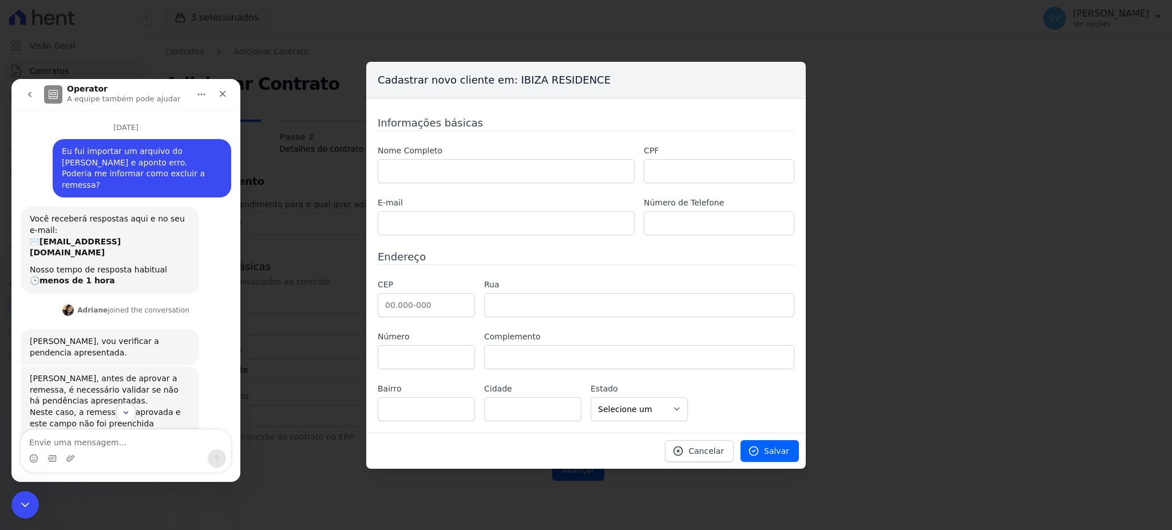
click at [25, 96] on icon "go back" at bounding box center [29, 94] width 9 height 9
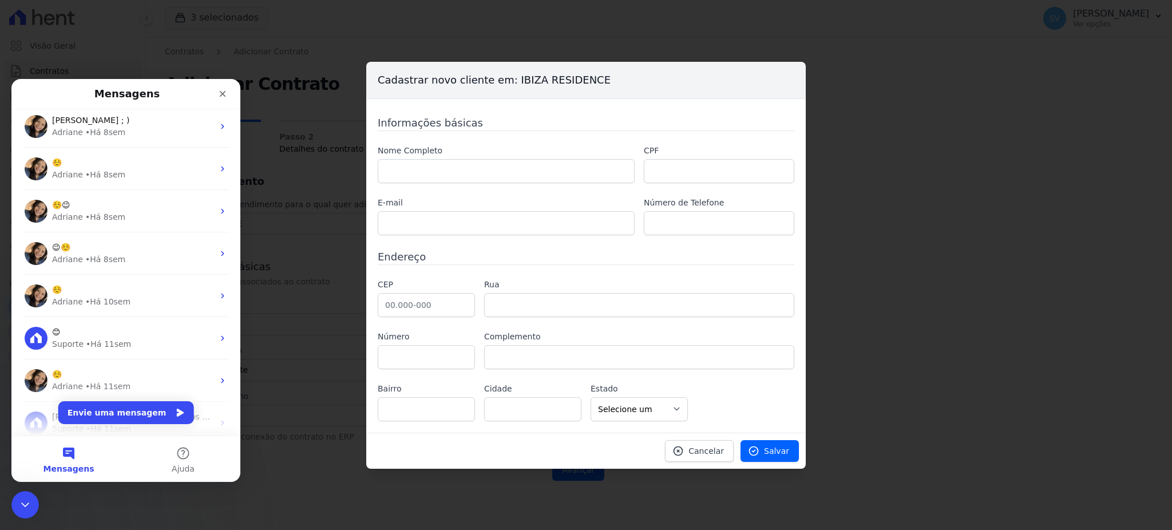
scroll to position [1329, 0]
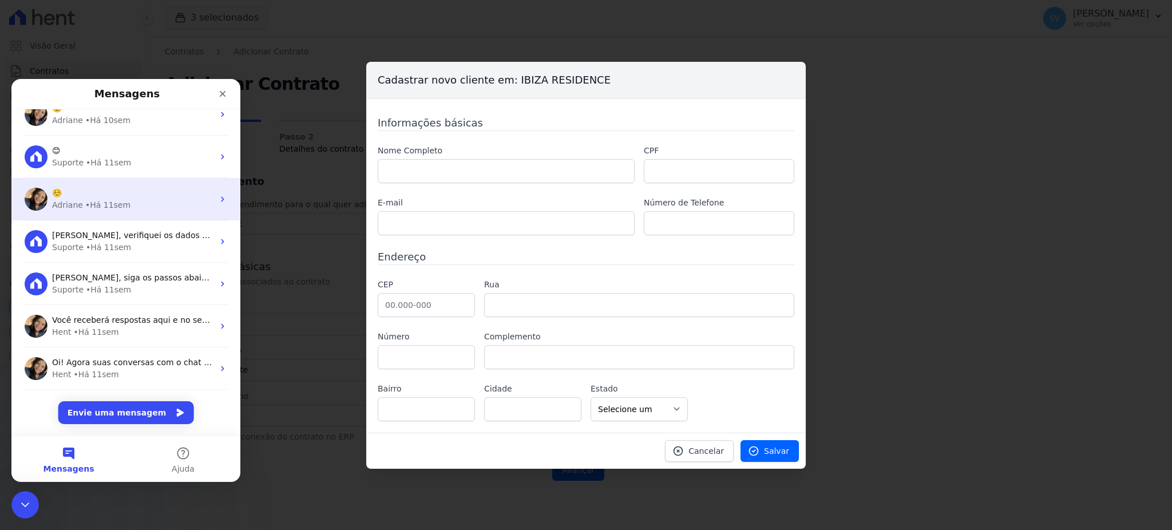
click at [114, 208] on div "• Há 11sem" at bounding box center [107, 205] width 45 height 12
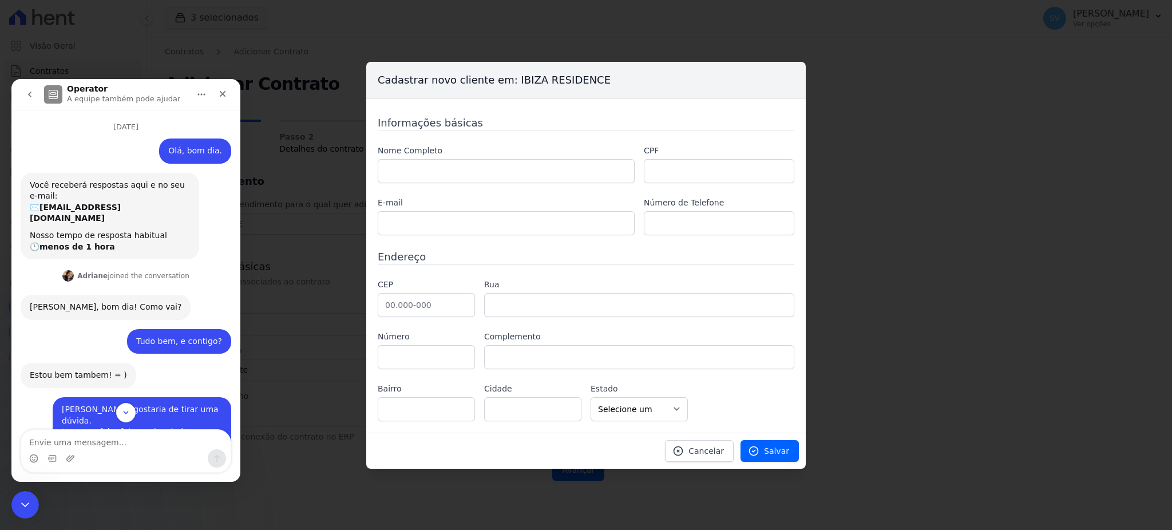
scroll to position [0, 0]
click at [35, 90] on button "go back" at bounding box center [30, 95] width 22 height 22
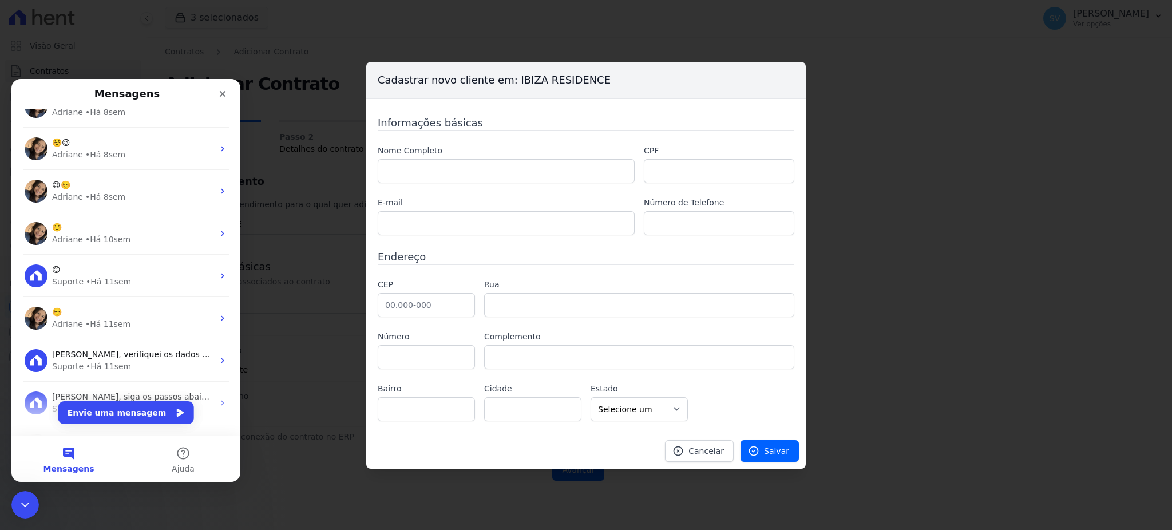
scroll to position [1329, 0]
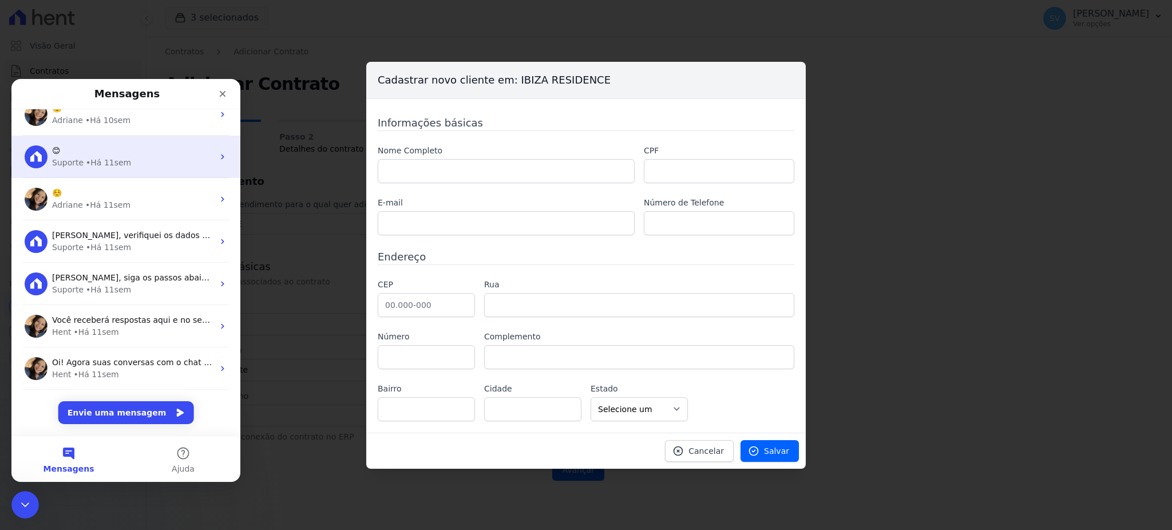
click at [103, 155] on div "😊" at bounding box center [132, 151] width 161 height 12
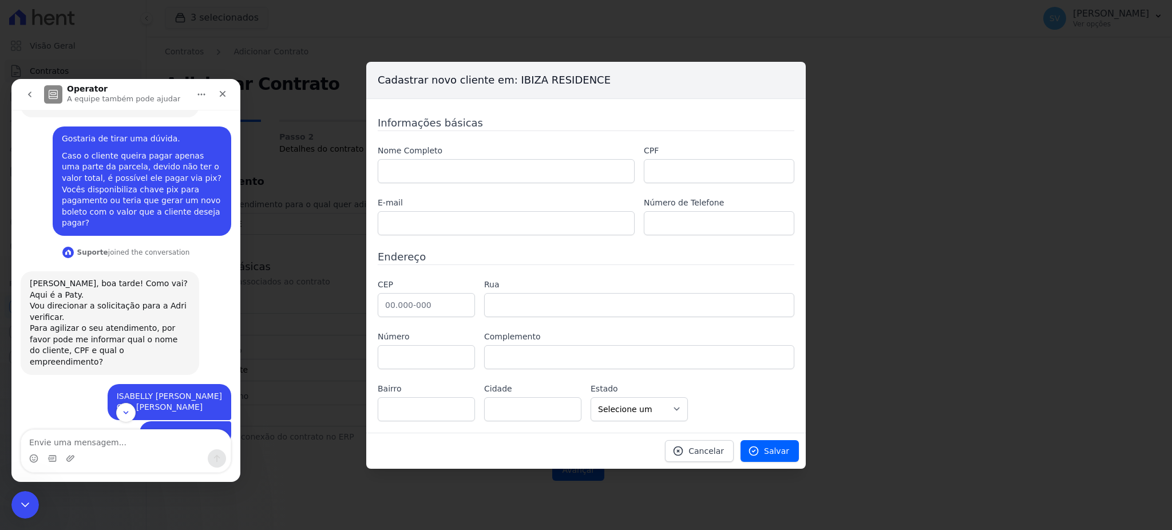
scroll to position [0, 0]
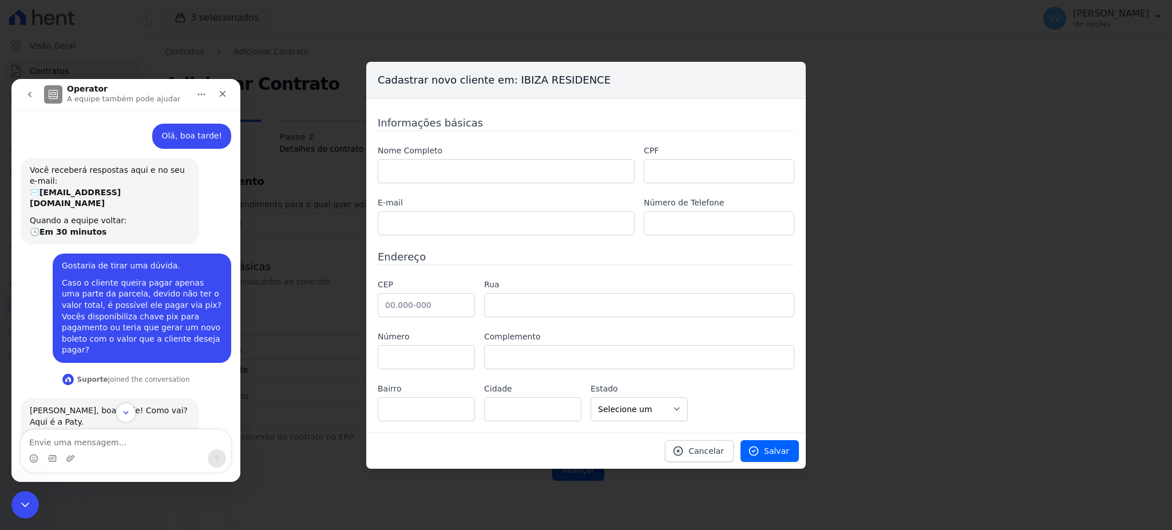
click at [30, 93] on icon "go back" at bounding box center [29, 95] width 3 height 6
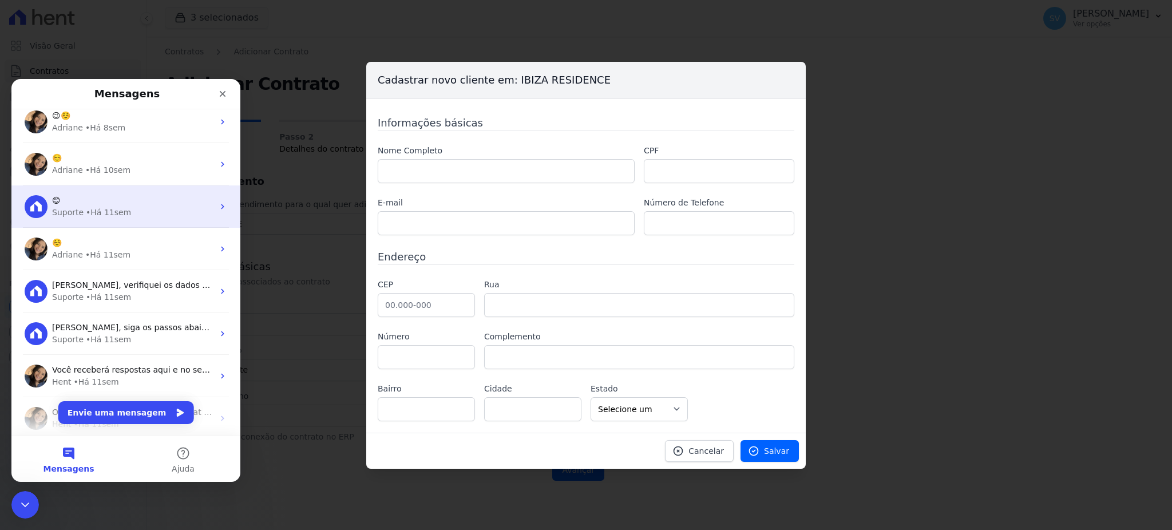
scroll to position [1252, 0]
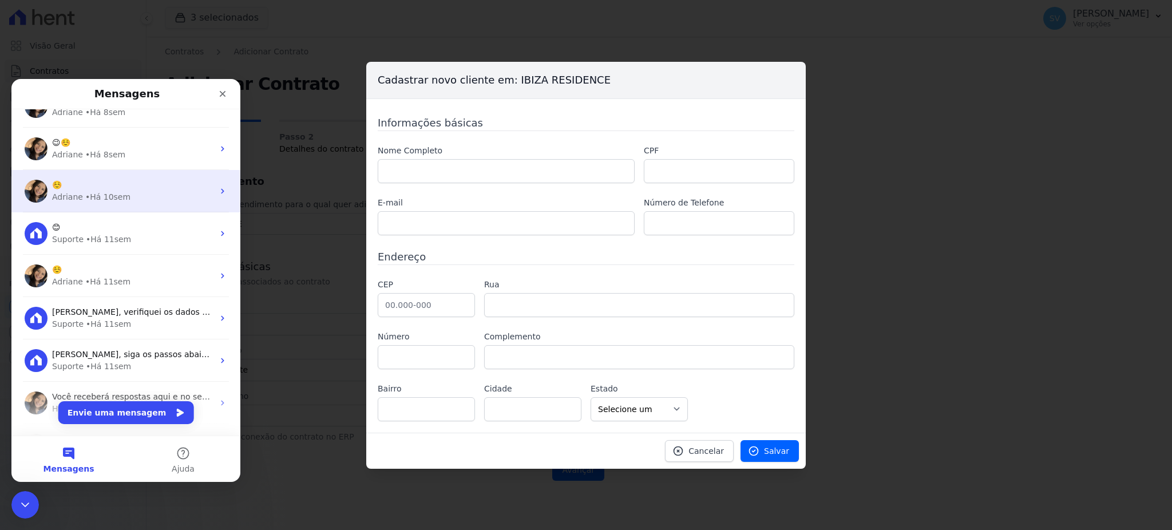
click at [144, 174] on div "☺️ Adriane • Há 10sem" at bounding box center [125, 191] width 229 height 42
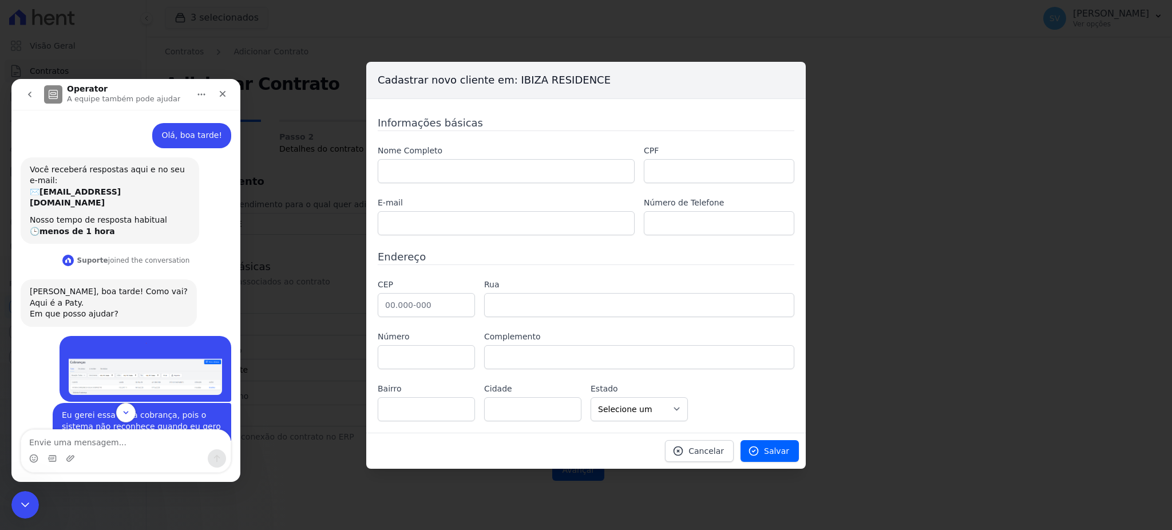
scroll to position [0, 0]
click at [30, 97] on icon "go back" at bounding box center [29, 94] width 9 height 9
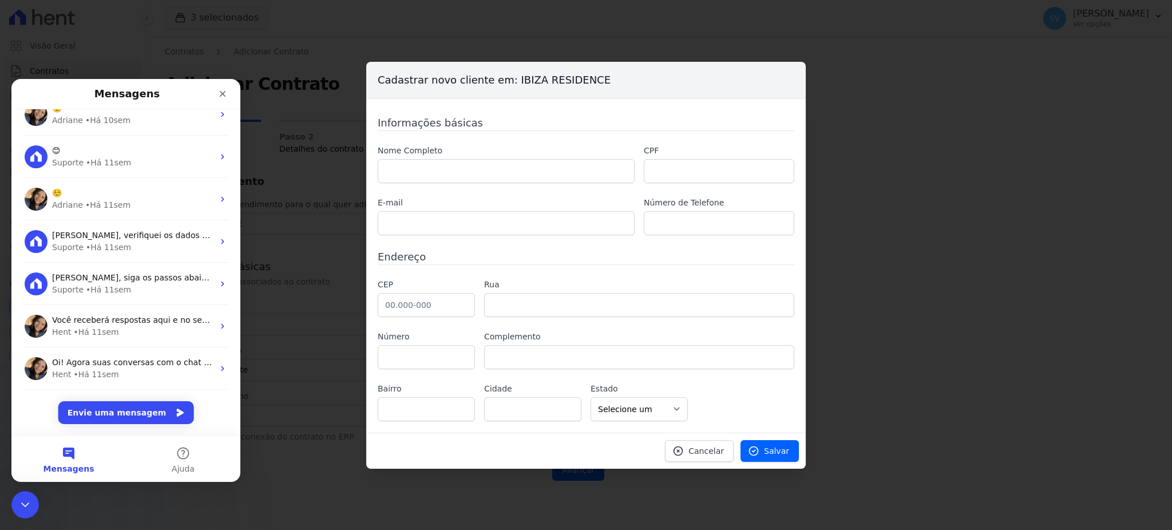
scroll to position [1100, 0]
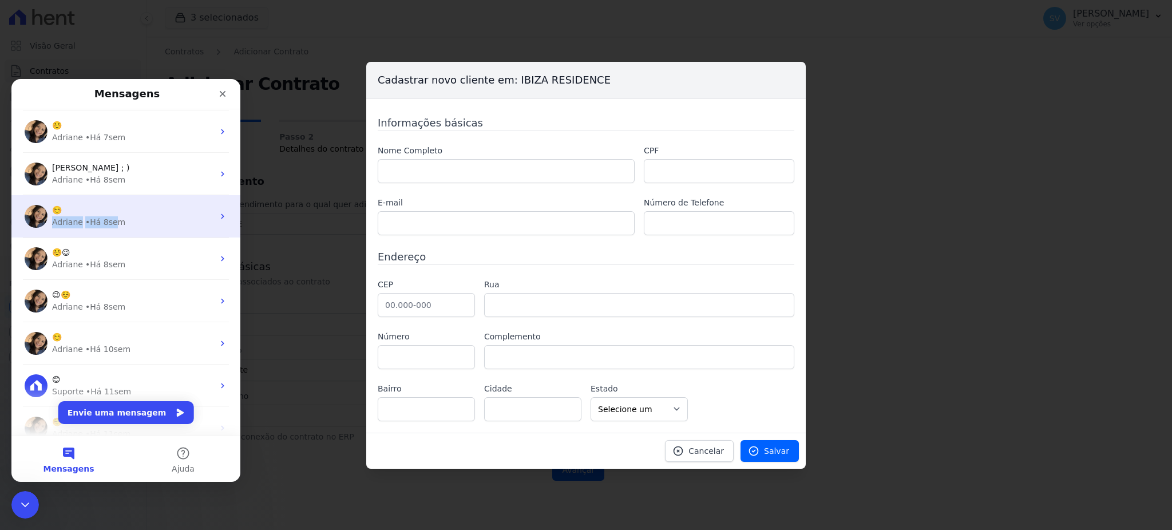
click at [114, 215] on div "☺️ Adriane • Há 8sem" at bounding box center [132, 216] width 161 height 24
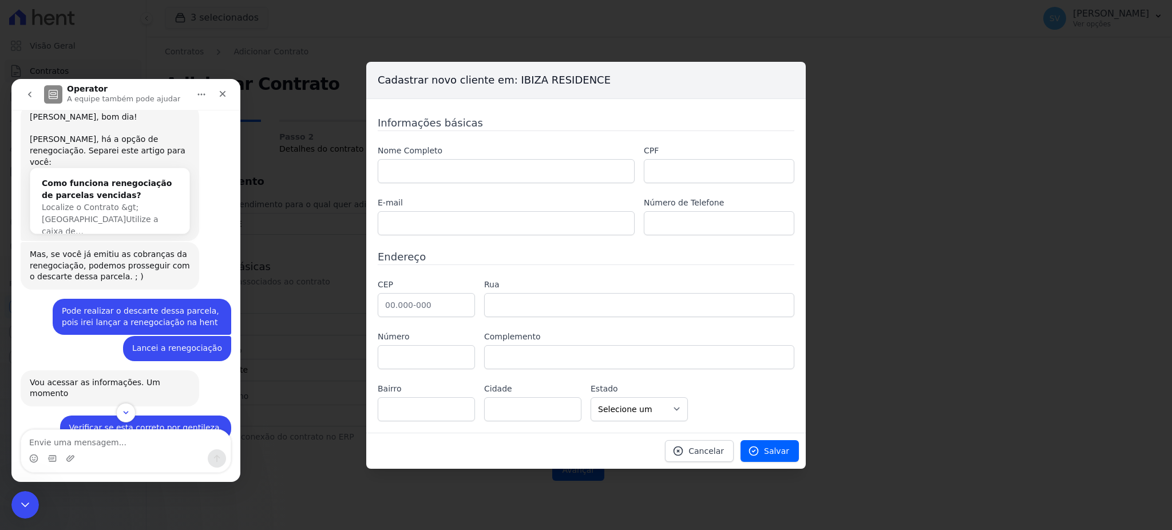
scroll to position [646, 0]
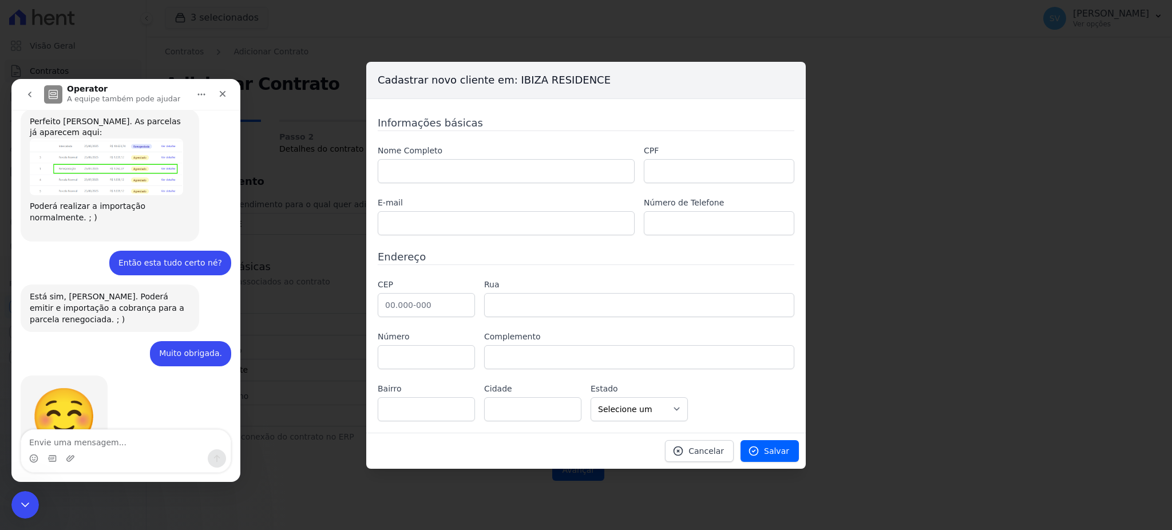
click at [29, 96] on icon "go back" at bounding box center [29, 94] width 9 height 9
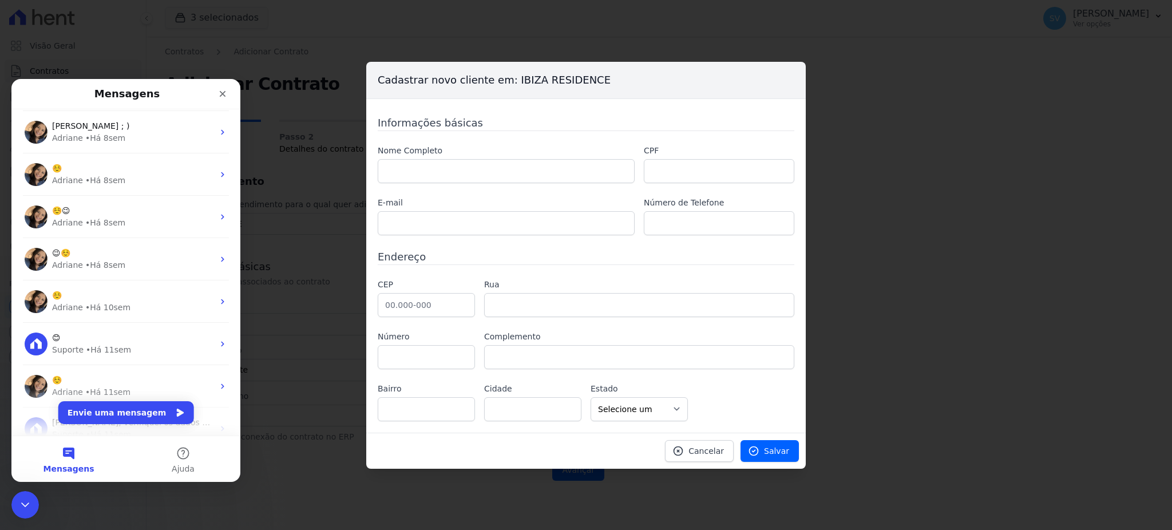
scroll to position [1100, 0]
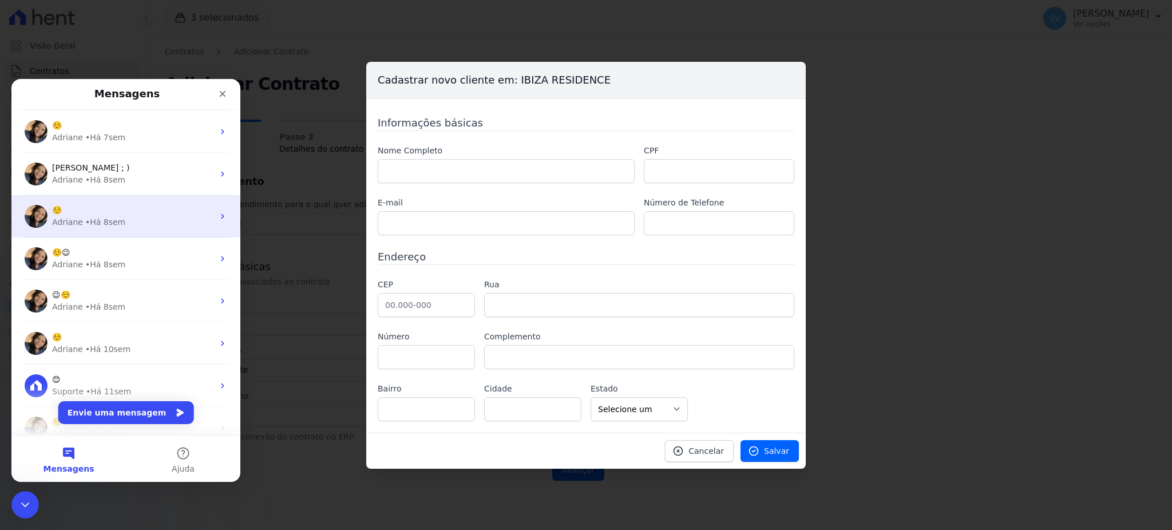
click at [138, 219] on div "Adriane • Há 8sem" at bounding box center [132, 222] width 161 height 12
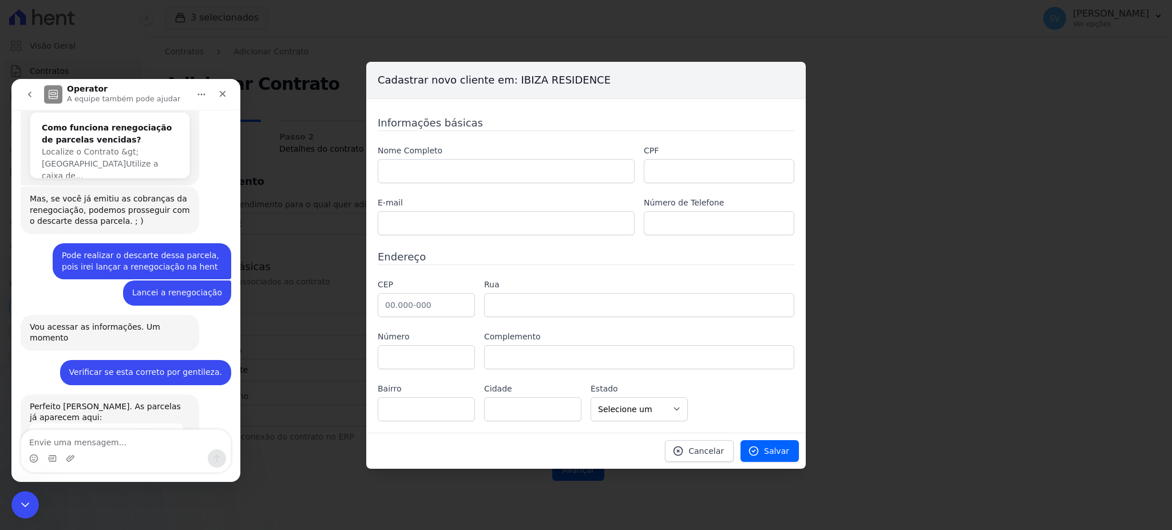
scroll to position [264, 0]
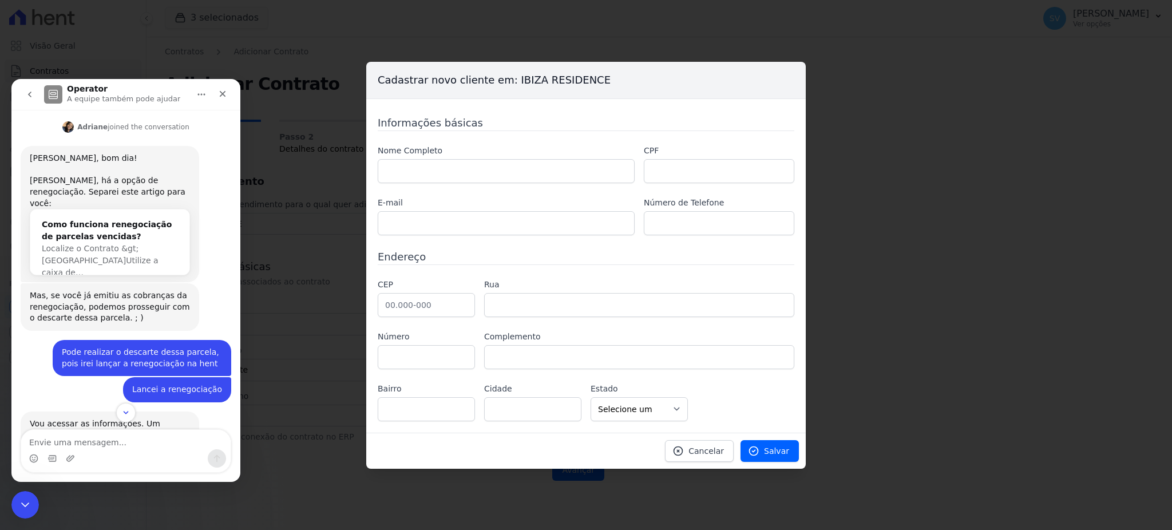
click at [35, 100] on button "go back" at bounding box center [30, 95] width 22 height 22
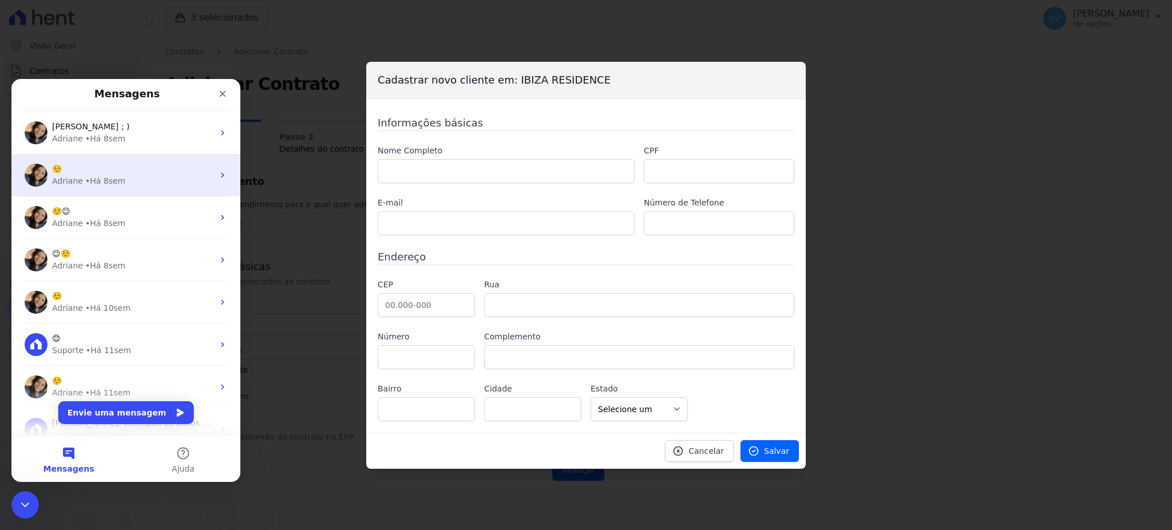
scroll to position [1023, 0]
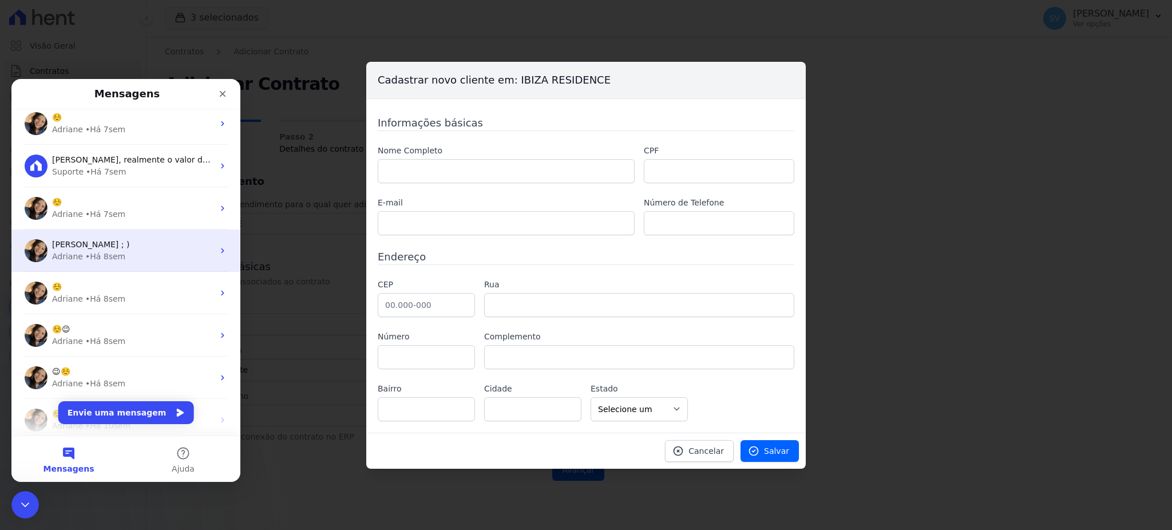
click at [122, 249] on div "Imagina Shirley. ; )" at bounding box center [132, 245] width 161 height 12
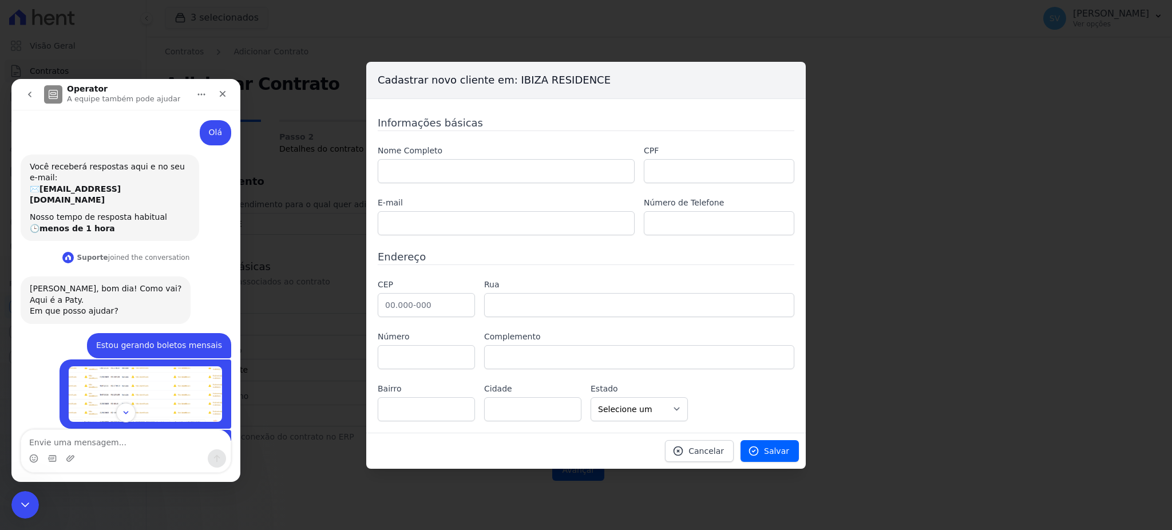
scroll to position [0, 0]
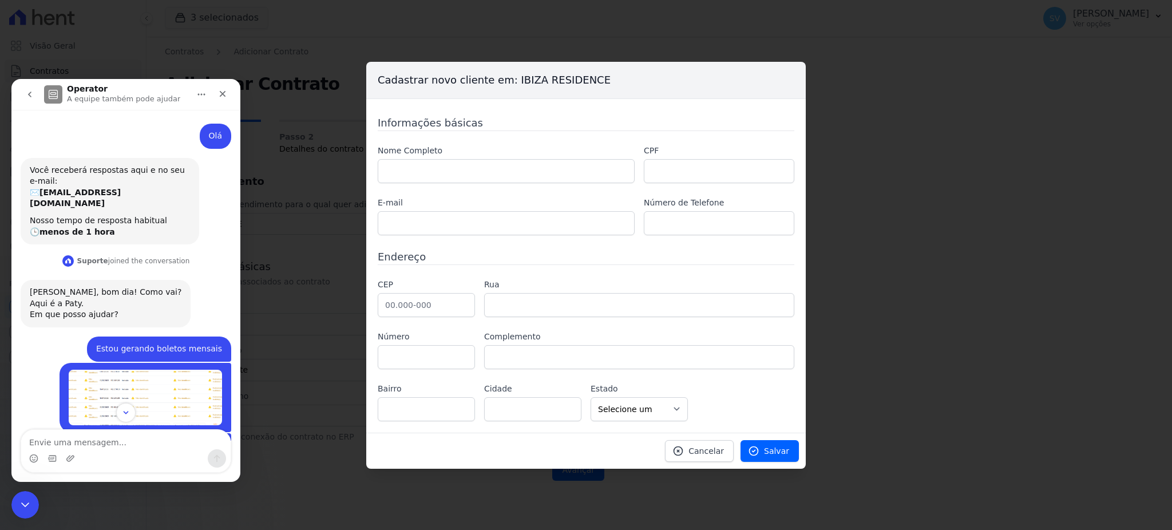
click at [30, 99] on button "go back" at bounding box center [30, 95] width 22 height 22
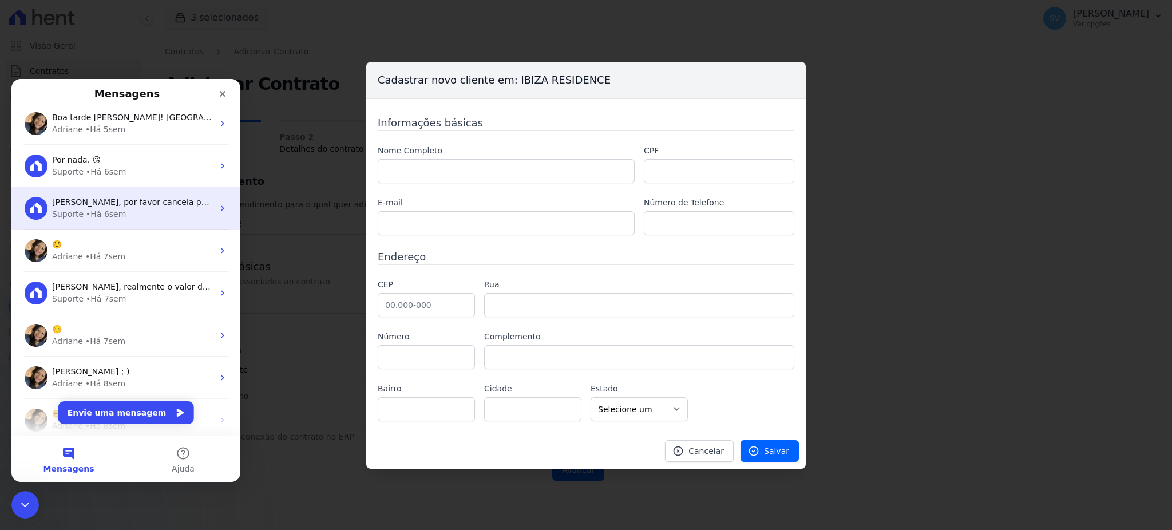
scroll to position [871, 0]
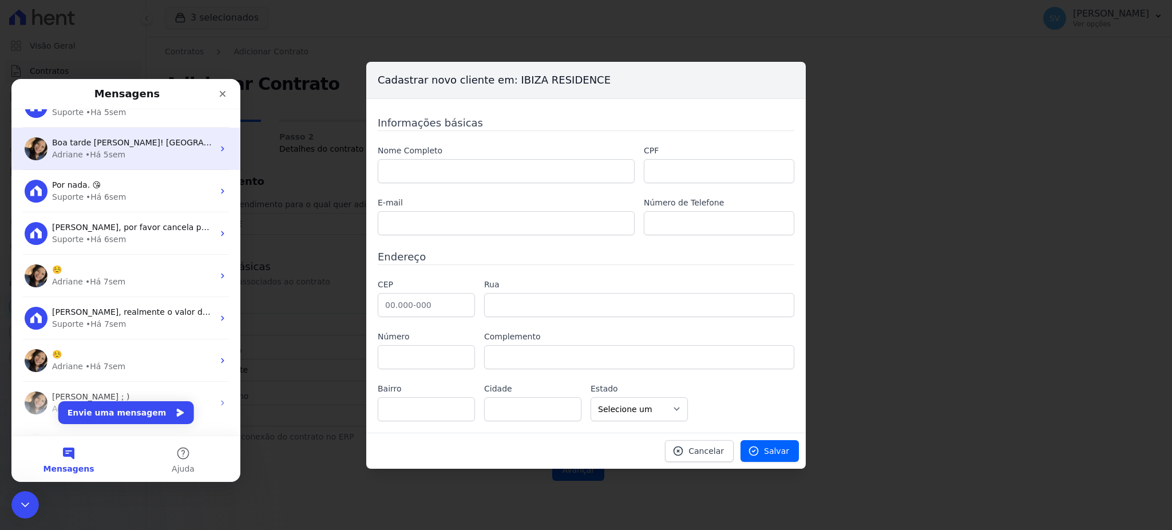
click at [133, 151] on div "Adriane • Há 5sem" at bounding box center [132, 155] width 161 height 12
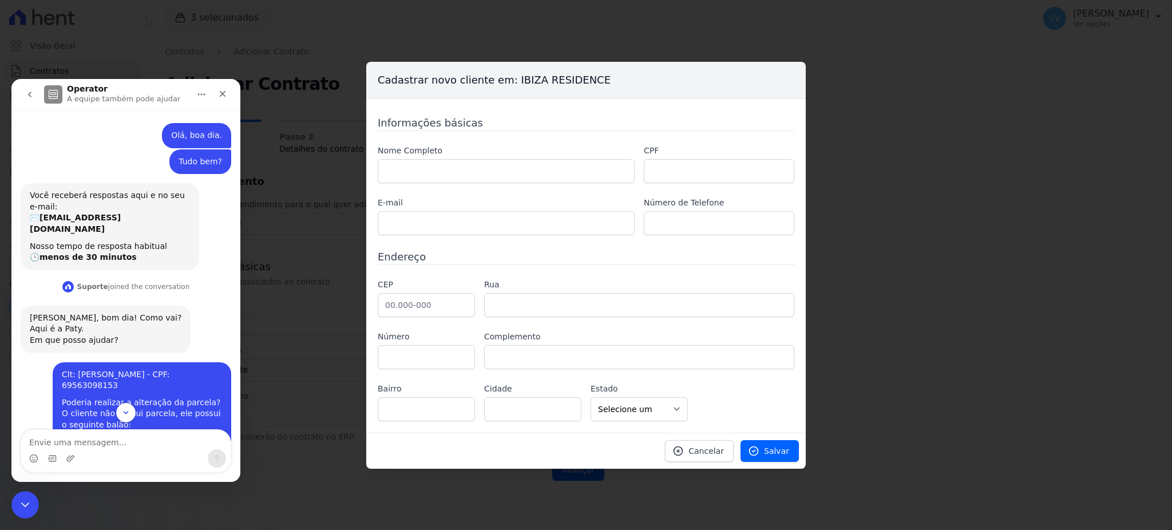
scroll to position [0, 0]
click at [206, 96] on button "Início" at bounding box center [202, 95] width 22 height 22
click at [174, 123] on div "Expandir janela" at bounding box center [177, 123] width 73 height 12
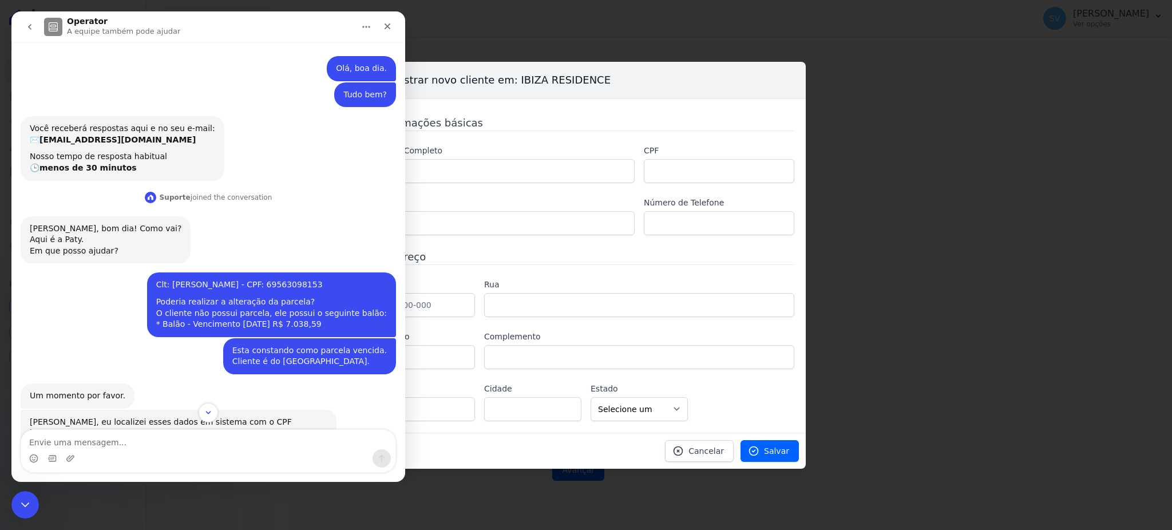
scroll to position [305, 0]
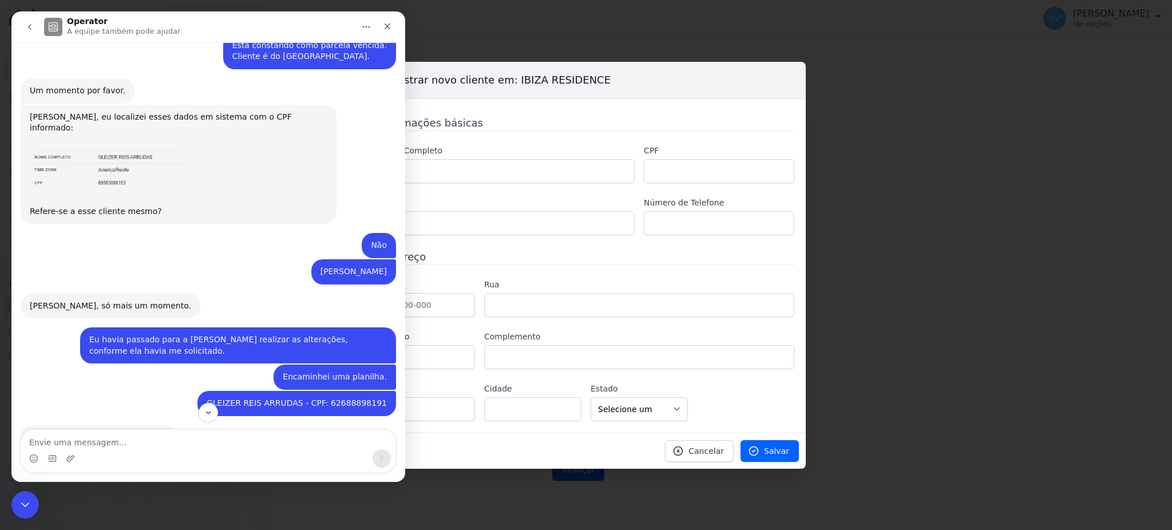
click at [26, 23] on icon "go back" at bounding box center [29, 26] width 9 height 9
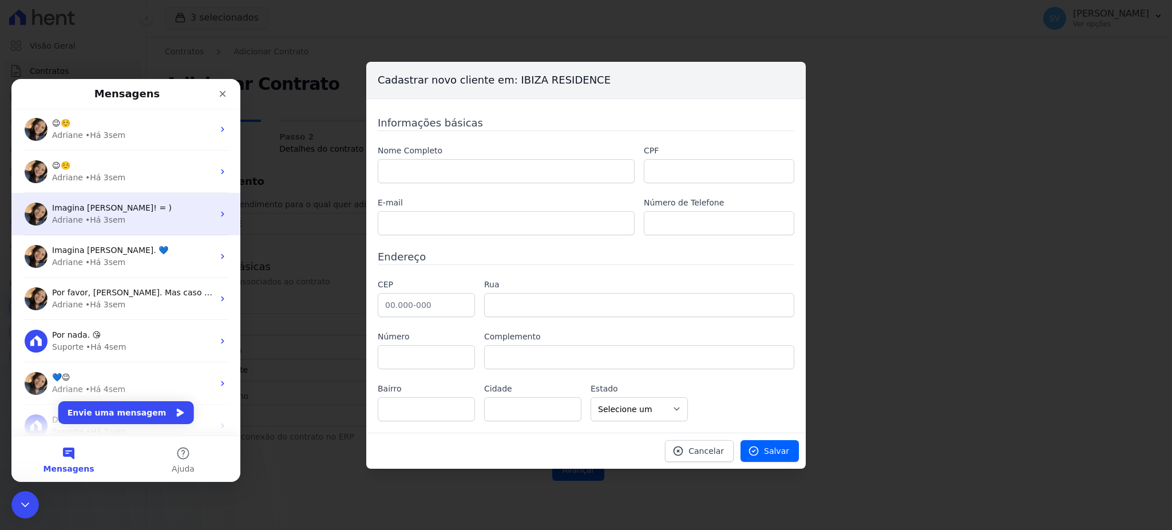
scroll to position [534, 0]
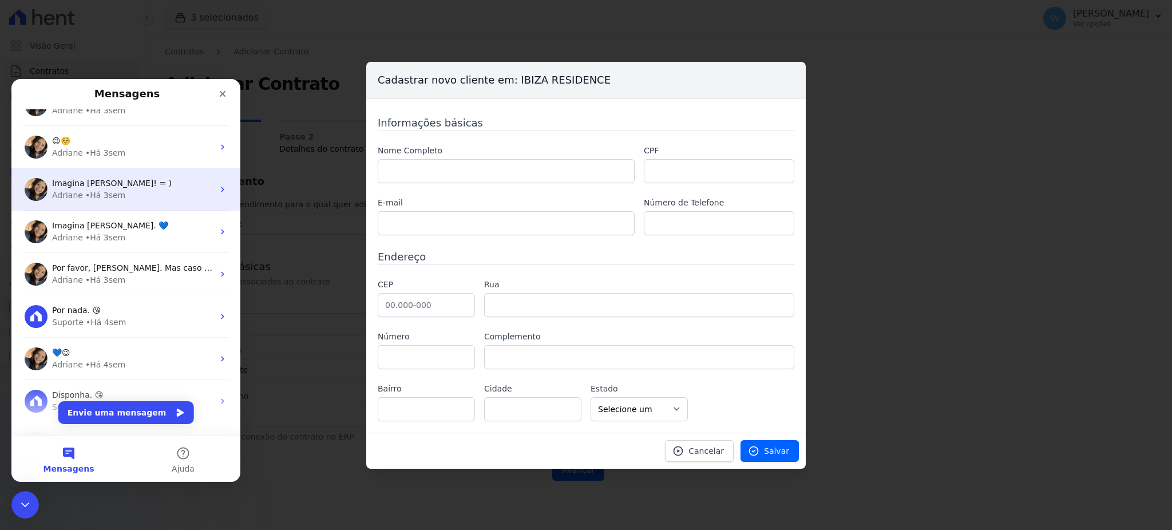
click at [144, 203] on div "Imagina Shirley! = ) Adriane • Há 3sem" at bounding box center [125, 189] width 229 height 42
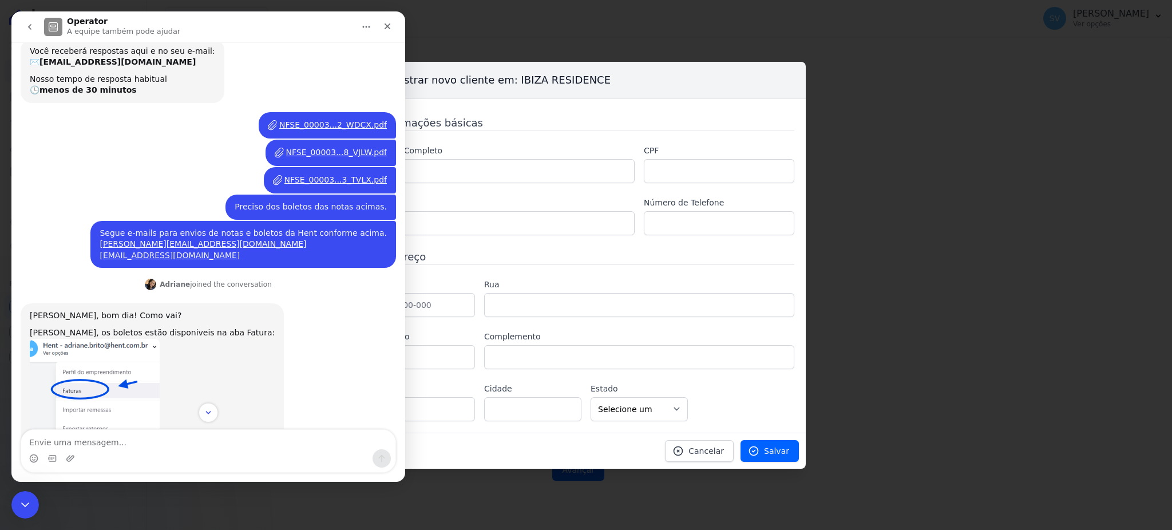
scroll to position [0, 0]
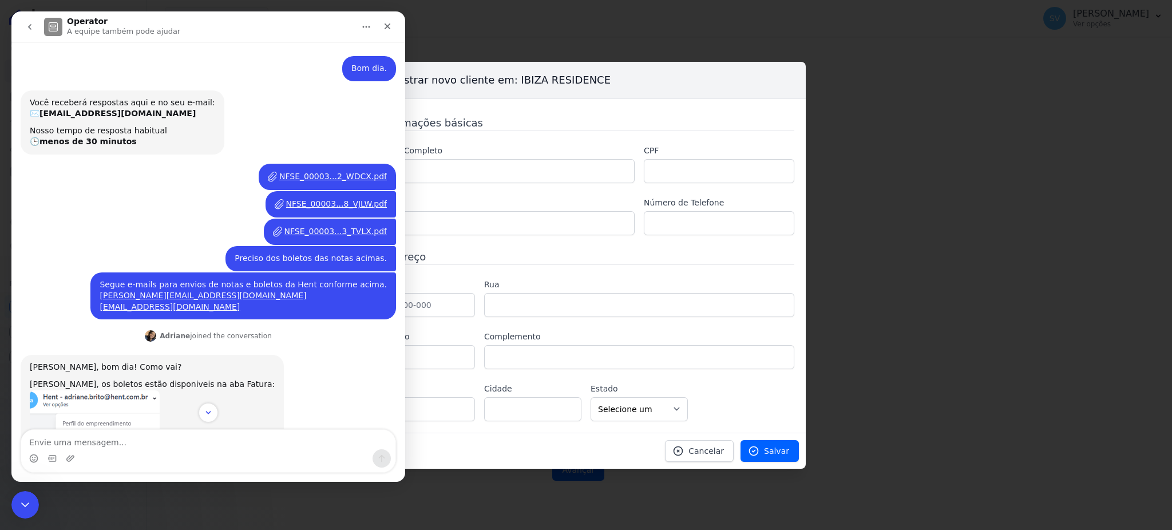
click at [35, 22] on button "go back" at bounding box center [30, 27] width 22 height 22
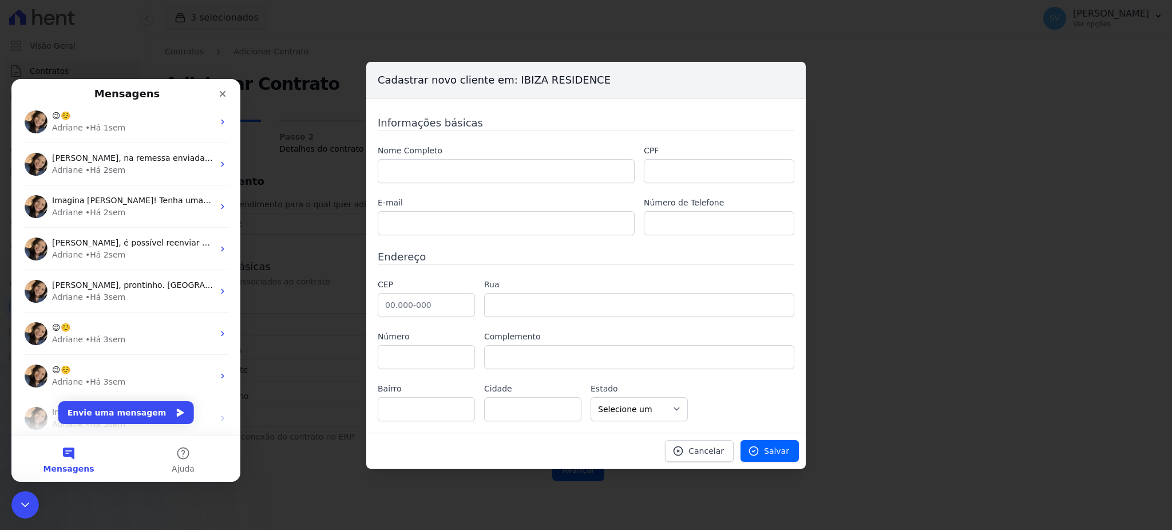
scroll to position [381, 0]
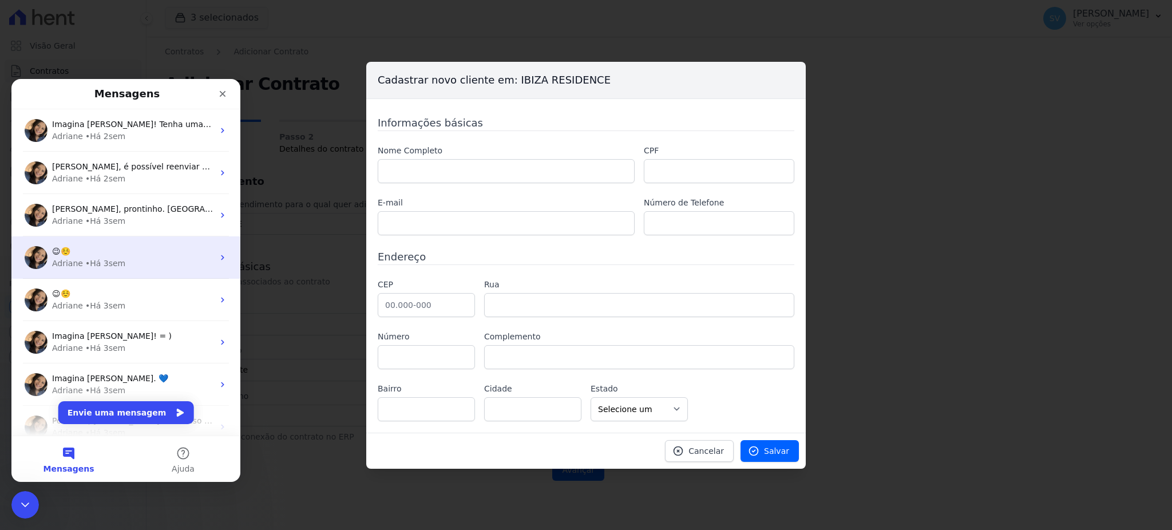
click at [101, 258] on div "• Há 3sem" at bounding box center [105, 264] width 40 height 12
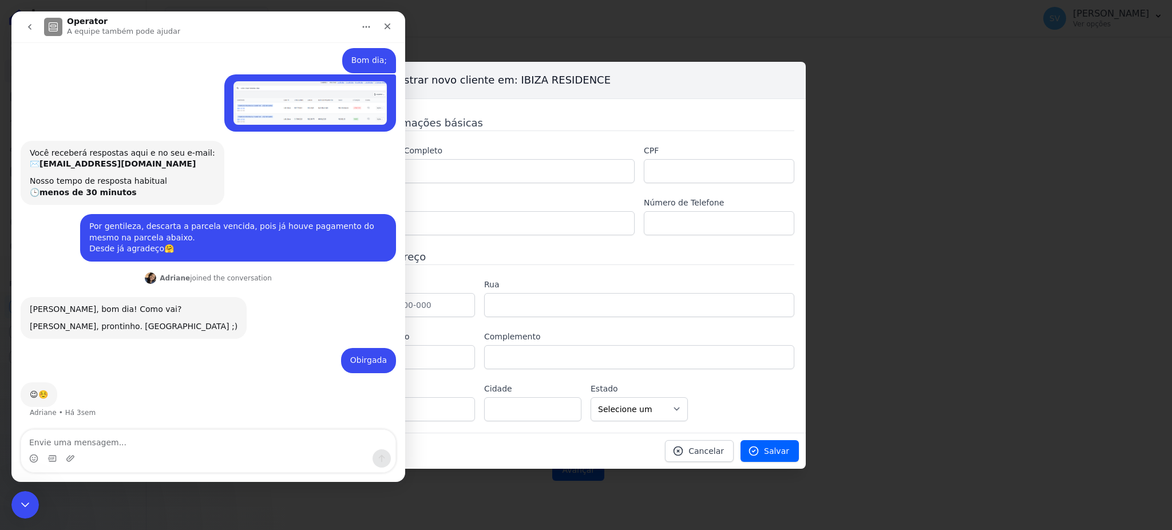
scroll to position [0, 0]
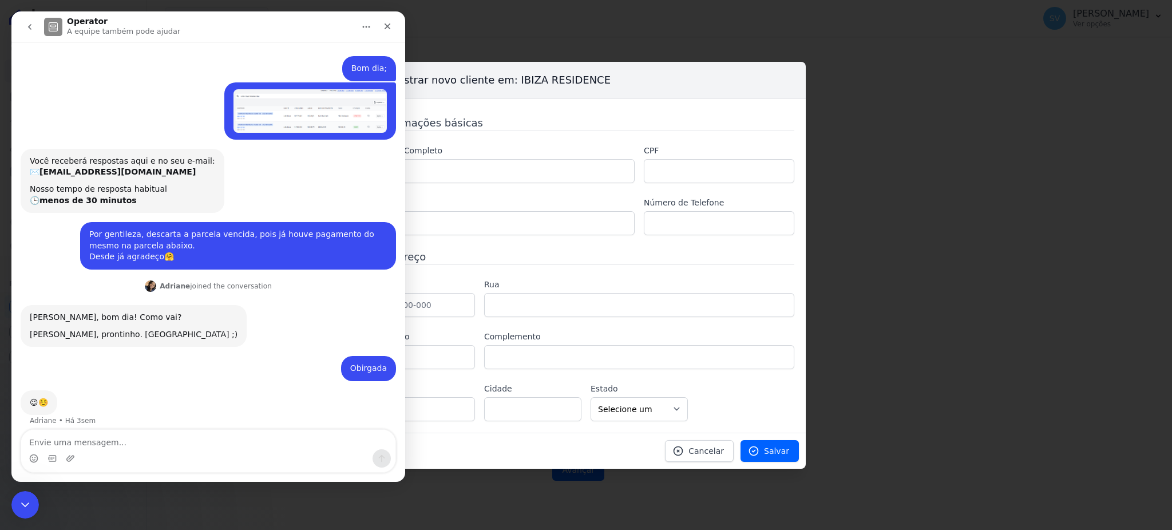
click at [25, 21] on button "go back" at bounding box center [30, 27] width 22 height 22
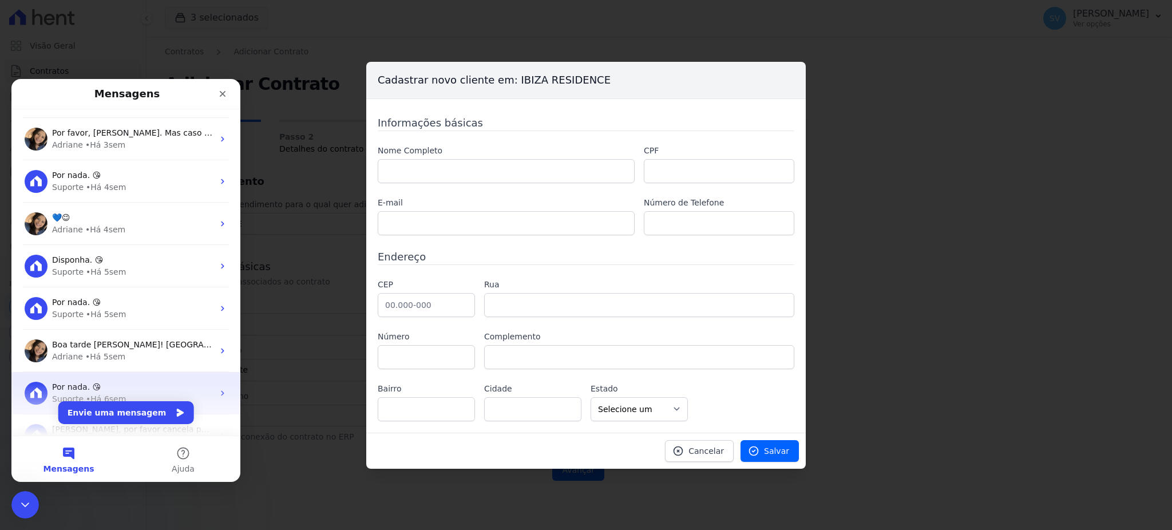
scroll to position [642, 0]
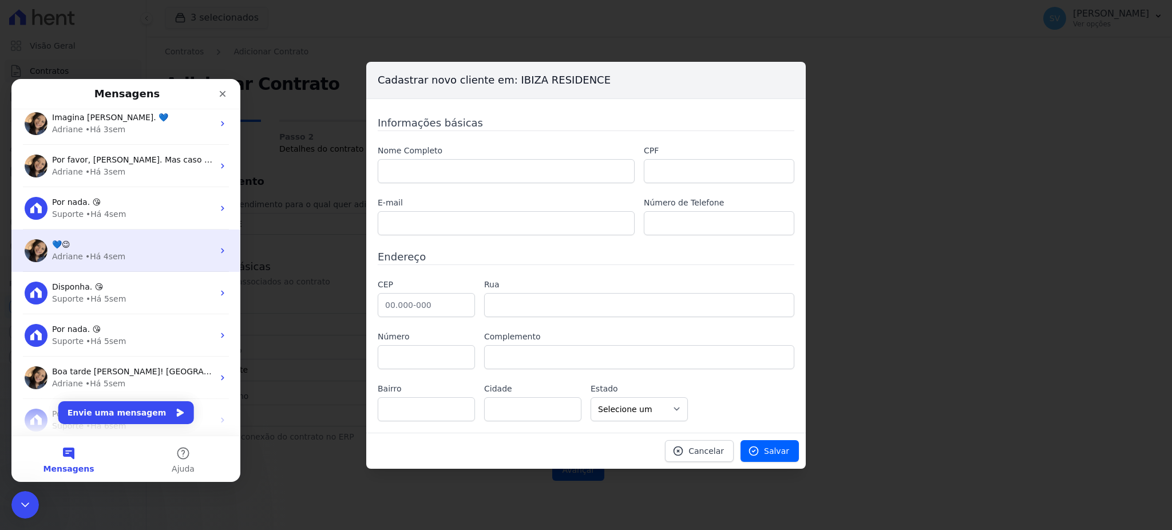
click at [174, 260] on div "Adriane • Há 4sem" at bounding box center [132, 257] width 161 height 12
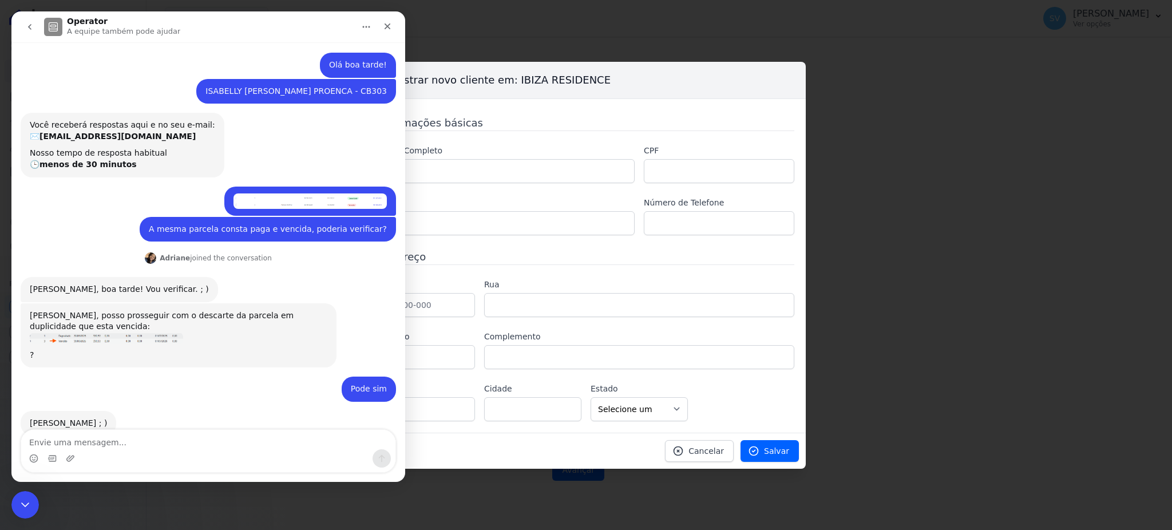
scroll to position [0, 0]
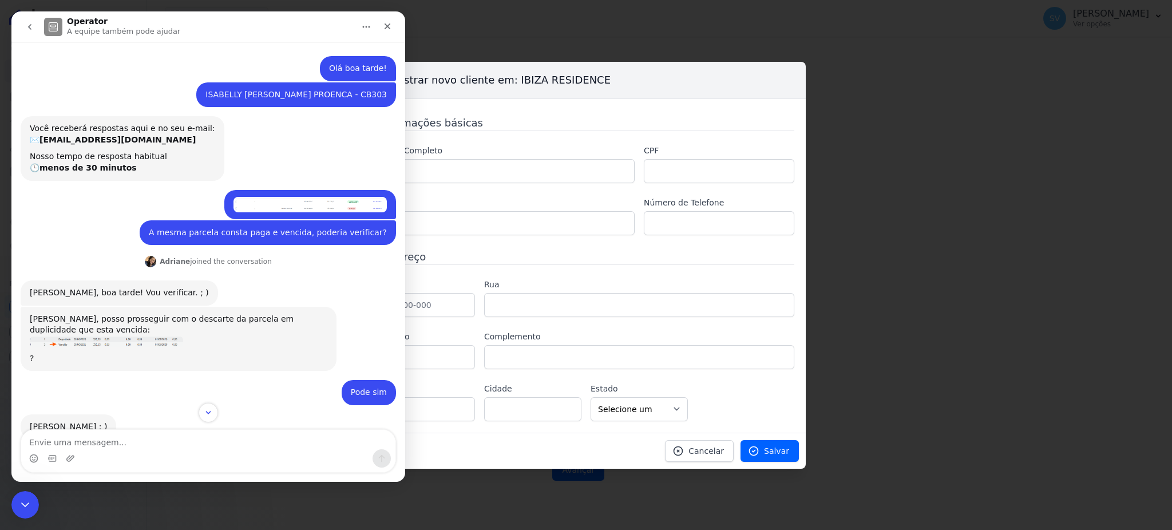
click at [28, 23] on icon "go back" at bounding box center [29, 26] width 9 height 9
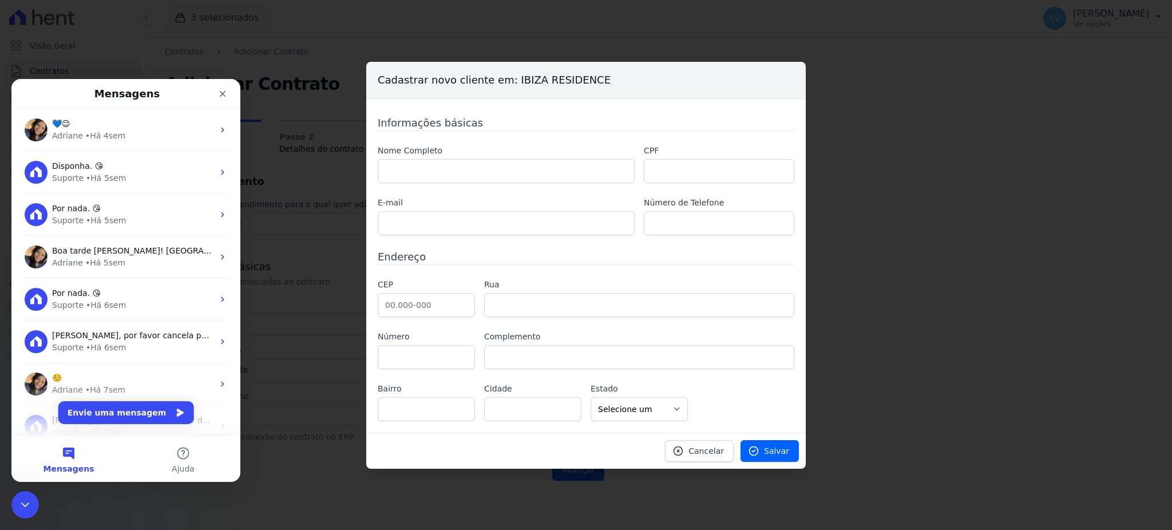
scroll to position [839, 0]
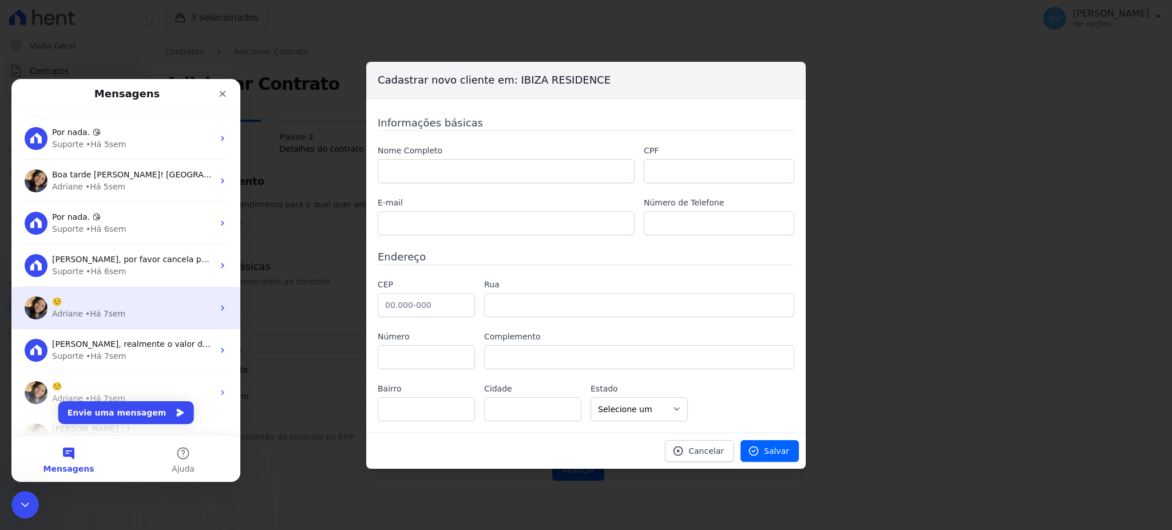
click at [144, 308] on div "Adriane • Há 7sem" at bounding box center [132, 314] width 161 height 12
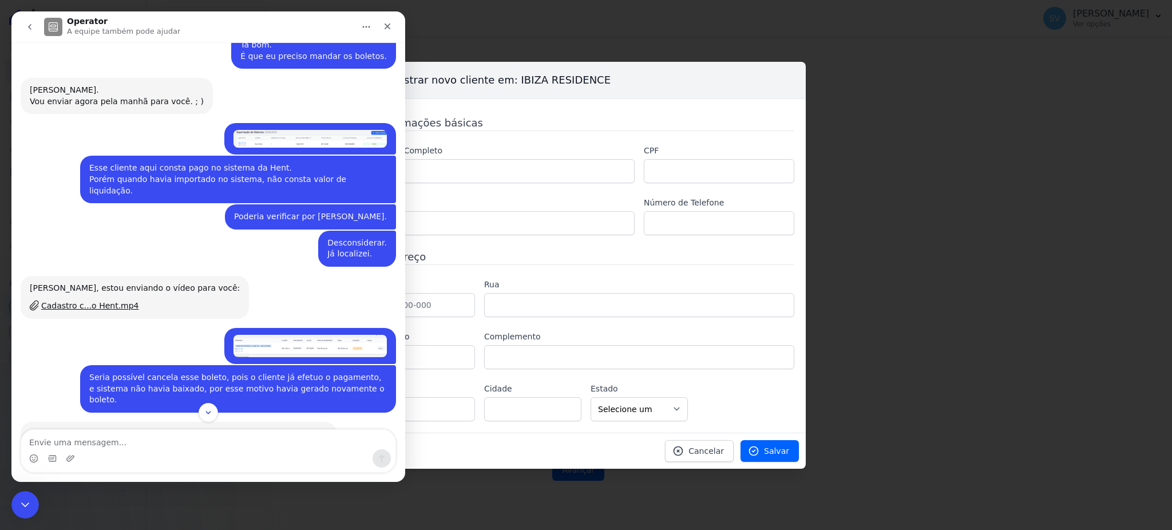
scroll to position [4950, 0]
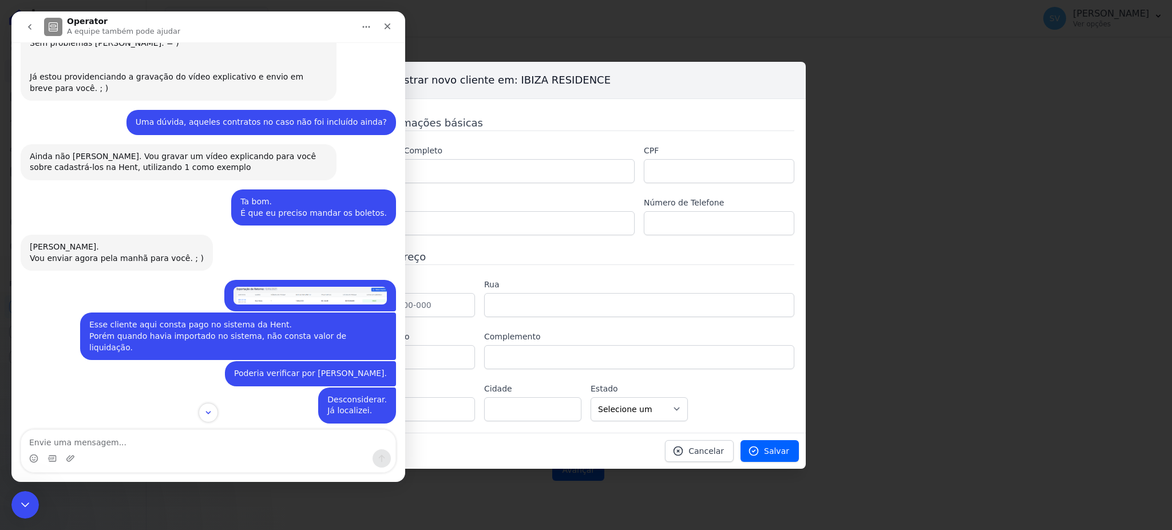
click at [104, 457] on div "Cadastro c...o Hent.mp4" at bounding box center [90, 463] width 98 height 12
click at [21, 489] on html at bounding box center [23, 502] width 27 height 27
click at [18, 501] on icon "Encerramento do Messenger da Intercom" at bounding box center [24, 503] width 14 height 14
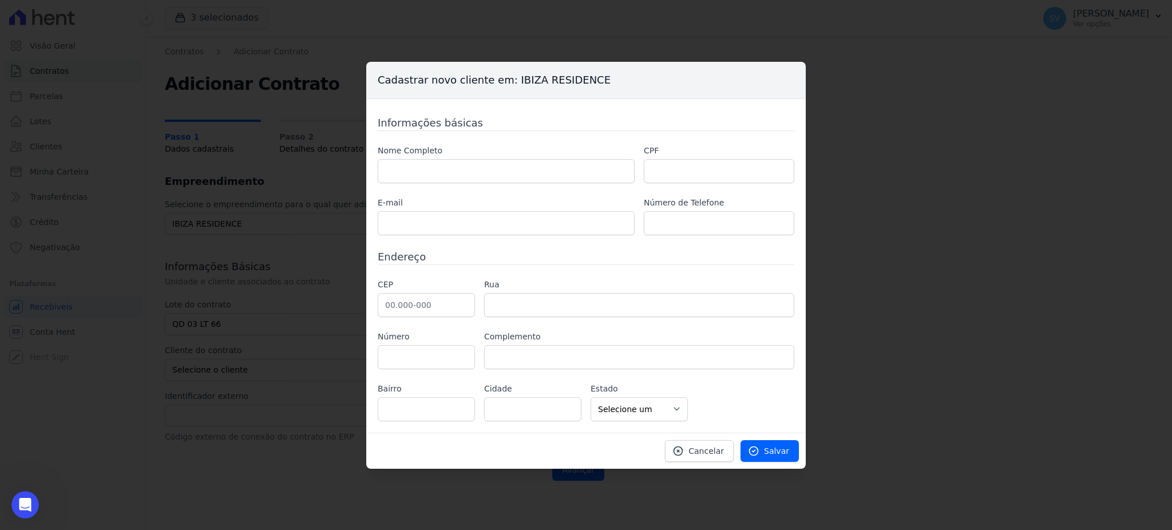
scroll to position [7087, 0]
click at [313, 208] on div "Cadastrar novo cliente em: IBIZA RESIDENCE Informações básicas Nome Completo CP…" at bounding box center [586, 265] width 1172 height 530
click at [435, 175] on input "text" at bounding box center [506, 171] width 257 height 24
paste input "QD 14, LT 15, CASA 02"
type input "Q"
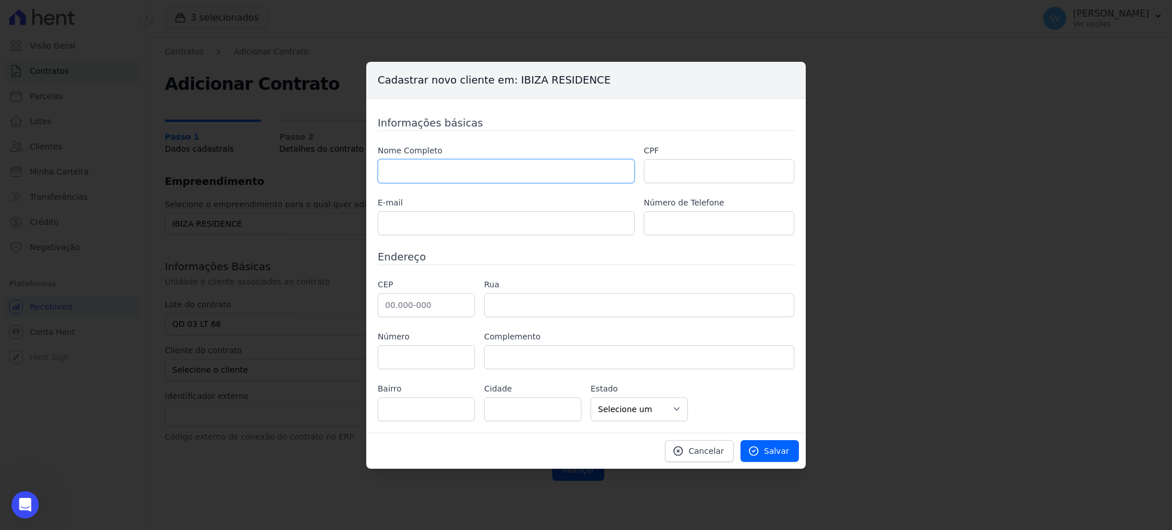
paste input "[PERSON_NAME]"
type input "[PERSON_NAME]"
click at [700, 170] on input "text" at bounding box center [719, 171] width 151 height 24
click at [670, 159] on input "text" at bounding box center [719, 171] width 151 height 24
paste input "07396435170"
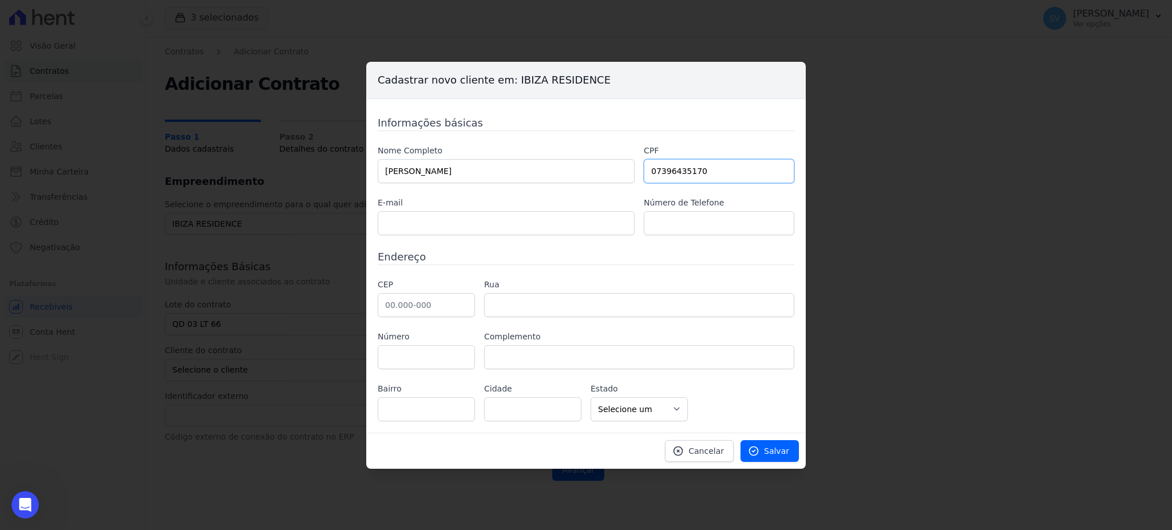
type input "07396435170"
click at [497, 216] on input "text" at bounding box center [506, 223] width 257 height 24
click at [542, 223] on input "text" at bounding box center [506, 223] width 257 height 24
paste input "anamaria2018sampaiosouza@gmail.com"
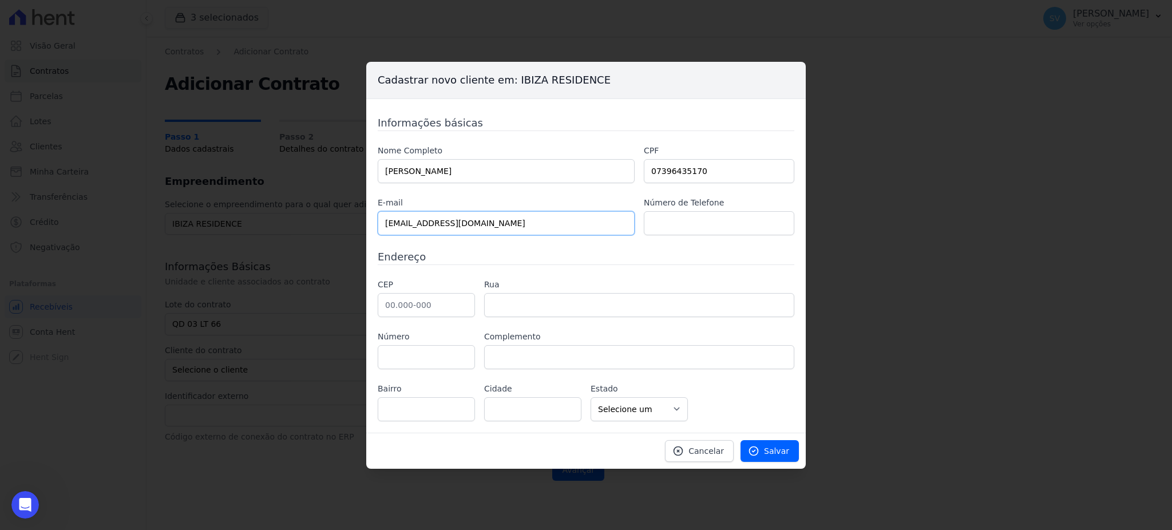
type input "anamaria2018sampaiosouza@gmail.com"
click at [658, 221] on input "text" at bounding box center [719, 223] width 151 height 24
click at [651, 221] on input "text" at bounding box center [719, 223] width 151 height 24
paste input "984224839"
type input "66 984224839"
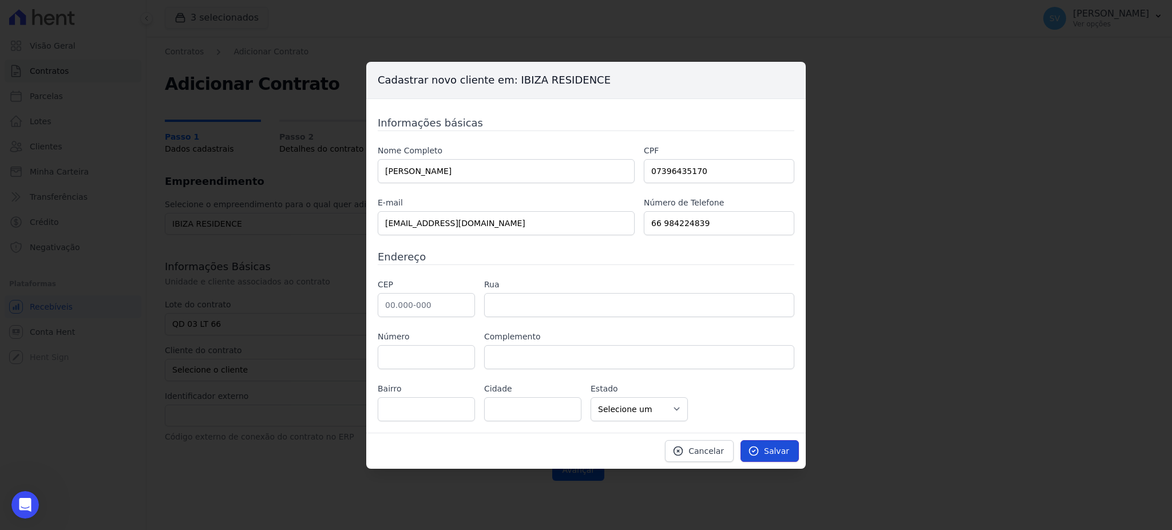
click at [770, 453] on span "Salvar" at bounding box center [776, 450] width 25 height 11
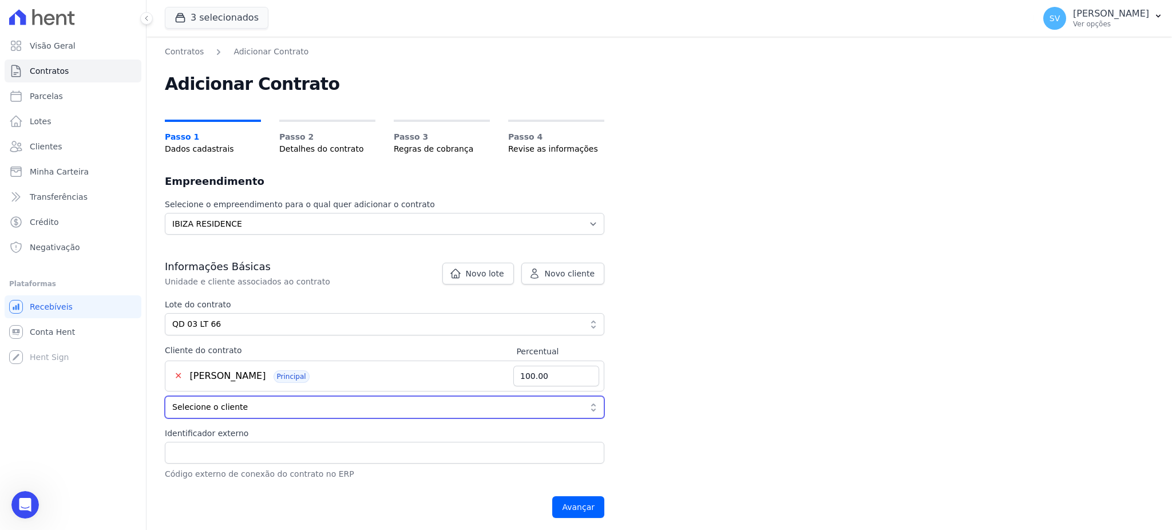
click at [302, 406] on span "Selecione o cliente" at bounding box center [376, 407] width 409 height 12
click at [266, 380] on span "[PERSON_NAME]" at bounding box center [228, 375] width 76 height 11
click at [584, 503] on input "Avançar" at bounding box center [578, 507] width 52 height 22
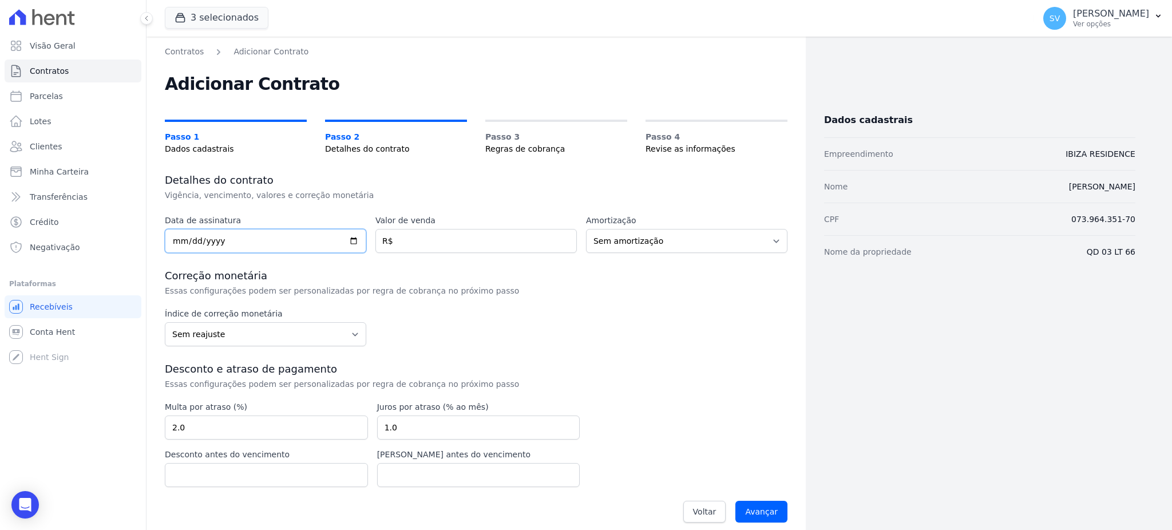
click at [179, 243] on input "date" at bounding box center [265, 241] width 201 height 24
type input "[DATE]"
click at [415, 234] on input "number" at bounding box center [475, 241] width 201 height 24
click at [405, 242] on input "495000" at bounding box center [475, 241] width 201 height 24
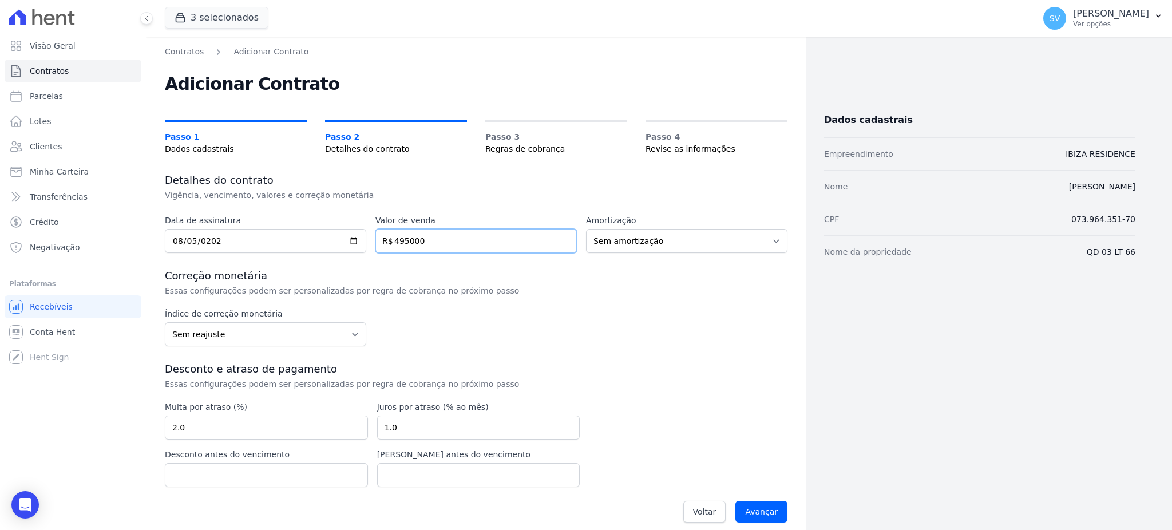
click at [405, 242] on input "495000" at bounding box center [475, 241] width 201 height 24
click at [458, 239] on input "495.000" at bounding box center [475, 241] width 201 height 24
type input "495.000"
click at [735, 329] on div "Índice de correção monetária Sem reajuste Média dos últimos 12 meses acumulado …" at bounding box center [476, 327] width 623 height 38
click at [256, 329] on select "Sem reajuste Média dos últimos 12 meses acumulado de INCCM Média dos últimos 12…" at bounding box center [265, 334] width 201 height 24
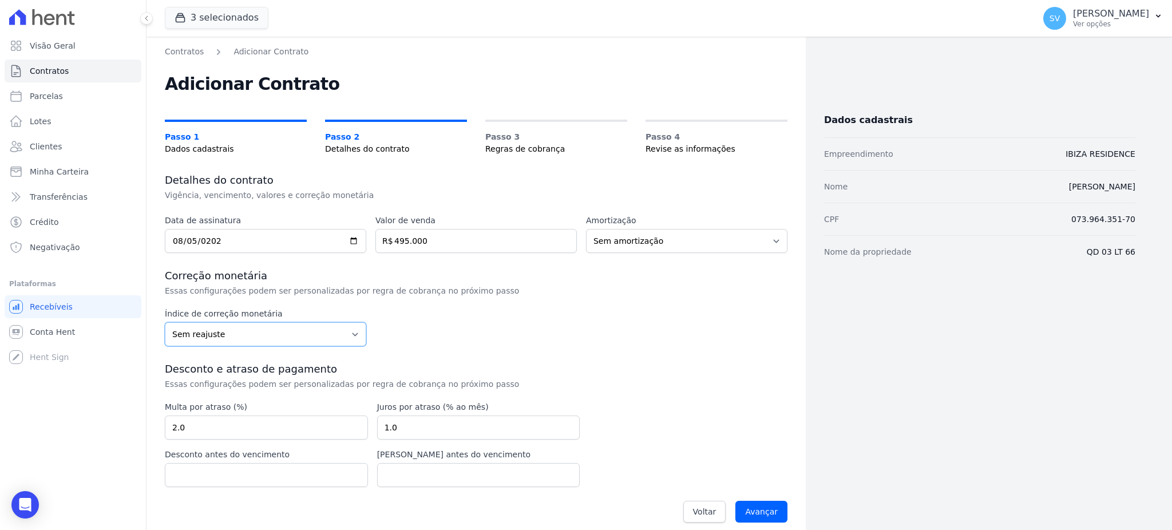
select select "inccdi"
click at [165, 322] on select "Sem reajuste Média dos últimos 12 meses acumulado de INCCM Média dos últimos 12…" at bounding box center [265, 334] width 201 height 24
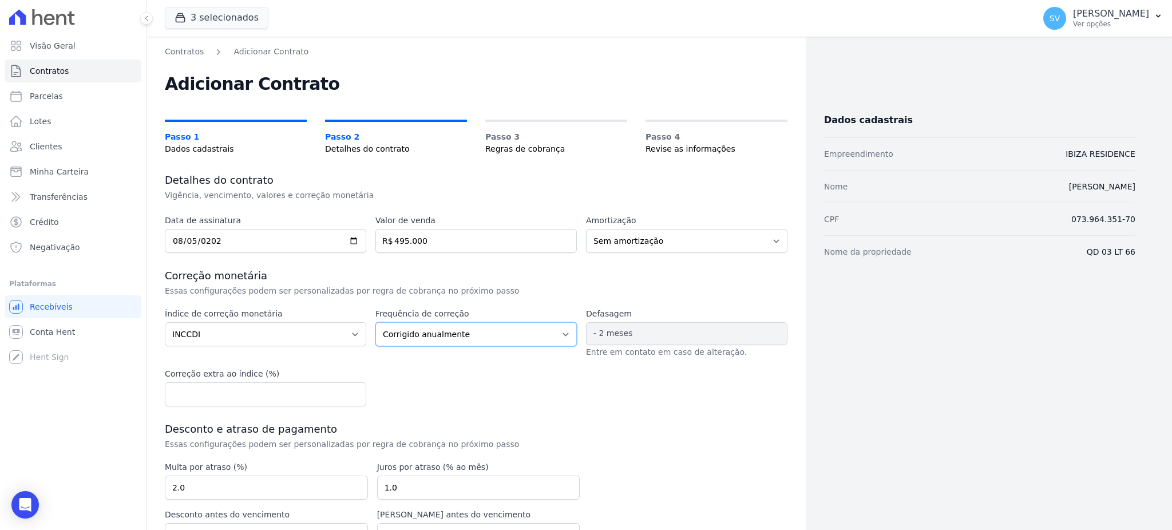
click at [444, 326] on select "Corrigido semestralmente Corrigido mensalmente Corrigido anualmente" at bounding box center [475, 334] width 201 height 24
click at [375, 322] on select "Corrigido semestralmente Corrigido mensalmente Corrigido anualmente" at bounding box center [475, 334] width 201 height 24
click at [536, 340] on select "Corrigido semestralmente Corrigido mensalmente Corrigido anualmente" at bounding box center [475, 334] width 201 height 24
select select "monthly"
click at [375, 322] on select "Corrigido semestralmente Corrigido mensalmente Corrigido anualmente" at bounding box center [475, 334] width 201 height 24
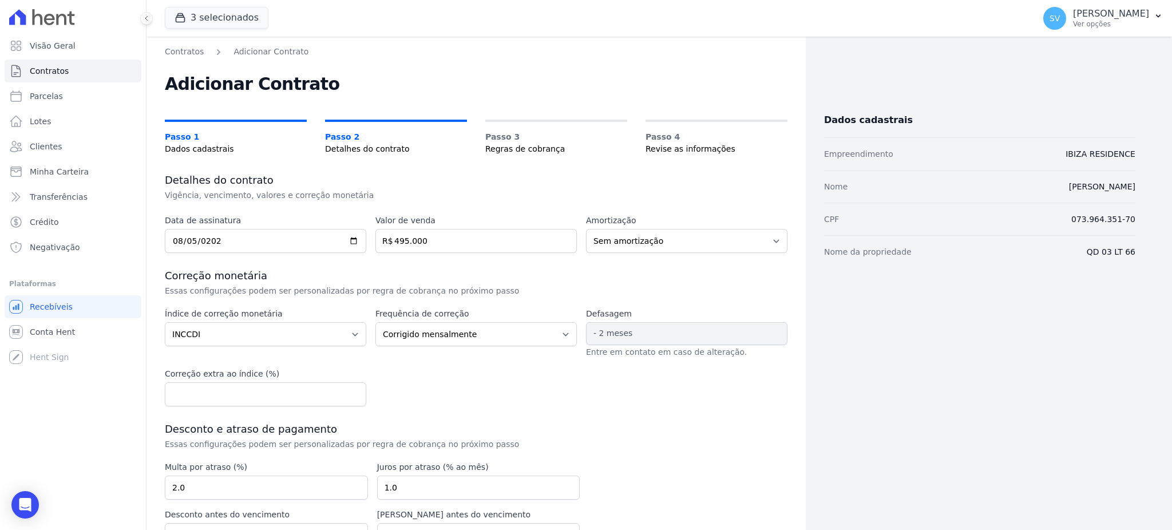
click at [555, 412] on div "Data de assinatura [DATE] Valor de venda 495.000 R$ Amortização Sem amortização…" at bounding box center [476, 402] width 623 height 375
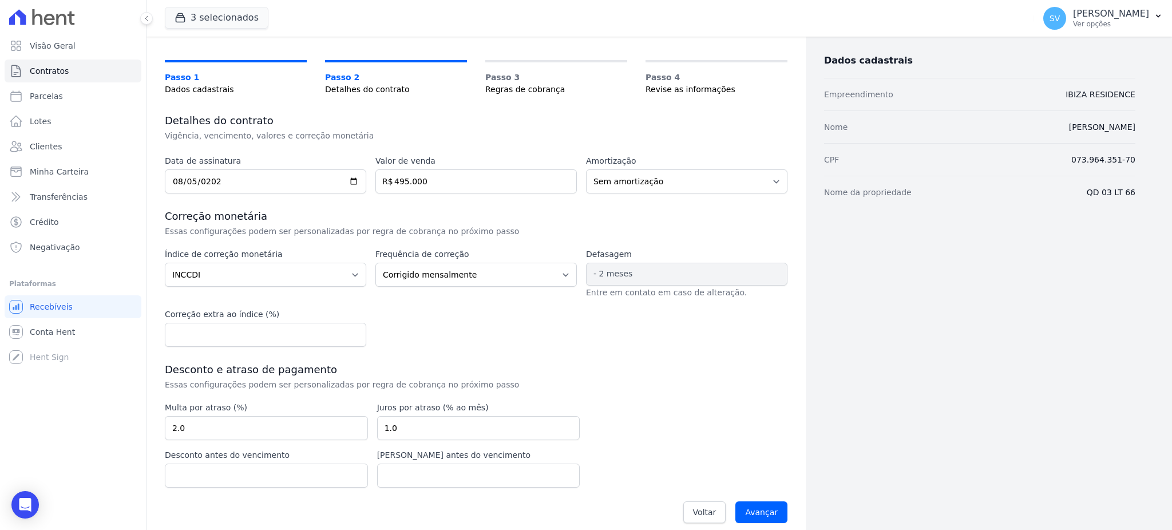
scroll to position [70, 0]
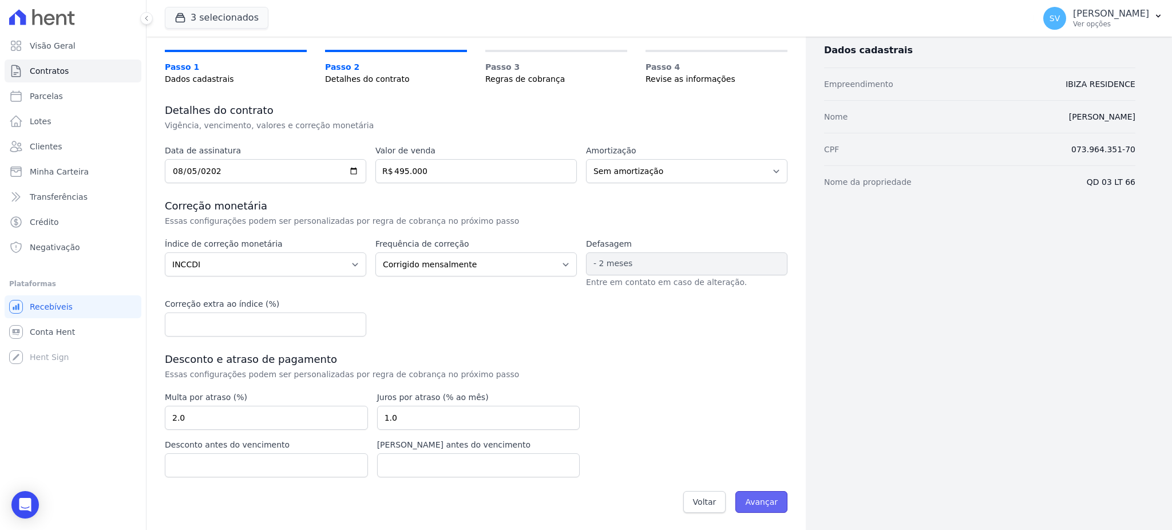
click at [757, 498] on input "Avançar" at bounding box center [761, 502] width 52 height 22
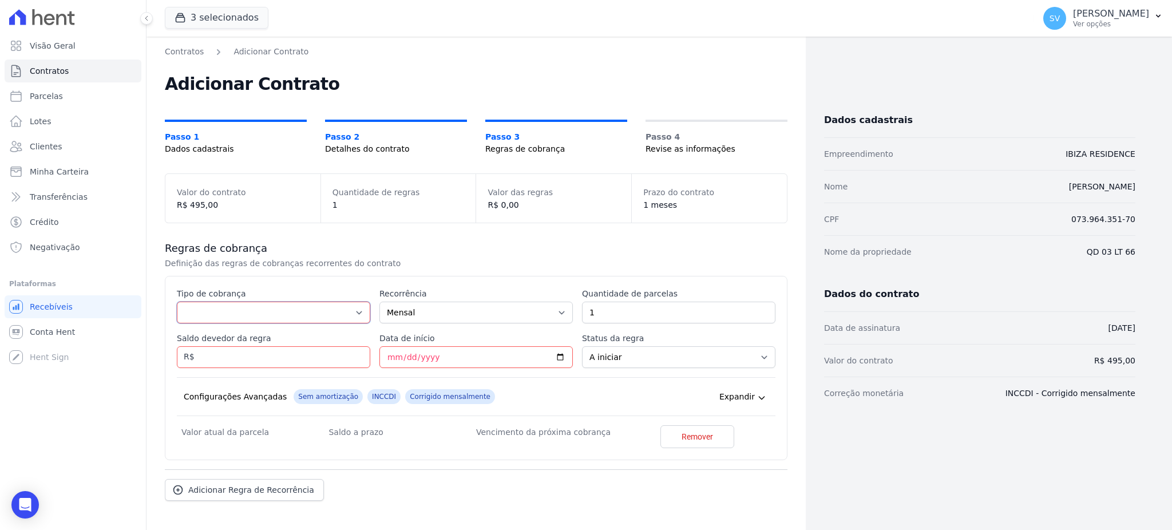
click at [356, 320] on select "Parcela Normal Entrada Sinal Intercalada Chaves Pré-chaves Pós-chaves Impostos …" at bounding box center [273, 313] width 193 height 22
select select "standard"
click at [177, 302] on select "Parcela Normal Entrada Sinal Intercalada Chaves Pré-chaves Pós-chaves Impostos …" at bounding box center [273, 313] width 193 height 22
click at [667, 307] on input "1" at bounding box center [678, 313] width 193 height 22
type input "24"
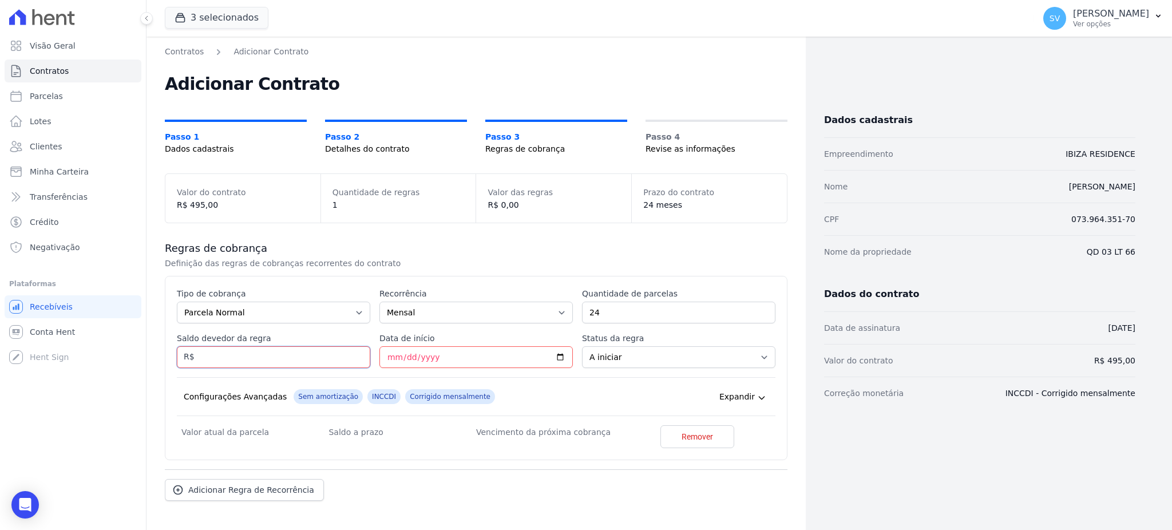
click at [246, 354] on input "Saldo devedor da regra" at bounding box center [273, 357] width 193 height 22
click at [249, 366] on input "1449.96" at bounding box center [273, 357] width 193 height 22
type input "1"
type input "34799.04"
click at [446, 359] on input "Data de início" at bounding box center [475, 357] width 193 height 22
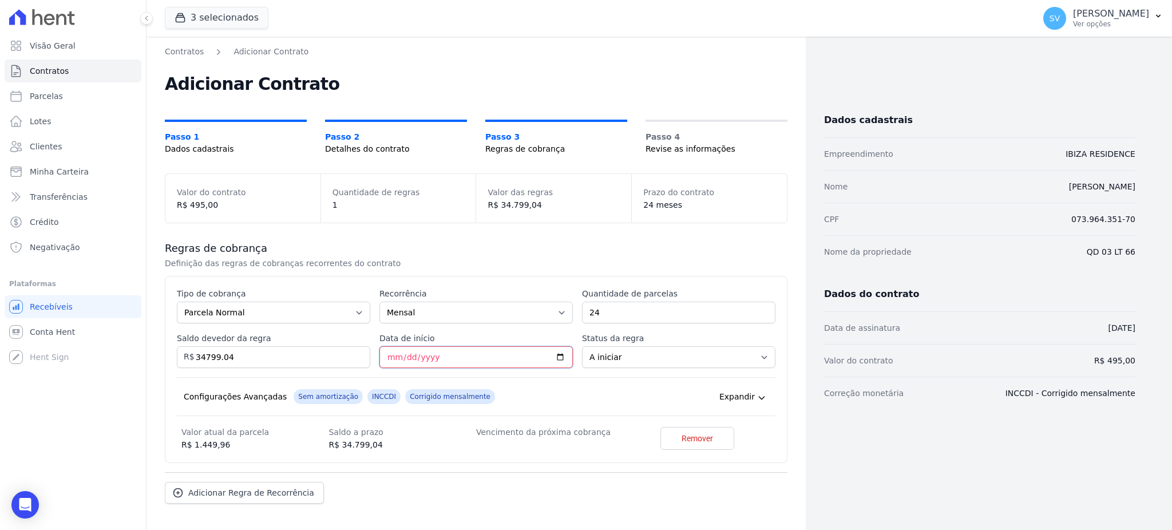
click at [386, 359] on input "Data de início" at bounding box center [475, 357] width 193 height 22
type input "[DATE]"
click at [713, 347] on select "A iniciar Em aberto" at bounding box center [678, 357] width 193 height 22
click at [582, 346] on select "A iniciar Em aberto" at bounding box center [678, 357] width 193 height 22
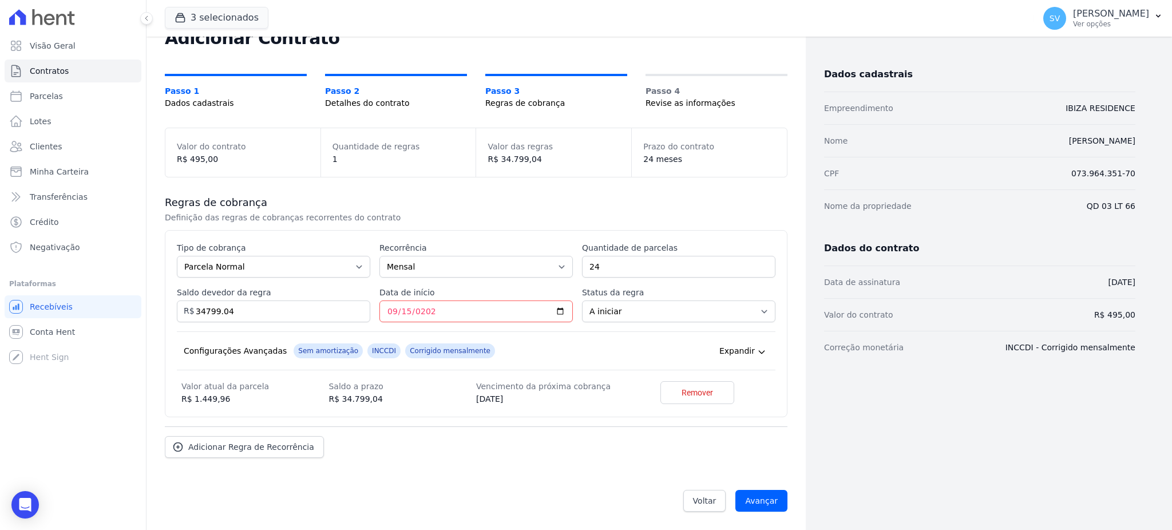
scroll to position [46, 0]
click at [698, 502] on span "Voltar" at bounding box center [704, 500] width 23 height 11
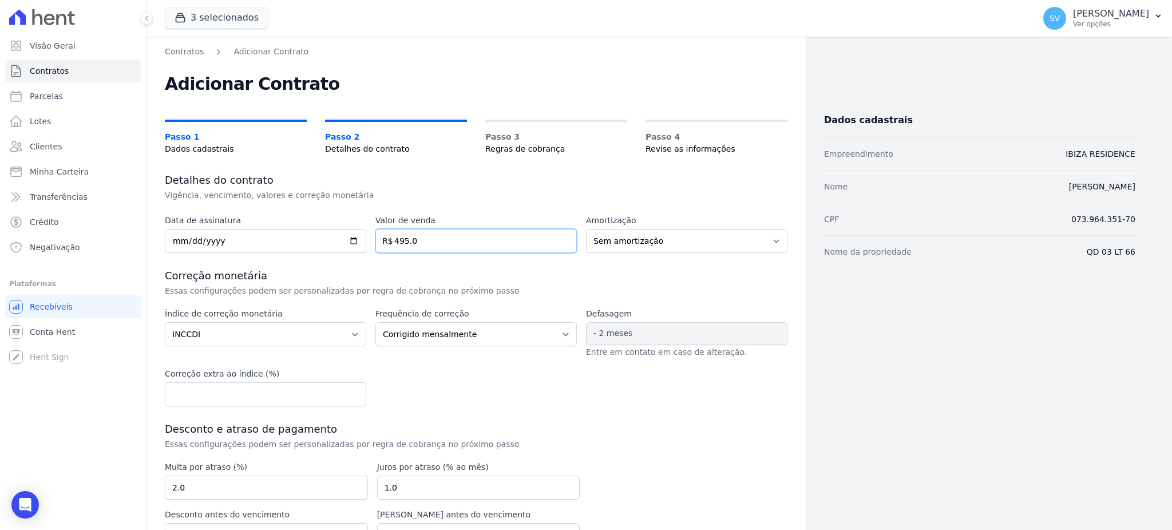
click at [417, 240] on input "495.0" at bounding box center [475, 241] width 201 height 24
type input "495000"
click at [486, 272] on h3 "Correção monetária" at bounding box center [476, 276] width 623 height 14
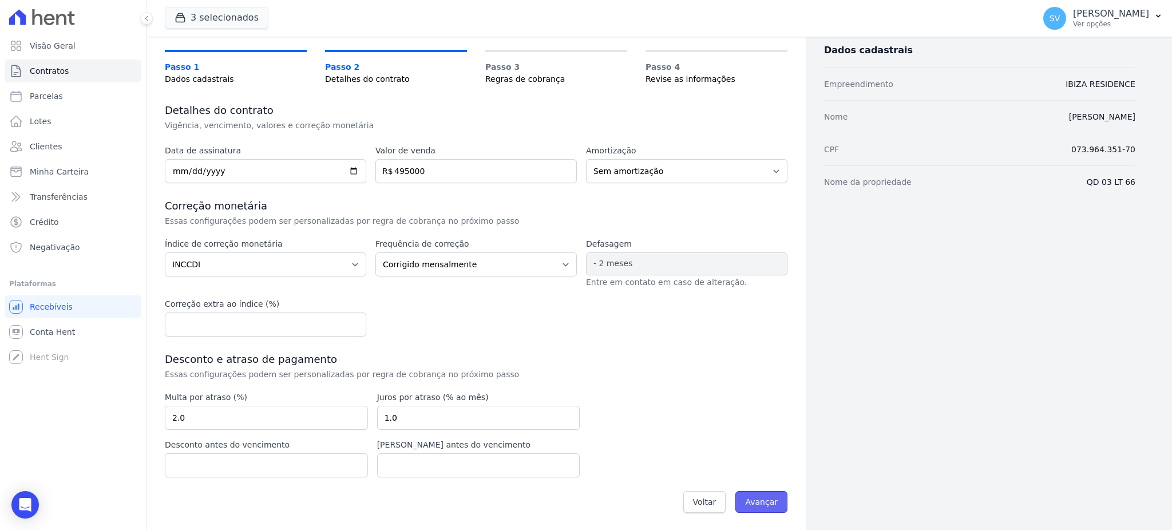
click at [748, 495] on input "Avançar" at bounding box center [761, 502] width 52 height 22
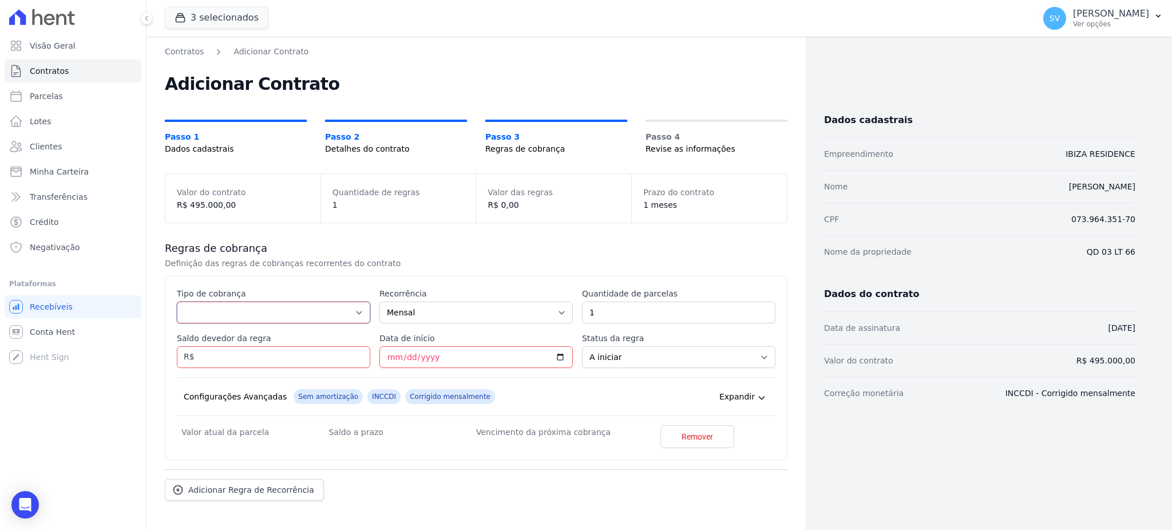
click at [262, 308] on select "Parcela Normal Entrada Sinal Intercalada Chaves Pré-chaves Pós-chaves Impostos …" at bounding box center [273, 313] width 193 height 22
select select "standard"
click at [177, 302] on select "Parcela Normal Entrada Sinal Intercalada Chaves Pré-chaves Pós-chaves Impostos …" at bounding box center [273, 313] width 193 height 22
click at [619, 314] on input "1" at bounding box center [678, 313] width 193 height 22
type input "24"
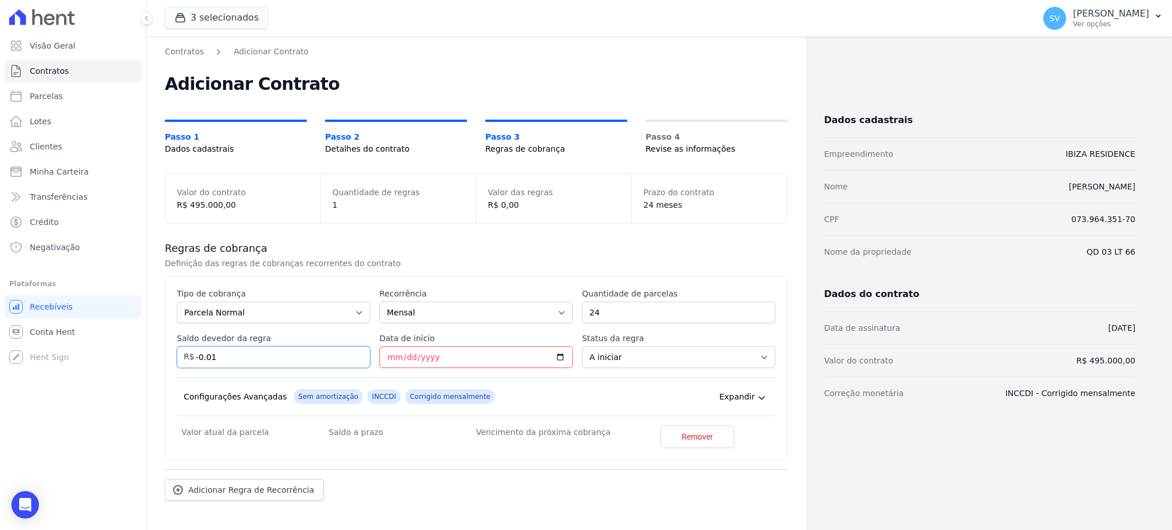
click at [354, 359] on input "-0.01" at bounding box center [273, 357] width 193 height 22
click at [335, 354] on input "-0.01" at bounding box center [273, 357] width 193 height 22
type input "-0"
click at [308, 352] on input "Saldo devedor da regra" at bounding box center [273, 357] width 193 height 22
type input "34799.04"
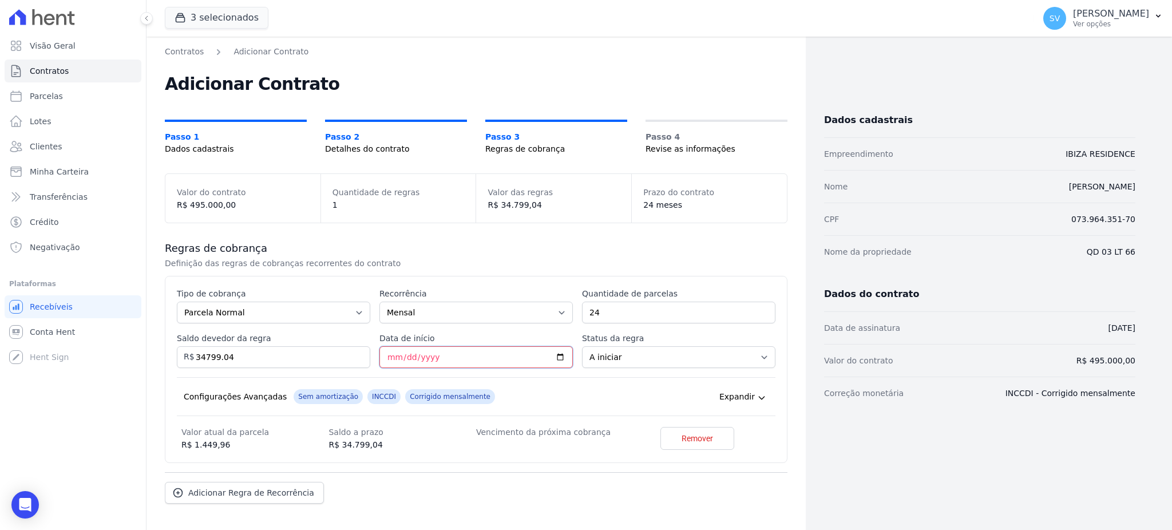
click at [391, 361] on input "Data de início" at bounding box center [475, 357] width 193 height 22
type input "[DATE]"
click at [616, 379] on div "Configurações Avançadas Sem amortização INCCDI Corrigido mensalmente Expandir" at bounding box center [476, 396] width 599 height 39
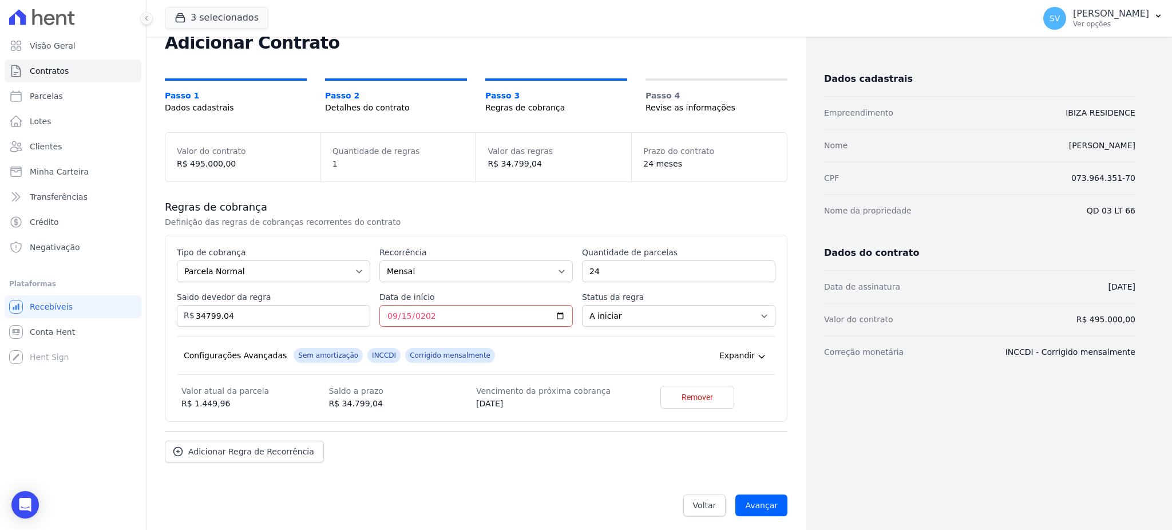
scroll to position [46, 0]
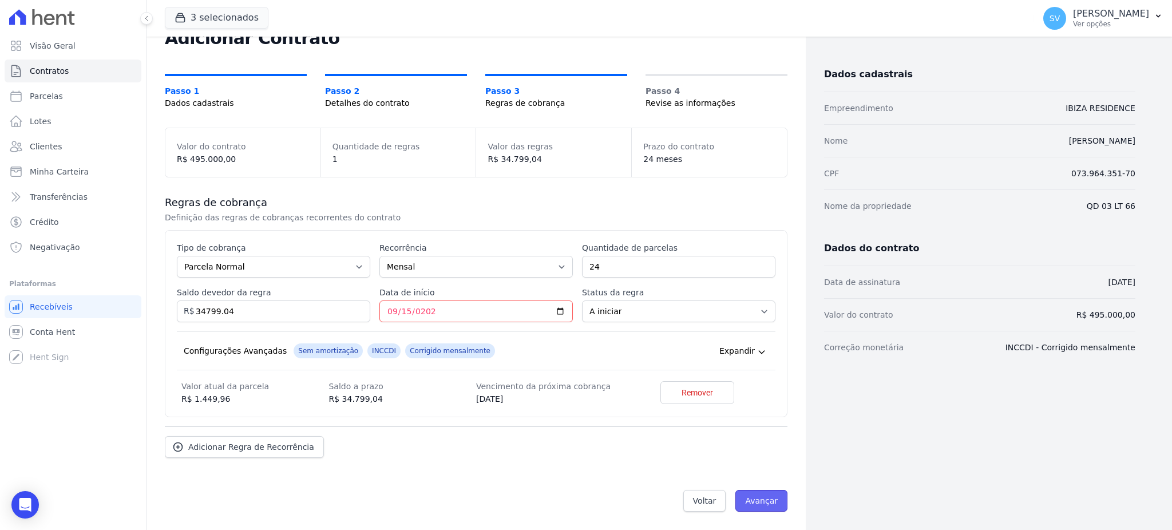
click at [755, 504] on input "Avançar" at bounding box center [761, 501] width 52 height 22
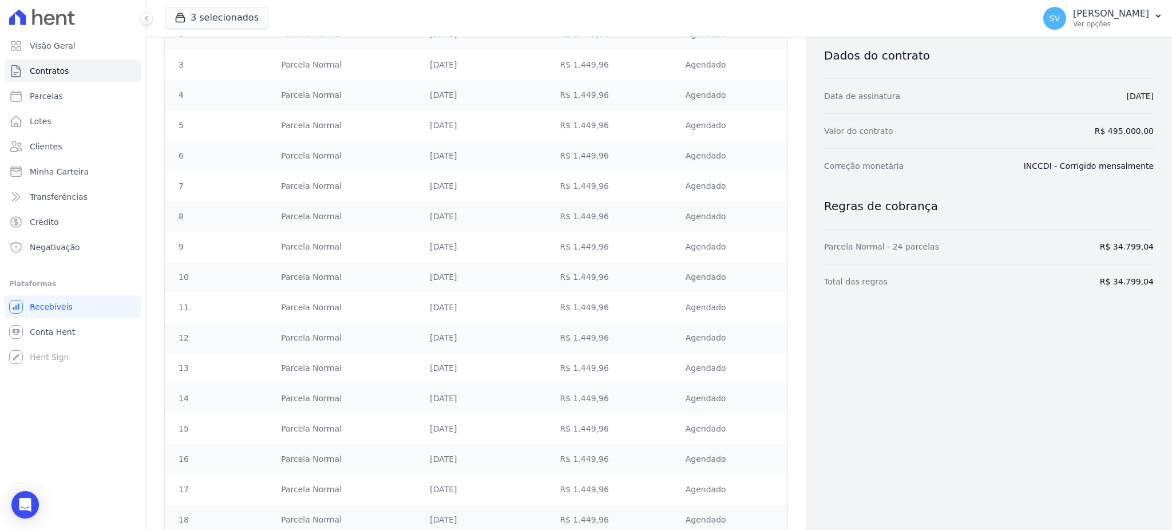
scroll to position [252, 0]
drag, startPoint x: 1159, startPoint y: 224, endPoint x: 1170, endPoint y: 136, distance: 89.4
click at [1170, 136] on main "Contratos Adicionar Contrato Adicionar Contrato Passo 1 Dados cadastrais Passo …" at bounding box center [660, 283] width 1026 height 493
click at [1100, 396] on div "Dados cadastrais Empreendimento IBIZA RESIDENCE Nome [PERSON_NAME] CPF 073.964.…" at bounding box center [989, 291] width 330 height 994
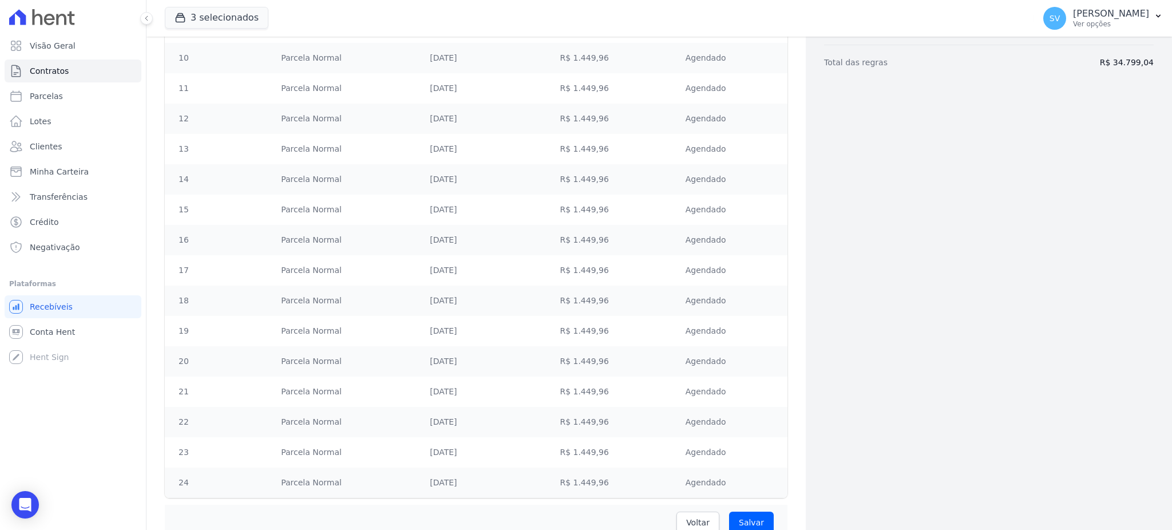
scroll to position [518, 0]
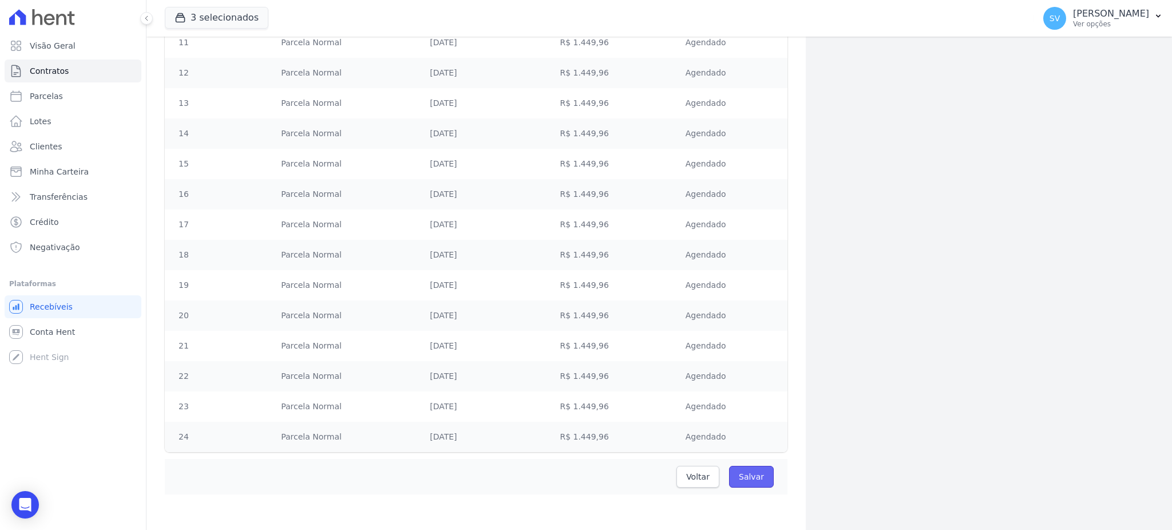
click at [746, 481] on input "Salvar" at bounding box center [751, 477] width 45 height 22
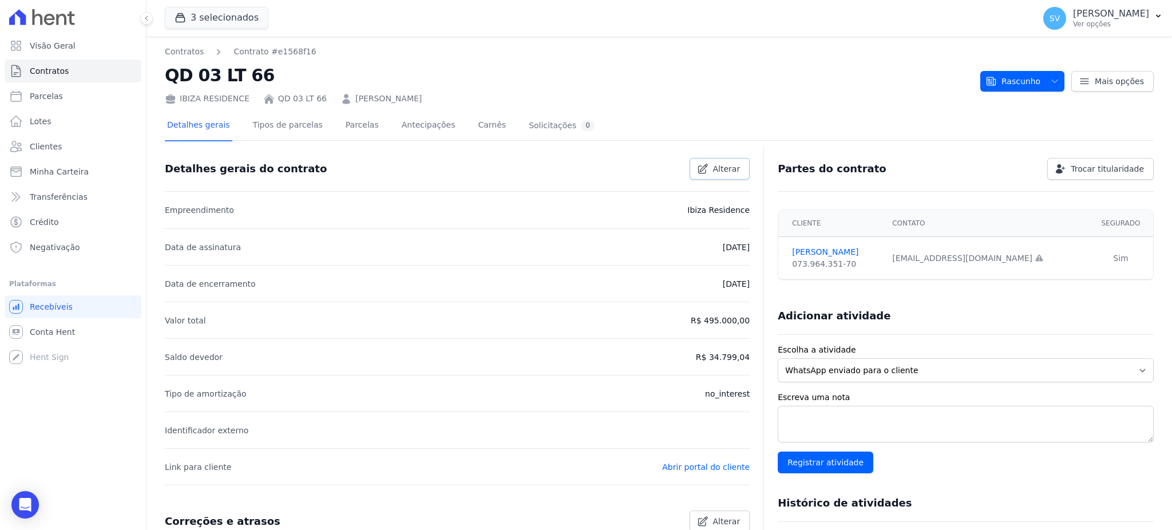
click at [729, 169] on span "Alterar" at bounding box center [726, 168] width 27 height 11
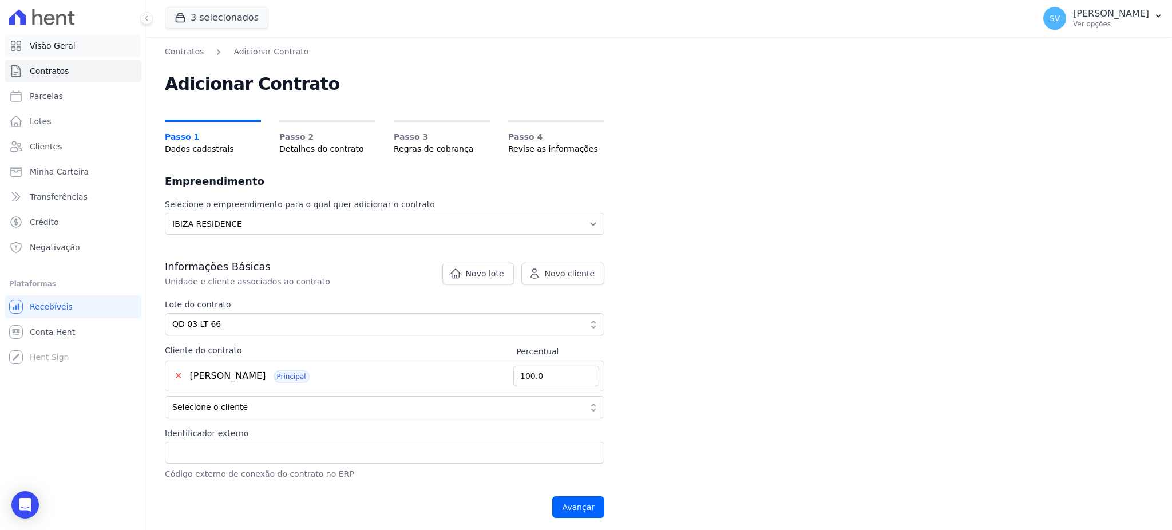
click at [74, 42] on link "Visão Geral" at bounding box center [73, 45] width 137 height 23
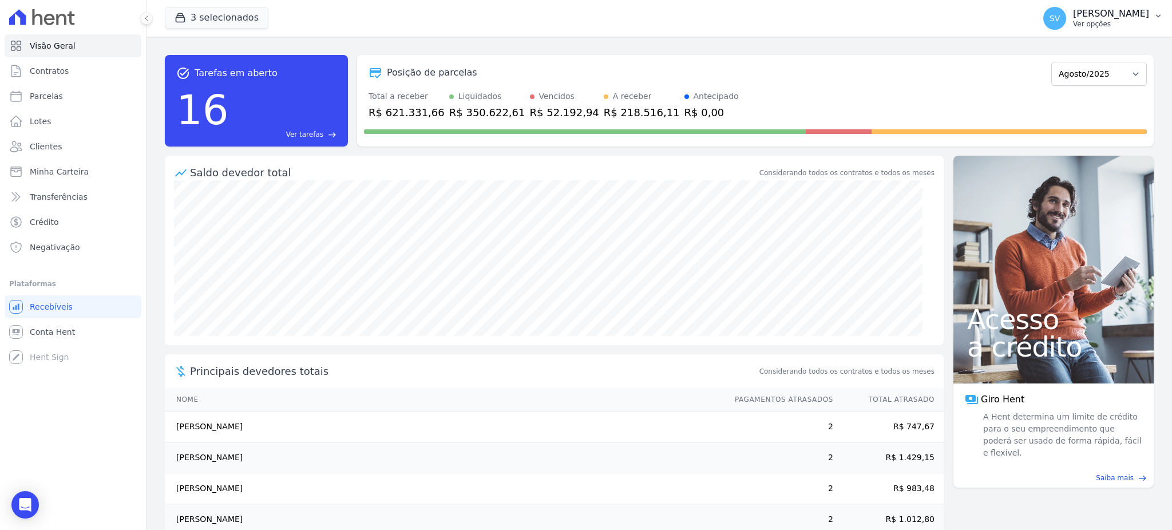
click at [1100, 3] on button "SV [PERSON_NAME] Ver opções" at bounding box center [1103, 18] width 138 height 32
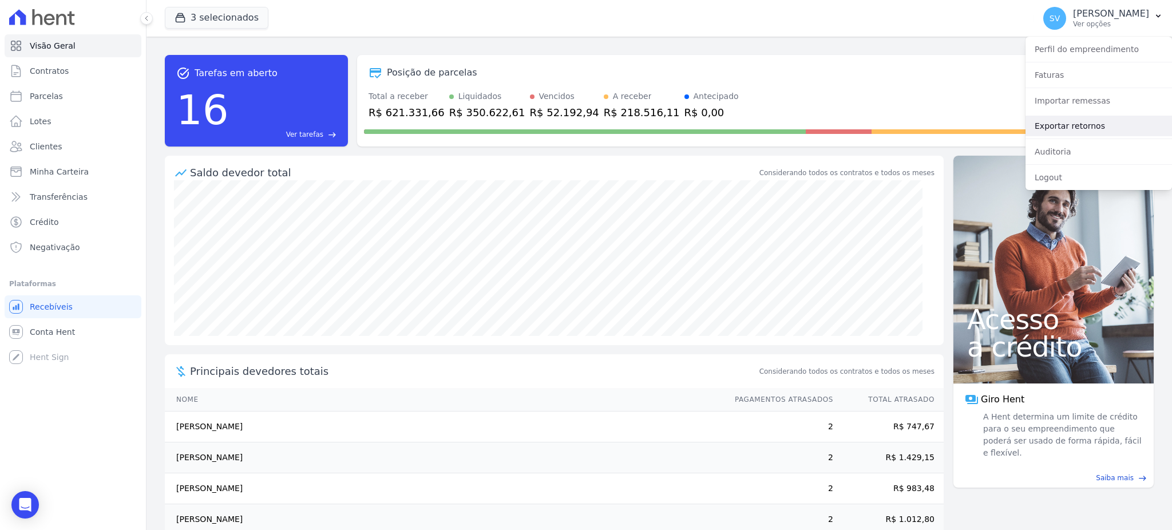
click at [1081, 120] on link "Exportar retornos" at bounding box center [1099, 126] width 147 height 21
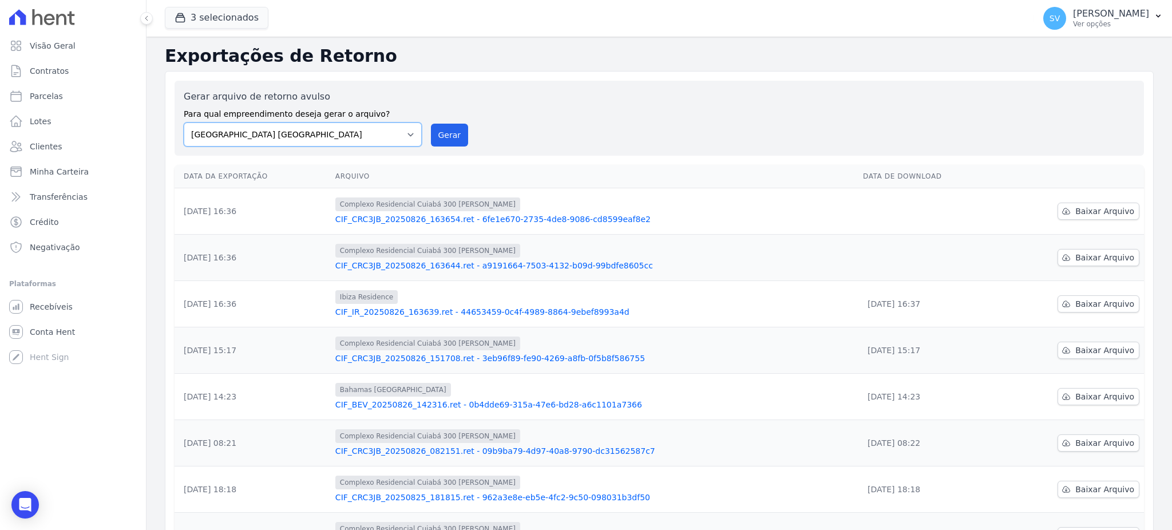
click at [410, 136] on select "[GEOGRAPHIC_DATA] COMPLEXO RESIDENCIAL [GEOGRAPHIC_DATA] 300 - [GEOGRAPHIC_DATA…" at bounding box center [303, 134] width 238 height 24
select select "73a372cd-5640-41c8-aaea-11bd74619c10"
click at [184, 122] on select "[GEOGRAPHIC_DATA] COMPLEXO RESIDENCIAL [GEOGRAPHIC_DATA] 300 - [GEOGRAPHIC_DATA…" at bounding box center [303, 134] width 238 height 24
click at [442, 140] on button "Gerar" at bounding box center [450, 135] width 38 height 23
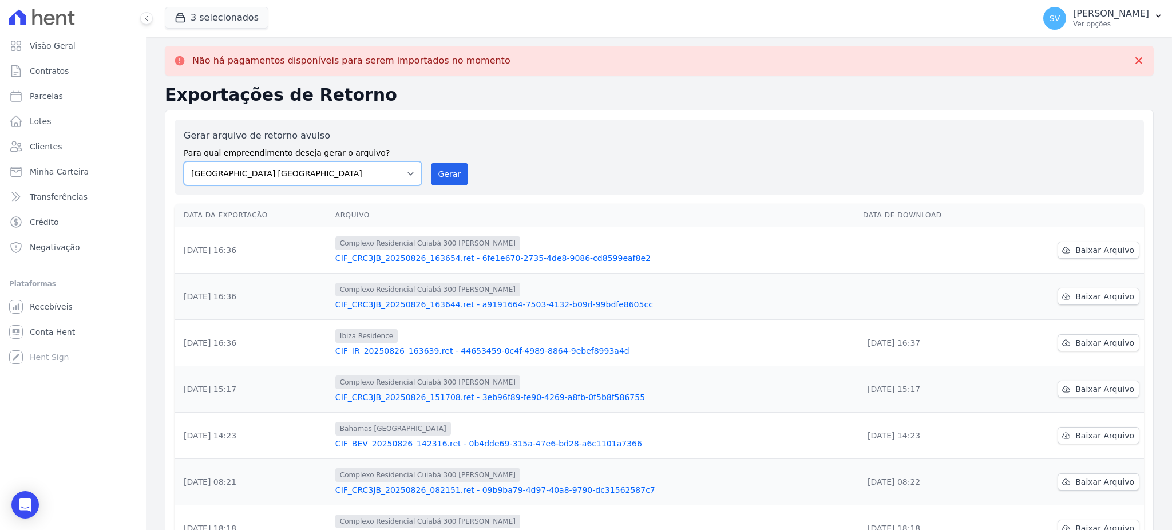
click at [360, 174] on select "[GEOGRAPHIC_DATA] COMPLEXO RESIDENCIAL [GEOGRAPHIC_DATA] 300 - [GEOGRAPHIC_DATA…" at bounding box center [303, 173] width 238 height 24
click at [1073, 8] on p "[PERSON_NAME]" at bounding box center [1111, 13] width 76 height 11
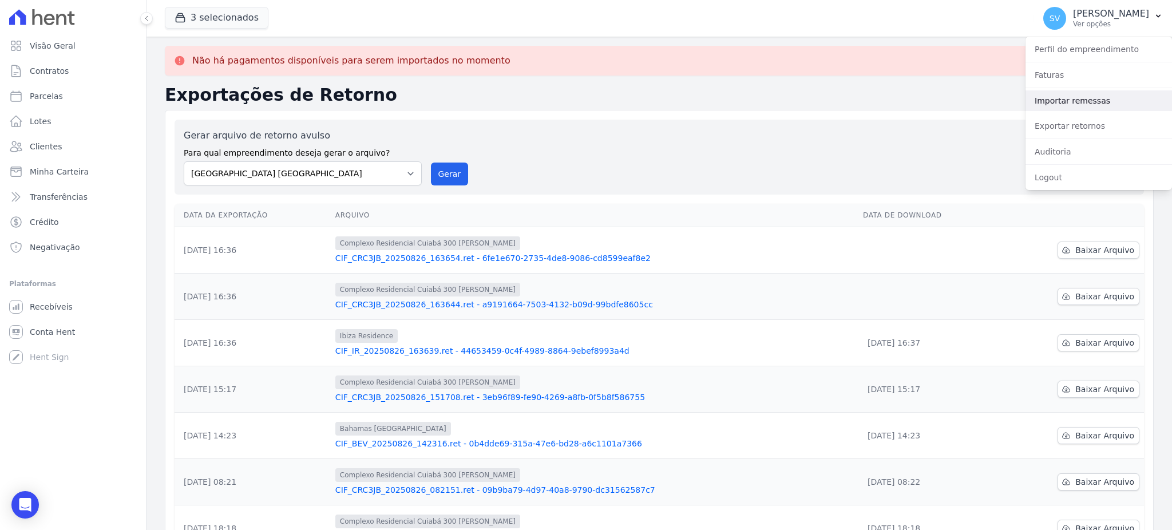
click at [1041, 100] on link "Importar remessas" at bounding box center [1099, 100] width 147 height 21
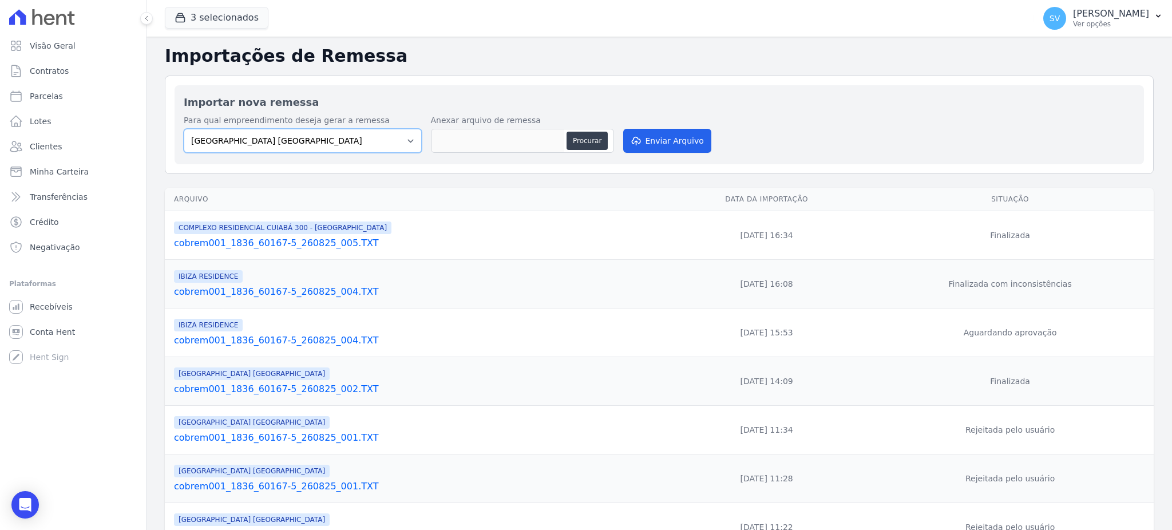
click at [359, 135] on select "[GEOGRAPHIC_DATA] COMPLEXO RESIDENCIAL [GEOGRAPHIC_DATA] 300 - [GEOGRAPHIC_DATA…" at bounding box center [303, 141] width 238 height 24
select select "73a372cd-5640-41c8-aaea-11bd74619c10"
click at [184, 129] on select "[GEOGRAPHIC_DATA] COMPLEXO RESIDENCIAL [GEOGRAPHIC_DATA] 300 - [GEOGRAPHIC_DATA…" at bounding box center [303, 141] width 238 height 24
click at [580, 145] on button "Procurar" at bounding box center [587, 141] width 41 height 18
type input "cobrem001_1836_60167-5_260825_007.TXT"
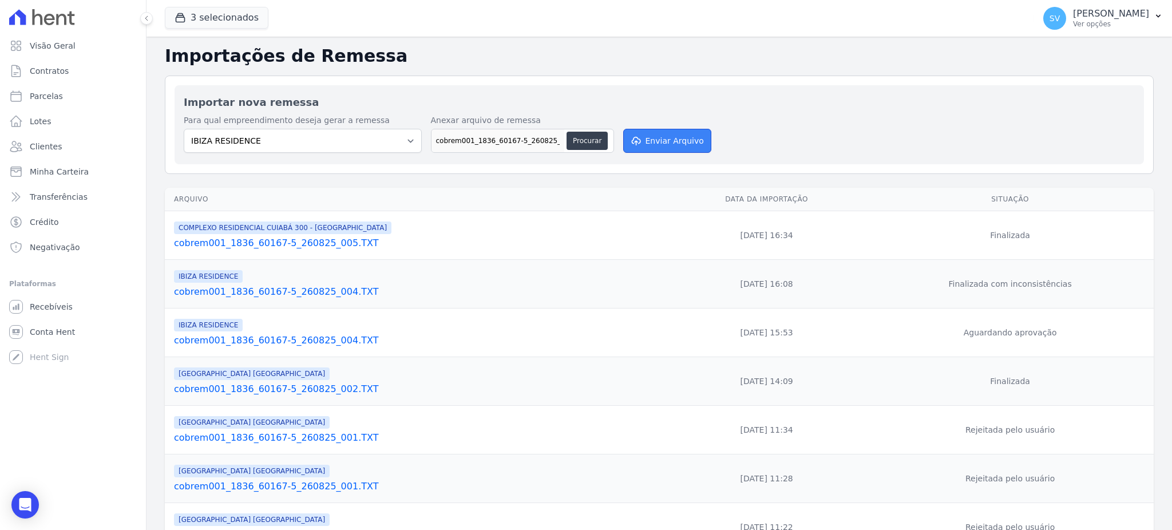
click at [639, 143] on button "Enviar Arquivo" at bounding box center [667, 141] width 88 height 24
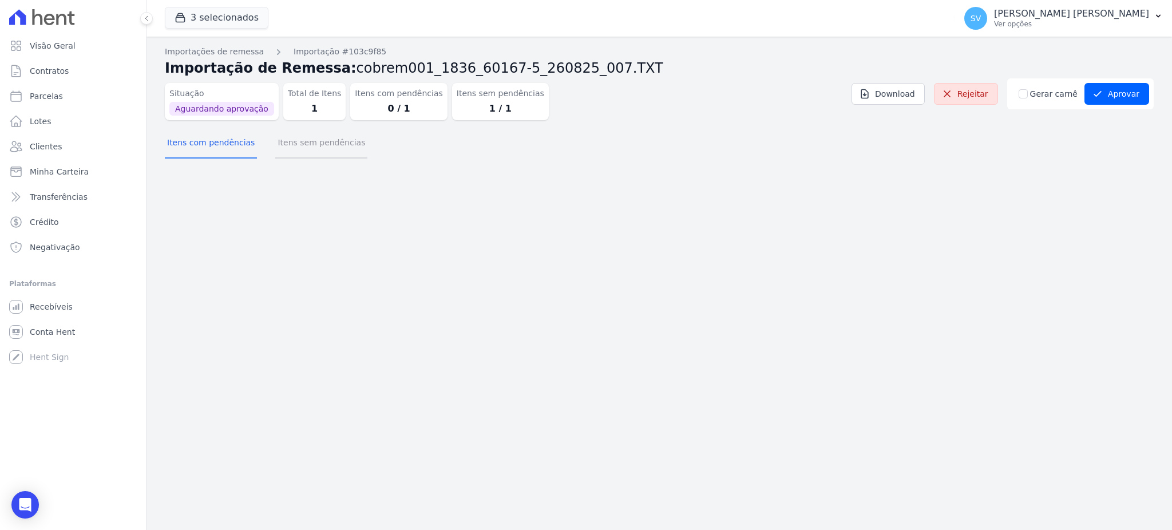
click at [311, 142] on button "Itens sem pendências" at bounding box center [321, 144] width 92 height 30
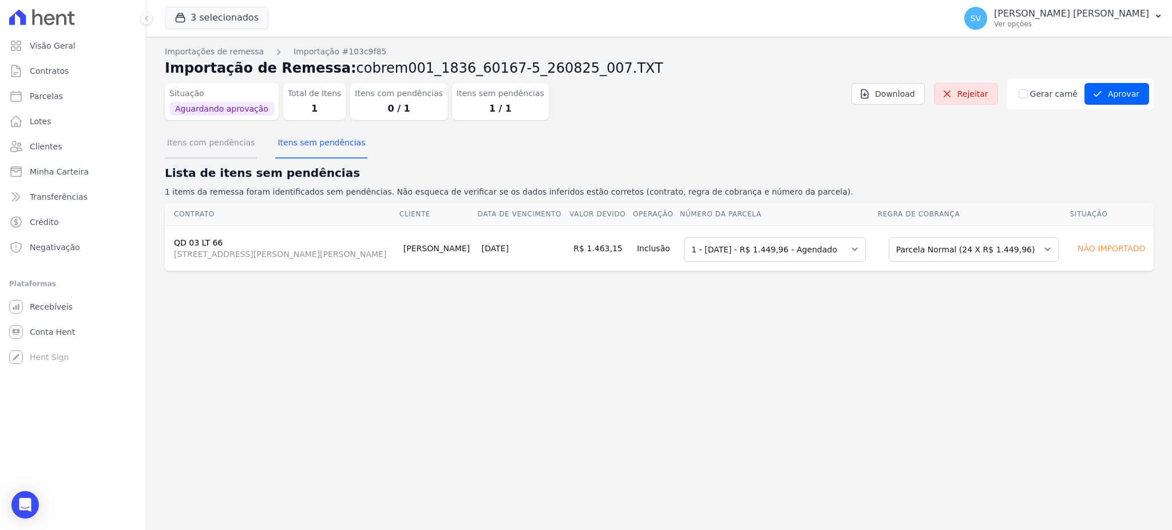
click at [242, 149] on button "Itens com pendências" at bounding box center [211, 144] width 92 height 30
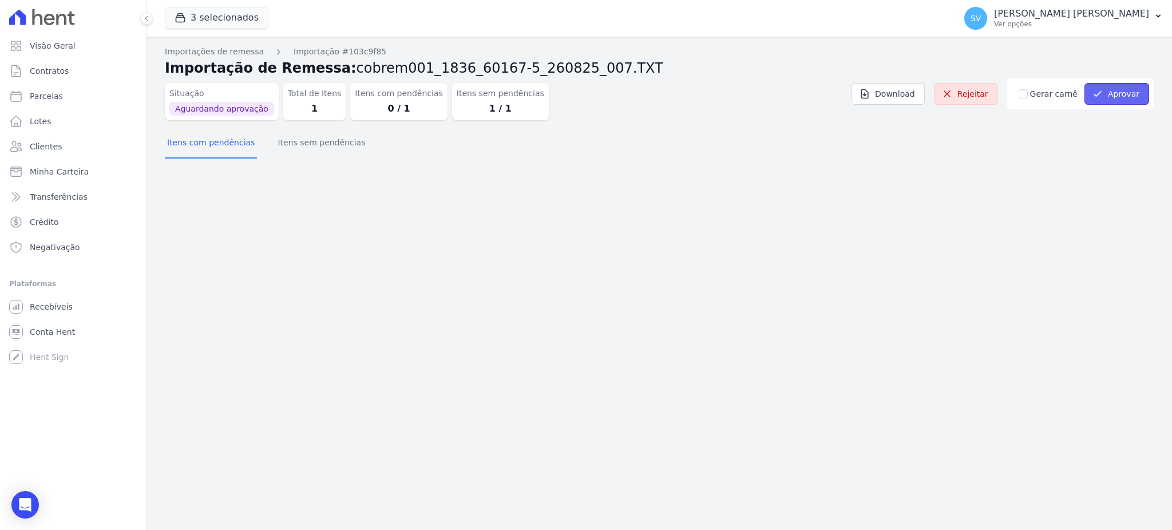
click at [1128, 92] on button "Aprovar" at bounding box center [1117, 94] width 65 height 22
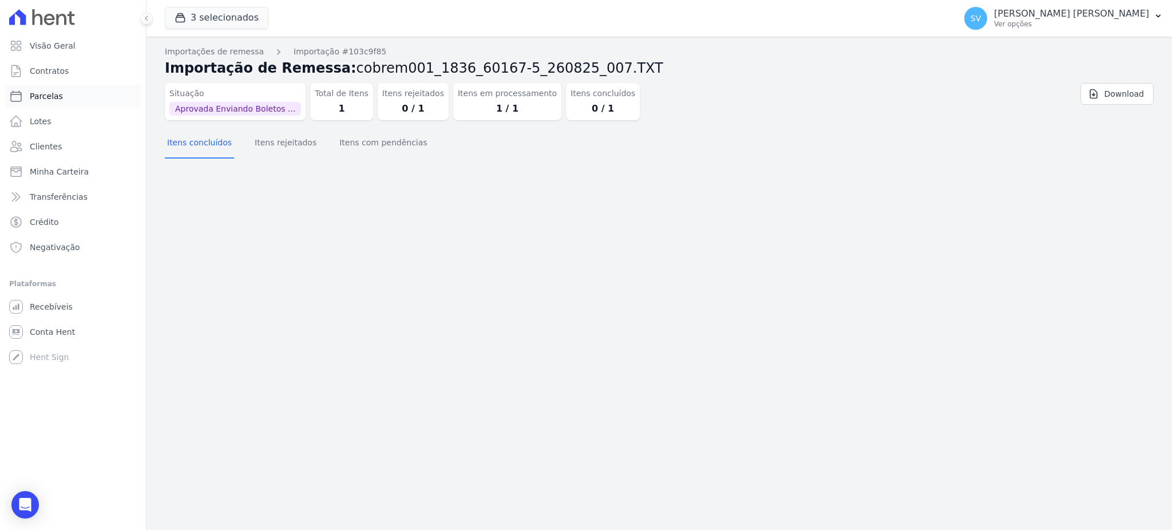
click at [49, 95] on span "Parcelas" at bounding box center [46, 95] width 33 height 11
select select
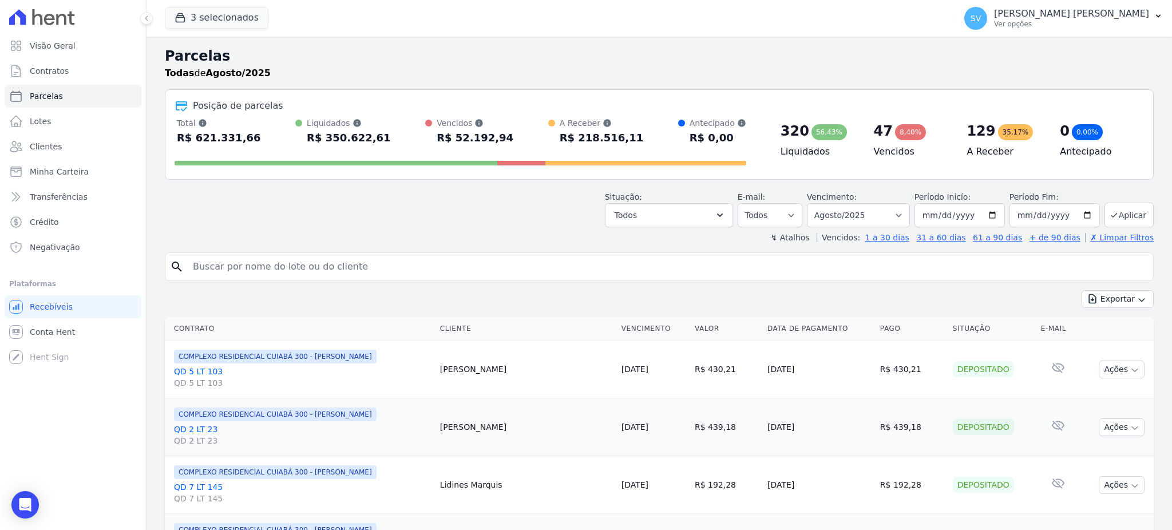
click at [287, 266] on input "search" at bounding box center [667, 266] width 963 height 23
paste input "[EMAIL_ADDRESS][DOMAIN_NAME]"
type input "[EMAIL_ADDRESS][DOMAIN_NAME]"
select select
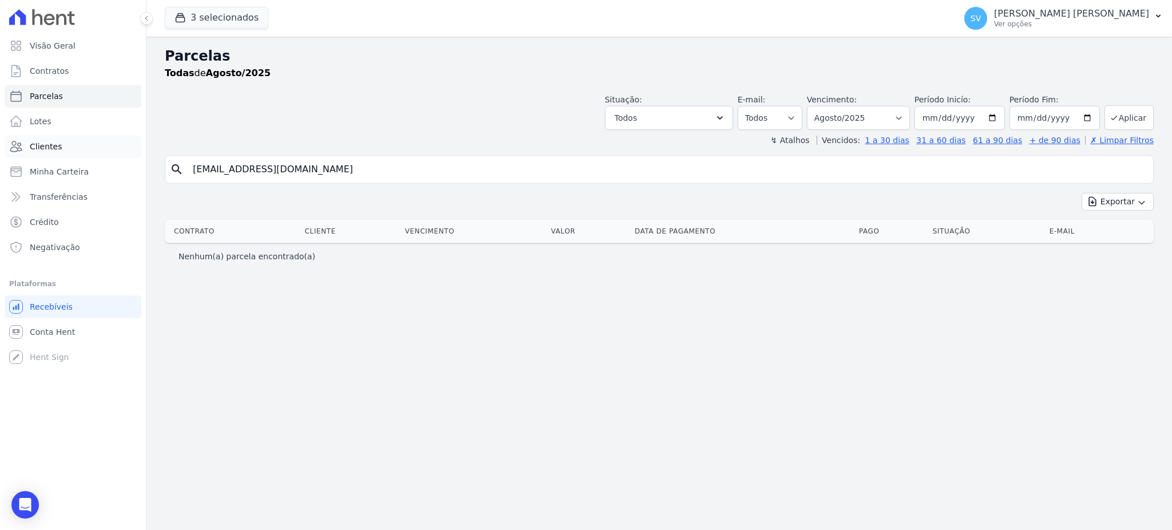
click at [56, 141] on span "Clientes" at bounding box center [46, 146] width 32 height 11
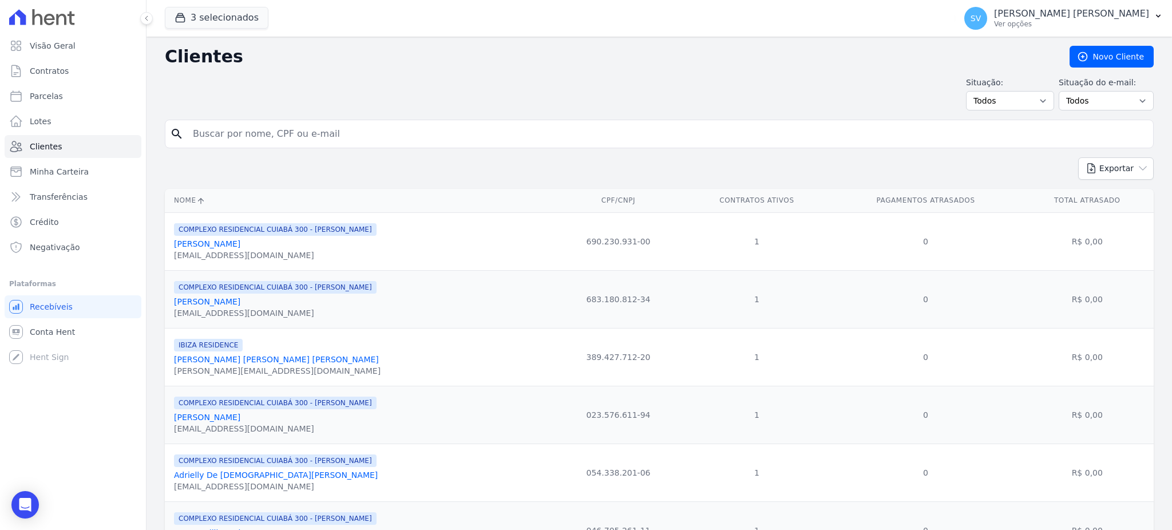
click at [379, 138] on input "search" at bounding box center [667, 133] width 963 height 23
paste input "[PERSON_NAME] [PERSON_NAME] [PERSON_NAME]"
type input "[PERSON_NAME] [PERSON_NAME] [PERSON_NAME]"
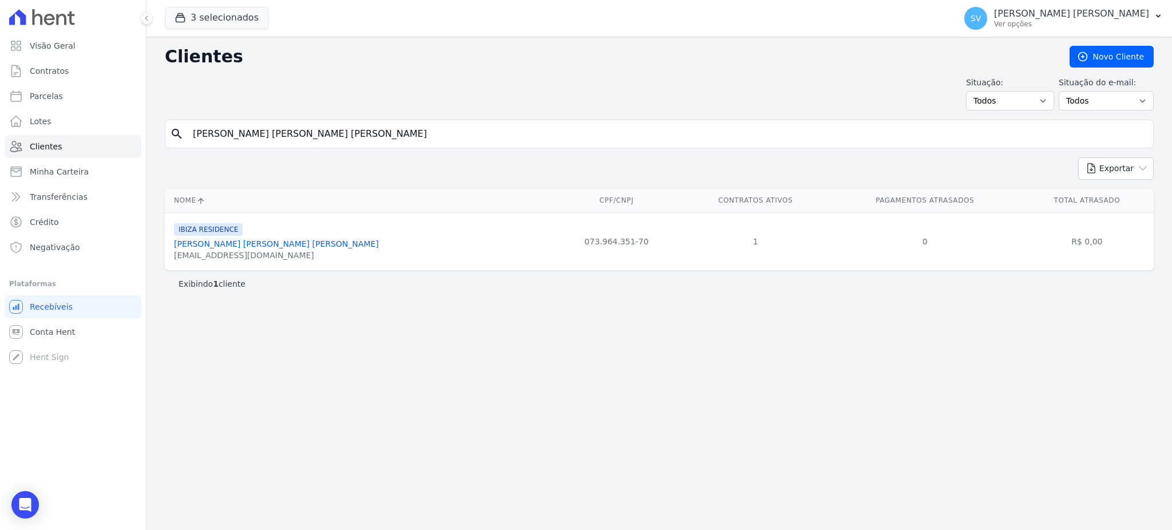
click at [199, 252] on div "[EMAIL_ADDRESS][DOMAIN_NAME]" at bounding box center [276, 255] width 205 height 11
click at [197, 248] on link "[PERSON_NAME] [PERSON_NAME] [PERSON_NAME]" at bounding box center [276, 243] width 205 height 9
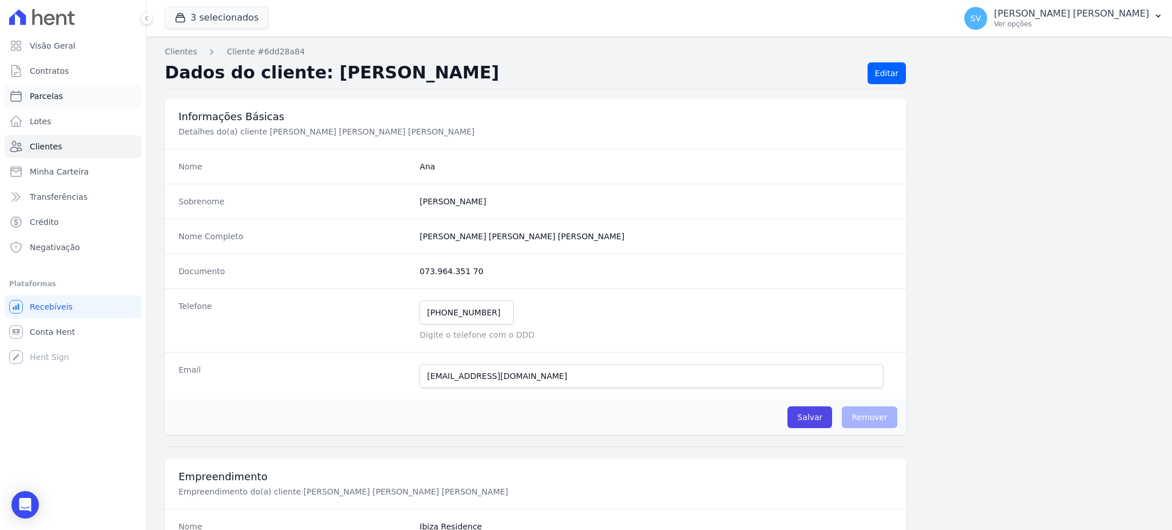
click at [53, 98] on span "Parcelas" at bounding box center [46, 95] width 33 height 11
select select
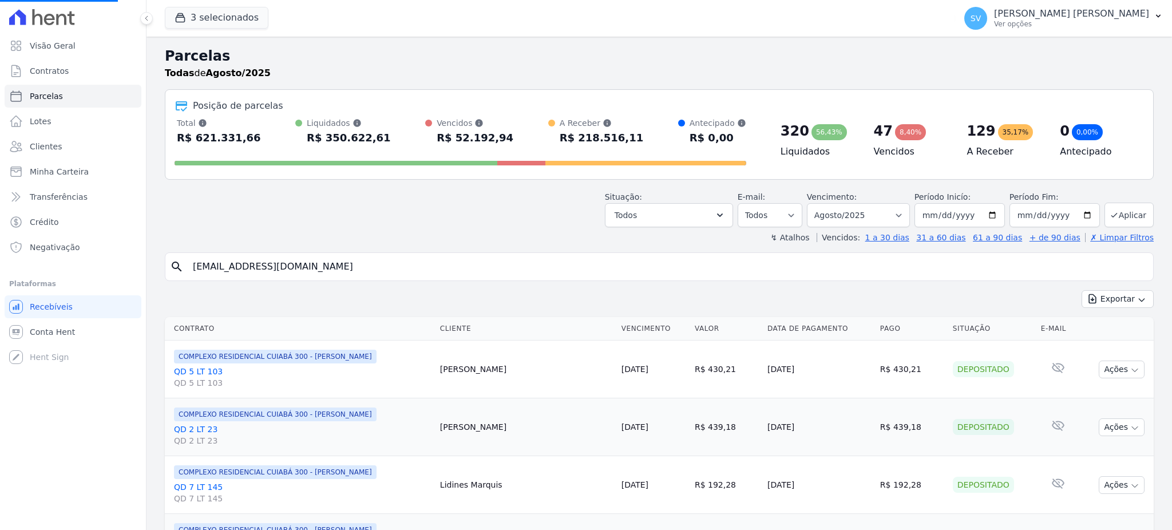
select select
click at [344, 270] on input "search" at bounding box center [667, 266] width 963 height 23
paste input "[PERSON_NAME] [PERSON_NAME] [PERSON_NAME]"
type input "[PERSON_NAME] [PERSON_NAME] [PERSON_NAME]"
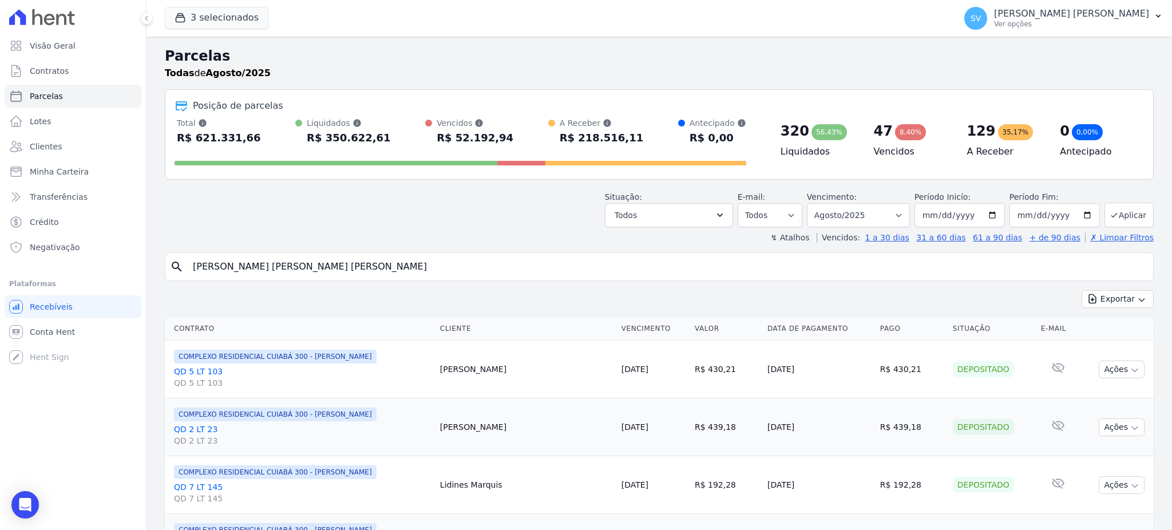
select select
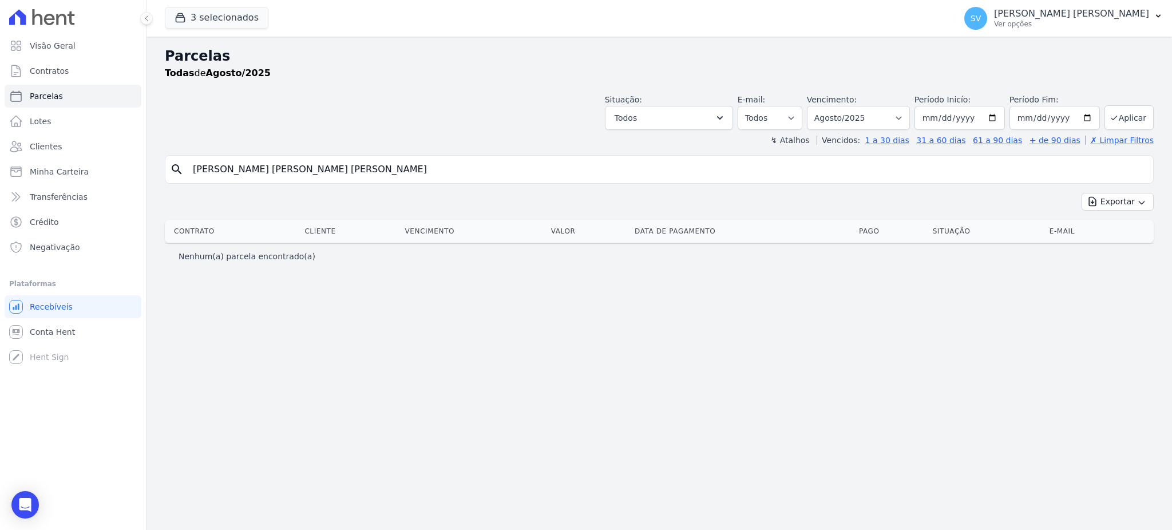
click at [336, 162] on input "[PERSON_NAME] [PERSON_NAME] [PERSON_NAME]" at bounding box center [667, 169] width 963 height 23
select select
click at [909, 116] on select "[GEOGRAPHIC_DATA] por período ──────── Todos os meses Outubro/2022 Novembro/202…" at bounding box center [858, 118] width 103 height 24
select select "09/2025"
click at [823, 106] on select "[GEOGRAPHIC_DATA] por período ──────── Todos os meses Outubro/2022 Novembro/202…" at bounding box center [858, 118] width 103 height 24
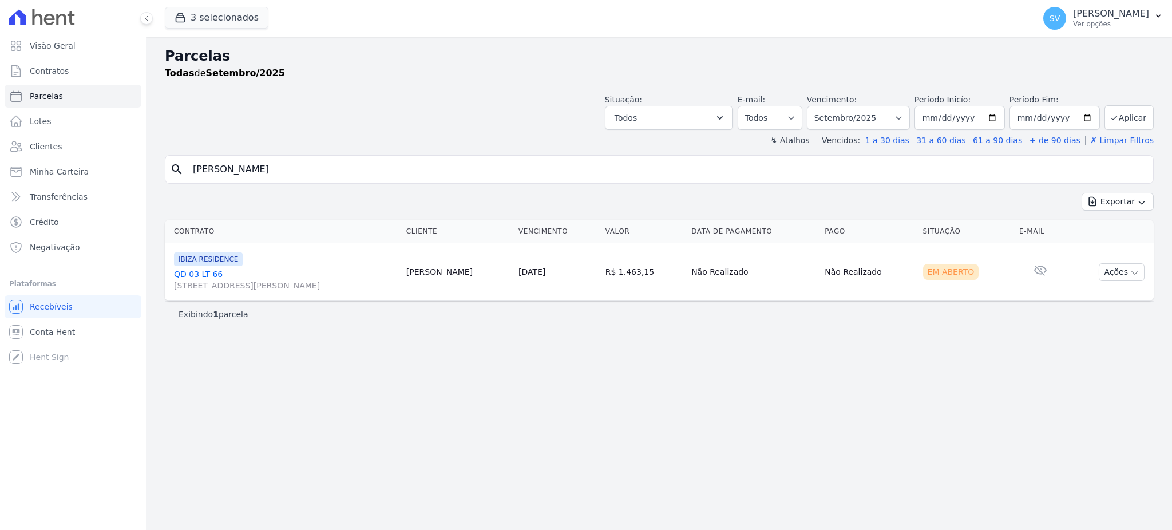
select select
click at [211, 274] on link "QD 03 LT 66 [STREET_ADDRESS][PERSON_NAME]" at bounding box center [285, 279] width 223 height 23
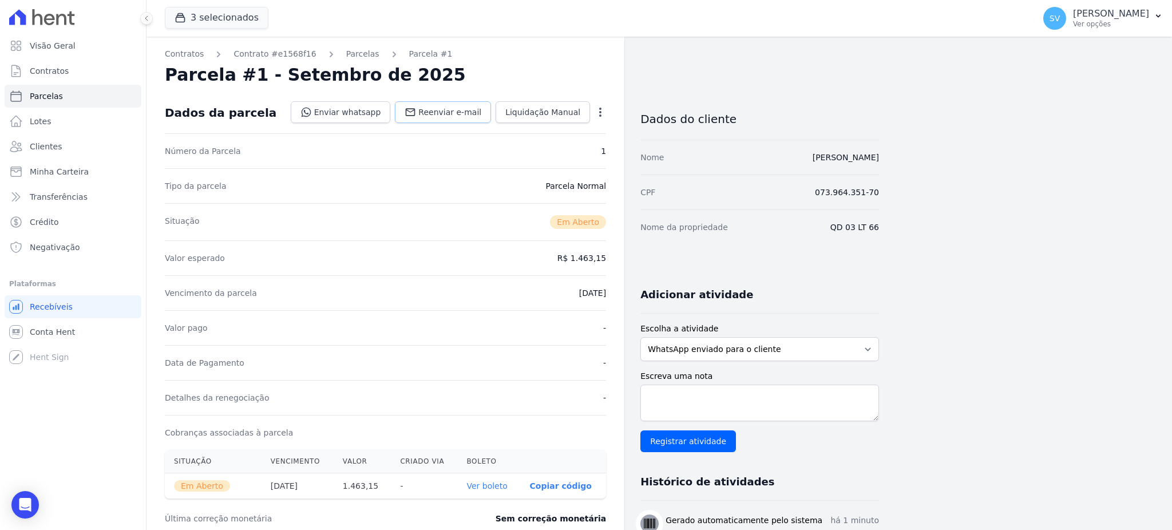
click at [450, 113] on span "Reenviar e-mail" at bounding box center [449, 111] width 63 height 11
click at [44, 40] on span "Visão Geral" at bounding box center [53, 45] width 46 height 11
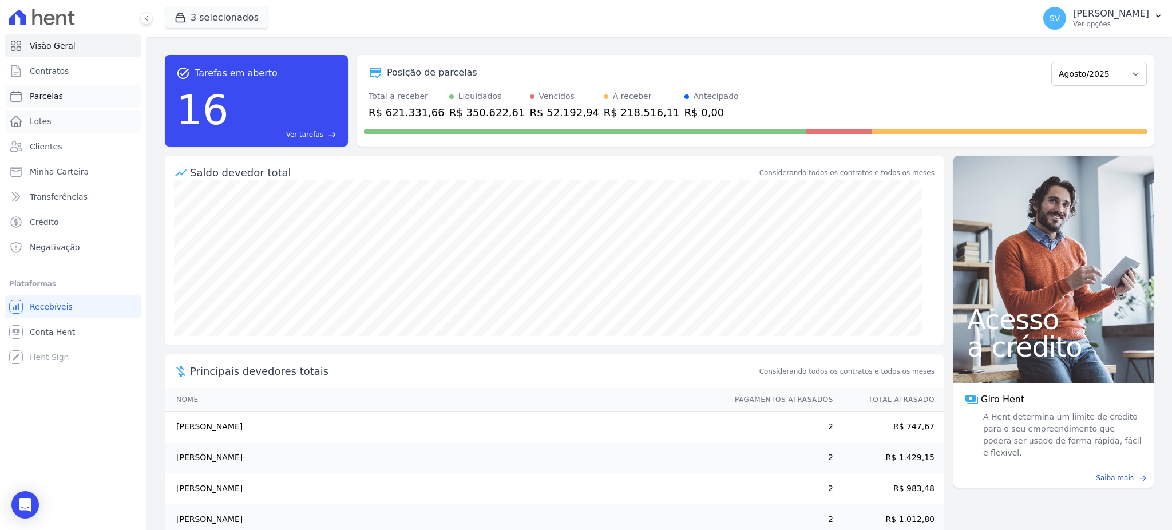
drag, startPoint x: 49, startPoint y: 117, endPoint x: 49, endPoint y: 102, distance: 15.5
click at [49, 117] on span "Lotes" at bounding box center [41, 121] width 22 height 11
click at [52, 69] on span "Contratos" at bounding box center [49, 70] width 39 height 11
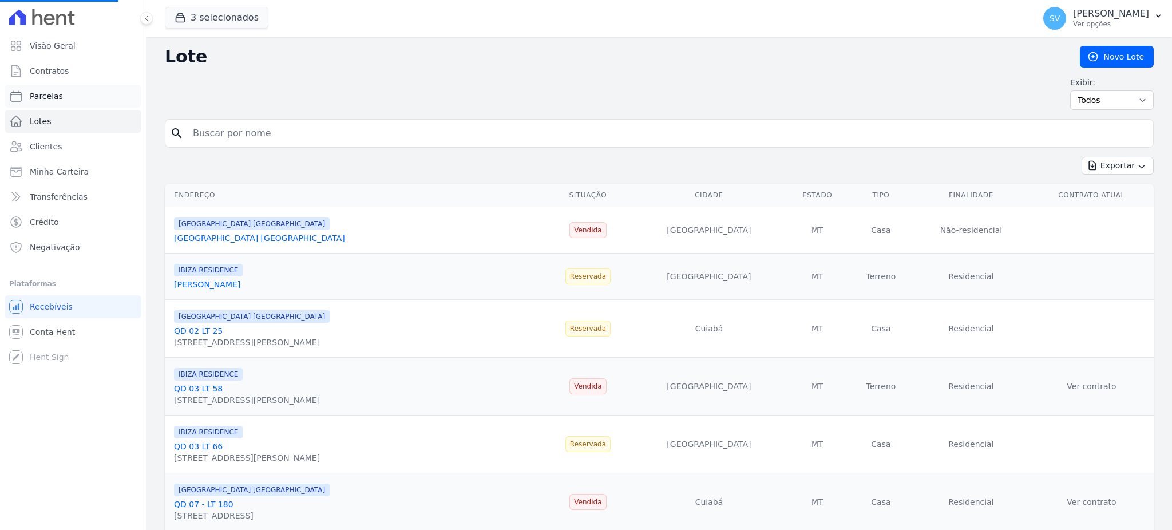
click at [49, 98] on span "Parcelas" at bounding box center [46, 95] width 33 height 11
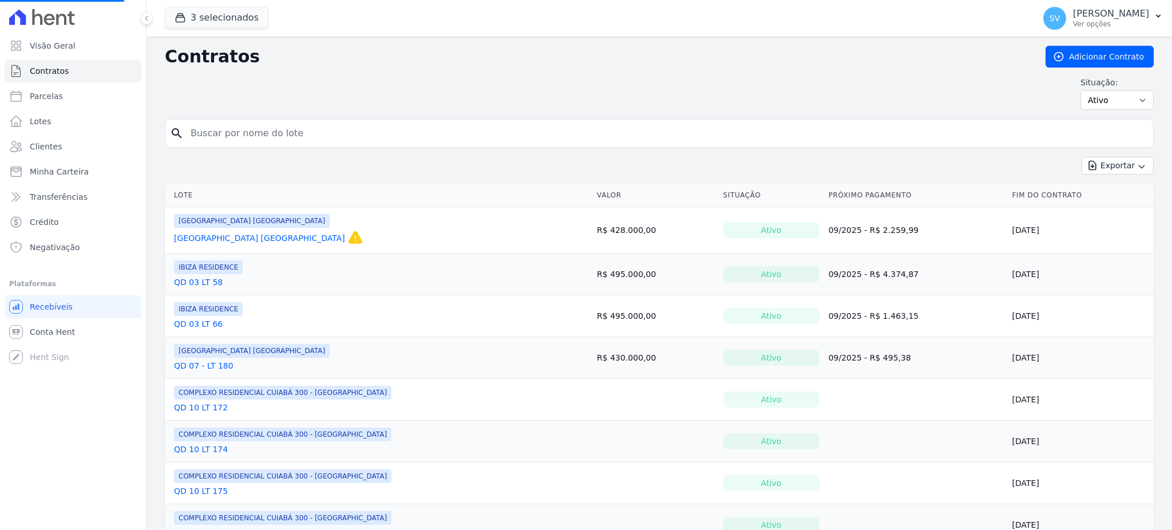
click at [310, 140] on input "search" at bounding box center [666, 133] width 965 height 23
paste input "[PERSON_NAME]"
type input "[PERSON_NAME]"
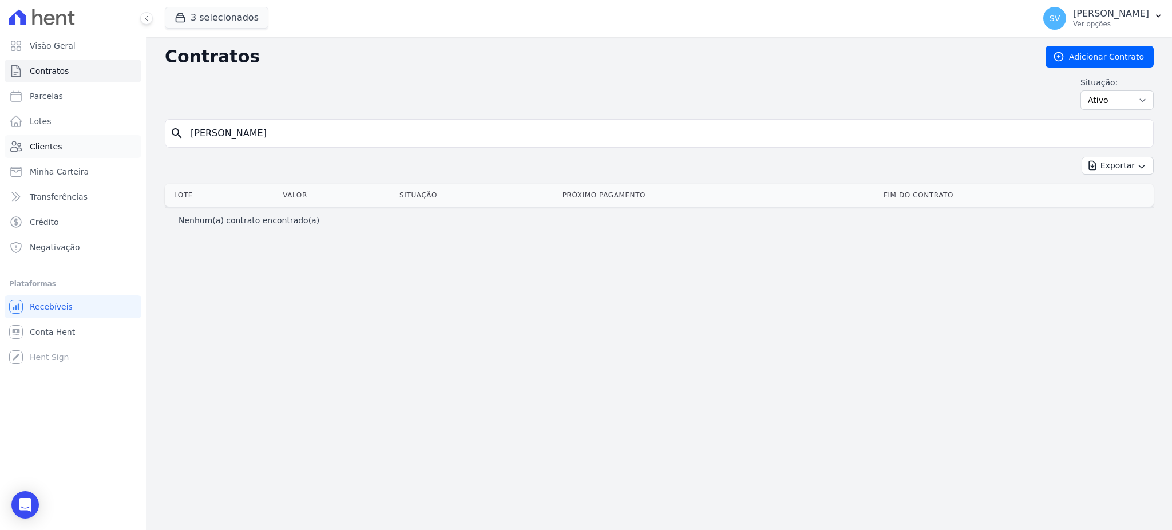
click at [73, 137] on link "Clientes" at bounding box center [73, 146] width 137 height 23
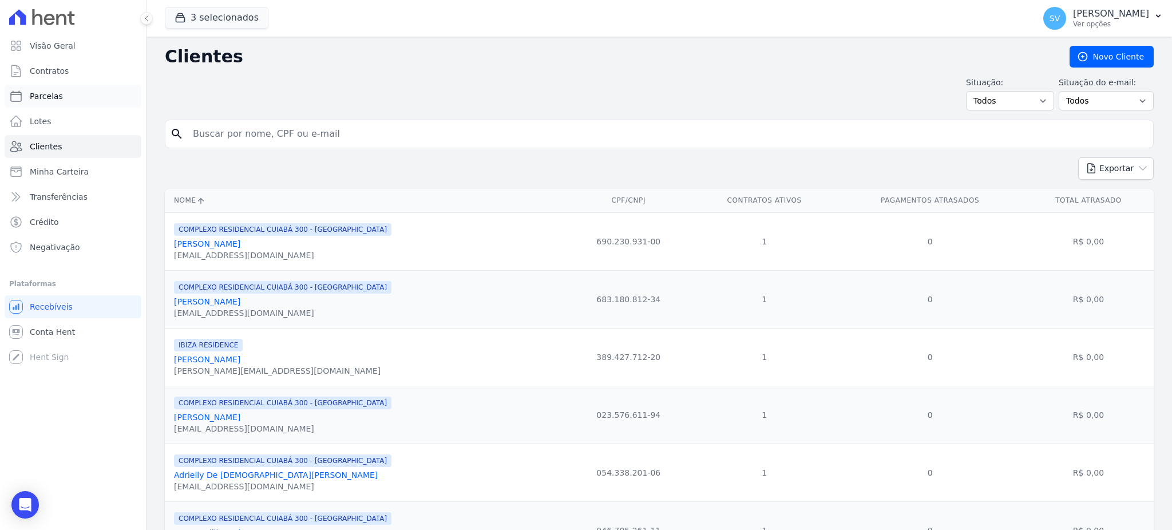
click at [40, 92] on span "Parcelas" at bounding box center [46, 95] width 33 height 11
select select
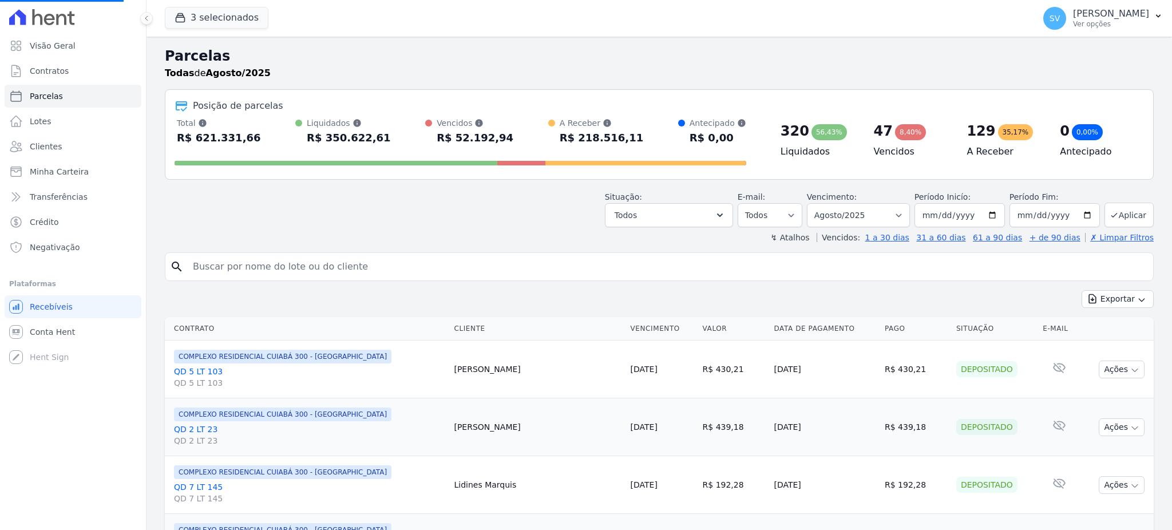
click at [337, 270] on input "search" at bounding box center [667, 266] width 963 height 23
select select
click at [337, 271] on input "search" at bounding box center [667, 266] width 963 height 23
paste input "[PERSON_NAME]"
type input "[PERSON_NAME]"
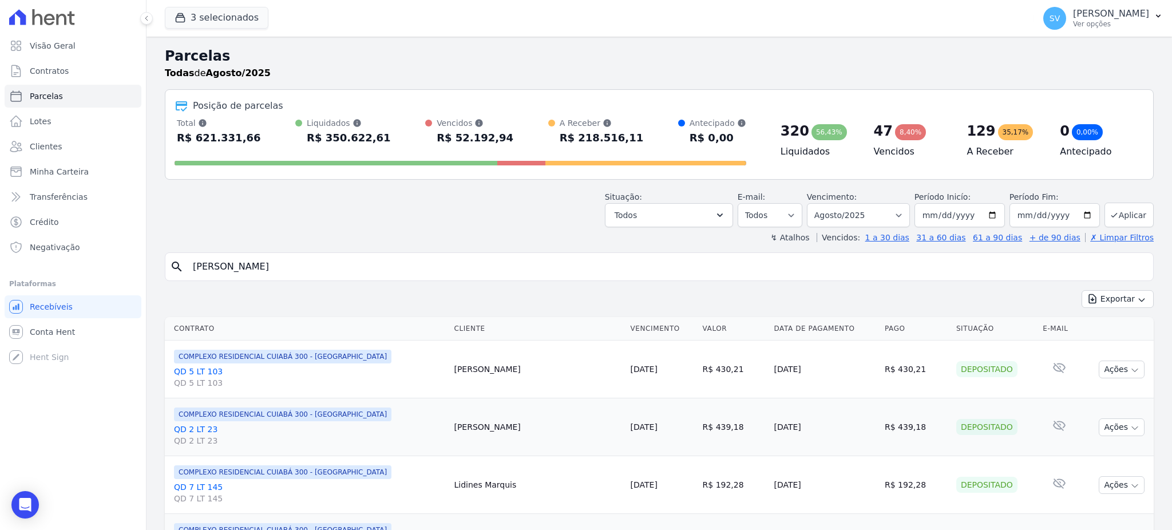
select select
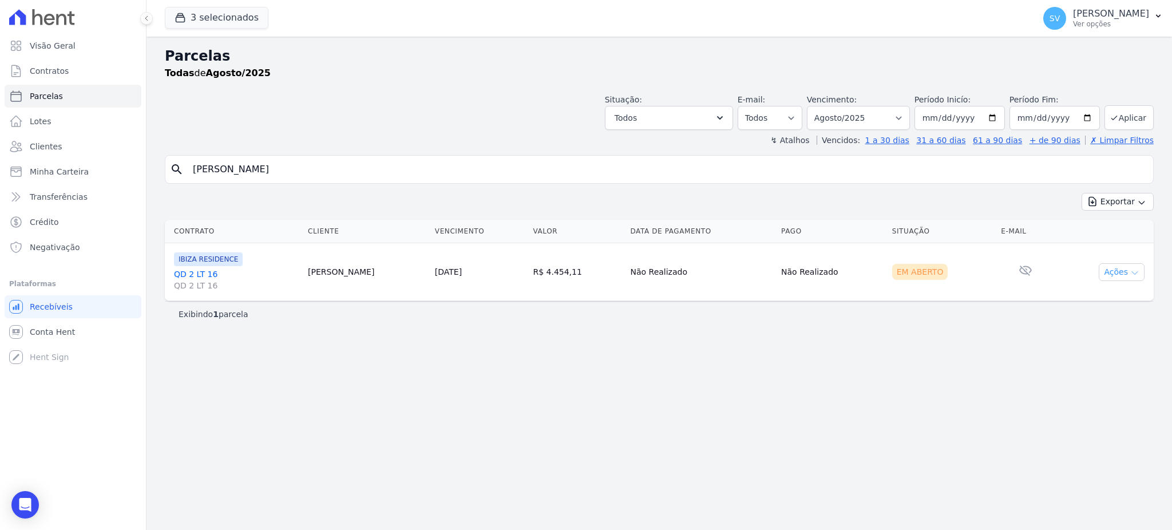
click at [1131, 269] on icon "button" at bounding box center [1134, 272] width 9 height 9
click at [1097, 294] on link "Ver boleto" at bounding box center [1117, 298] width 110 height 21
click at [42, 49] on span "Visão Geral" at bounding box center [53, 45] width 46 height 11
